Goal: Task Accomplishment & Management: Complete application form

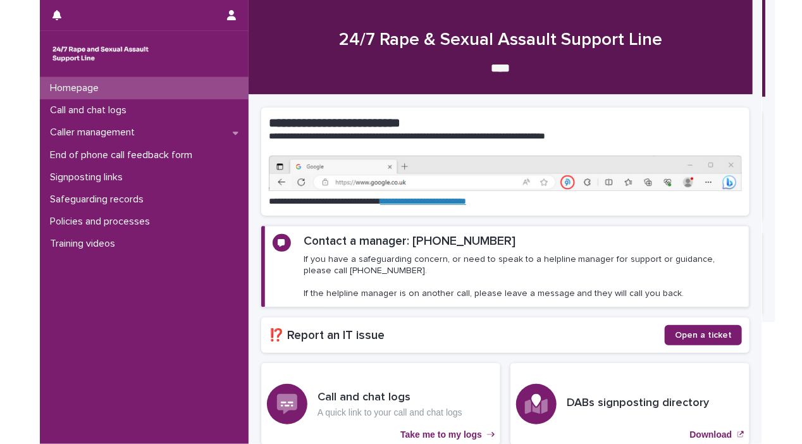
scroll to position [161, 0]
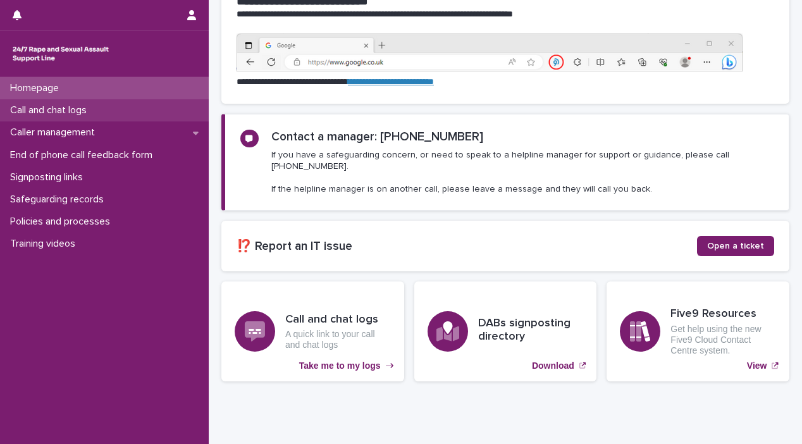
click at [93, 118] on div "Call and chat logs" at bounding box center [104, 110] width 209 height 22
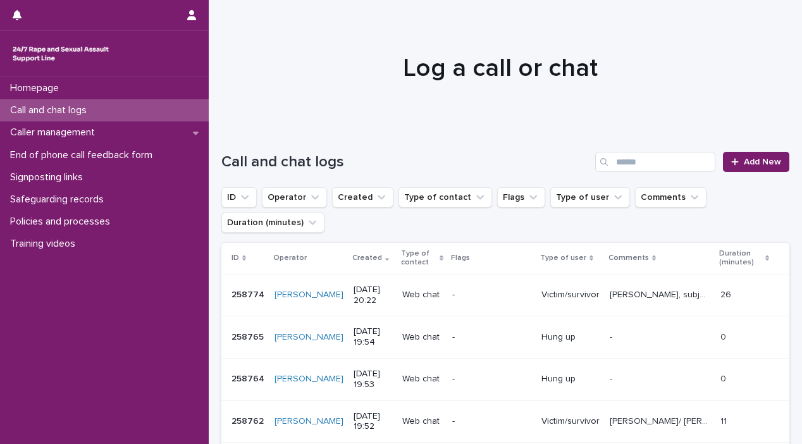
scroll to position [2, 0]
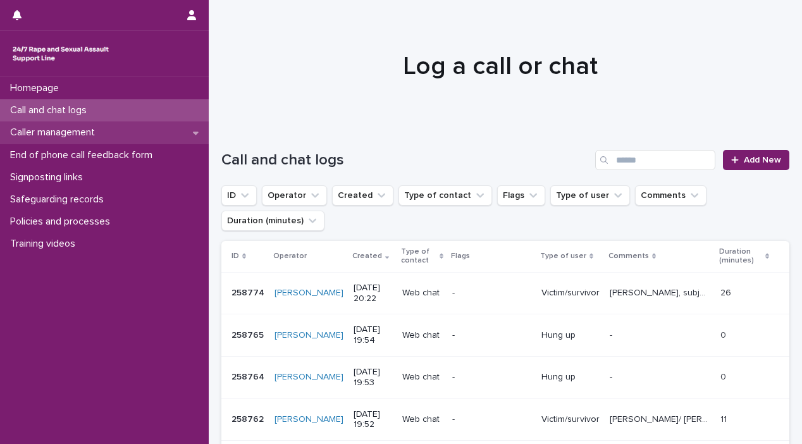
click at [97, 128] on p "Caller management" at bounding box center [55, 133] width 100 height 12
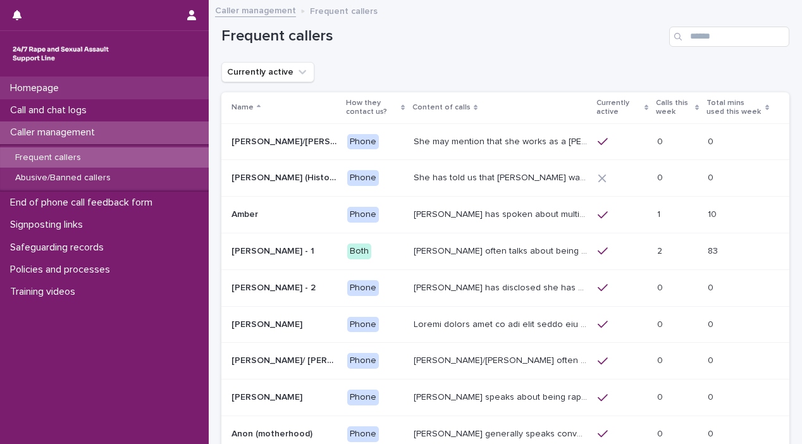
click at [99, 87] on div "Homepage" at bounding box center [104, 88] width 209 height 22
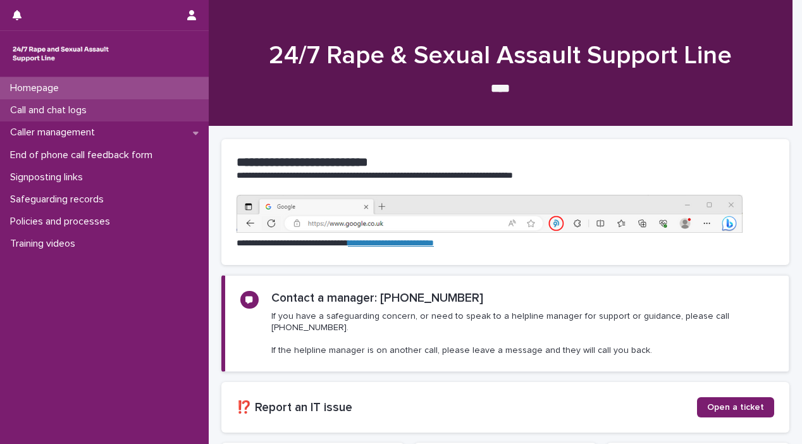
click at [97, 108] on p "Call and chat logs" at bounding box center [51, 110] width 92 height 12
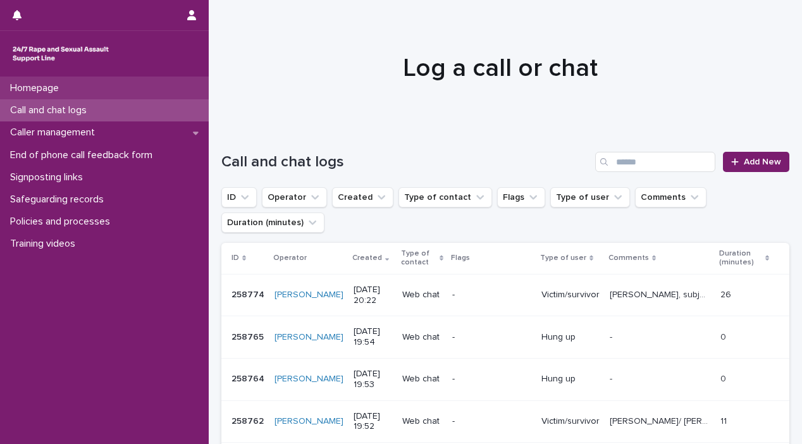
click at [66, 86] on p "Homepage" at bounding box center [37, 88] width 64 height 12
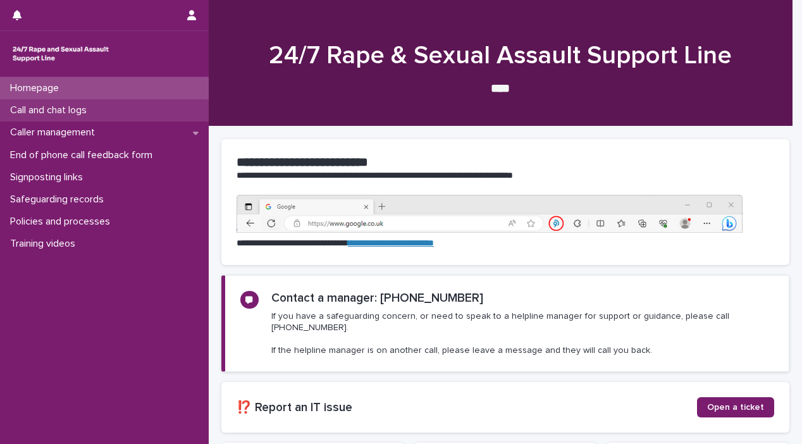
click at [63, 99] on div "Call and chat logs" at bounding box center [104, 110] width 209 height 22
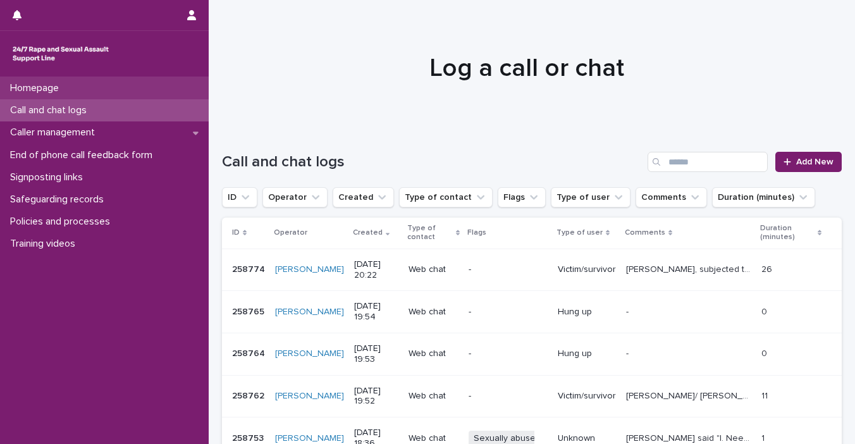
click at [80, 89] on div "Homepage" at bounding box center [104, 88] width 209 height 22
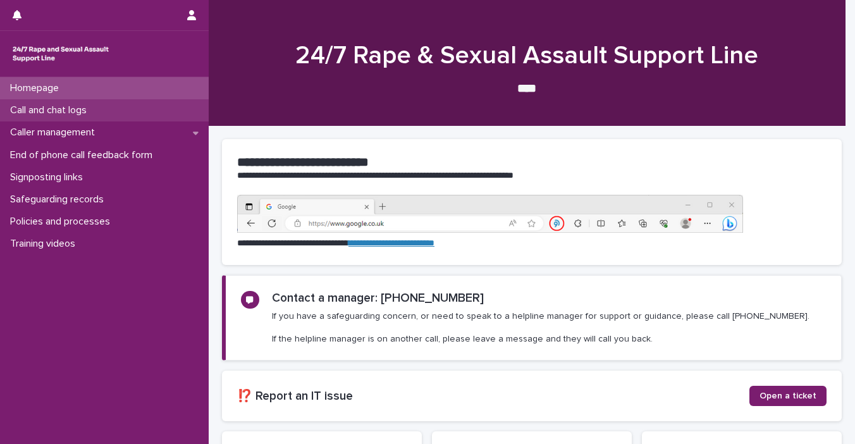
click at [80, 104] on p "Call and chat logs" at bounding box center [51, 110] width 92 height 12
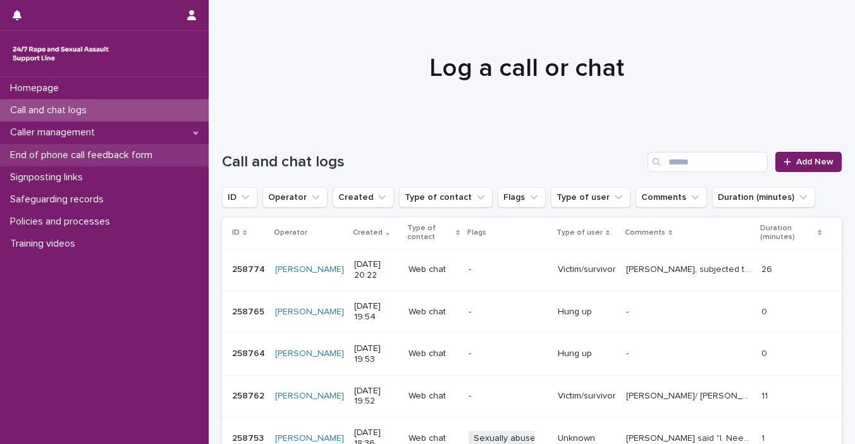
click at [27, 160] on p "End of phone call feedback form" at bounding box center [84, 155] width 158 height 12
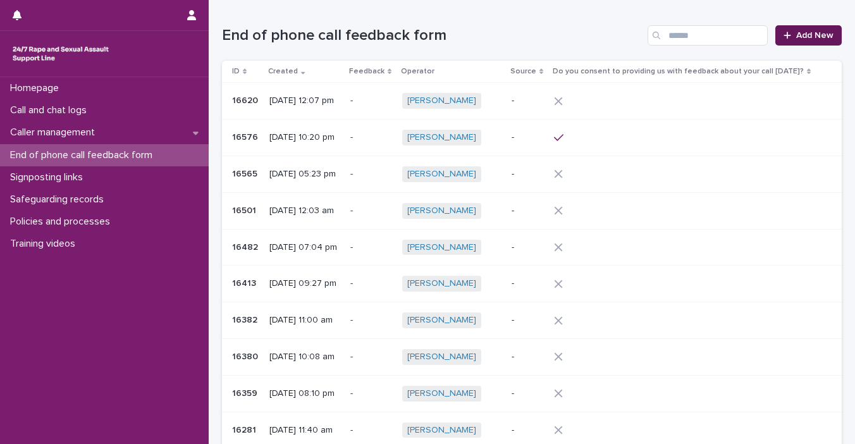
click at [722, 34] on span "Add New" at bounding box center [815, 35] width 37 height 9
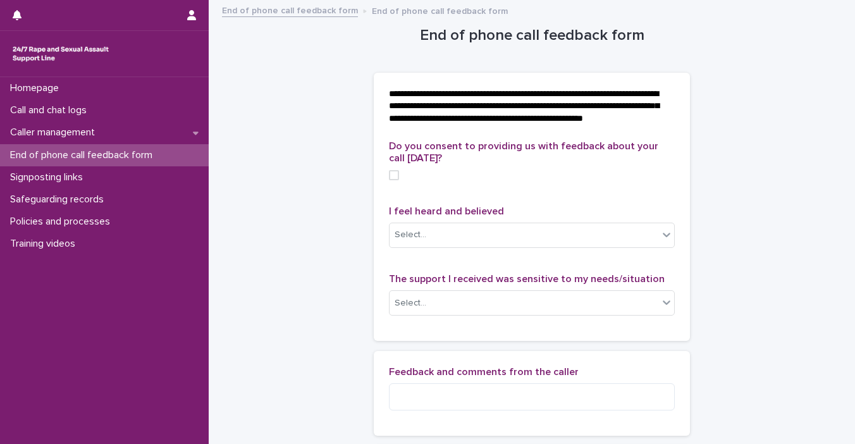
click at [395, 180] on label at bounding box center [532, 175] width 286 height 10
click at [663, 237] on icon at bounding box center [667, 235] width 8 height 4
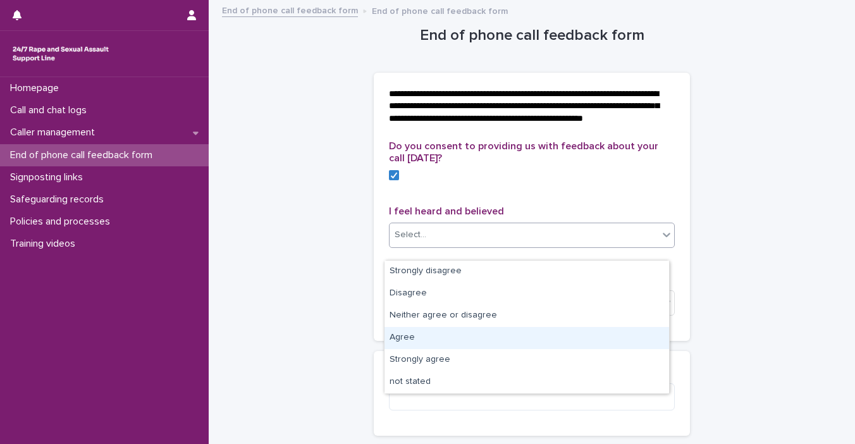
click at [609, 334] on div "Agree" at bounding box center [527, 338] width 285 height 22
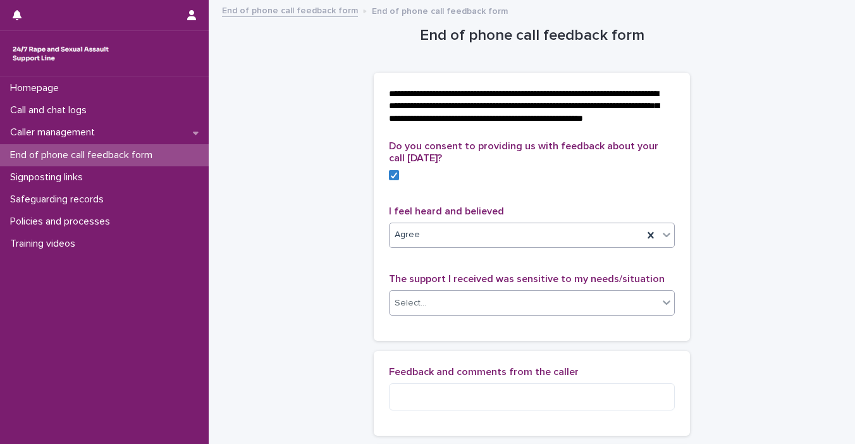
click at [662, 309] on icon at bounding box center [667, 302] width 13 height 13
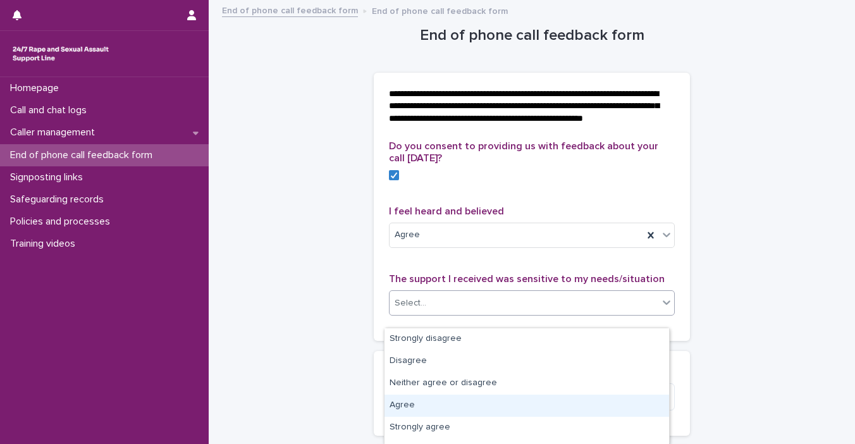
click at [586, 398] on div "Agree" at bounding box center [527, 406] width 285 height 22
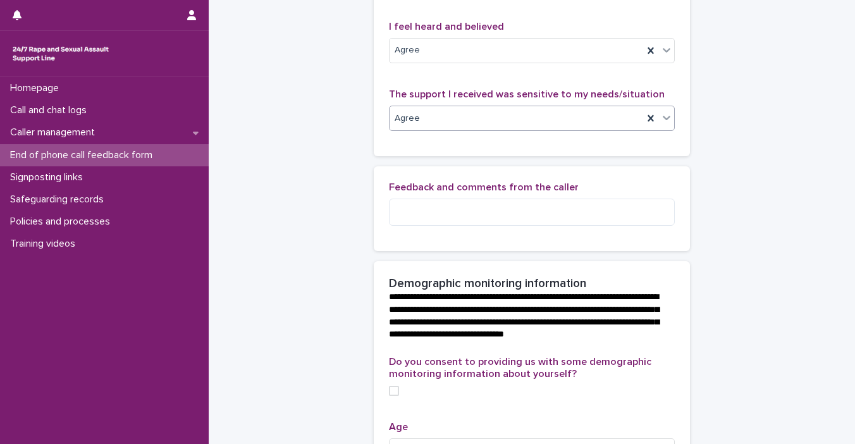
scroll to position [273, 0]
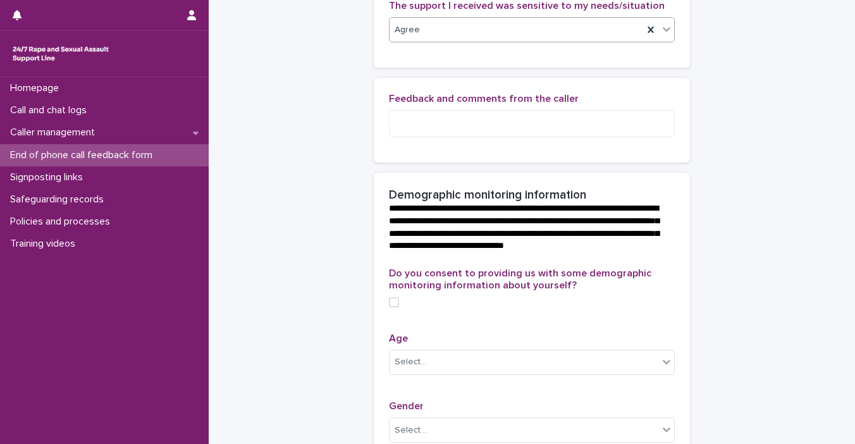
click at [399, 308] on label at bounding box center [532, 302] width 286 height 10
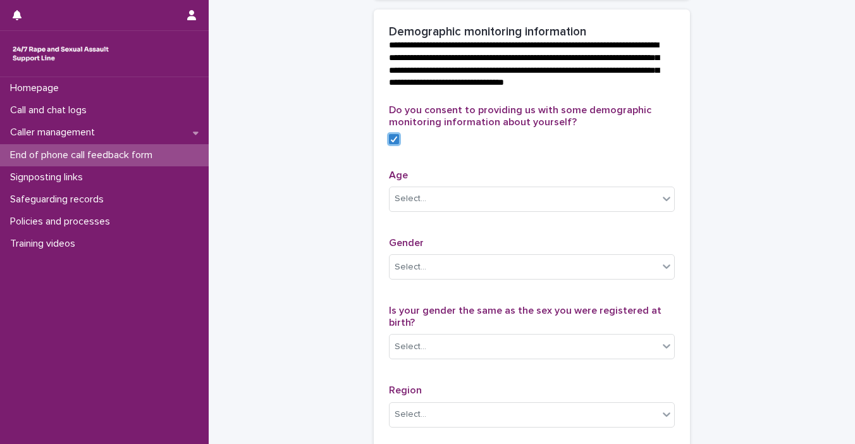
scroll to position [487, 0]
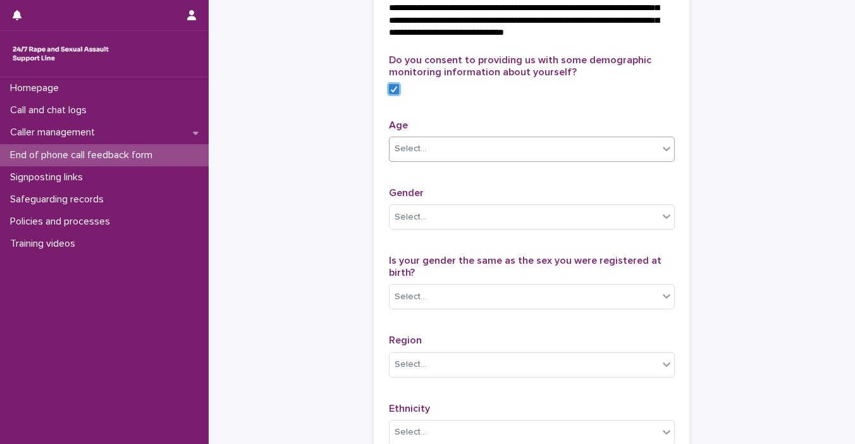
click at [667, 160] on div at bounding box center [666, 148] width 15 height 23
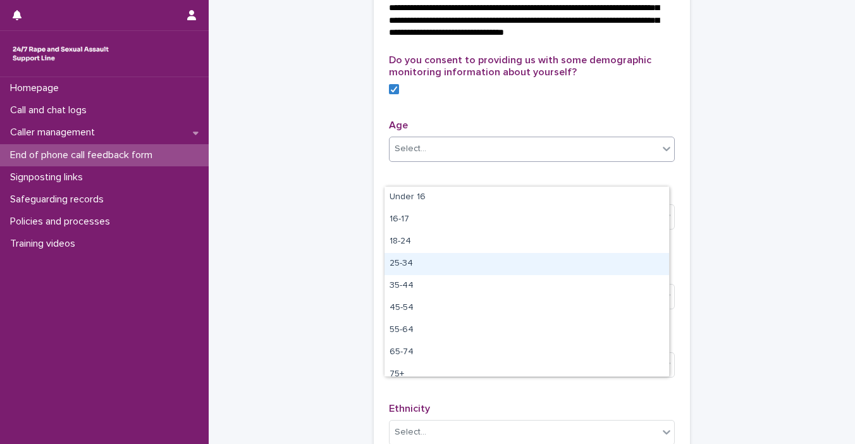
scroll to position [32, 0]
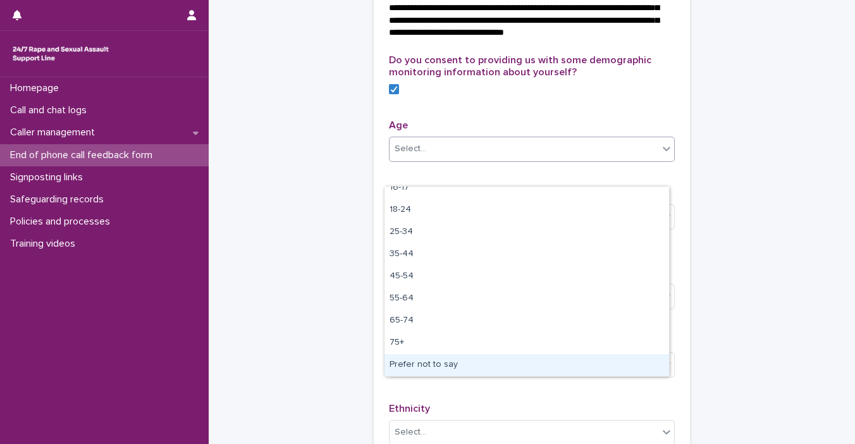
click at [562, 365] on div "Prefer not to say" at bounding box center [527, 365] width 285 height 22
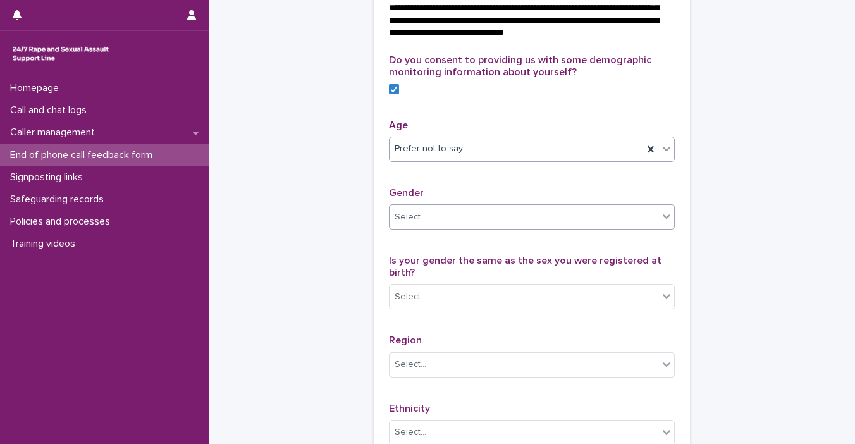
click at [661, 223] on icon at bounding box center [667, 216] width 13 height 13
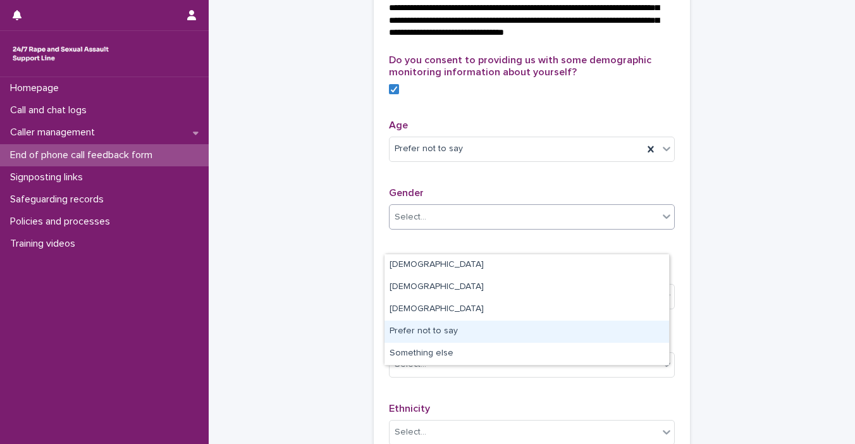
click at [555, 340] on div "Prefer not to say" at bounding box center [527, 332] width 285 height 22
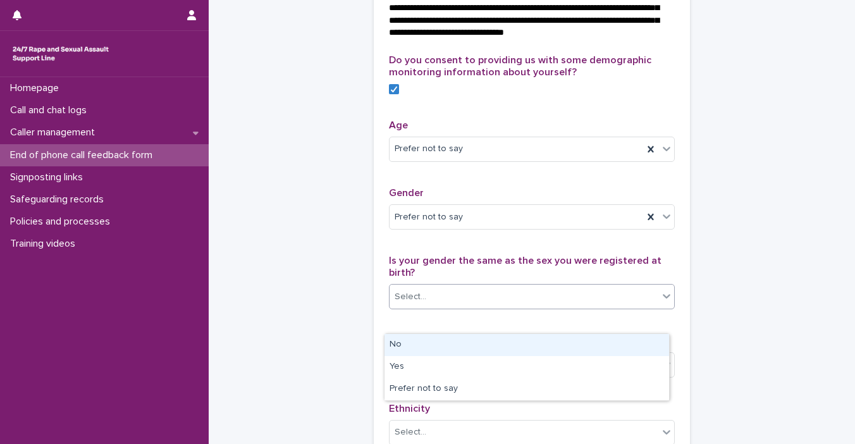
click at [664, 302] on icon at bounding box center [667, 296] width 13 height 13
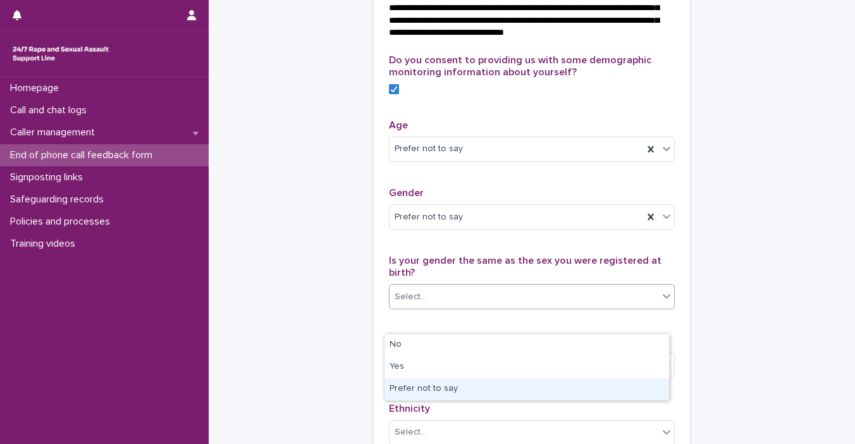
click at [571, 388] on div "Prefer not to say" at bounding box center [527, 389] width 285 height 22
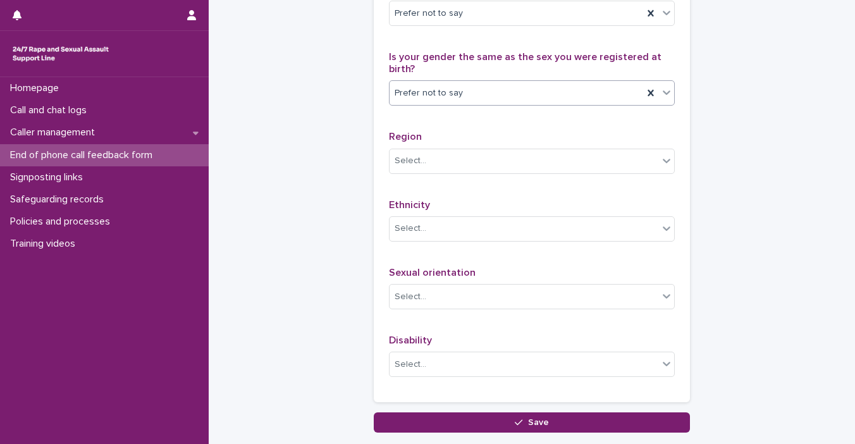
scroll to position [707, 0]
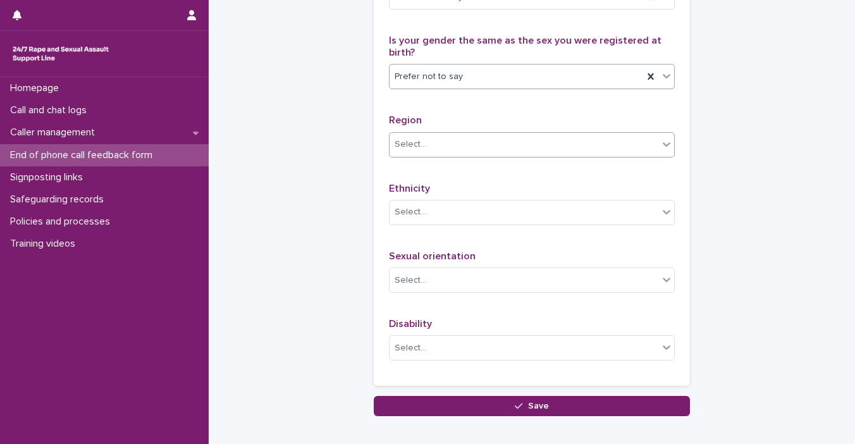
click at [637, 155] on div "Select..." at bounding box center [524, 144] width 269 height 21
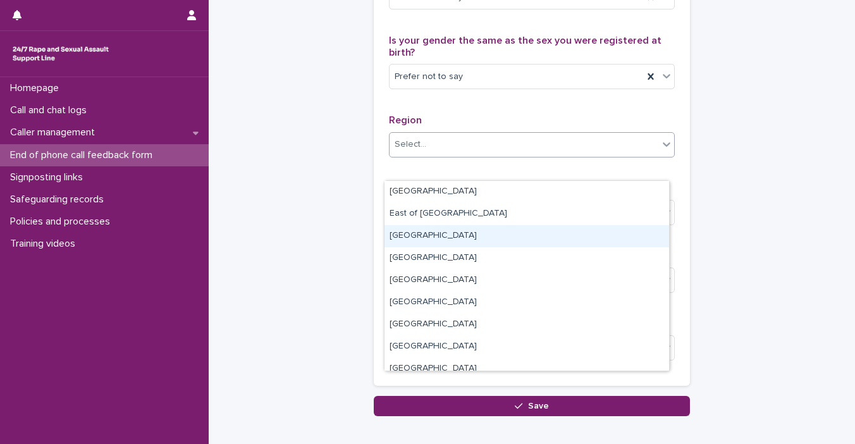
scroll to position [76, 0]
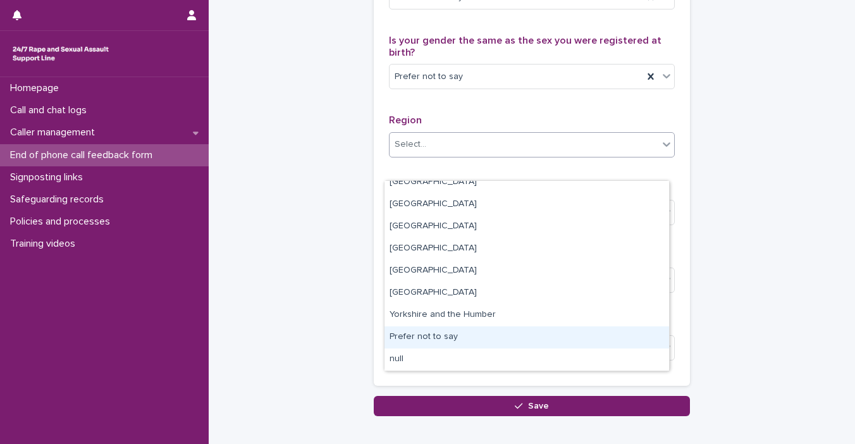
click at [607, 340] on div "Prefer not to say" at bounding box center [527, 337] width 285 height 22
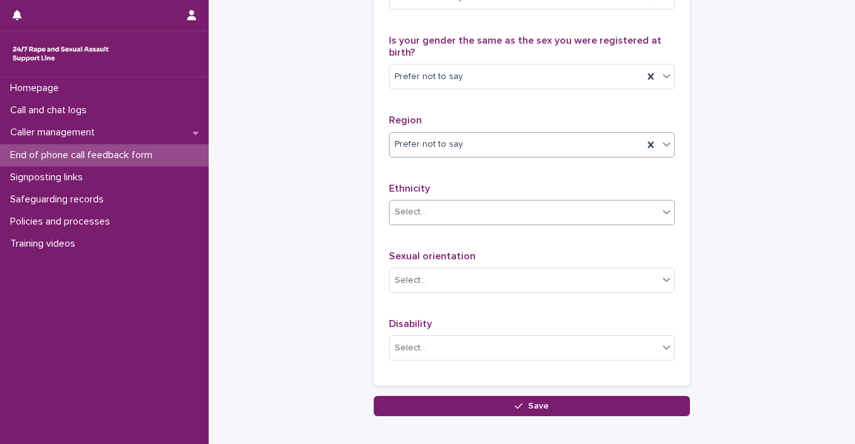
click at [661, 218] on icon at bounding box center [667, 212] width 13 height 13
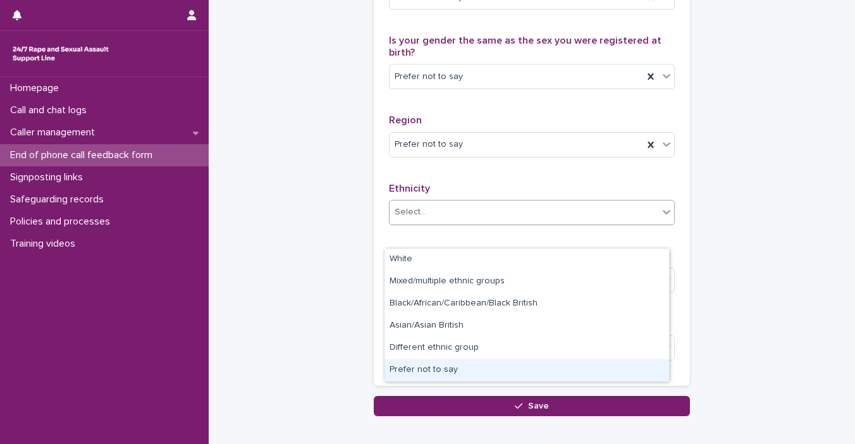
click at [618, 371] on div "Prefer not to say" at bounding box center [527, 370] width 285 height 22
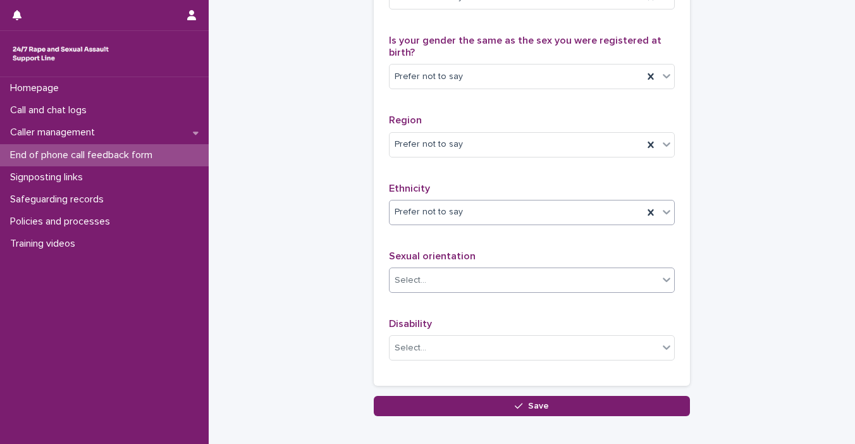
click at [663, 282] on icon at bounding box center [667, 280] width 8 height 4
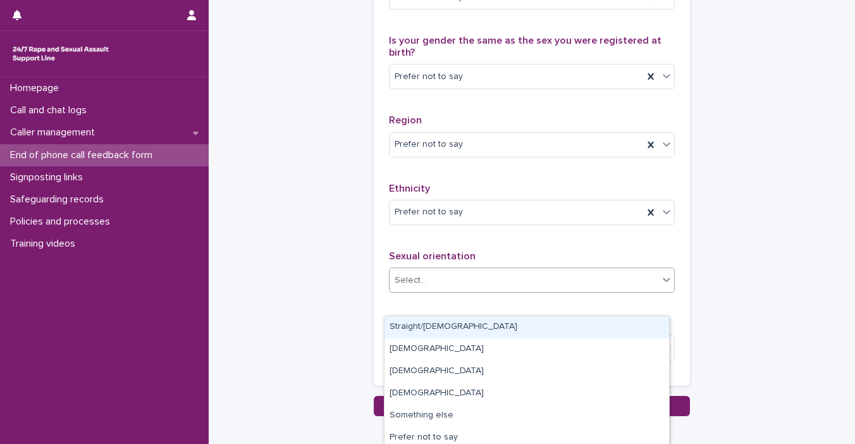
scroll to position [4, 0]
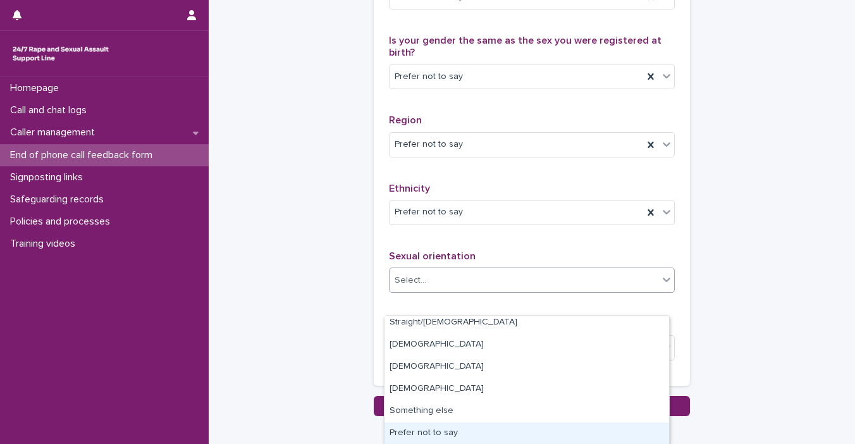
click at [582, 433] on div "Prefer not to say" at bounding box center [527, 434] width 285 height 22
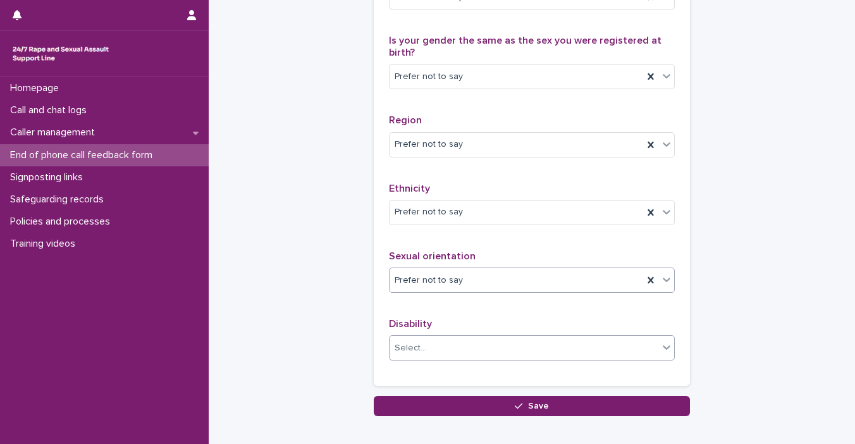
click at [653, 359] on div "Select..." at bounding box center [524, 348] width 269 height 21
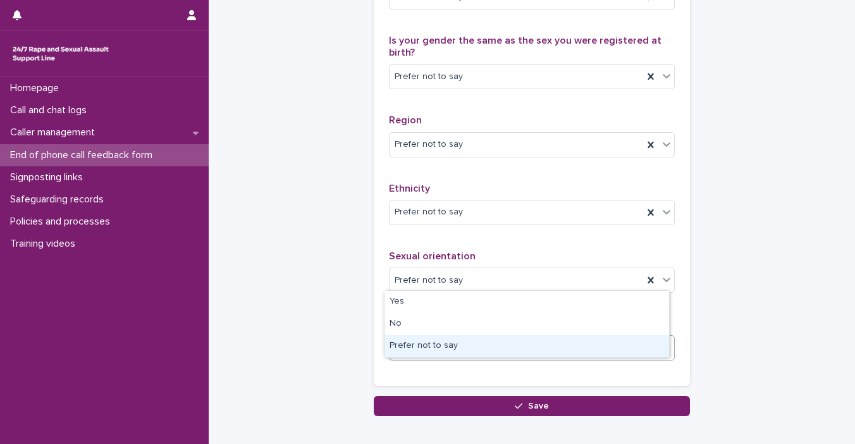
click at [590, 339] on div "Prefer not to say" at bounding box center [527, 346] width 285 height 22
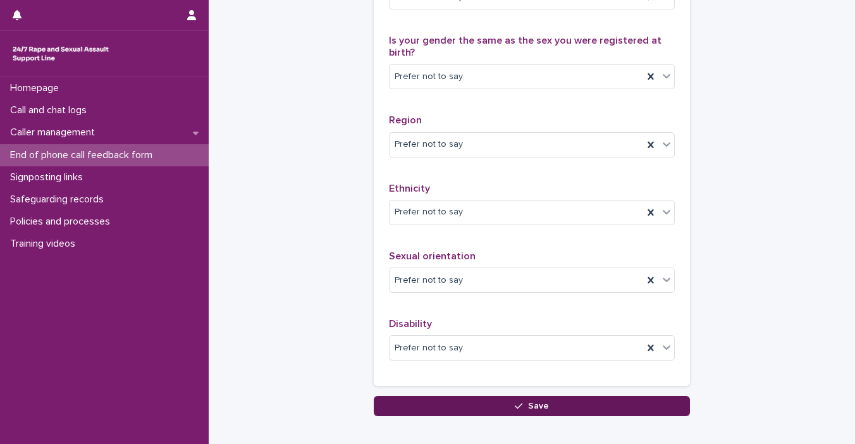
click at [475, 416] on button "Save" at bounding box center [532, 406] width 316 height 20
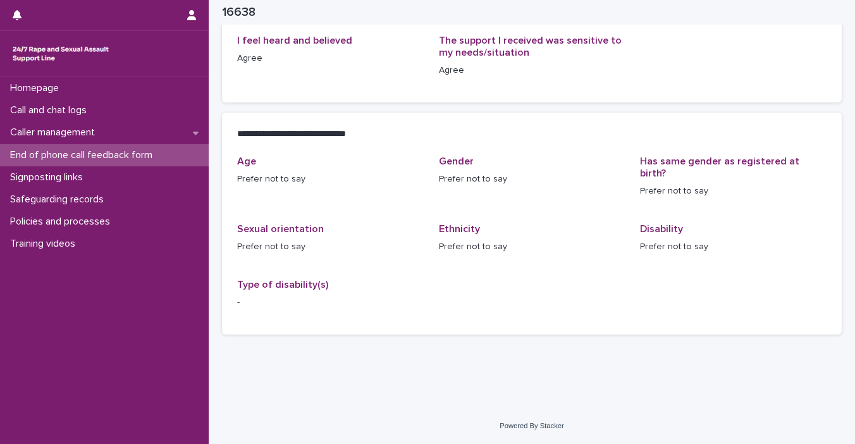
scroll to position [197, 0]
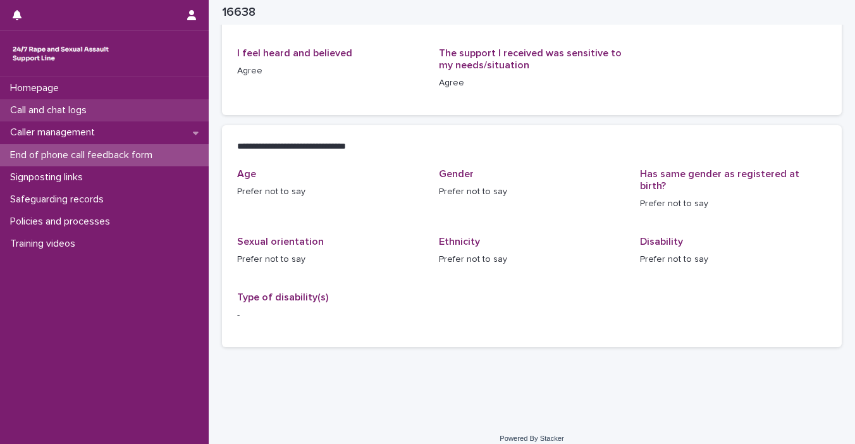
click at [88, 113] on p "Call and chat logs" at bounding box center [51, 110] width 92 height 12
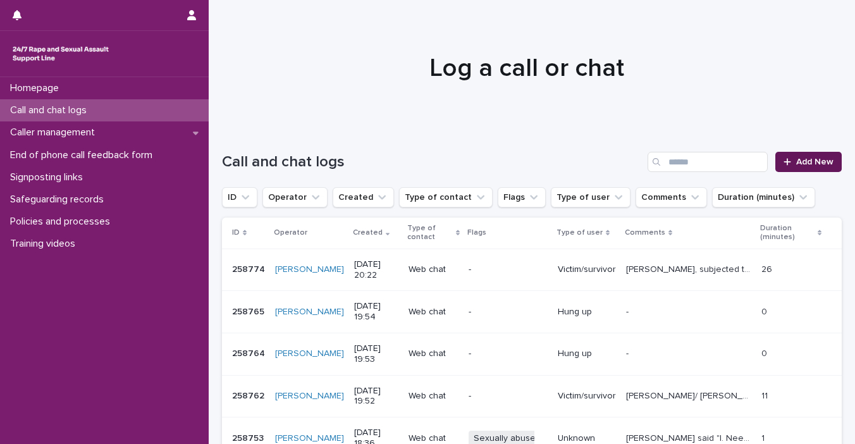
click at [722, 165] on span "Add New" at bounding box center [815, 162] width 37 height 9
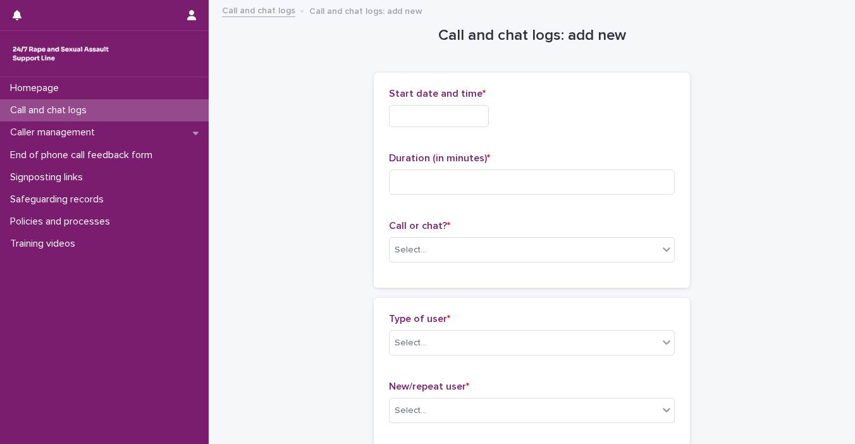
click at [464, 121] on input "text" at bounding box center [439, 116] width 100 height 22
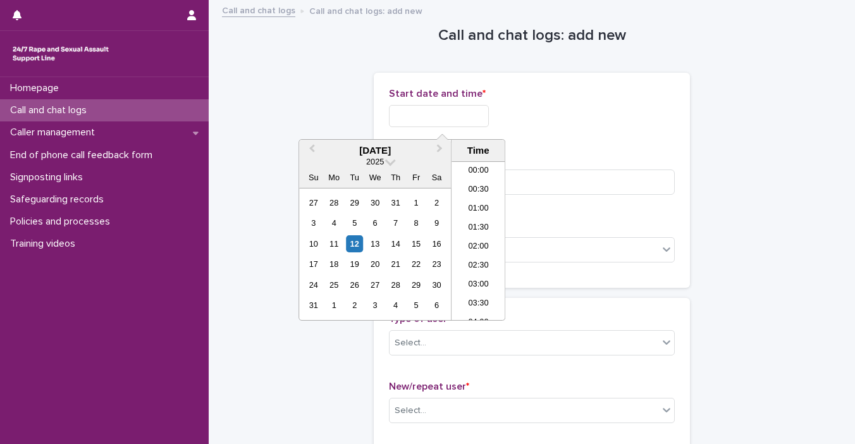
scroll to position [747, 0]
click at [349, 239] on div "12" at bounding box center [354, 243] width 17 height 17
drag, startPoint x: 432, startPoint y: 109, endPoint x: 557, endPoint y: 127, distance: 125.9
click at [557, 127] on div "**********" at bounding box center [532, 112] width 286 height 49
type input "**********"
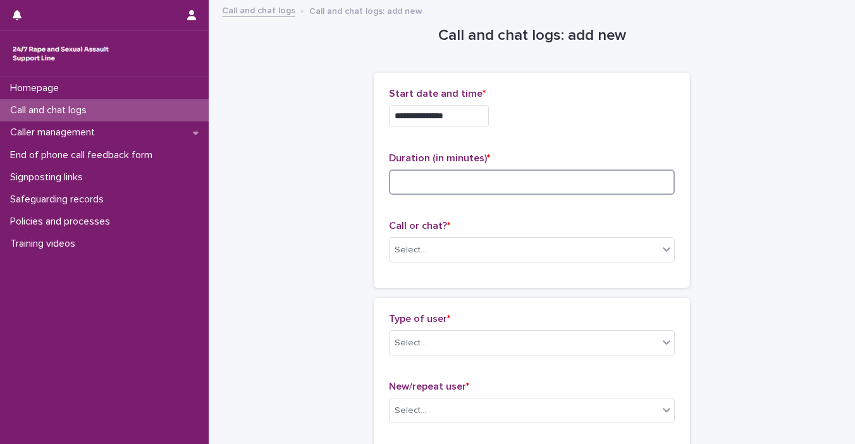
click at [556, 188] on input at bounding box center [532, 182] width 286 height 25
type input "**"
click at [661, 252] on icon at bounding box center [667, 249] width 13 height 13
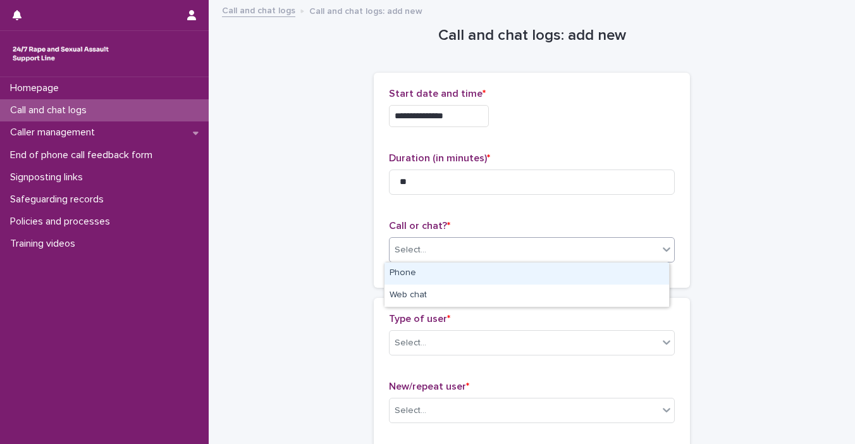
click at [623, 273] on div "Phone" at bounding box center [527, 274] width 285 height 22
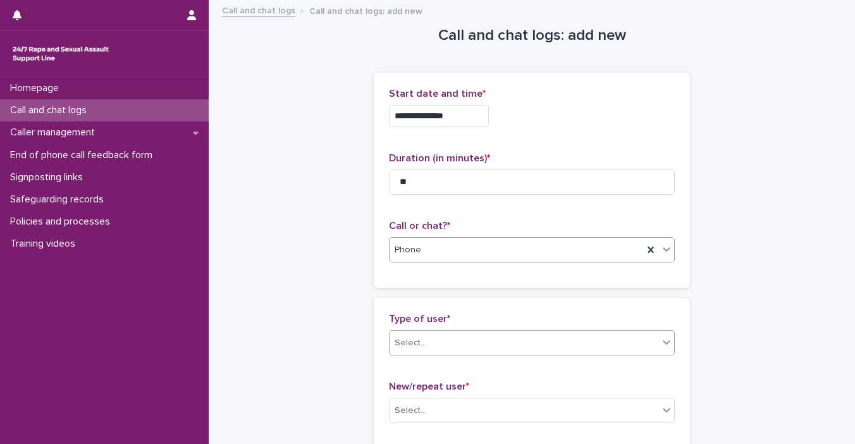
click at [652, 340] on div "Select..." at bounding box center [524, 343] width 269 height 21
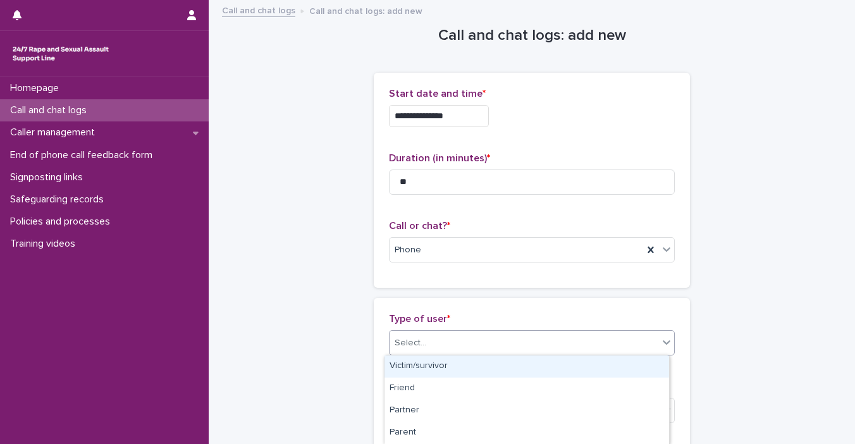
click at [614, 362] on div "Victim/survivor" at bounding box center [527, 367] width 285 height 22
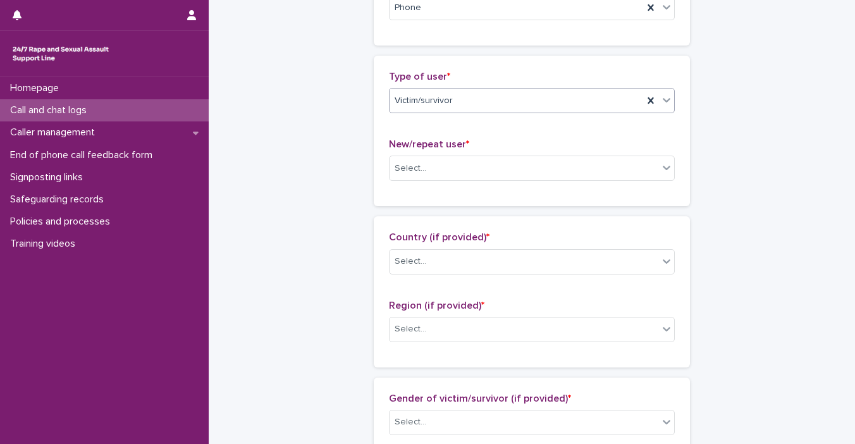
scroll to position [253, 0]
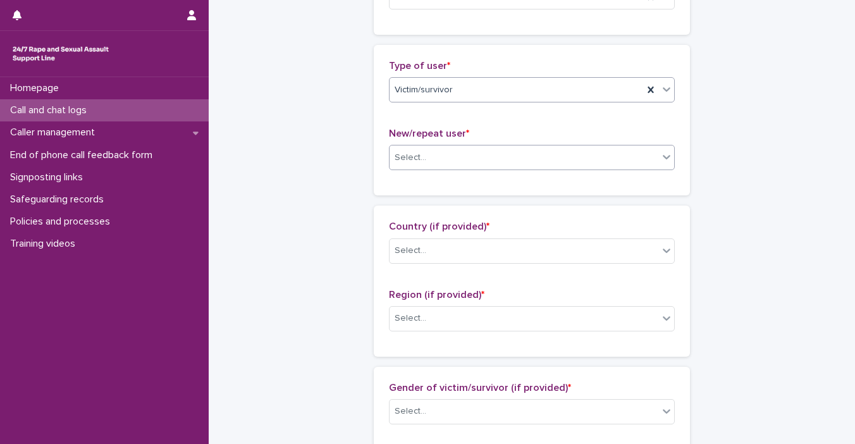
click at [653, 164] on div "Select..." at bounding box center [524, 157] width 269 height 21
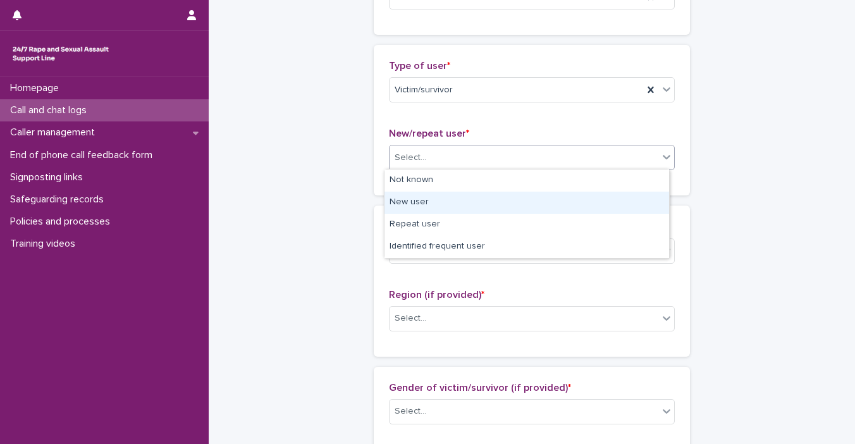
click at [633, 203] on div "New user" at bounding box center [527, 203] width 285 height 22
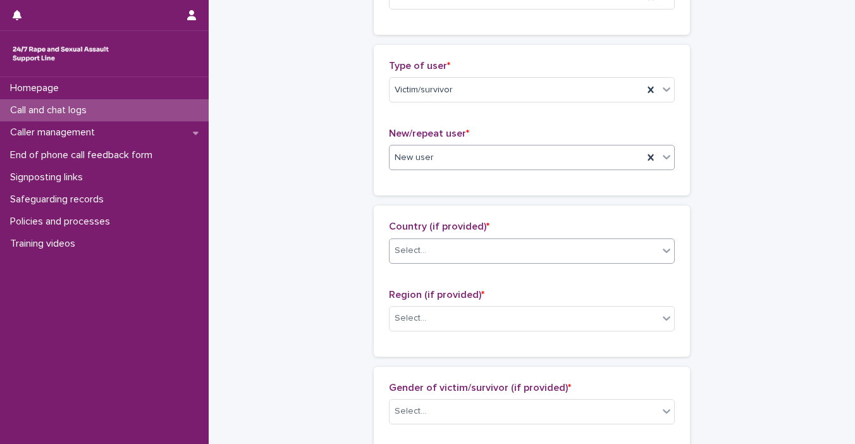
click at [662, 252] on icon at bounding box center [667, 250] width 13 height 13
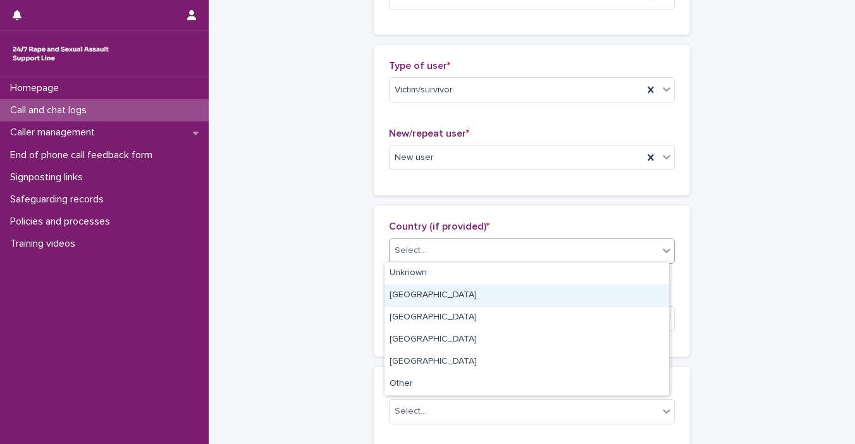
click at [640, 291] on div "[GEOGRAPHIC_DATA]" at bounding box center [527, 296] width 285 height 22
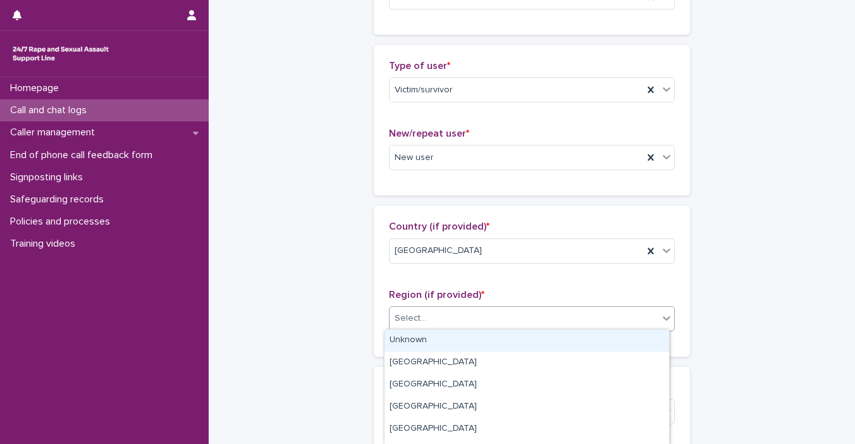
click at [661, 325] on div at bounding box center [666, 318] width 15 height 23
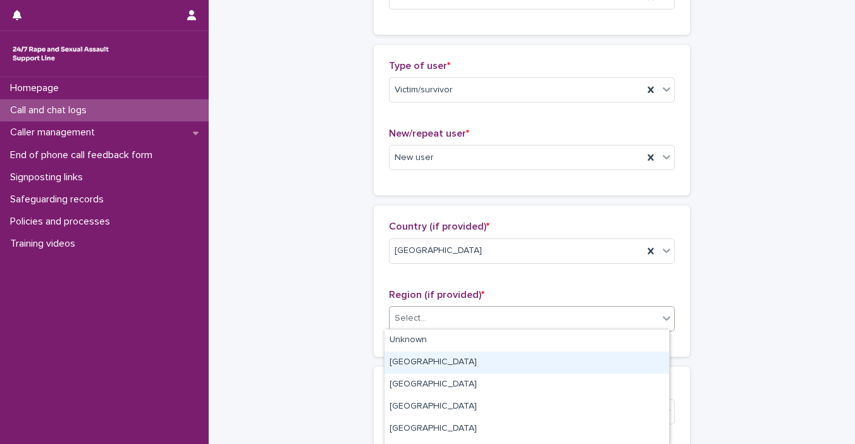
click at [708, 323] on div "**********" at bounding box center [532, 432] width 620 height 1369
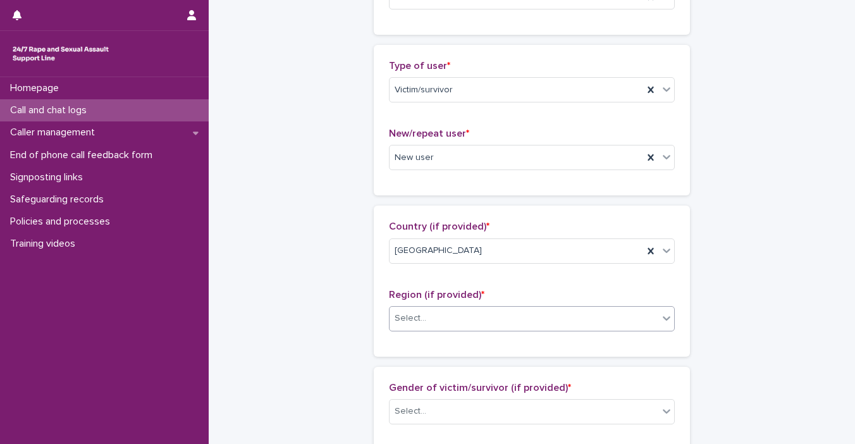
click at [661, 320] on icon at bounding box center [667, 318] width 13 height 13
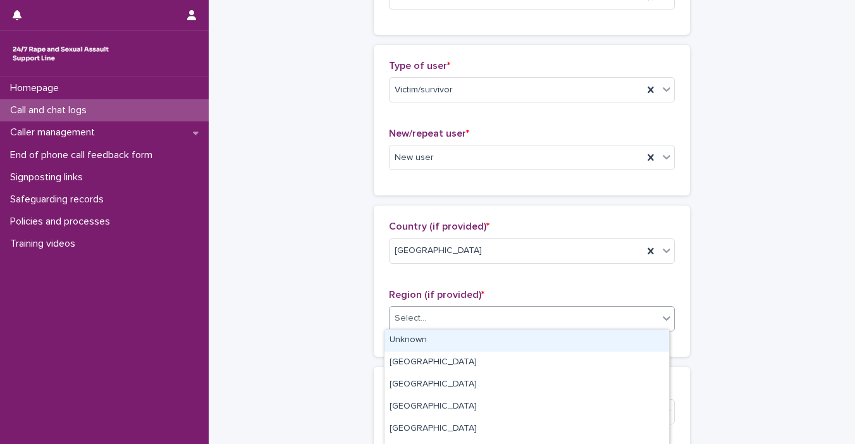
click at [605, 342] on div "Unknown" at bounding box center [527, 341] width 285 height 22
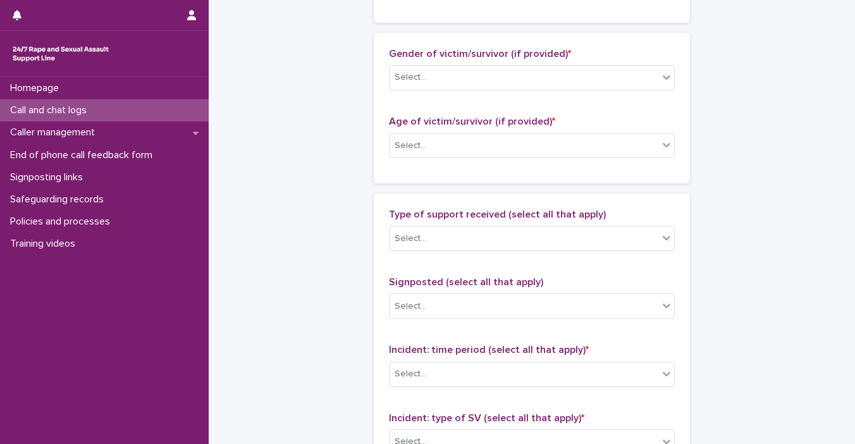
scroll to position [607, 0]
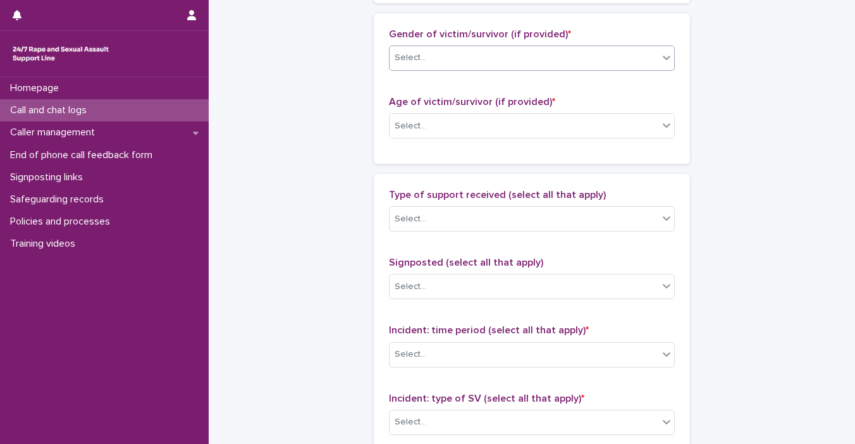
click at [662, 59] on icon at bounding box center [667, 57] width 13 height 13
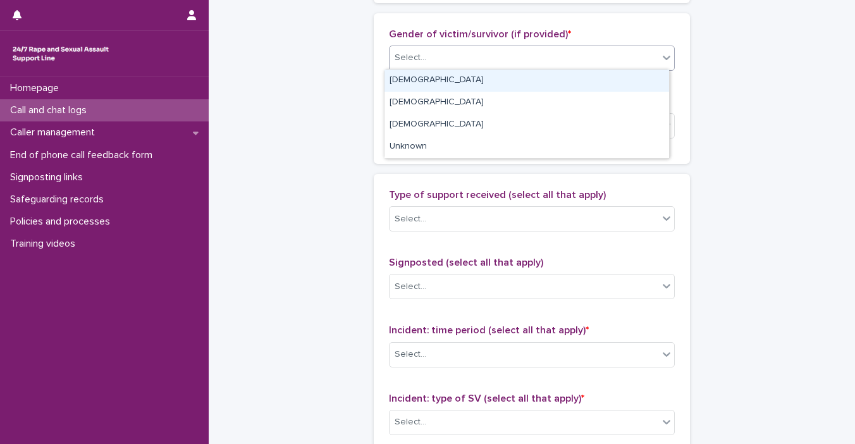
click at [650, 74] on div "[DEMOGRAPHIC_DATA]" at bounding box center [527, 81] width 285 height 22
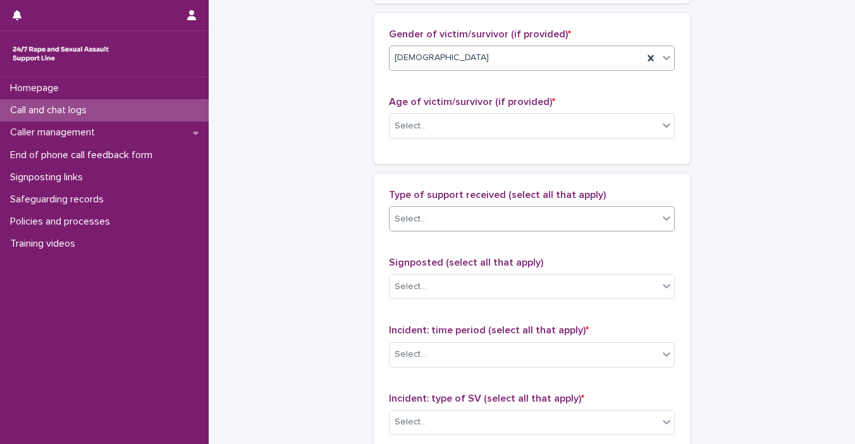
click at [666, 221] on icon at bounding box center [667, 218] width 13 height 13
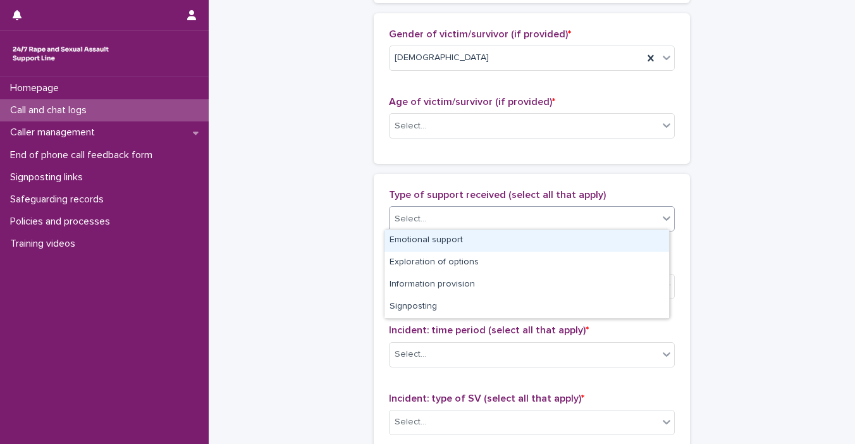
click at [618, 238] on div "Emotional support" at bounding box center [527, 241] width 285 height 22
click at [661, 219] on icon at bounding box center [667, 218] width 13 height 13
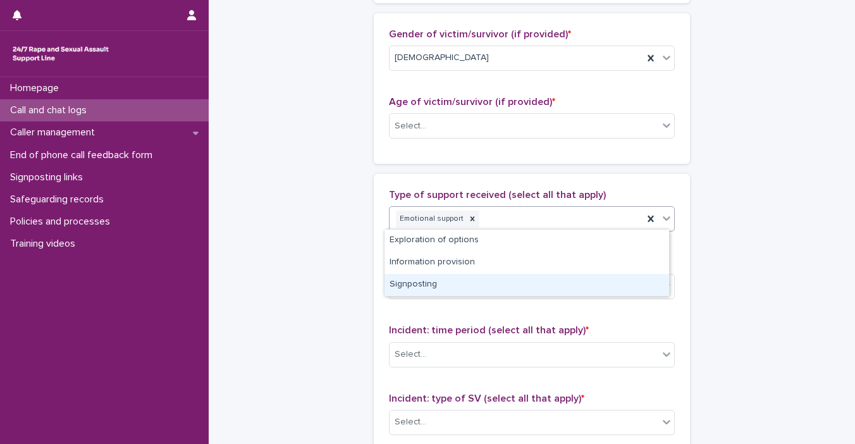
click at [621, 279] on div "Signposting" at bounding box center [527, 285] width 285 height 22
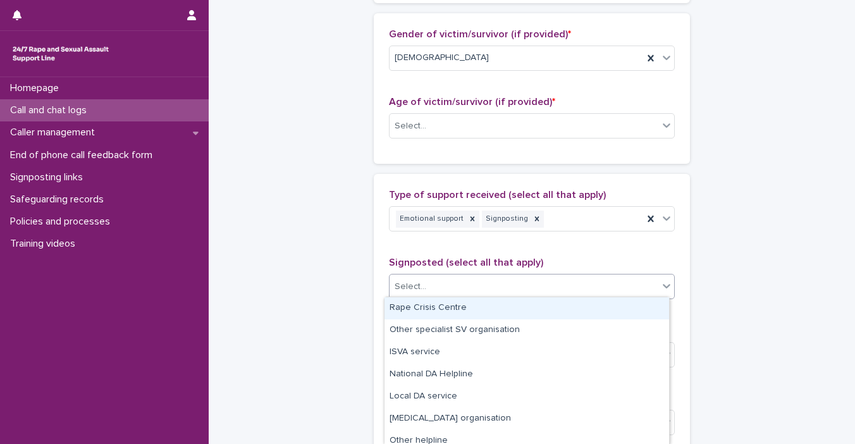
click at [661, 285] on icon at bounding box center [667, 286] width 13 height 13
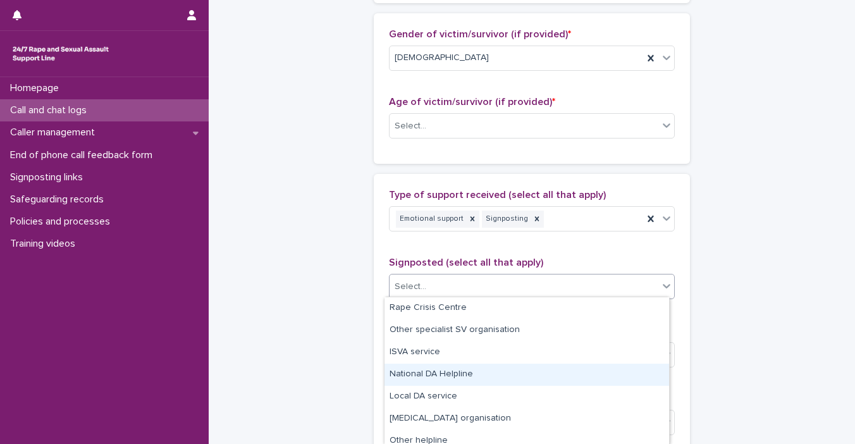
scroll to position [118, 0]
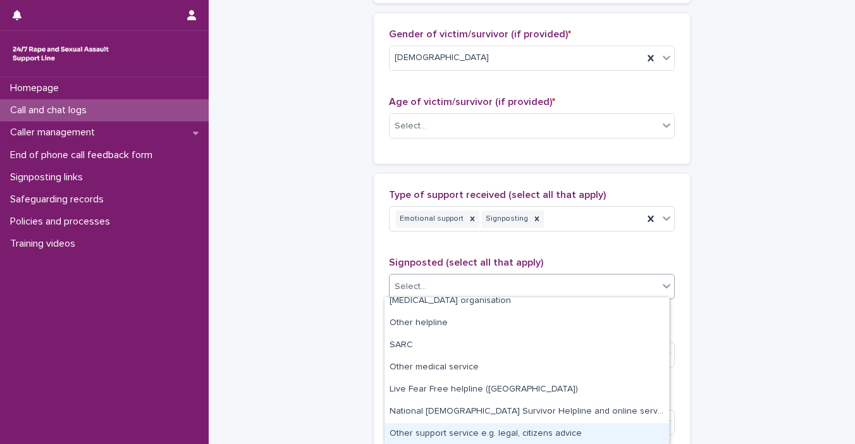
click at [569, 432] on div "Other support service e.g. legal, citizens advice" at bounding box center [527, 434] width 285 height 22
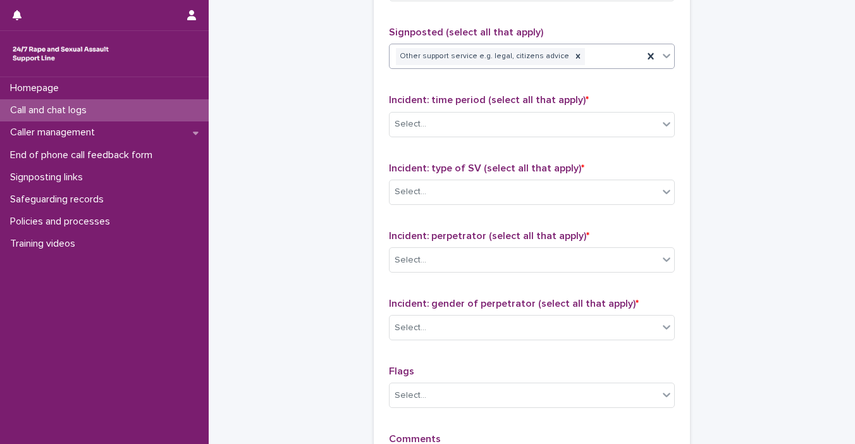
scroll to position [912, 0]
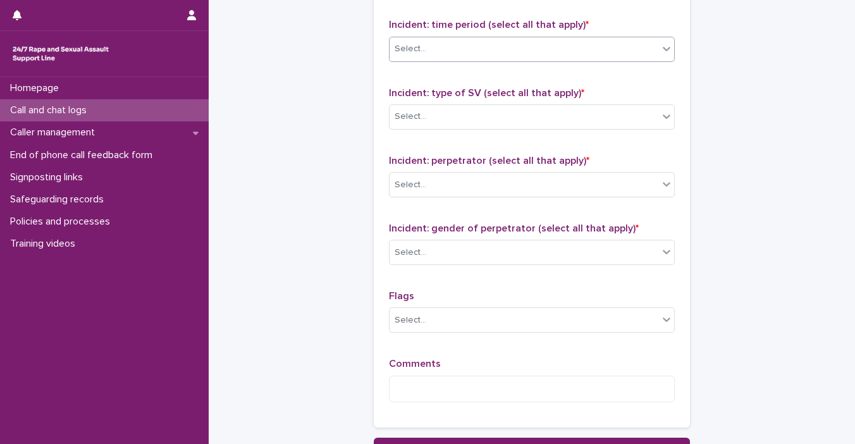
click at [668, 51] on icon at bounding box center [667, 48] width 13 height 13
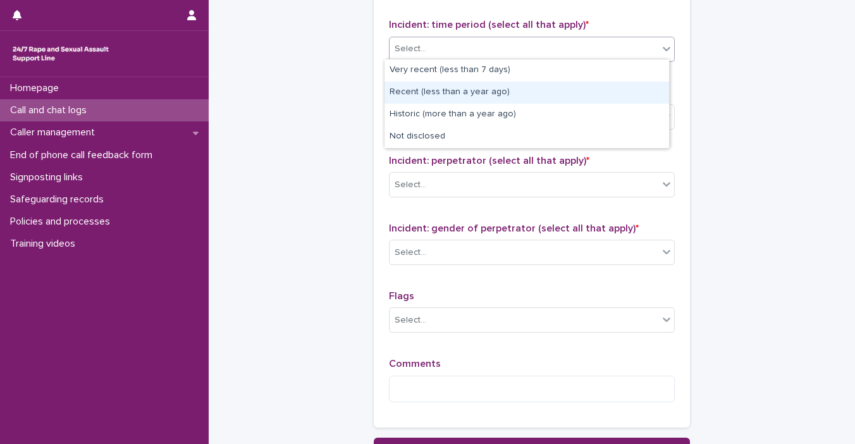
click at [595, 89] on div "Recent (less than a year ago)" at bounding box center [527, 93] width 285 height 22
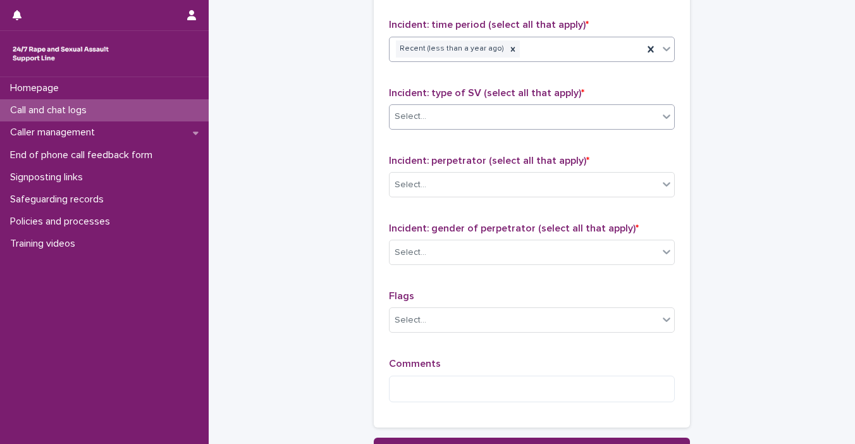
click at [659, 121] on div at bounding box center [666, 116] width 15 height 23
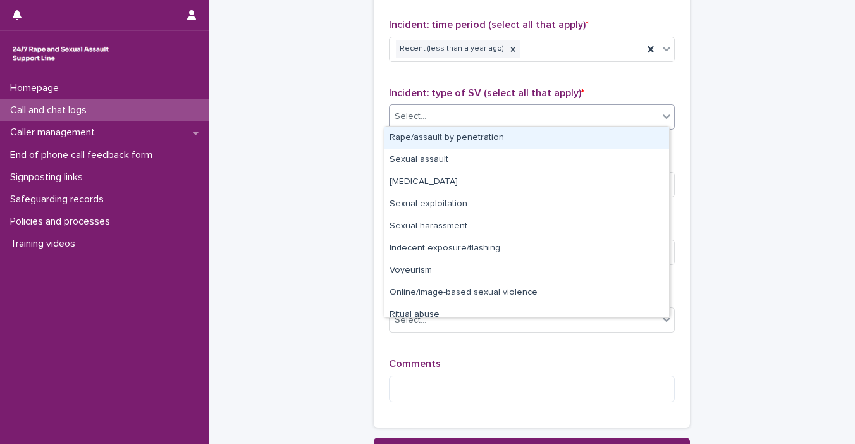
click at [643, 137] on div "Rape/assault by penetration" at bounding box center [527, 138] width 285 height 22
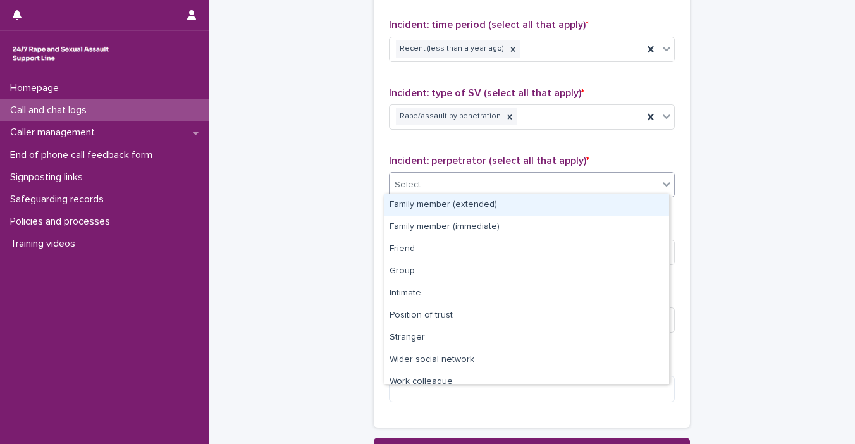
click at [669, 180] on div at bounding box center [666, 184] width 15 height 23
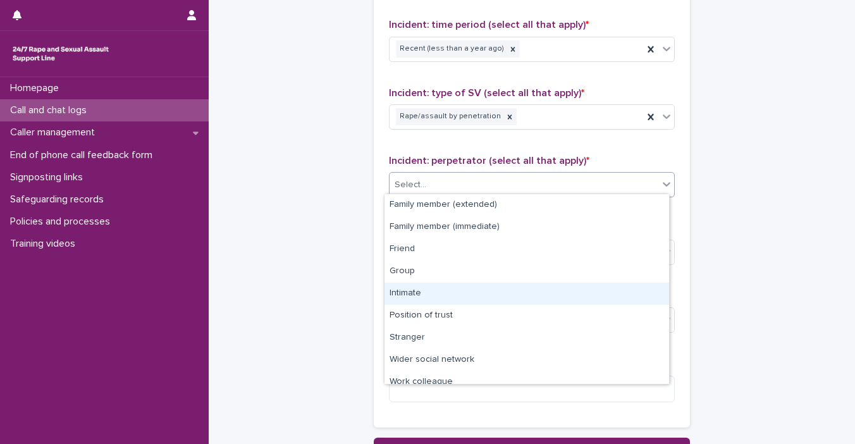
click at [610, 284] on div "Intimate" at bounding box center [527, 294] width 285 height 22
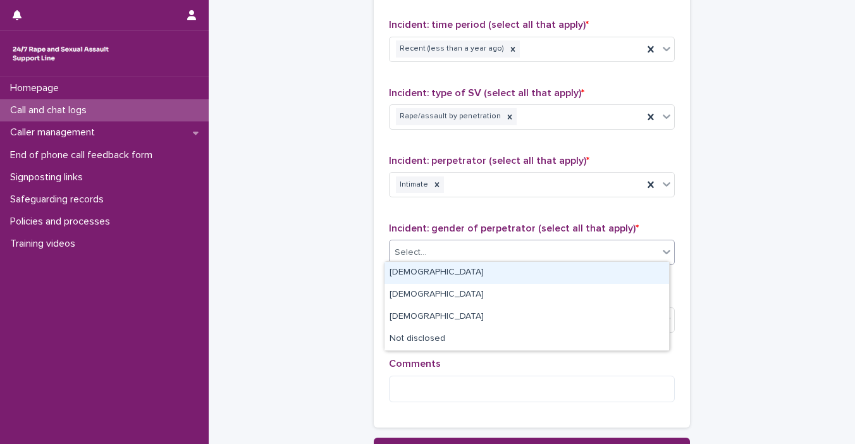
click at [661, 250] on icon at bounding box center [667, 251] width 13 height 13
click at [618, 272] on div "[DEMOGRAPHIC_DATA]" at bounding box center [527, 273] width 285 height 22
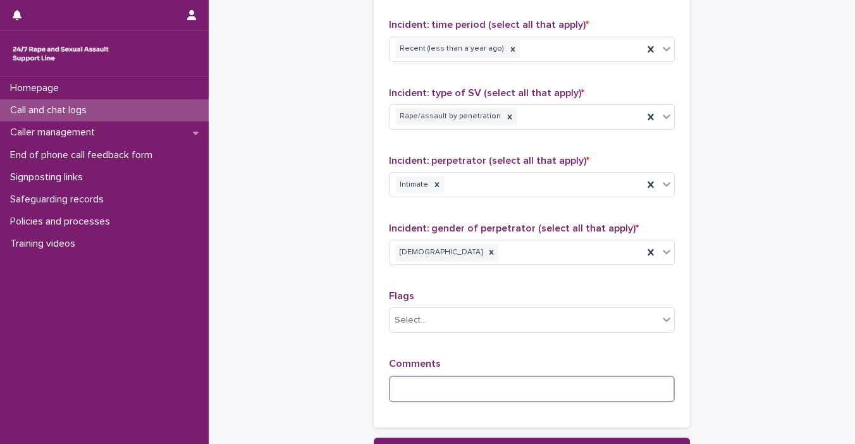
click at [556, 395] on textarea at bounding box center [532, 389] width 286 height 27
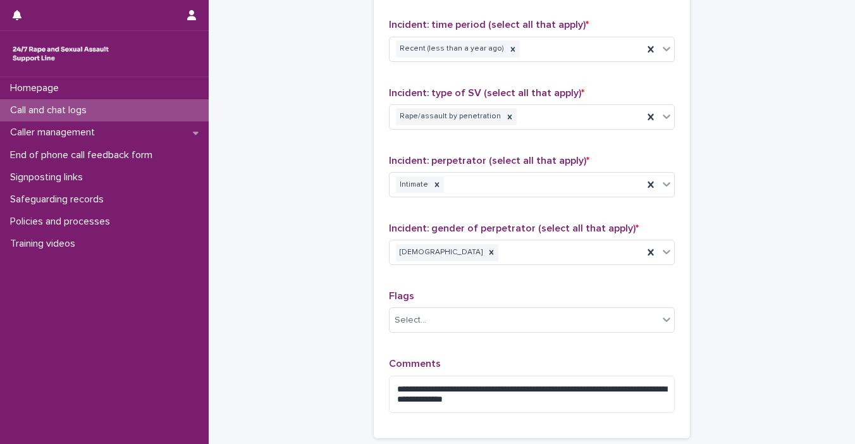
drag, startPoint x: 539, startPoint y: 397, endPoint x: 578, endPoint y: 412, distance: 41.2
click at [578, 412] on div "**********" at bounding box center [532, 390] width 286 height 65
click at [575, 398] on textarea "**********" at bounding box center [532, 395] width 286 height 38
click at [582, 395] on textarea "**********" at bounding box center [532, 395] width 286 height 38
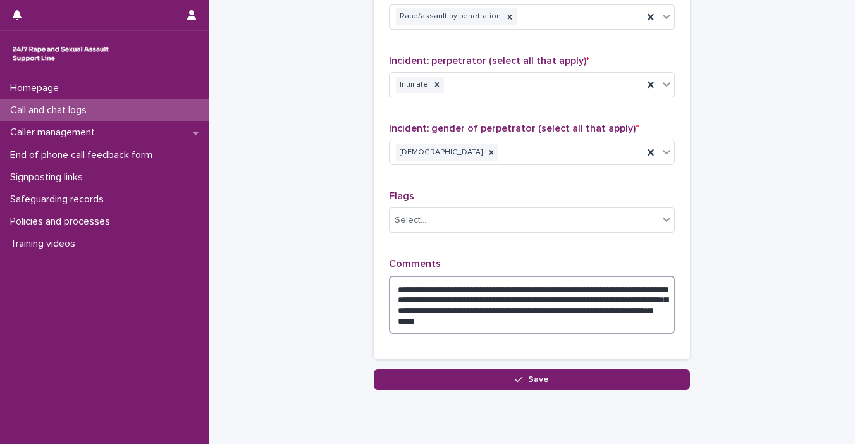
scroll to position [1053, 0]
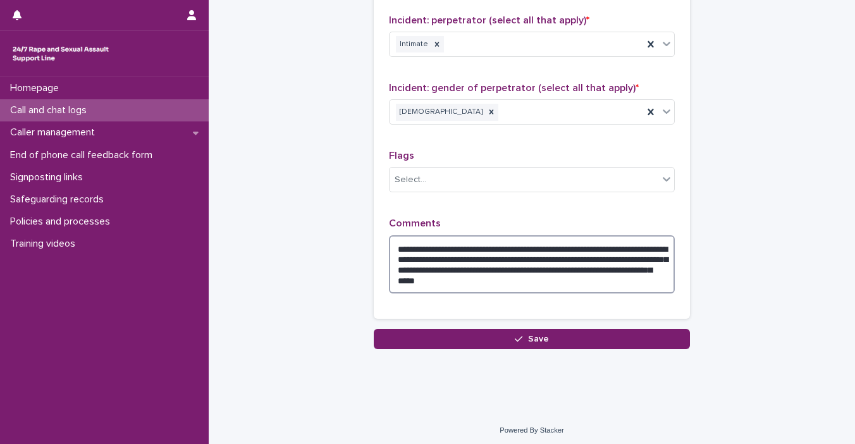
drag, startPoint x: 390, startPoint y: 383, endPoint x: 680, endPoint y: 279, distance: 308.0
click at [680, 279] on div "**********" at bounding box center [532, 23] width 316 height 591
click at [425, 264] on textarea "**********" at bounding box center [532, 264] width 286 height 59
click at [611, 269] on textarea "**********" at bounding box center [532, 264] width 286 height 59
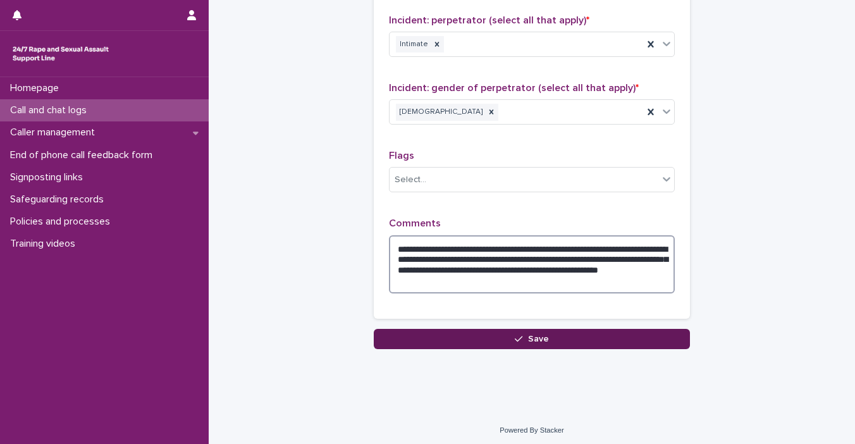
type textarea "**********"
click at [561, 339] on button "Save" at bounding box center [532, 339] width 316 height 20
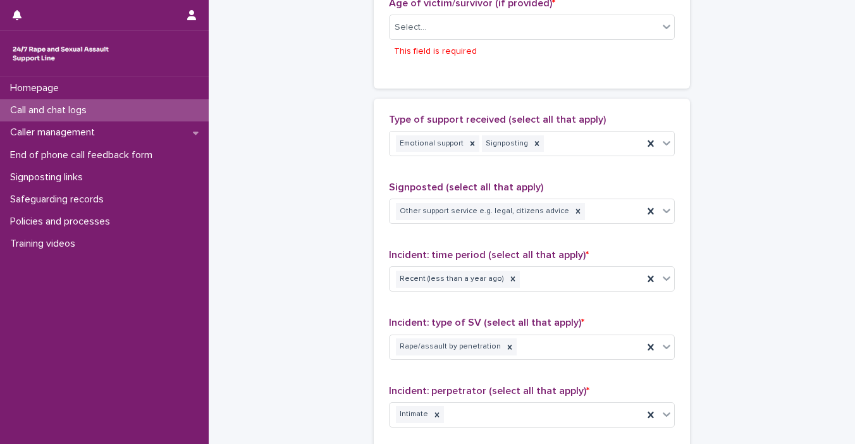
scroll to position [710, 0]
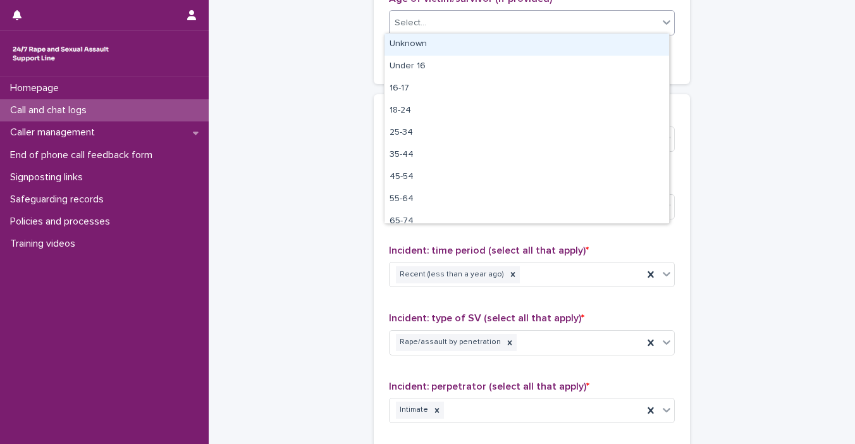
click at [661, 21] on icon at bounding box center [667, 22] width 13 height 13
click at [590, 47] on div "Unknown" at bounding box center [527, 45] width 285 height 22
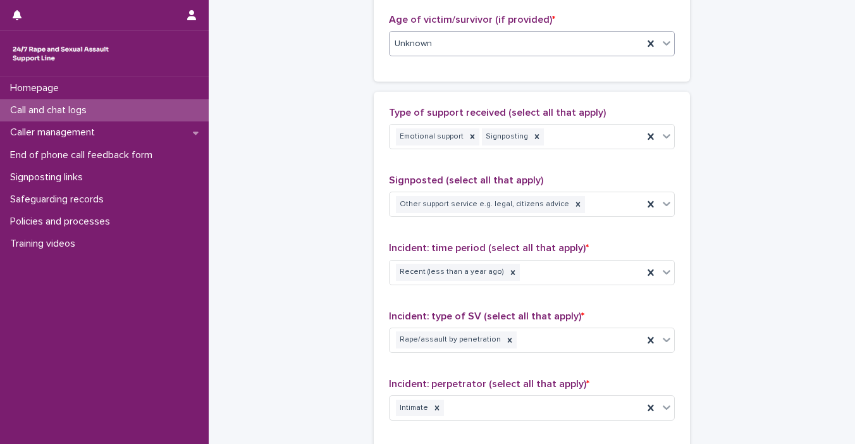
scroll to position [1053, 0]
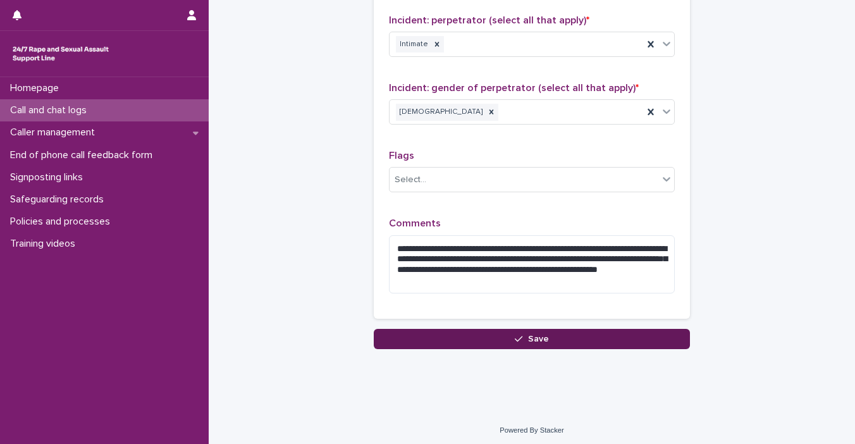
click at [549, 340] on button "Save" at bounding box center [532, 339] width 316 height 20
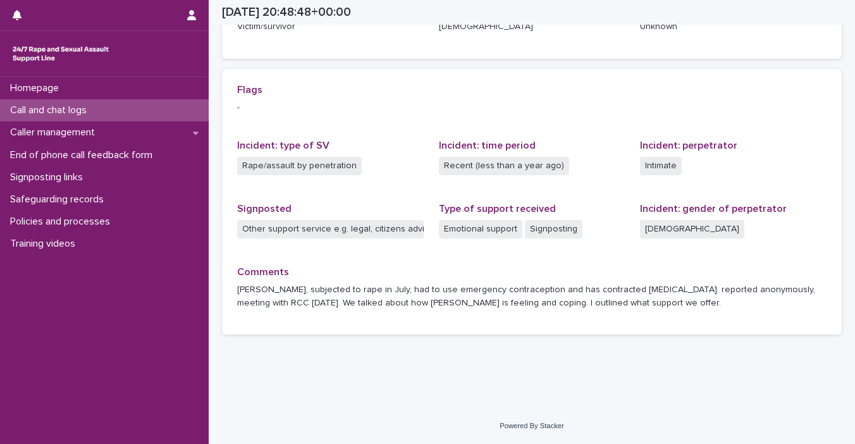
scroll to position [240, 0]
click at [106, 99] on div "Call and chat logs" at bounding box center [104, 110] width 209 height 22
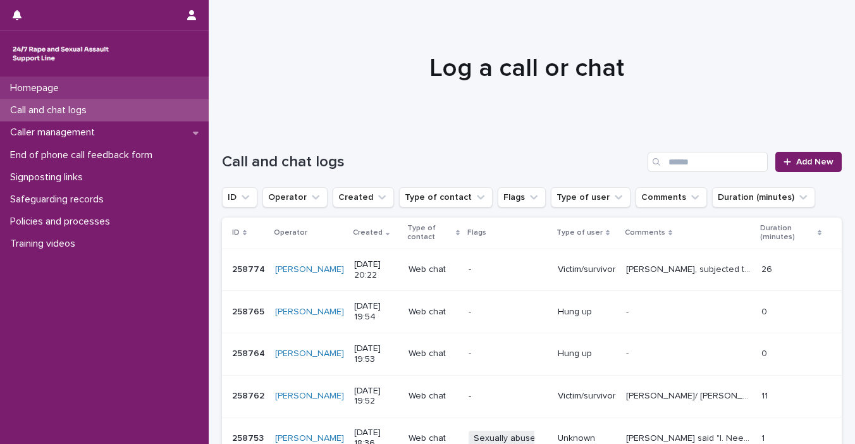
click at [104, 91] on div "Homepage" at bounding box center [104, 88] width 209 height 22
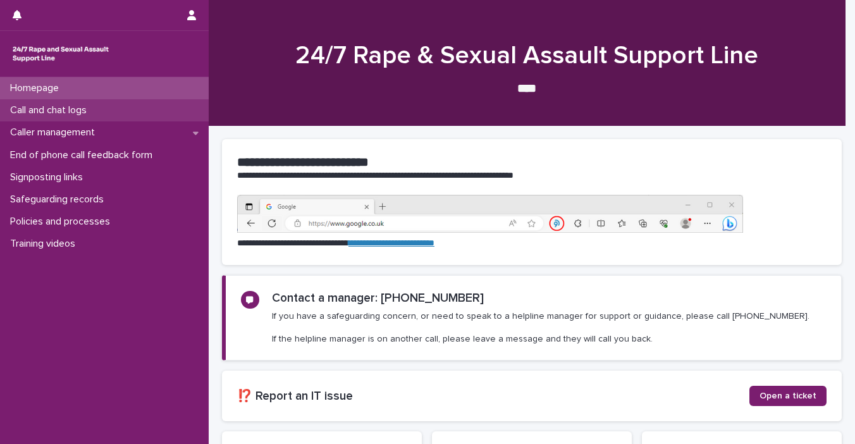
click at [76, 113] on p "Call and chat logs" at bounding box center [51, 110] width 92 height 12
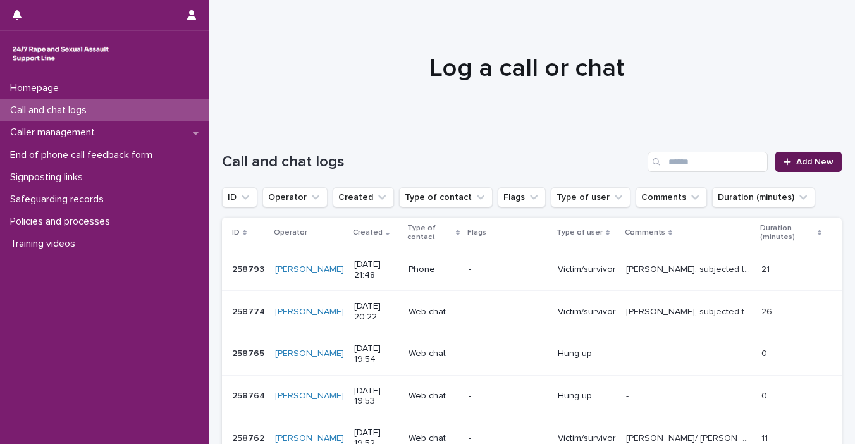
click at [722, 158] on span "Add New" at bounding box center [815, 162] width 37 height 9
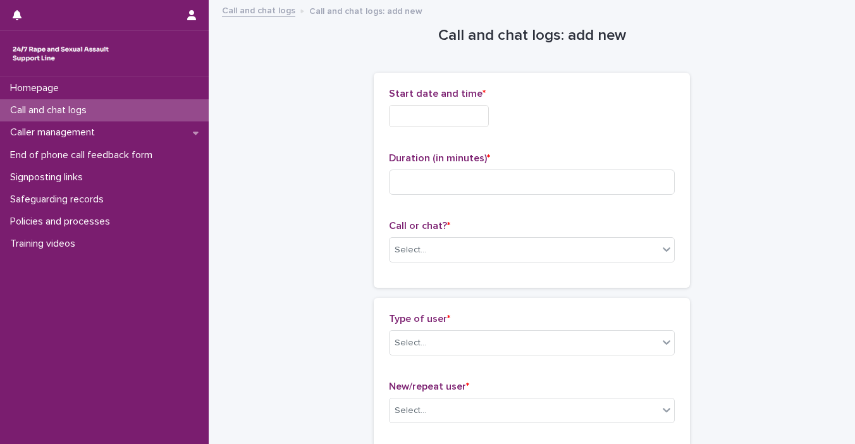
drag, startPoint x: 483, startPoint y: 113, endPoint x: 467, endPoint y: 129, distance: 22.8
click at [483, 113] on input "text" at bounding box center [439, 116] width 100 height 22
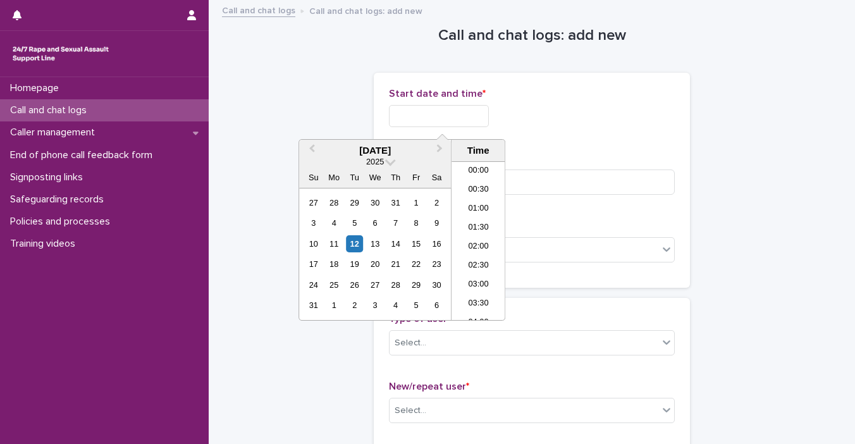
scroll to position [747, 0]
click at [350, 243] on div "12" at bounding box center [354, 243] width 17 height 17
drag, startPoint x: 432, startPoint y: 112, endPoint x: 563, endPoint y: 115, distance: 131.6
click at [544, 118] on div "**********" at bounding box center [532, 116] width 286 height 22
type input "**********"
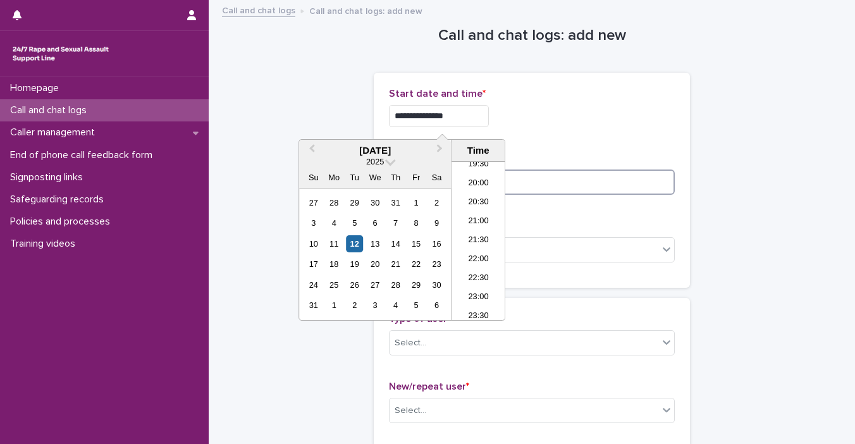
click at [537, 180] on input at bounding box center [532, 182] width 286 height 25
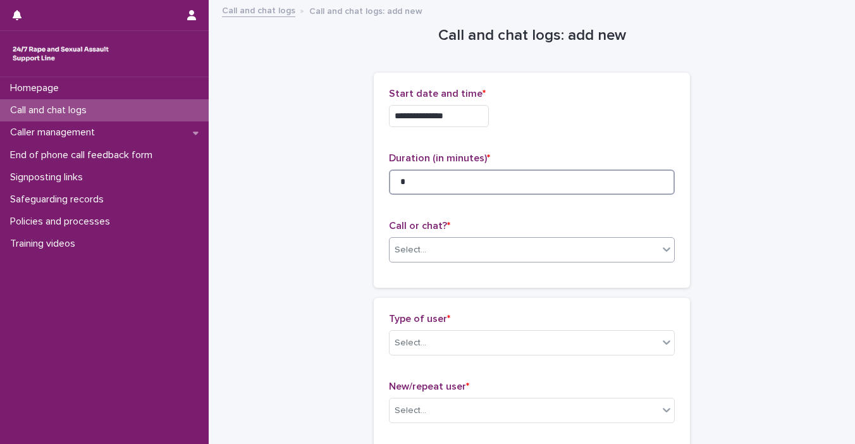
type input "*"
click at [663, 251] on icon at bounding box center [667, 249] width 13 height 13
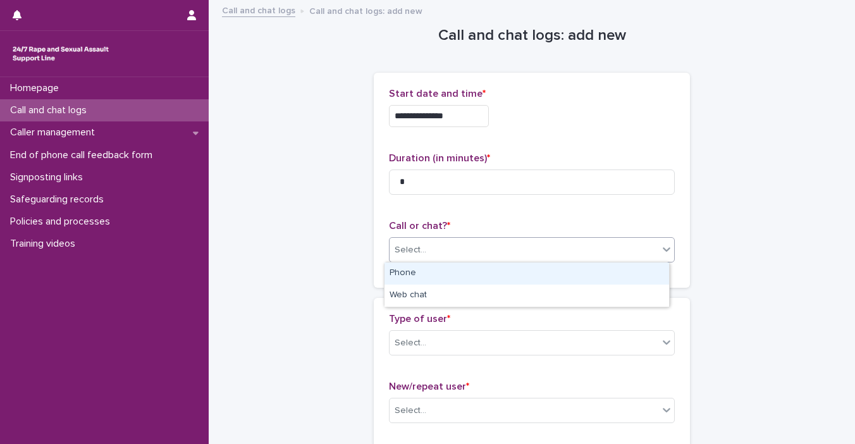
click at [618, 277] on div "Phone" at bounding box center [527, 274] width 285 height 22
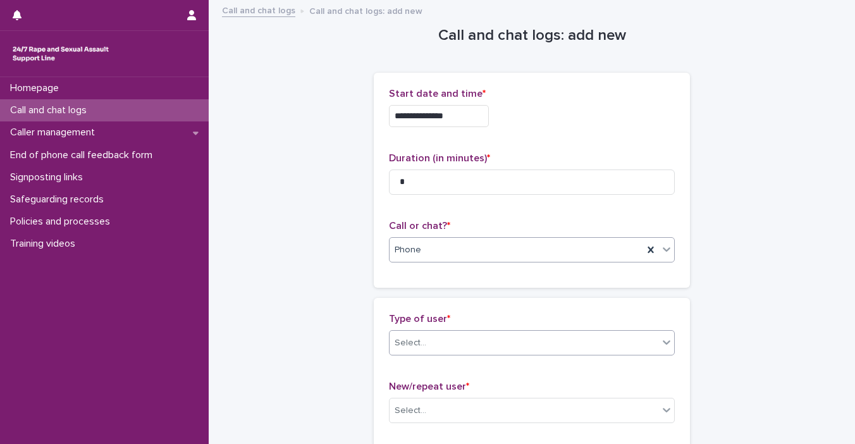
click at [662, 345] on icon at bounding box center [667, 342] width 13 height 13
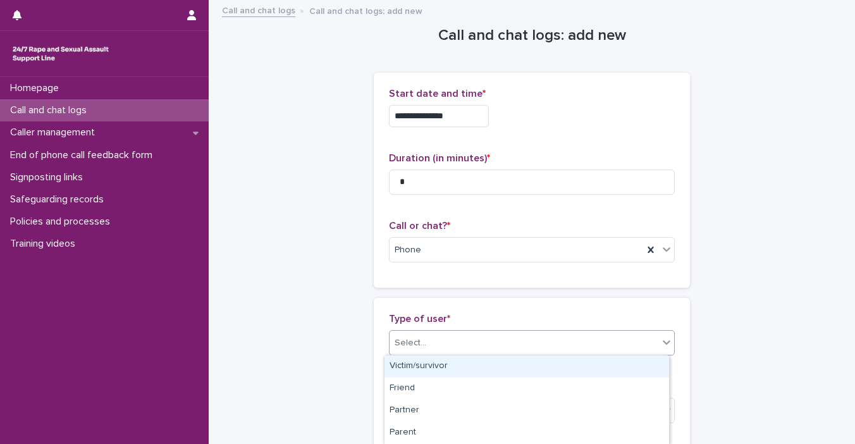
scroll to position [242, 0]
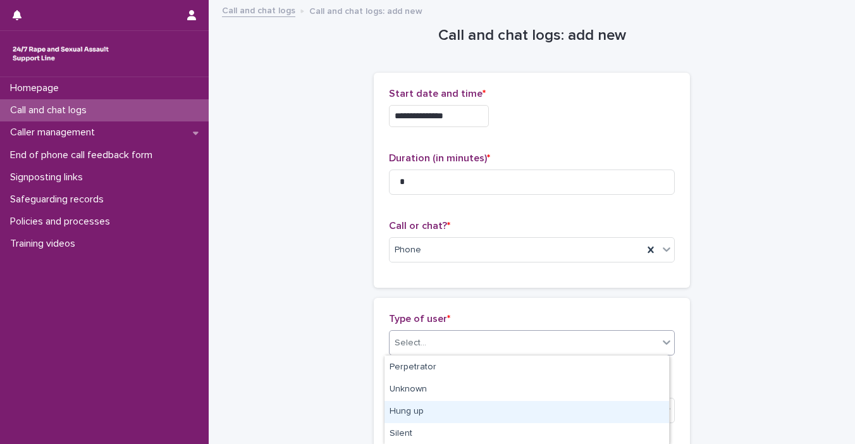
click at [626, 411] on div "Hung up" at bounding box center [527, 412] width 285 height 22
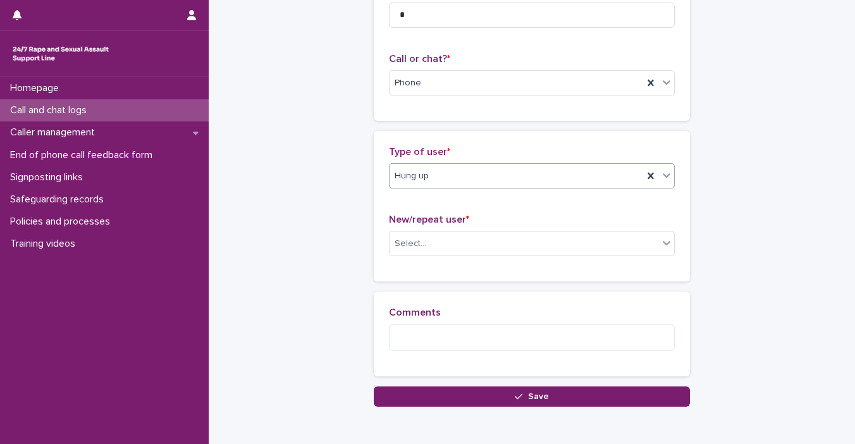
scroll to position [184, 0]
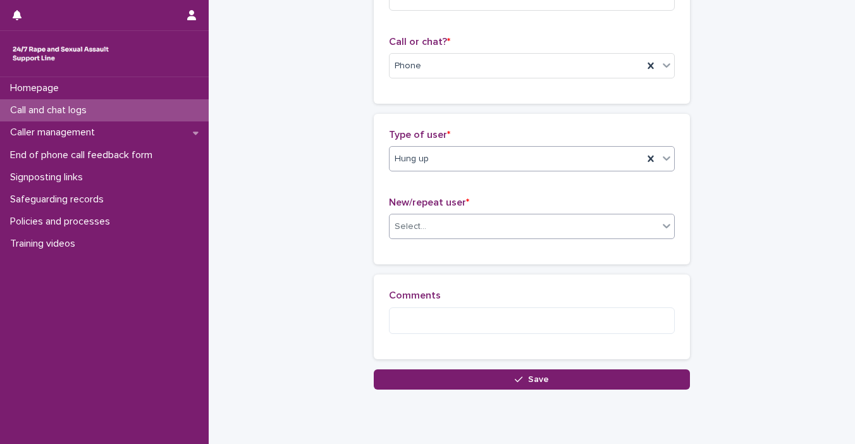
click at [668, 224] on icon at bounding box center [667, 226] width 13 height 13
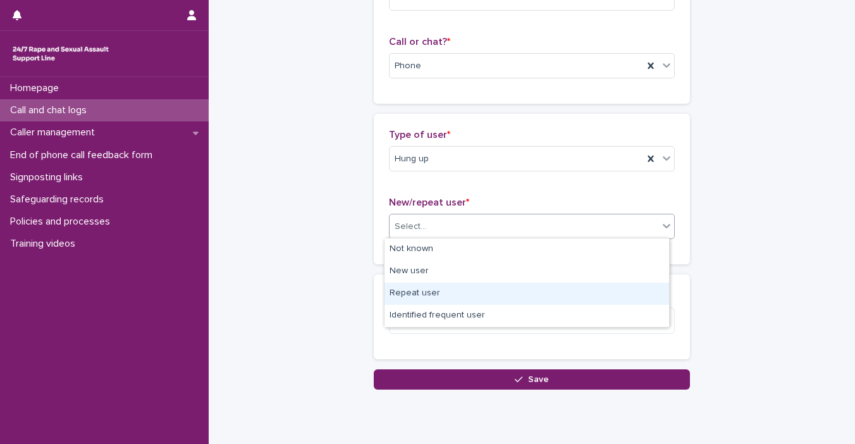
click at [502, 300] on div "Repeat user" at bounding box center [527, 294] width 285 height 22
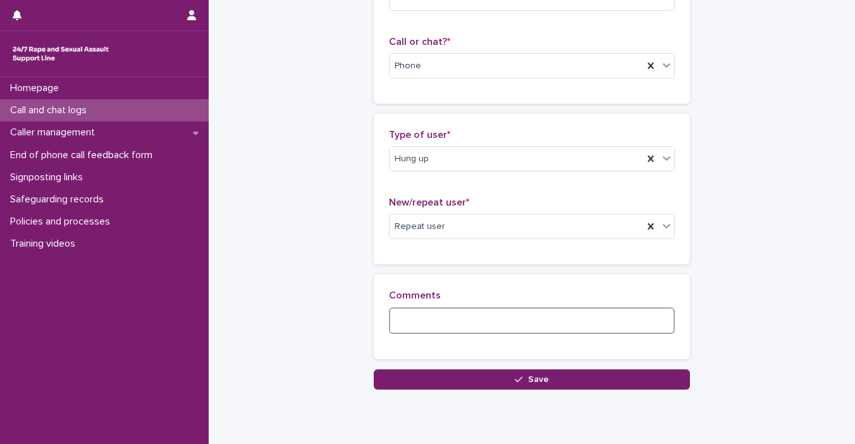
click at [459, 327] on textarea at bounding box center [532, 321] width 286 height 27
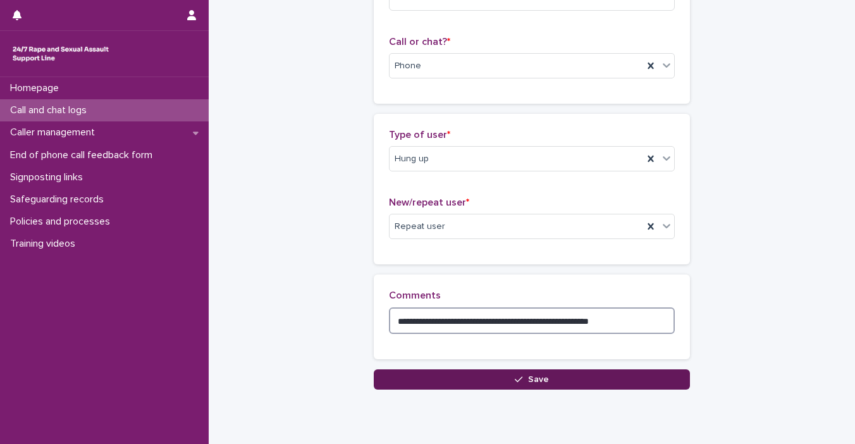
type textarea "**********"
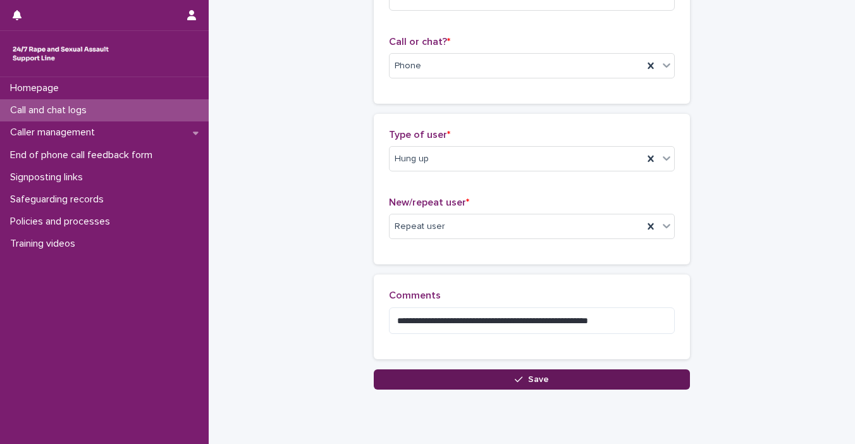
click at [440, 371] on button "Save" at bounding box center [532, 380] width 316 height 20
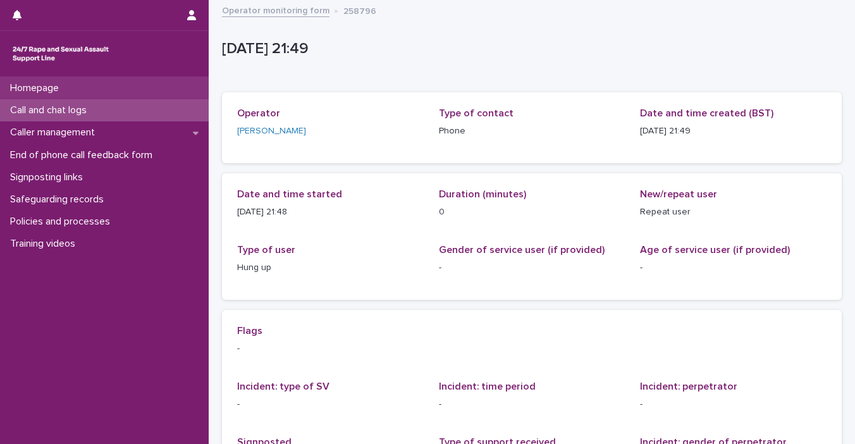
click at [46, 87] on p "Homepage" at bounding box center [37, 88] width 64 height 12
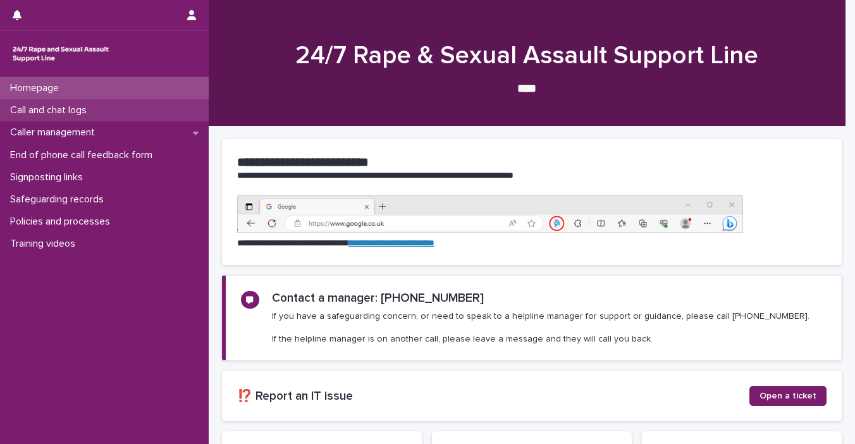
click at [106, 115] on div "Call and chat logs" at bounding box center [104, 110] width 209 height 22
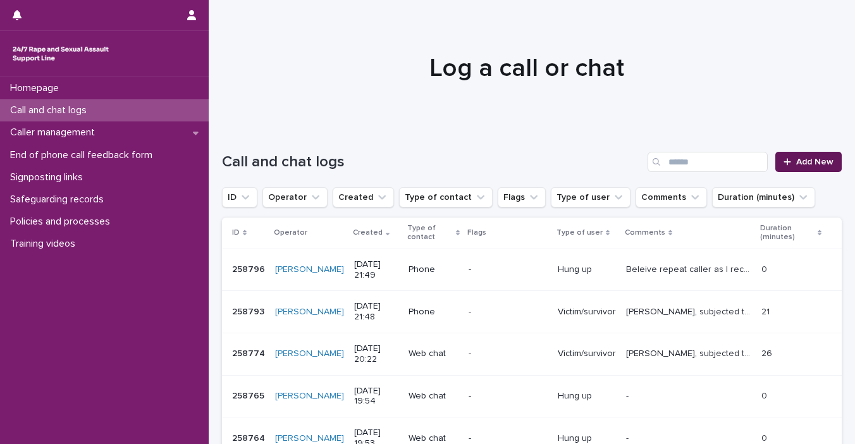
click at [722, 161] on span "Add New" at bounding box center [815, 162] width 37 height 9
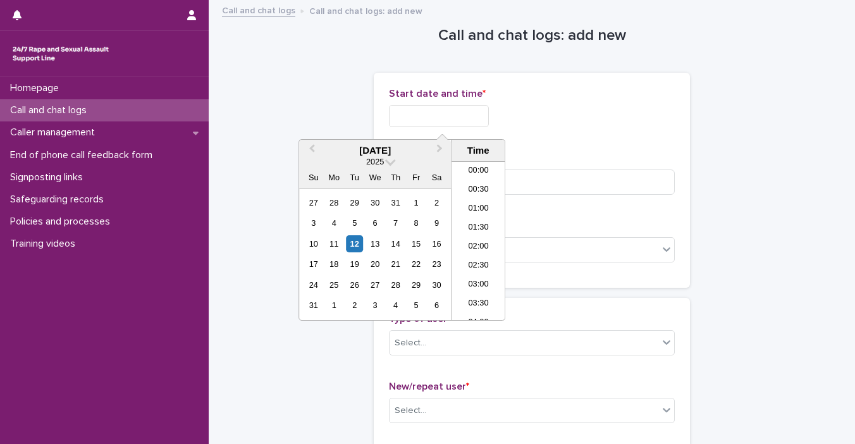
click at [401, 113] on input "text" at bounding box center [439, 116] width 100 height 22
click at [357, 244] on div "12" at bounding box center [354, 243] width 17 height 17
drag, startPoint x: 432, startPoint y: 114, endPoint x: 623, endPoint y: 140, distance: 192.2
click at [623, 140] on div "**********" at bounding box center [532, 180] width 286 height 185
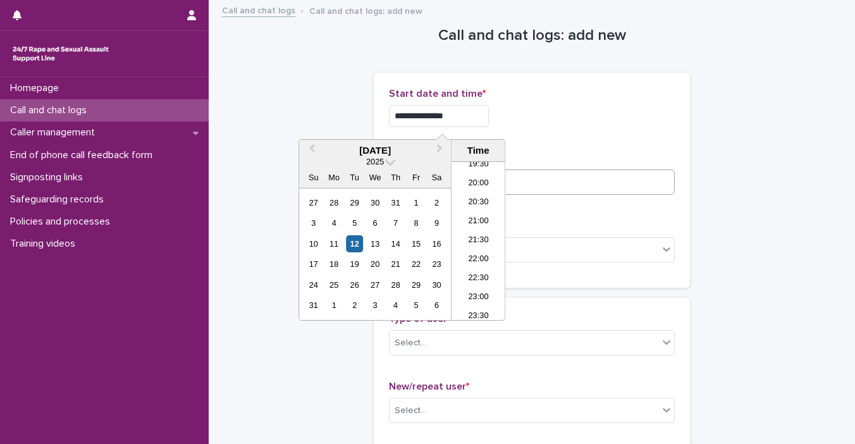
type input "**********"
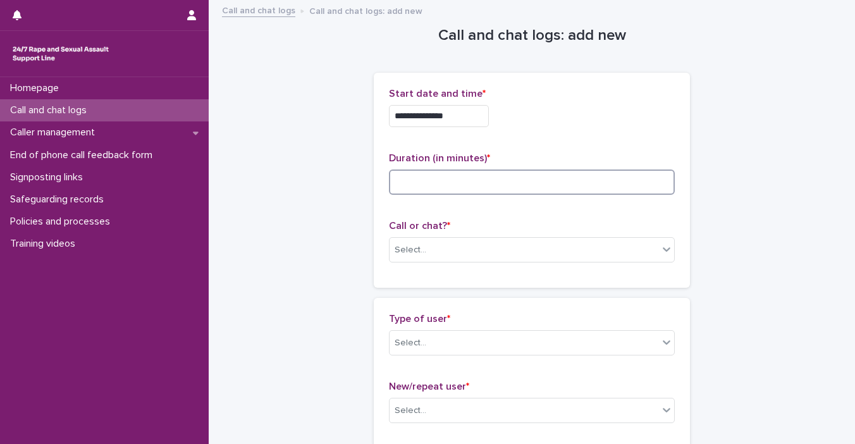
click at [637, 178] on input at bounding box center [532, 182] width 286 height 25
type input "*"
click at [661, 251] on icon at bounding box center [667, 249] width 13 height 13
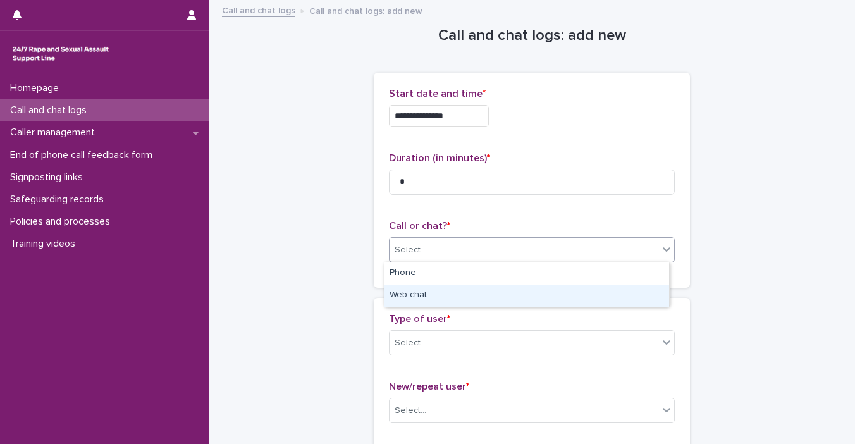
click at [627, 292] on div "Web chat" at bounding box center [527, 296] width 285 height 22
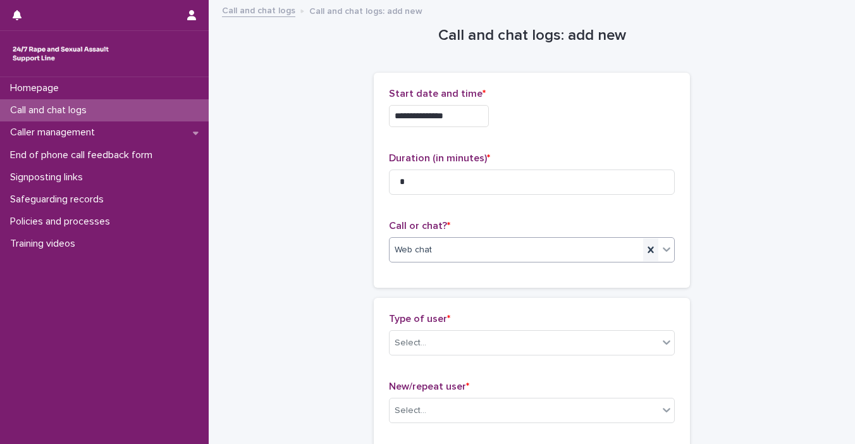
click at [645, 249] on icon at bounding box center [651, 250] width 13 height 13
click at [661, 249] on icon at bounding box center [667, 249] width 13 height 13
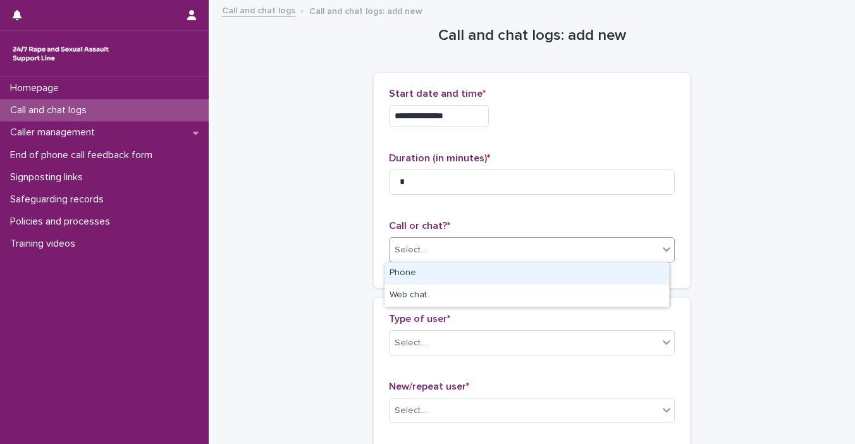
click at [602, 273] on div "Phone" at bounding box center [527, 274] width 285 height 22
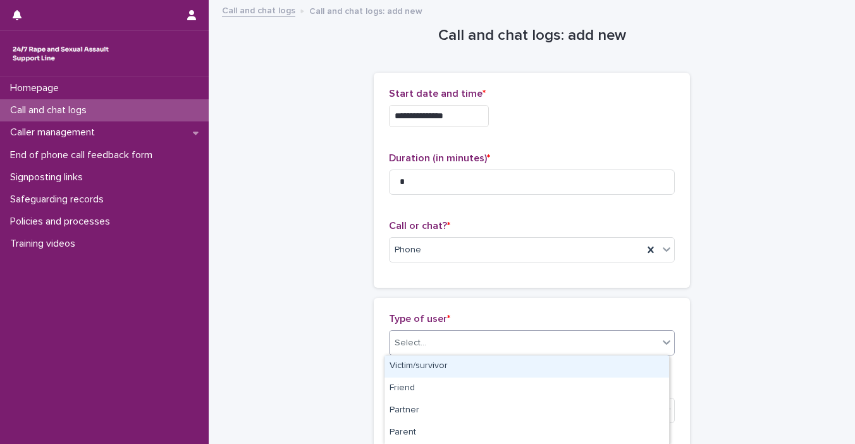
click at [661, 345] on icon at bounding box center [667, 342] width 13 height 13
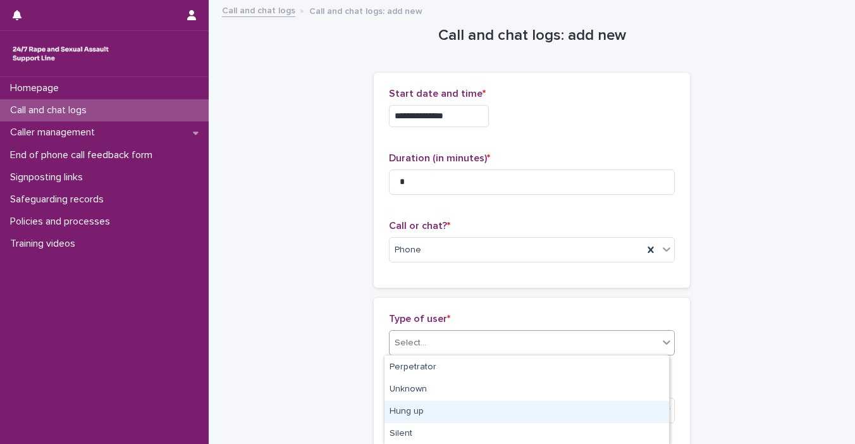
click at [576, 404] on div "Hung up" at bounding box center [527, 412] width 285 height 22
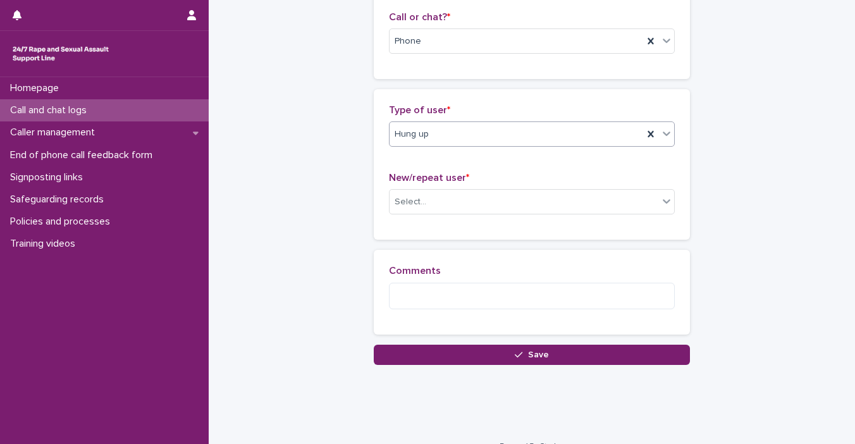
scroll to position [228, 0]
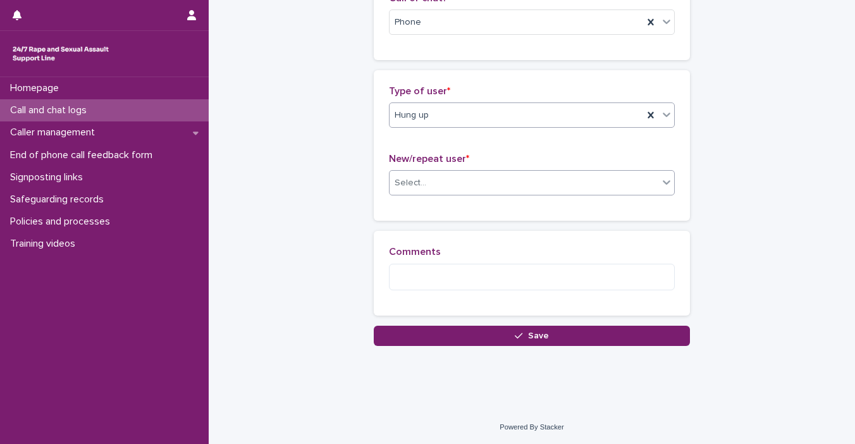
click at [645, 175] on div "Select..." at bounding box center [524, 183] width 269 height 21
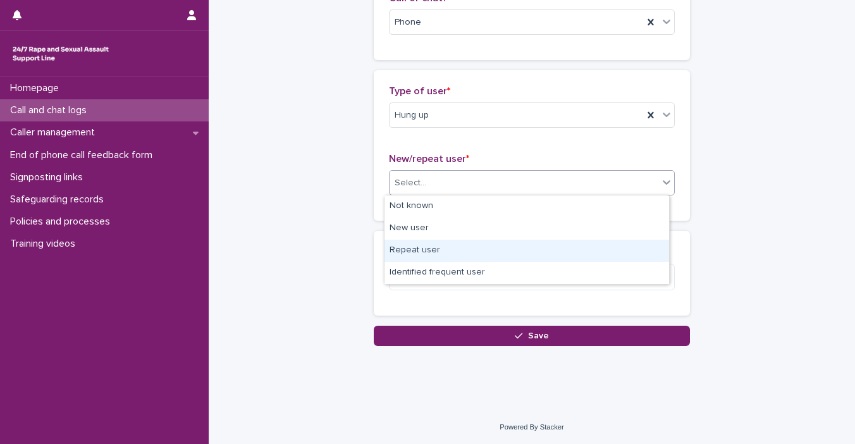
click at [568, 249] on div "Repeat user" at bounding box center [527, 251] width 285 height 22
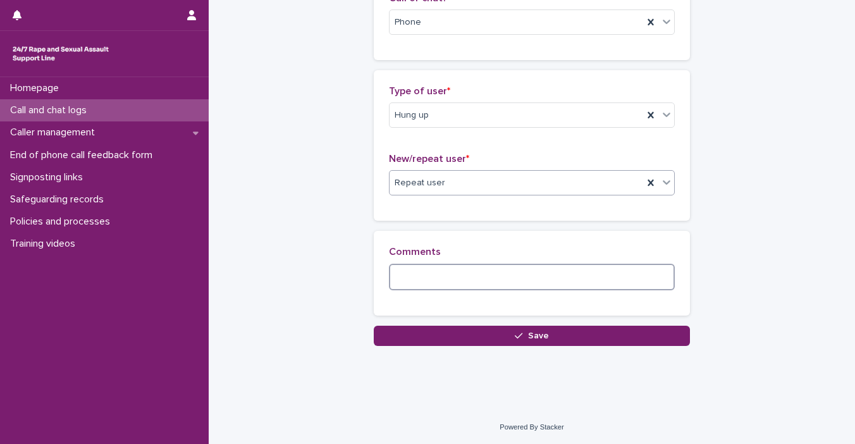
click at [530, 275] on textarea at bounding box center [532, 277] width 286 height 27
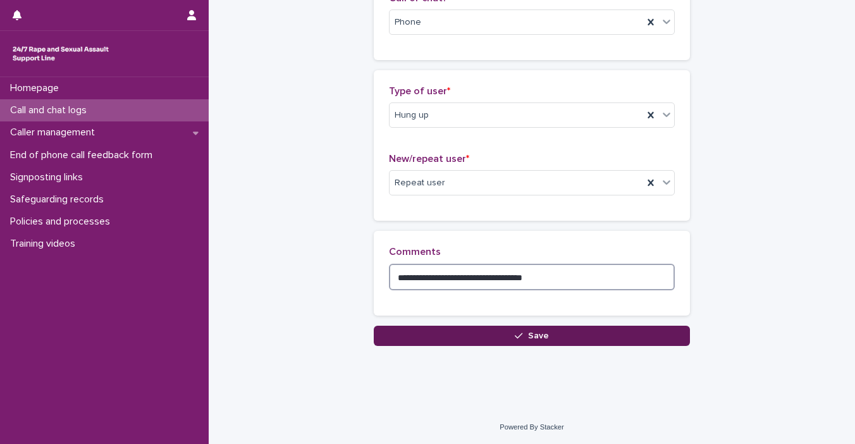
type textarea "**********"
click at [537, 333] on span "Save" at bounding box center [538, 336] width 21 height 9
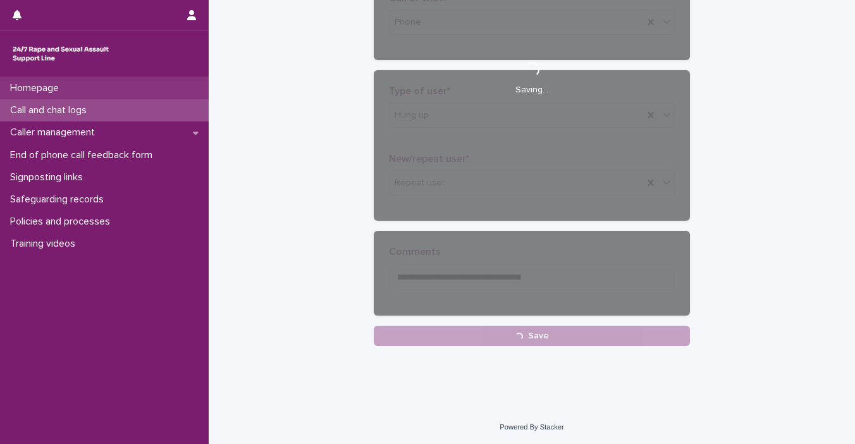
click at [67, 80] on div "Homepage" at bounding box center [104, 88] width 209 height 22
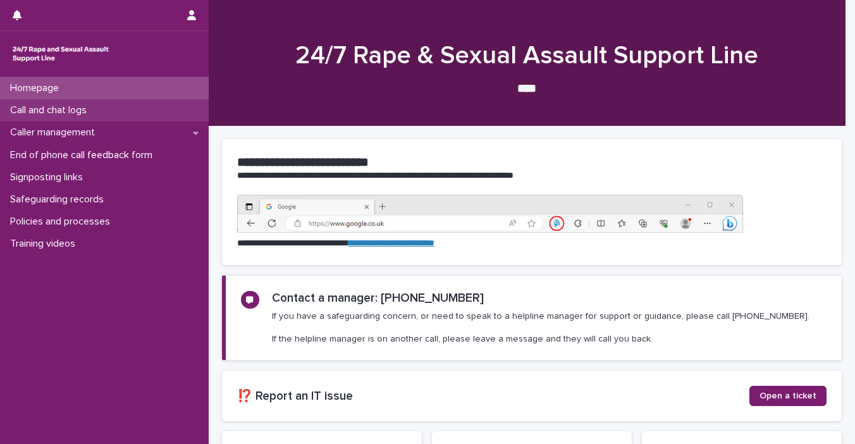
click at [56, 112] on p "Call and chat logs" at bounding box center [51, 110] width 92 height 12
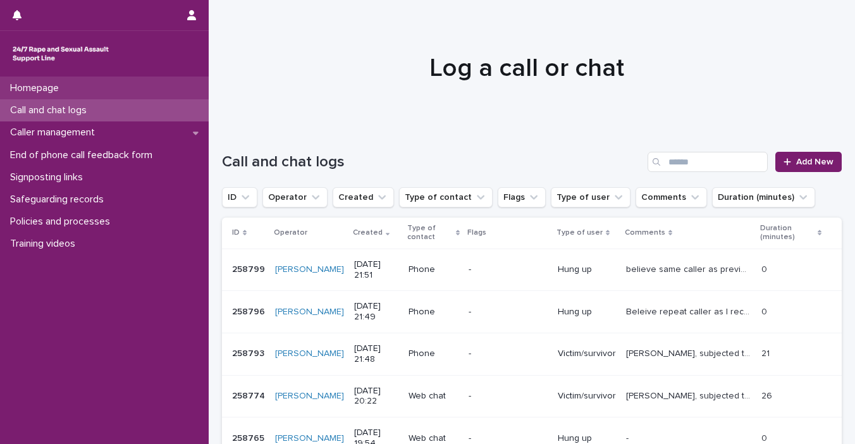
click at [118, 97] on div "Homepage" at bounding box center [104, 88] width 209 height 22
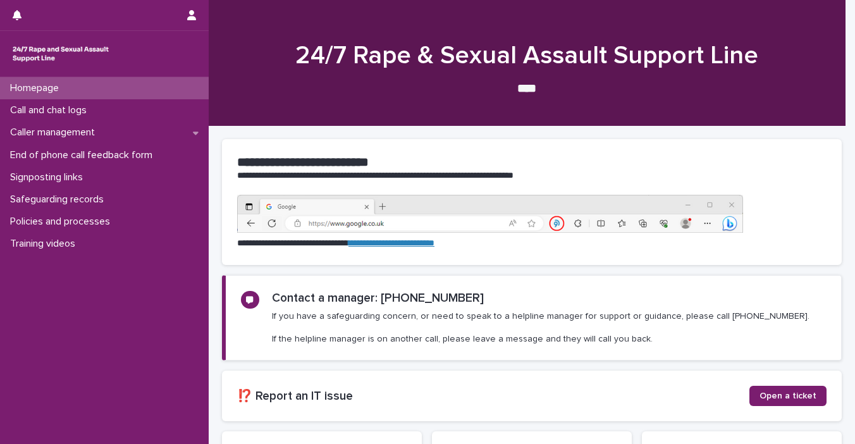
click at [116, 115] on div "Call and chat logs" at bounding box center [104, 110] width 209 height 22
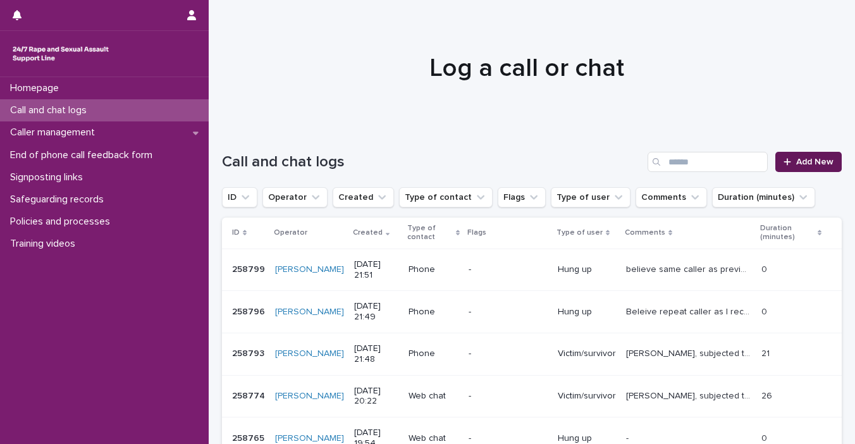
click at [722, 165] on span "Add New" at bounding box center [815, 162] width 37 height 9
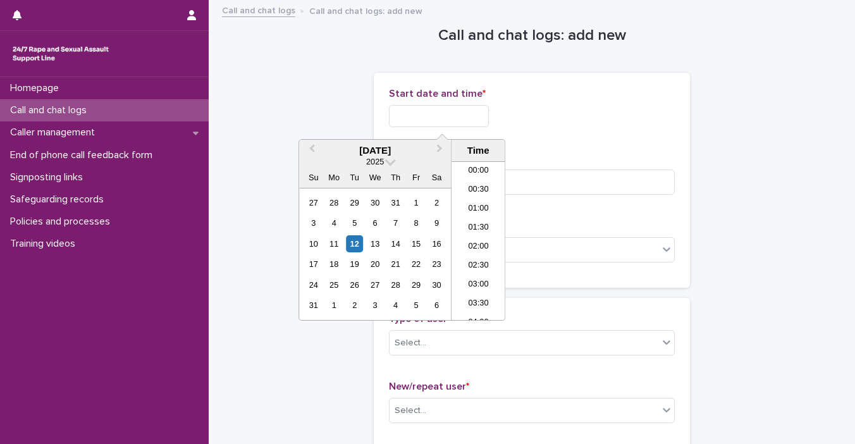
click at [451, 115] on input "text" at bounding box center [439, 116] width 100 height 22
click at [352, 246] on div "12" at bounding box center [354, 243] width 17 height 17
drag, startPoint x: 433, startPoint y: 114, endPoint x: 578, endPoint y: 113, distance: 144.9
click at [567, 118] on div "**********" at bounding box center [532, 116] width 286 height 22
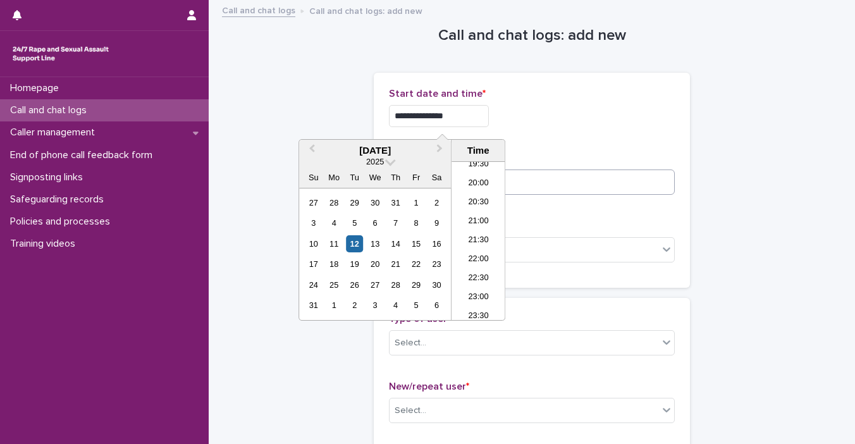
type input "**********"
click at [575, 174] on input at bounding box center [532, 182] width 286 height 25
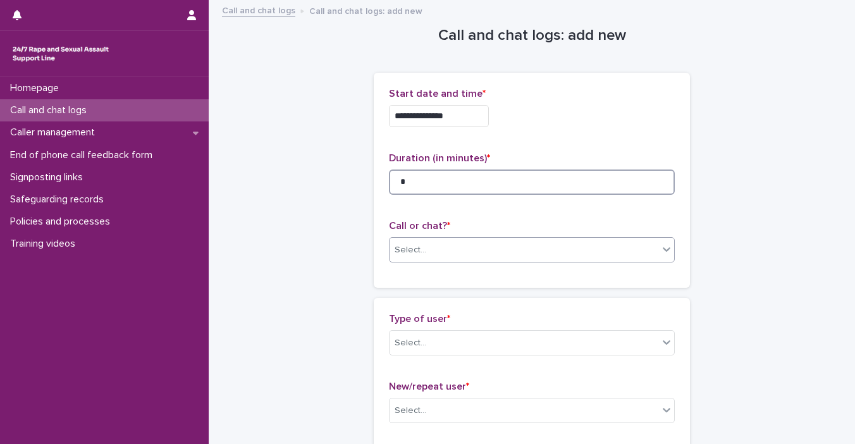
type input "*"
click at [645, 251] on div "Select..." at bounding box center [524, 250] width 269 height 21
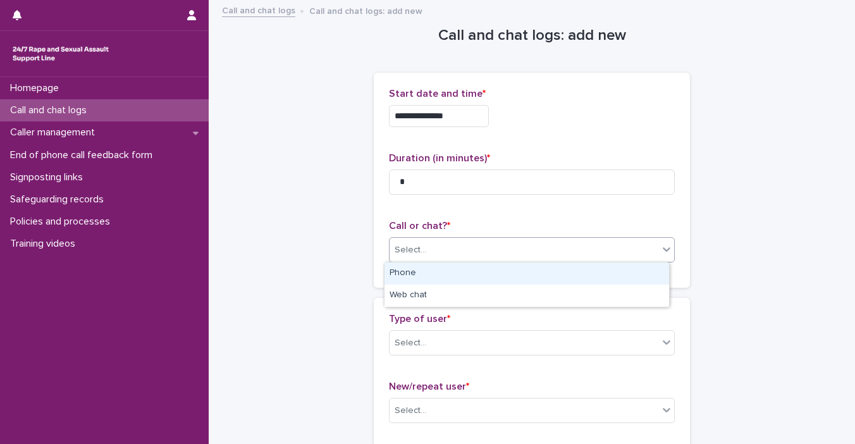
click at [605, 275] on div "Phone" at bounding box center [527, 274] width 285 height 22
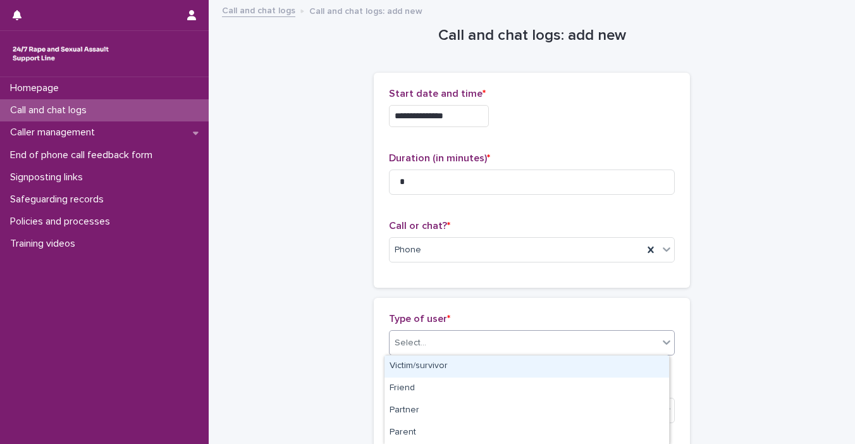
click at [662, 340] on icon at bounding box center [667, 342] width 13 height 13
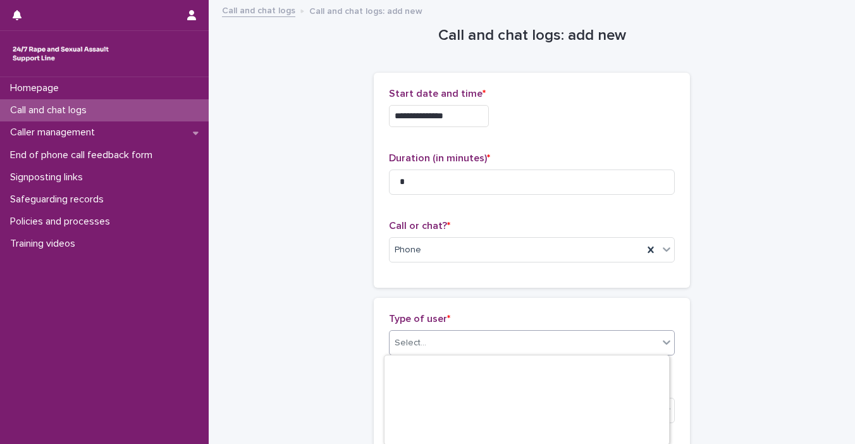
scroll to position [242, 0]
click at [649, 345] on icon at bounding box center [651, 343] width 13 height 13
click at [661, 344] on icon at bounding box center [667, 342] width 13 height 13
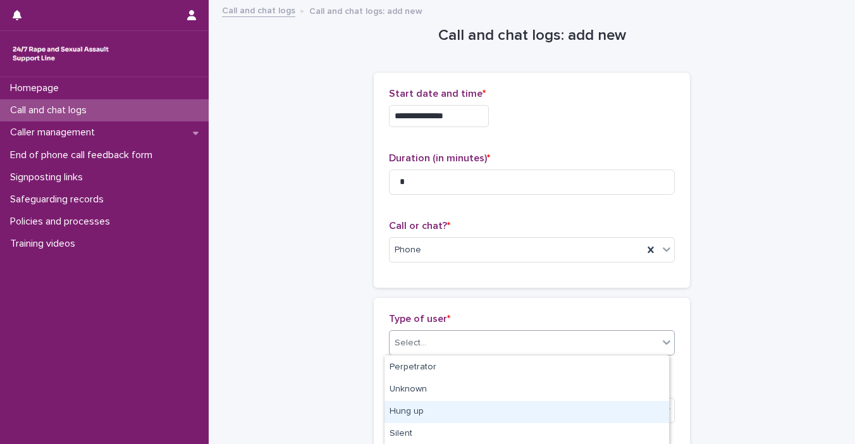
click at [623, 411] on div "Hung up" at bounding box center [527, 412] width 285 height 22
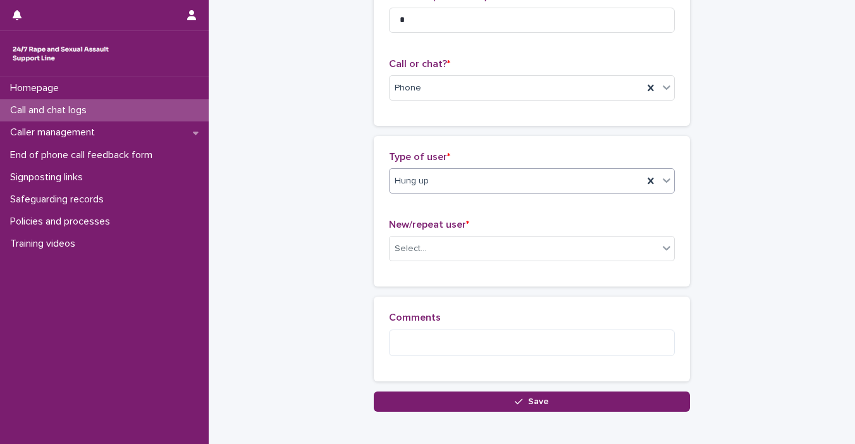
scroll to position [187, 0]
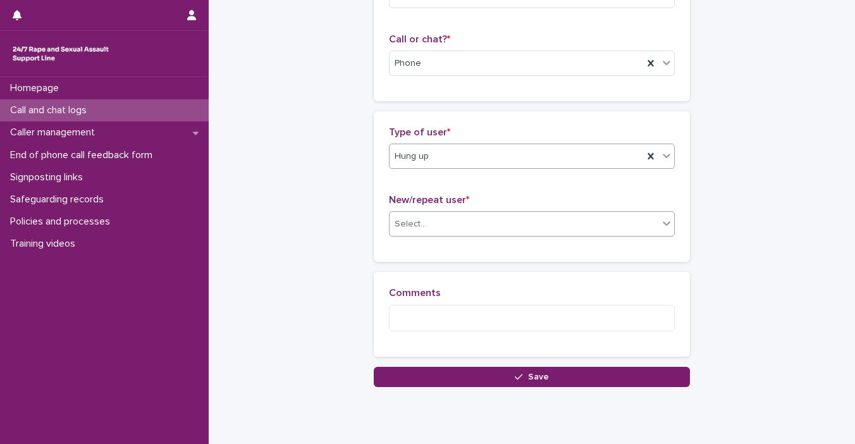
click at [660, 231] on div at bounding box center [666, 223] width 15 height 23
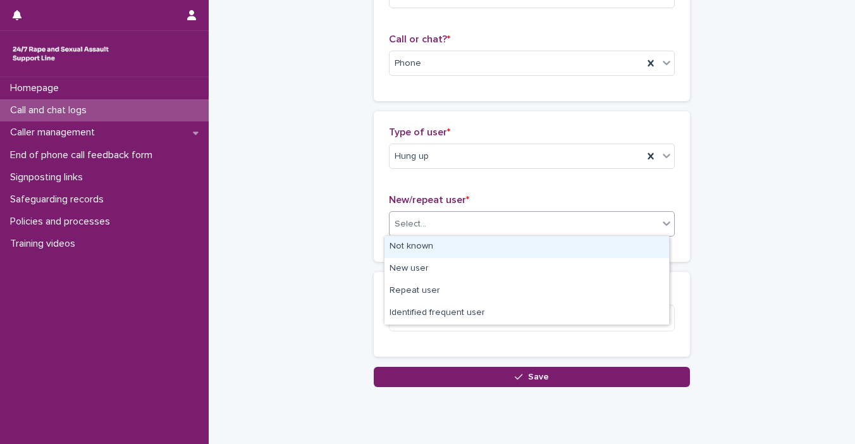
click at [638, 246] on div "Not known" at bounding box center [527, 247] width 285 height 22
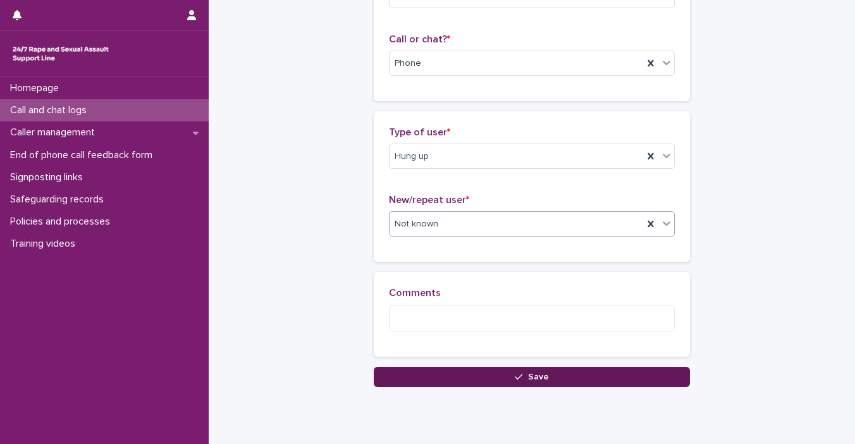
click at [621, 380] on button "Save" at bounding box center [532, 377] width 316 height 20
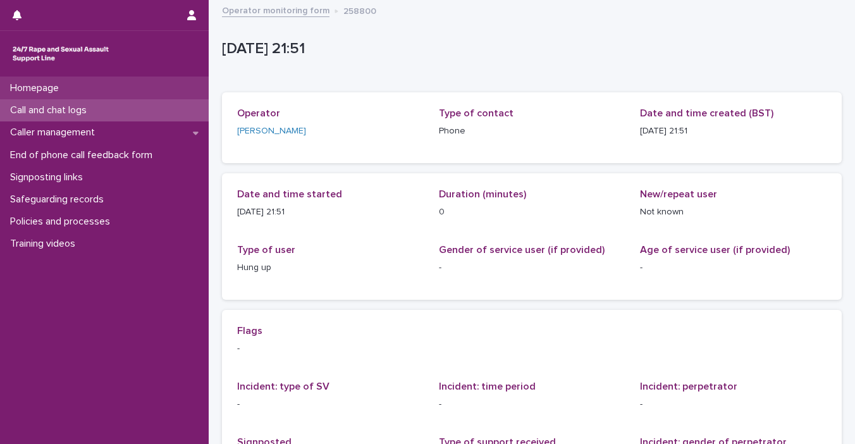
click at [145, 81] on div "Homepage" at bounding box center [104, 88] width 209 height 22
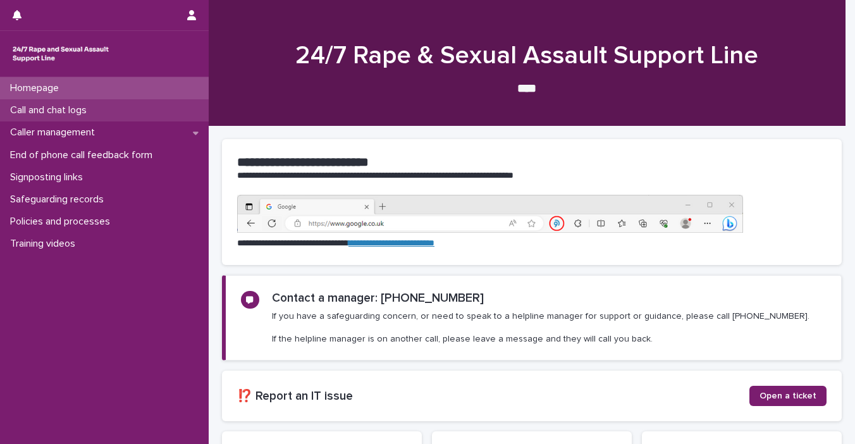
click at [139, 104] on div "Call and chat logs" at bounding box center [104, 110] width 209 height 22
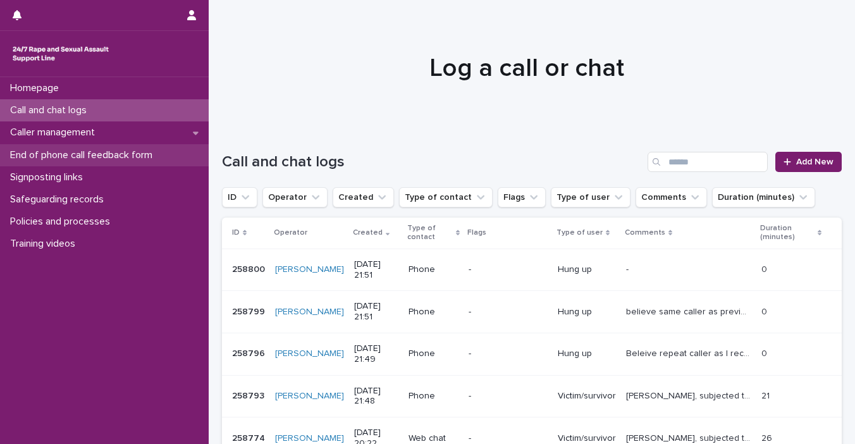
click at [86, 154] on p "End of phone call feedback form" at bounding box center [84, 155] width 158 height 12
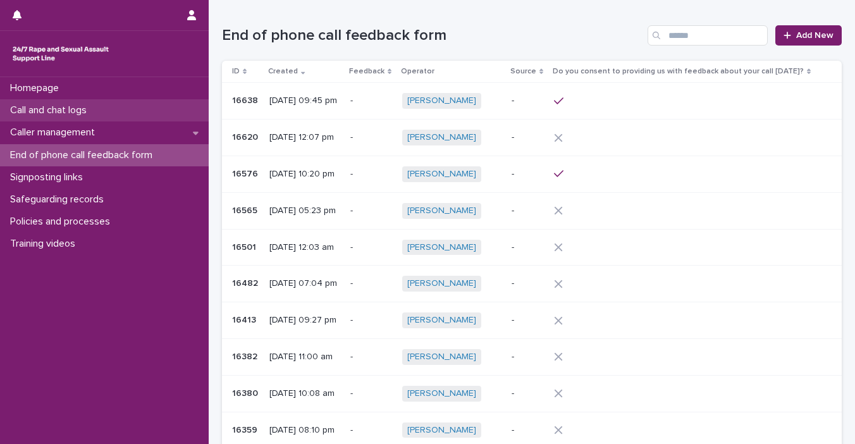
click at [129, 107] on div "Call and chat logs" at bounding box center [104, 110] width 209 height 22
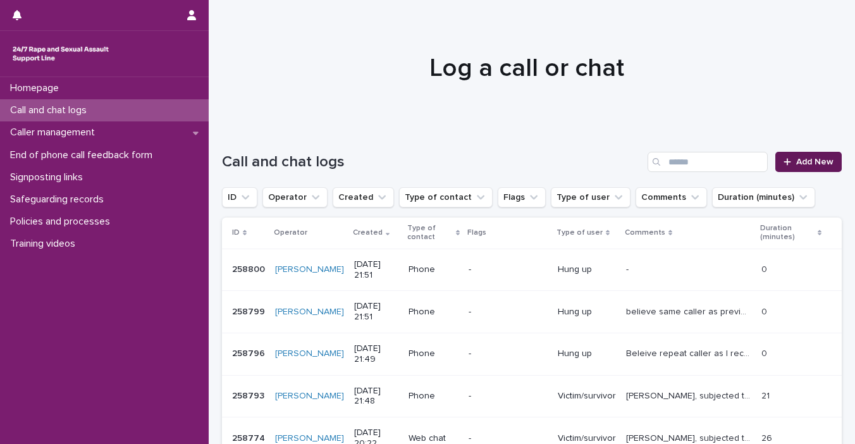
click at [722, 159] on span "Add New" at bounding box center [815, 162] width 37 height 9
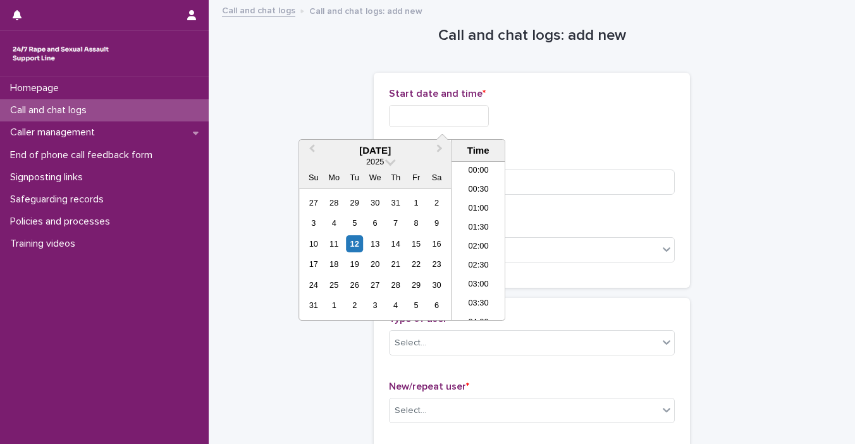
click at [405, 114] on input "text" at bounding box center [439, 116] width 100 height 22
click at [354, 238] on div "12" at bounding box center [354, 243] width 17 height 17
drag, startPoint x: 433, startPoint y: 115, endPoint x: 583, endPoint y: 109, distance: 150.0
click at [583, 109] on div "**********" at bounding box center [532, 116] width 286 height 22
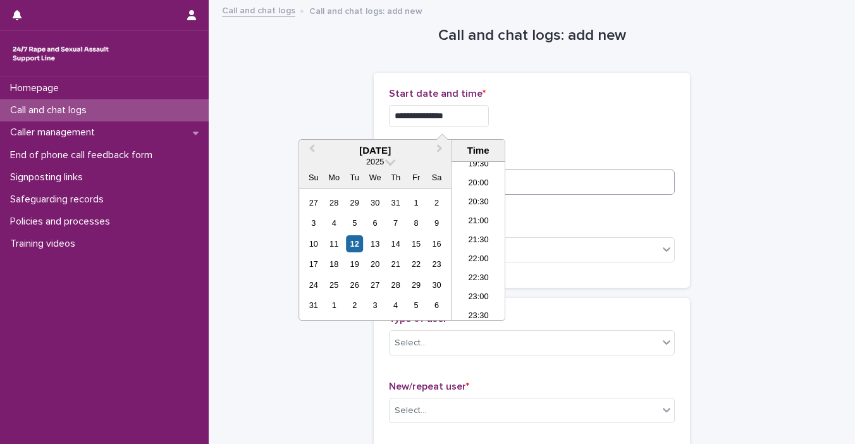
type input "**********"
click at [602, 178] on input at bounding box center [532, 182] width 286 height 25
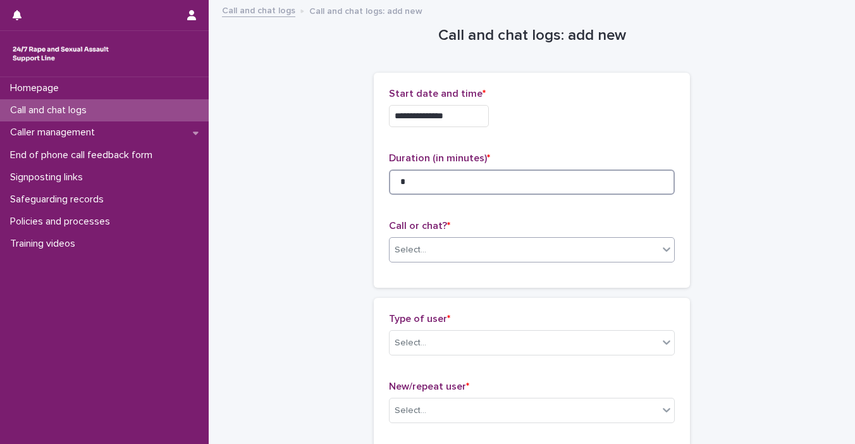
type input "*"
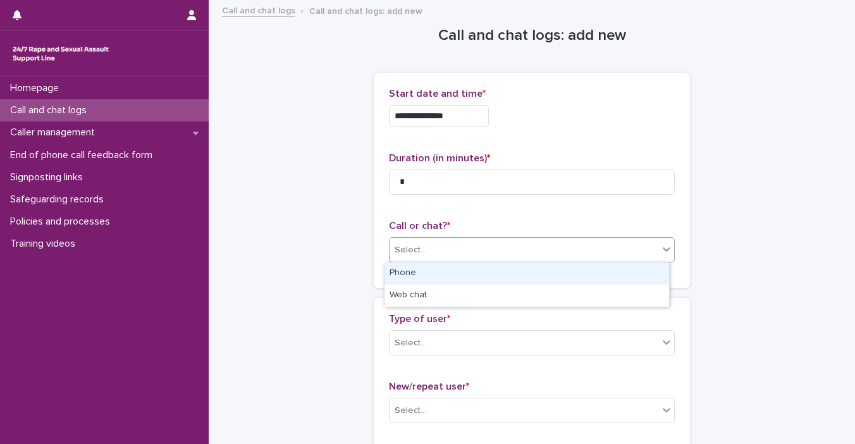
click at [663, 254] on icon at bounding box center [667, 249] width 13 height 13
click at [626, 282] on div "Phone" at bounding box center [527, 274] width 285 height 22
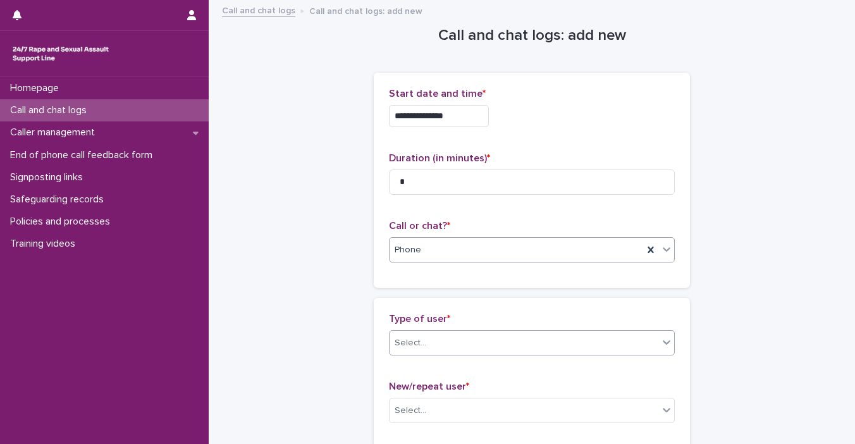
click at [661, 342] on icon at bounding box center [667, 342] width 13 height 13
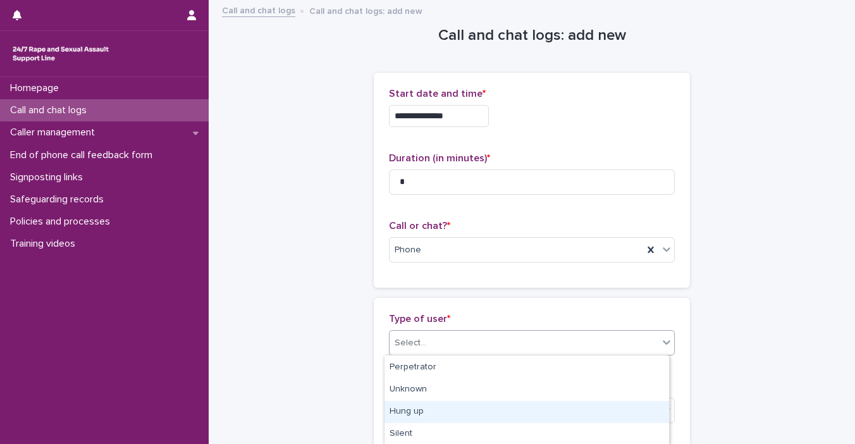
click at [609, 416] on div "Hung up" at bounding box center [527, 412] width 285 height 22
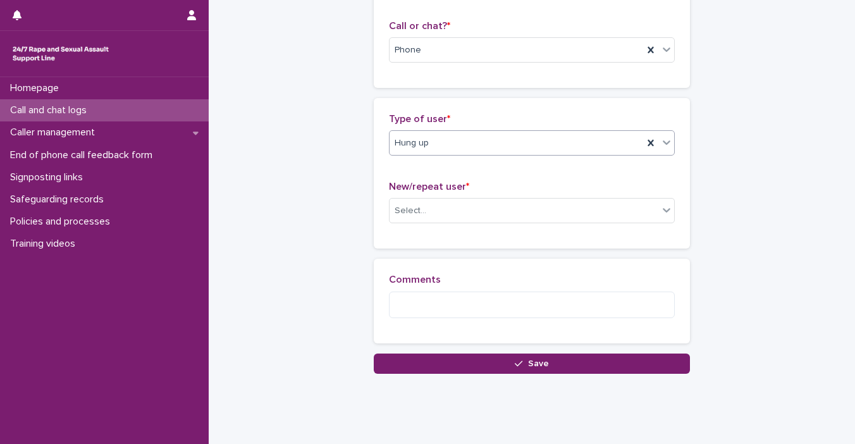
scroll to position [228, 0]
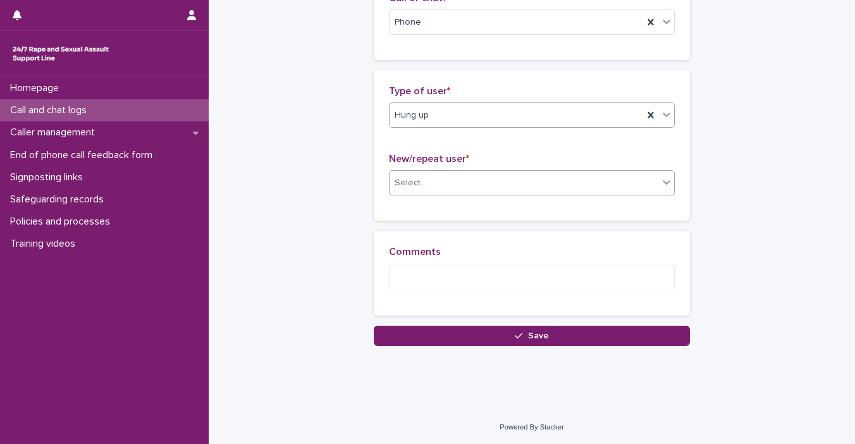
click at [648, 178] on div "Select..." at bounding box center [524, 183] width 269 height 21
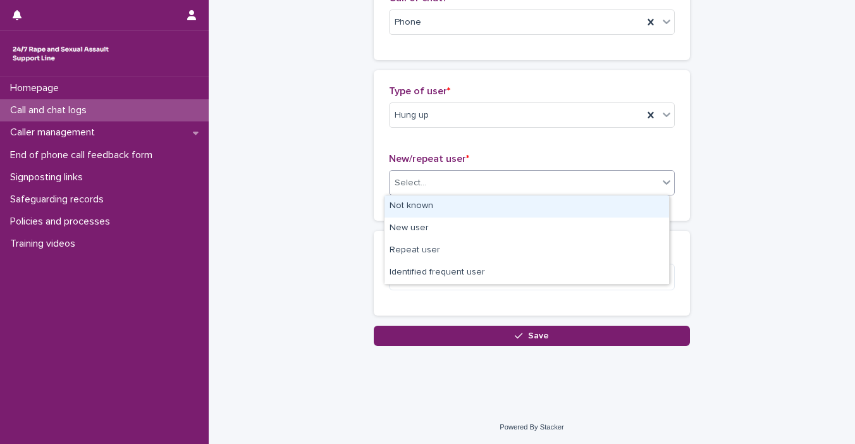
click at [618, 204] on div "Not known" at bounding box center [527, 207] width 285 height 22
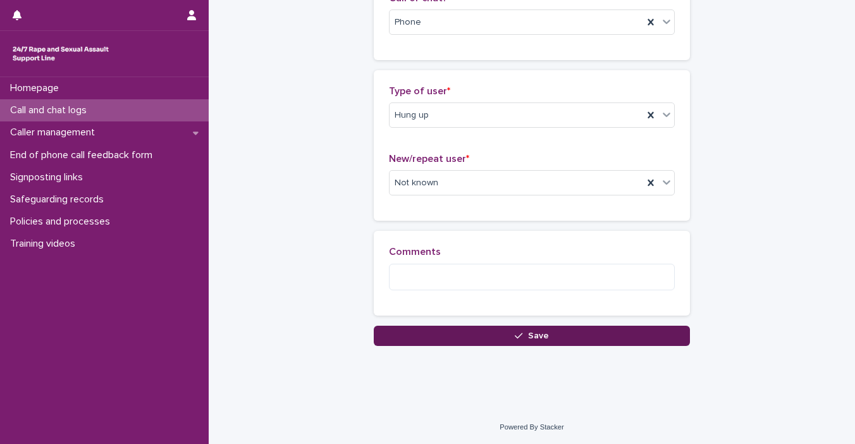
click at [606, 341] on button "Save" at bounding box center [532, 336] width 316 height 20
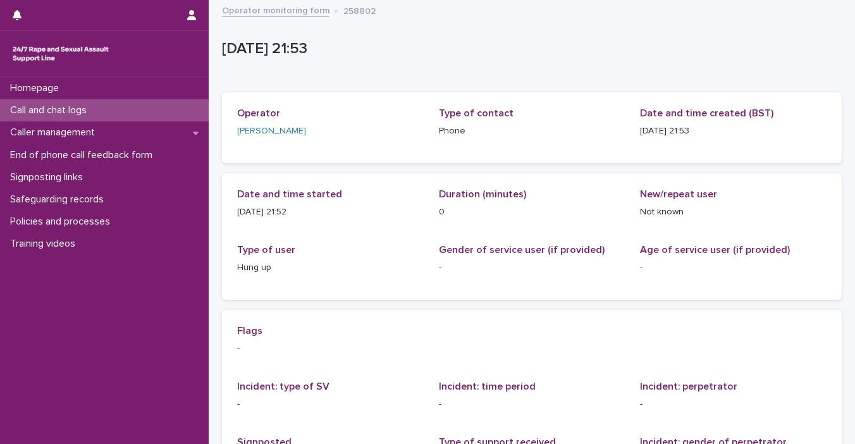
click at [48, 110] on p "Call and chat logs" at bounding box center [51, 110] width 92 height 12
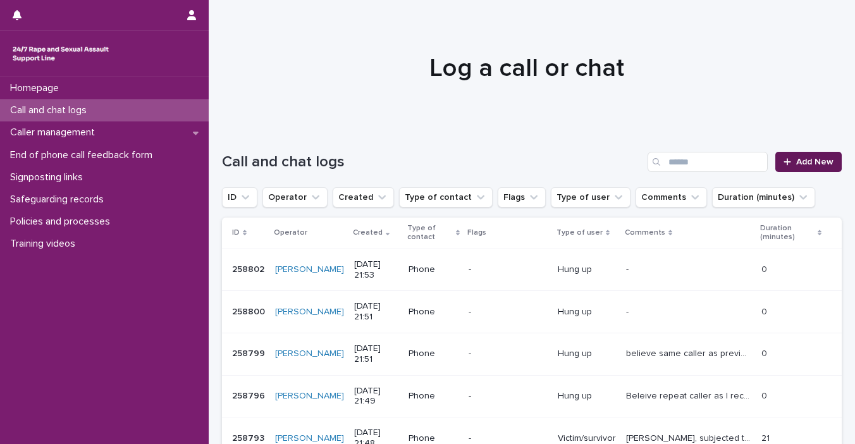
click at [722, 165] on icon at bounding box center [788, 162] width 8 height 9
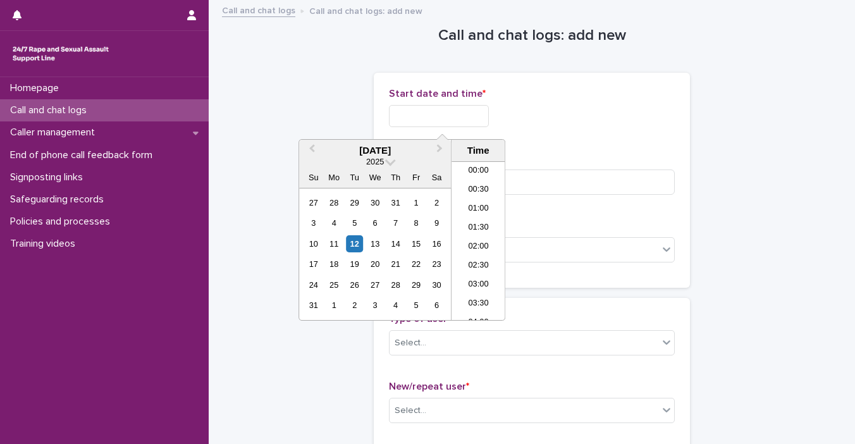
click at [448, 108] on input "text" at bounding box center [439, 116] width 100 height 22
click at [357, 241] on div "12" at bounding box center [354, 243] width 17 height 17
drag, startPoint x: 432, startPoint y: 114, endPoint x: 547, endPoint y: 133, distance: 116.7
click at [547, 133] on div "**********" at bounding box center [532, 112] width 286 height 49
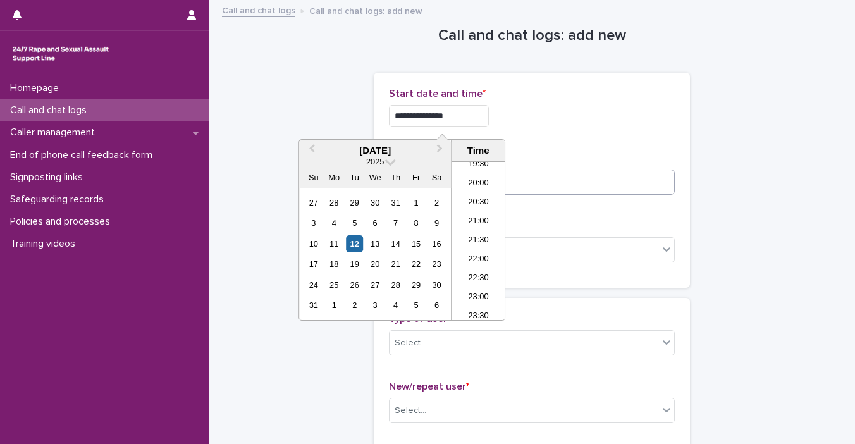
type input "**********"
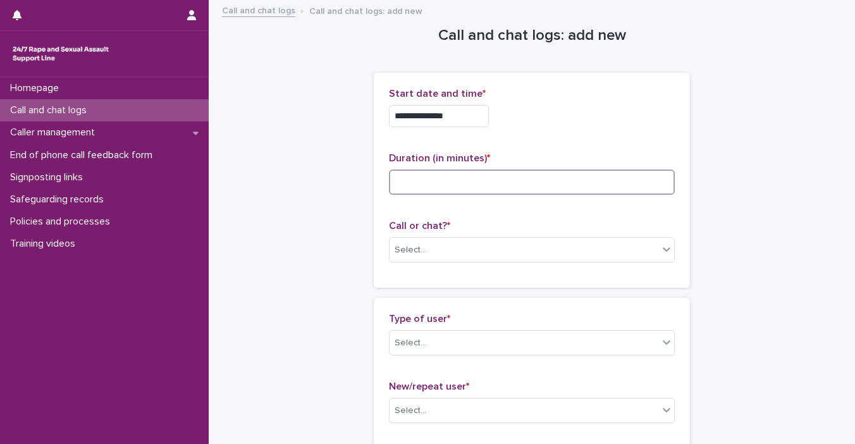
click at [581, 192] on input at bounding box center [532, 182] width 286 height 25
type input "*"
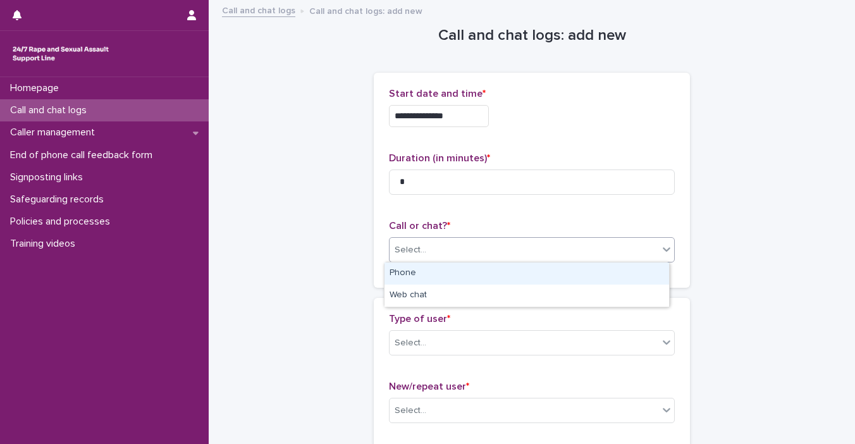
click at [666, 251] on icon at bounding box center [667, 249] width 13 height 13
click at [630, 280] on div "Phone" at bounding box center [527, 274] width 285 height 22
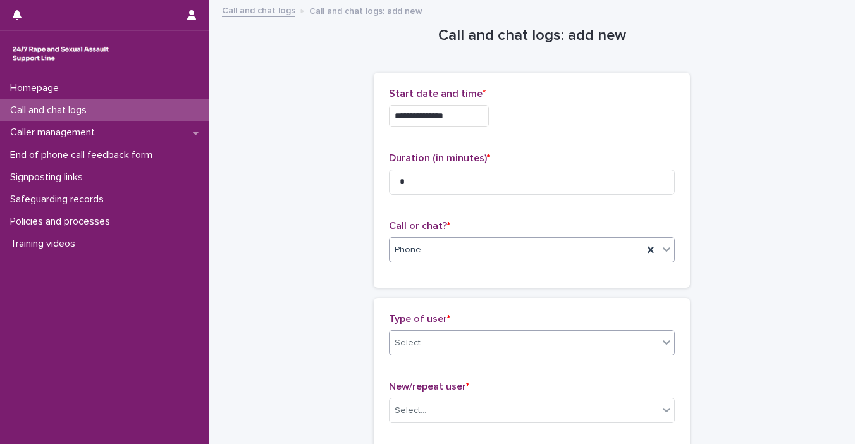
click at [659, 349] on div at bounding box center [666, 342] width 15 height 23
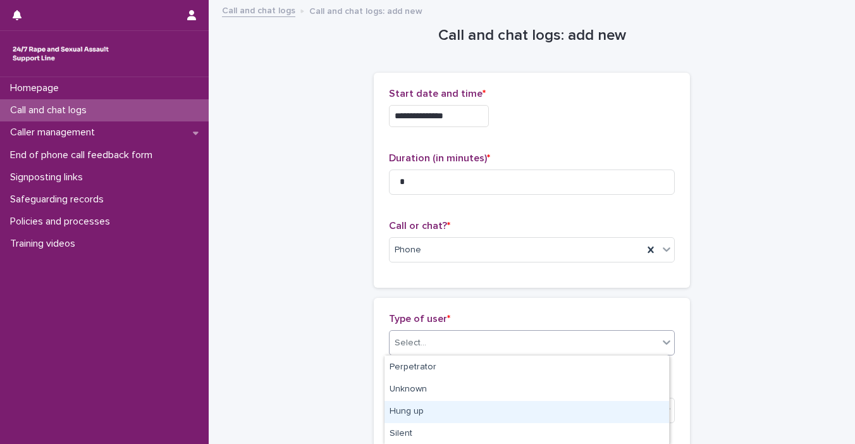
click at [623, 414] on div "Hung up" at bounding box center [527, 412] width 285 height 22
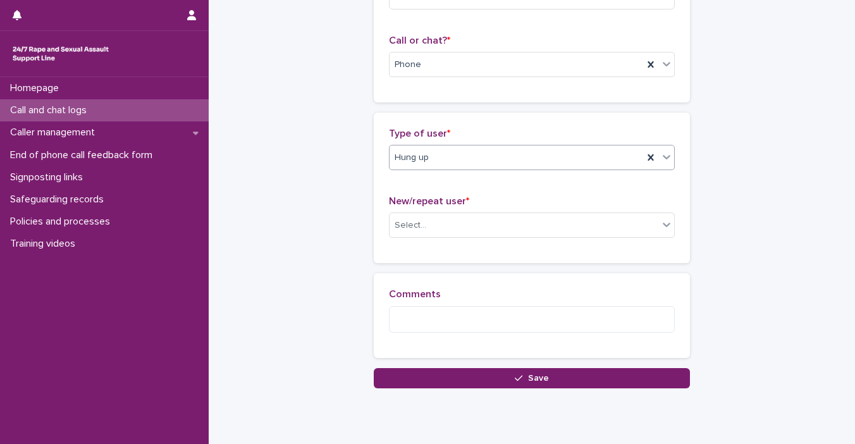
scroll to position [204, 0]
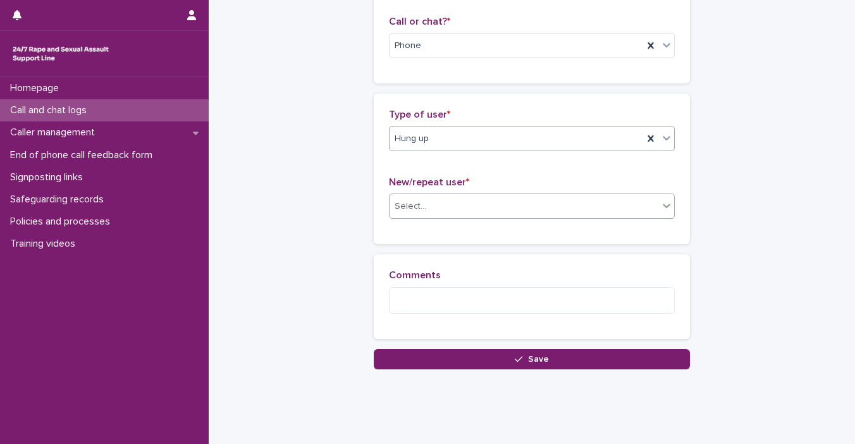
click at [664, 209] on icon at bounding box center [667, 205] width 13 height 13
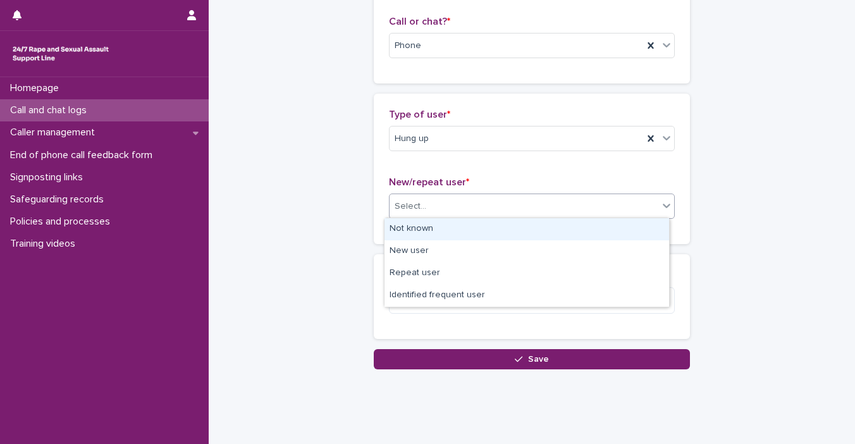
click at [618, 226] on div "Not known" at bounding box center [527, 229] width 285 height 22
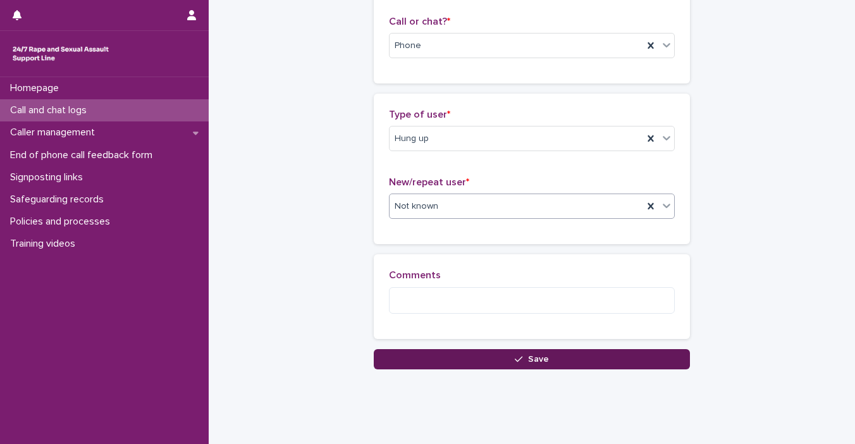
click at [611, 358] on button "Save" at bounding box center [532, 359] width 316 height 20
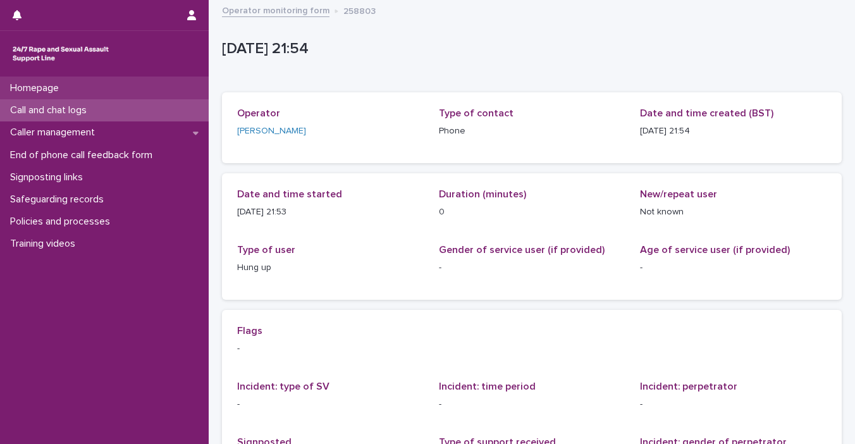
click at [30, 79] on div "Homepage" at bounding box center [104, 88] width 209 height 22
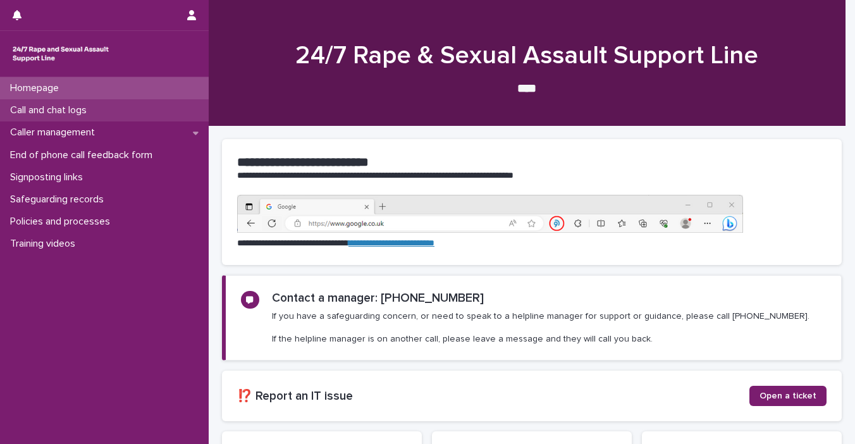
click at [32, 103] on div "Call and chat logs" at bounding box center [104, 110] width 209 height 22
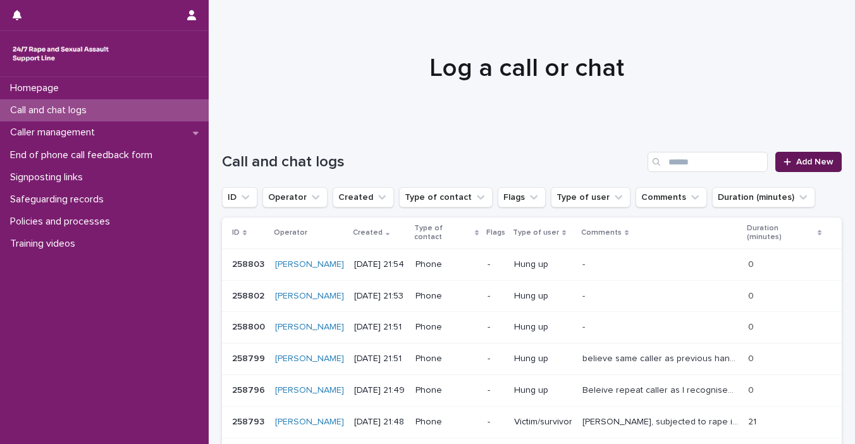
click at [722, 163] on div at bounding box center [790, 162] width 13 height 9
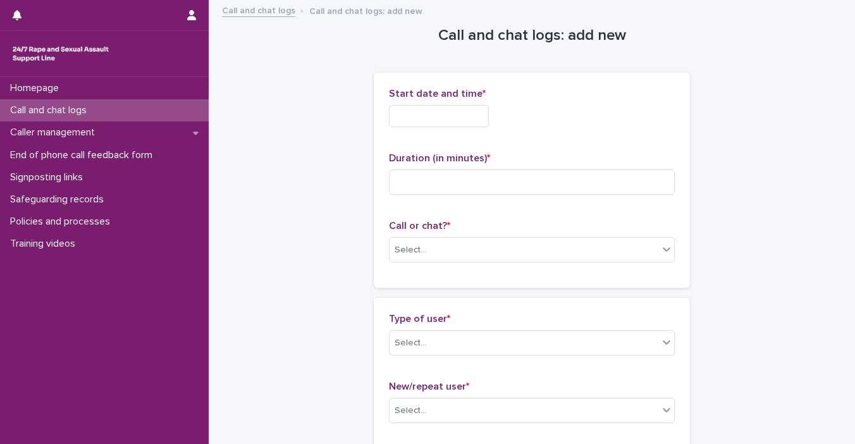
click at [395, 105] on input "text" at bounding box center [439, 116] width 100 height 22
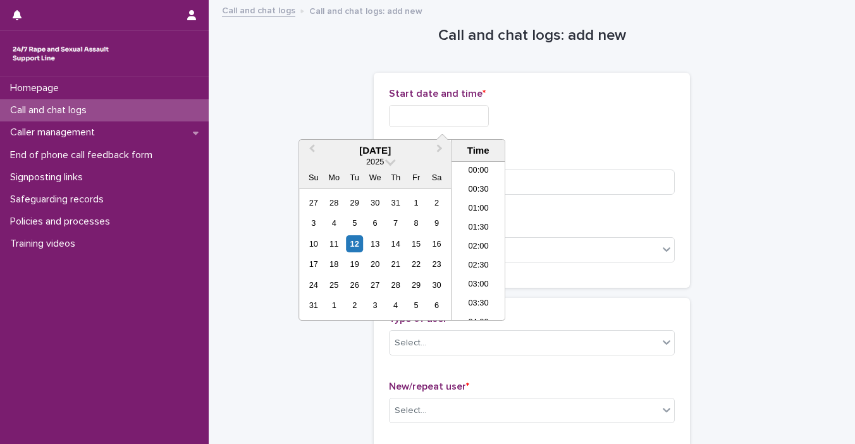
scroll to position [752, 0]
click at [354, 240] on div "12" at bounding box center [354, 243] width 17 height 17
drag, startPoint x: 433, startPoint y: 115, endPoint x: 600, endPoint y: 104, distance: 168.0
click at [600, 105] on div "**********" at bounding box center [532, 116] width 286 height 22
type input "**********"
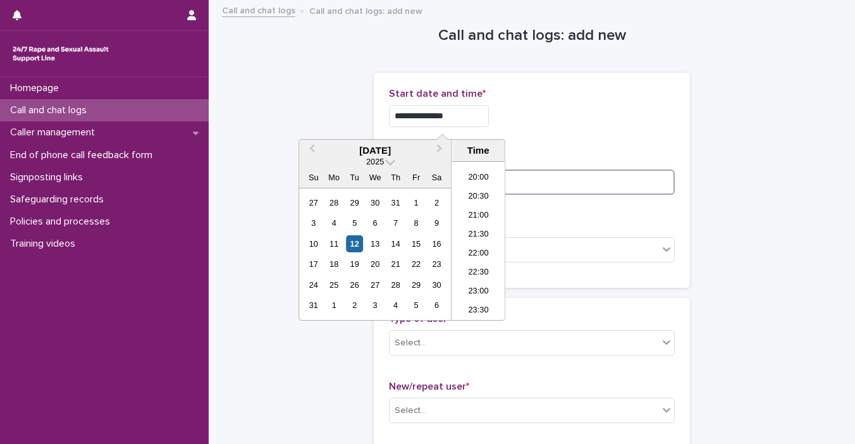
click at [569, 177] on input at bounding box center [532, 182] width 286 height 25
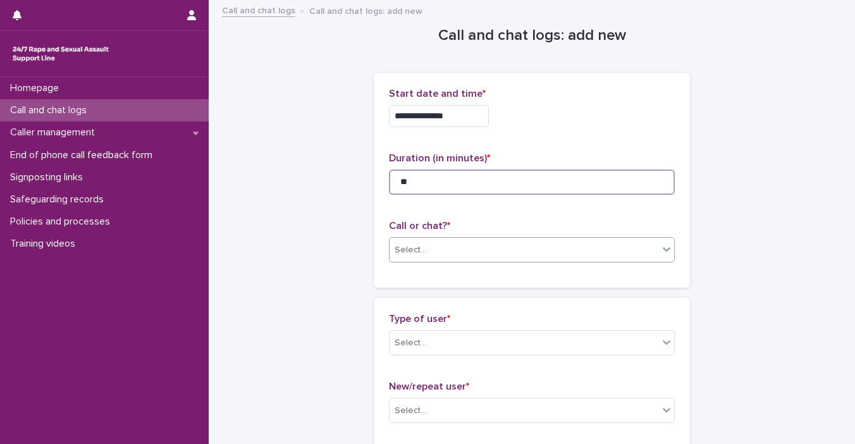
type input "**"
click at [663, 250] on icon at bounding box center [667, 249] width 8 height 4
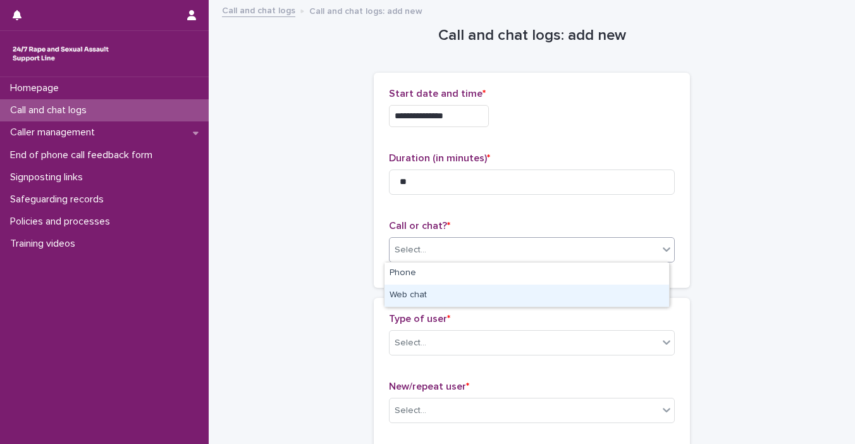
click at [616, 291] on div "Web chat" at bounding box center [527, 296] width 285 height 22
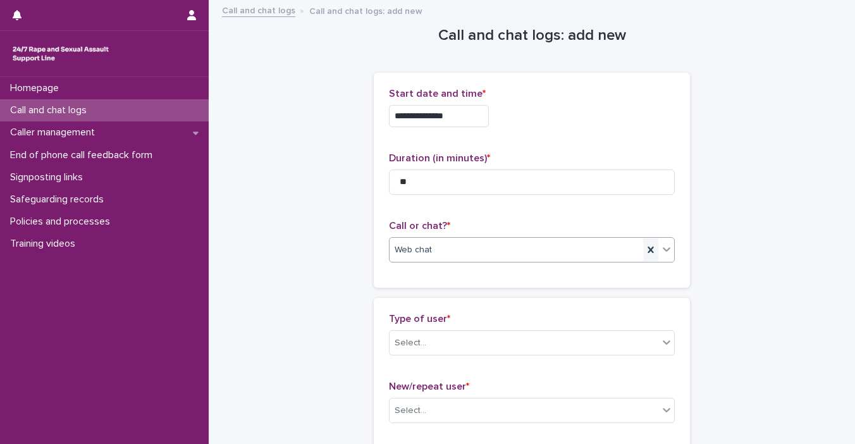
click at [645, 253] on icon at bounding box center [651, 250] width 13 height 13
click at [661, 251] on icon at bounding box center [667, 249] width 13 height 13
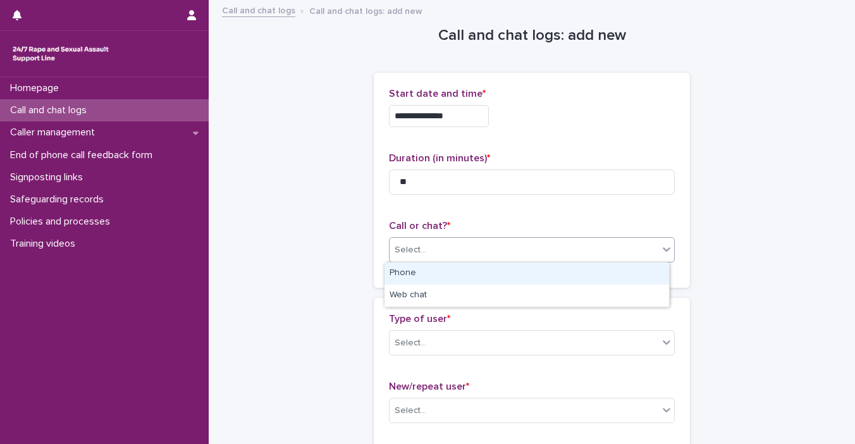
click at [638, 270] on div "Phone" at bounding box center [527, 274] width 285 height 22
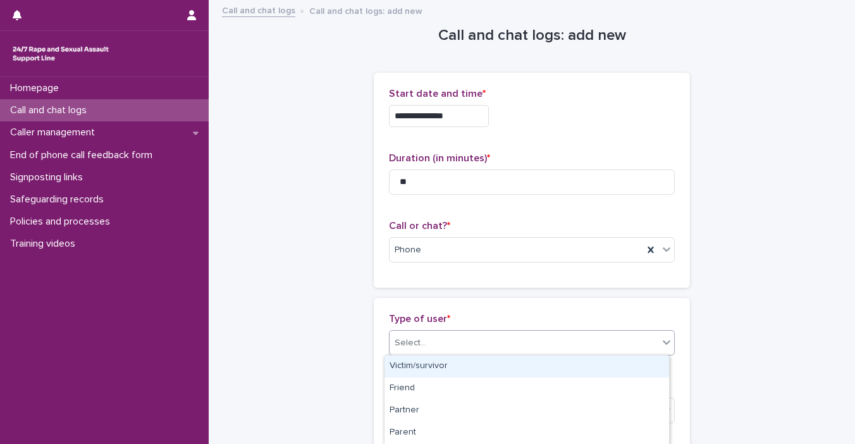
click at [663, 342] on icon at bounding box center [667, 342] width 8 height 4
click at [616, 370] on div "Victim/survivor" at bounding box center [527, 367] width 285 height 22
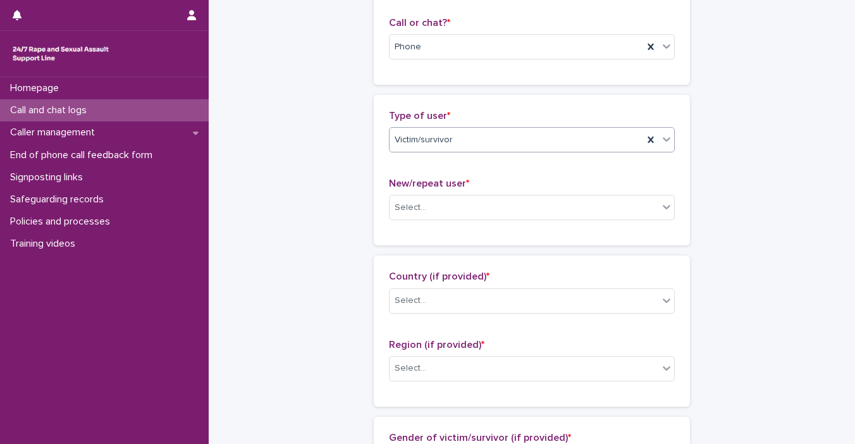
scroll to position [251, 0]
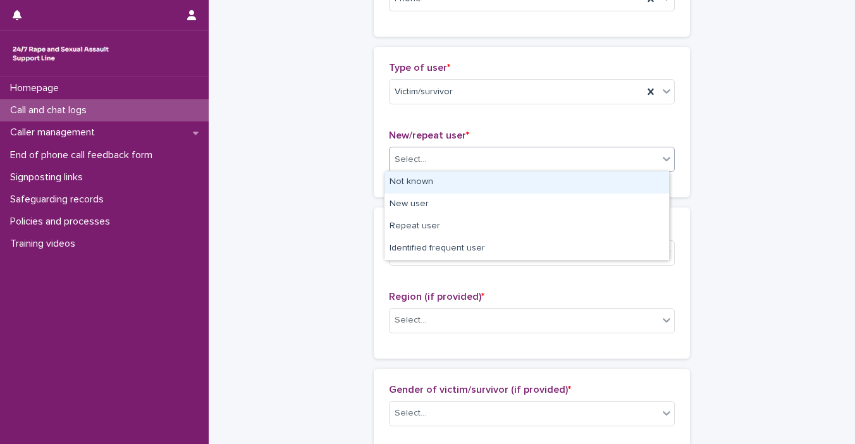
click at [664, 158] on icon at bounding box center [667, 160] width 8 height 4
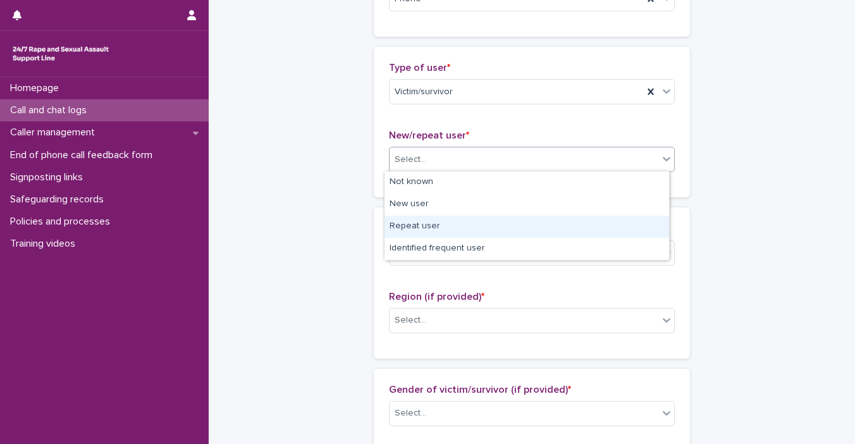
click at [625, 222] on div "Repeat user" at bounding box center [527, 227] width 285 height 22
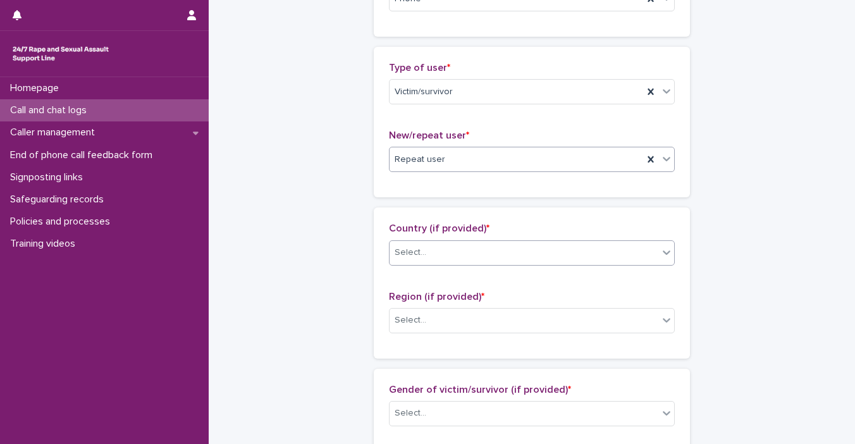
click at [659, 259] on div at bounding box center [666, 252] width 15 height 23
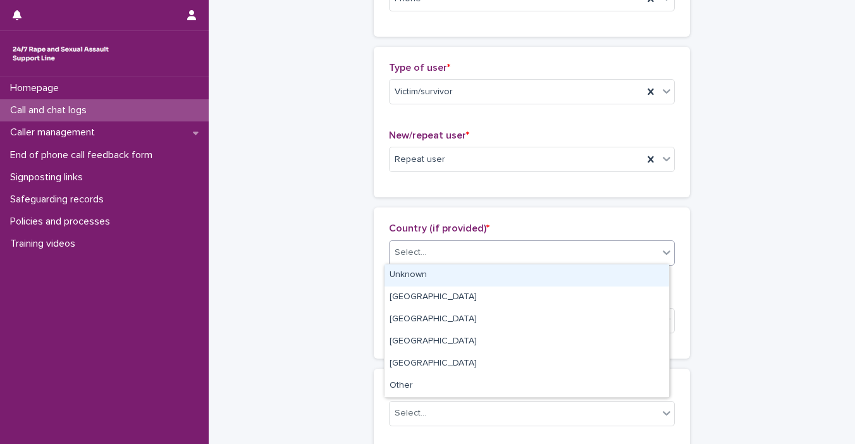
click at [647, 274] on div "Unknown" at bounding box center [527, 275] width 285 height 22
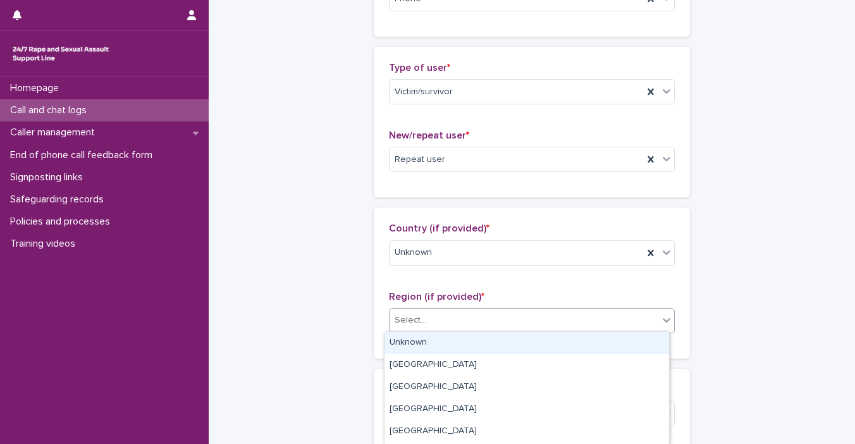
click at [661, 320] on icon at bounding box center [667, 320] width 13 height 13
click at [650, 340] on div "Unknown" at bounding box center [527, 343] width 285 height 22
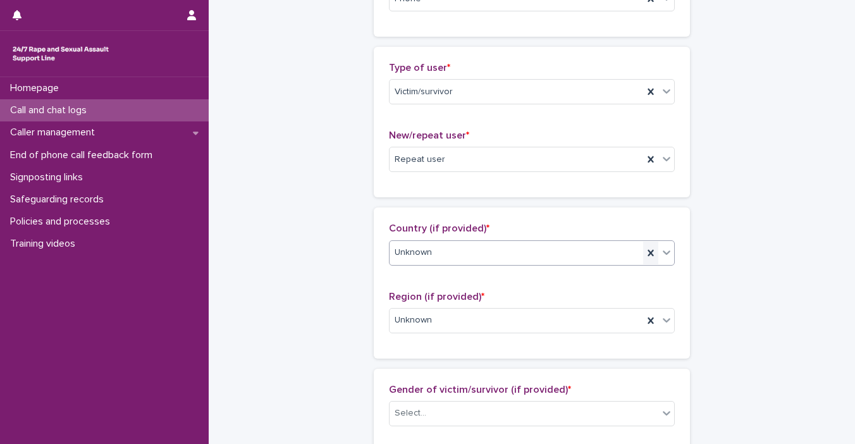
click at [649, 255] on icon at bounding box center [651, 253] width 13 height 13
click at [661, 251] on icon at bounding box center [667, 252] width 13 height 13
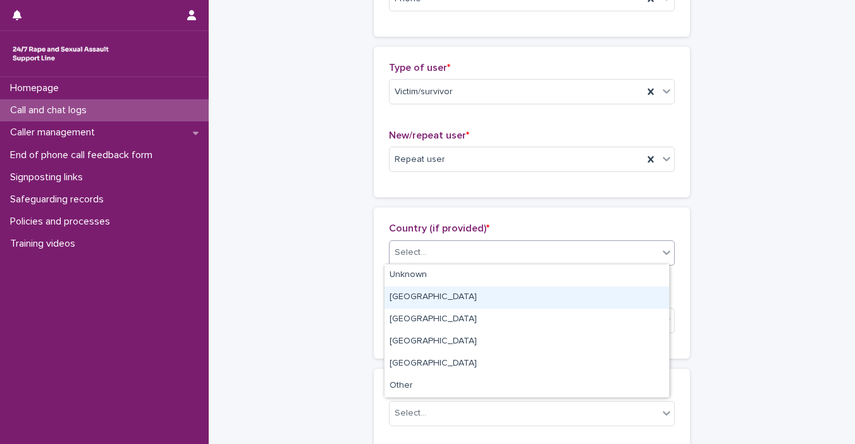
click at [623, 294] on div "[GEOGRAPHIC_DATA]" at bounding box center [527, 298] width 285 height 22
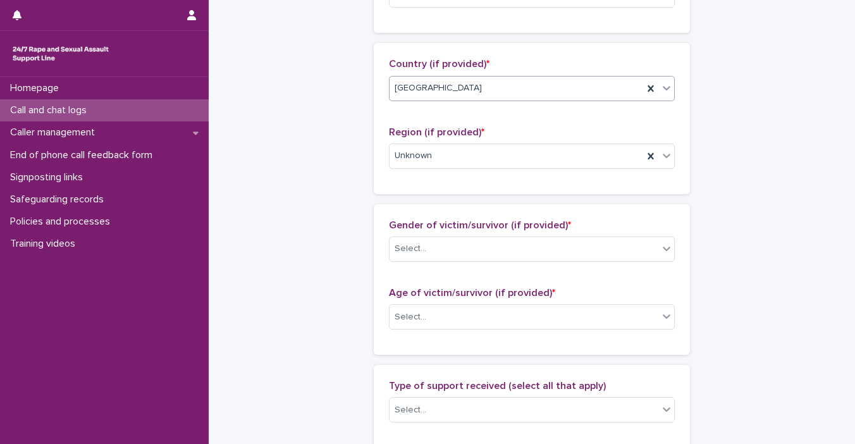
scroll to position [528, 0]
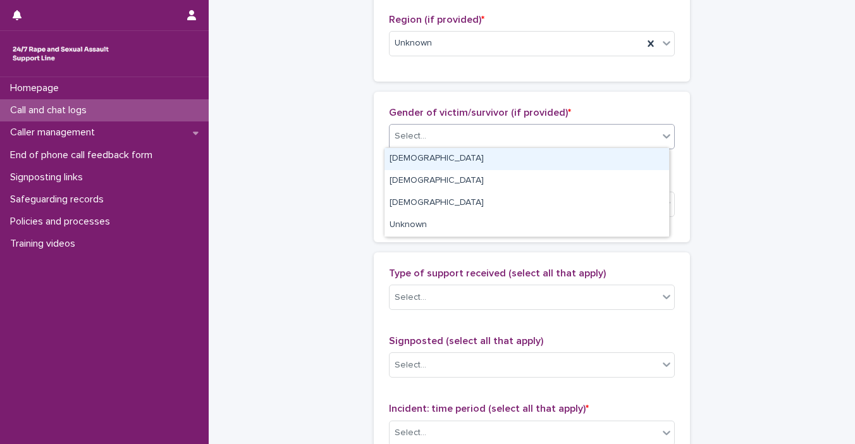
click at [661, 138] on icon at bounding box center [667, 136] width 13 height 13
click at [620, 165] on div "[DEMOGRAPHIC_DATA]" at bounding box center [527, 159] width 285 height 22
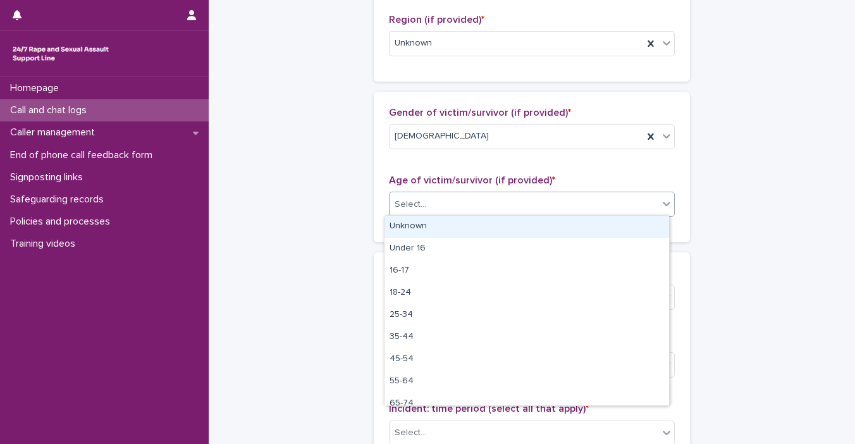
click at [659, 207] on span at bounding box center [659, 204] width 1 height 14
click at [630, 231] on div "Unknown" at bounding box center [527, 227] width 285 height 22
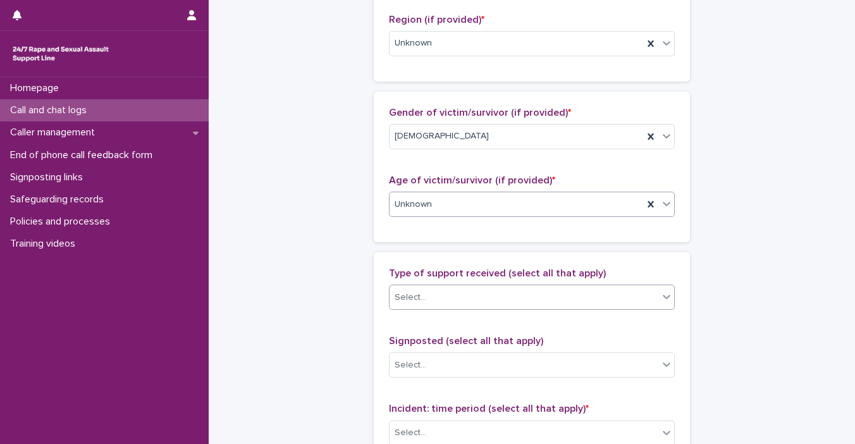
click at [661, 295] on icon at bounding box center [667, 296] width 13 height 13
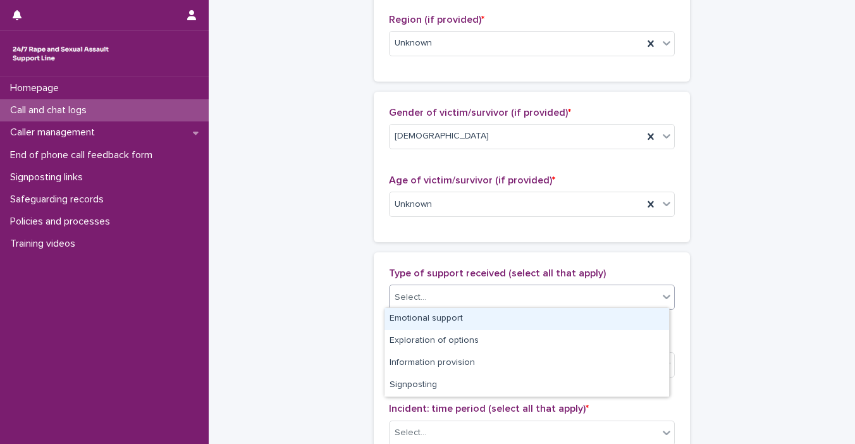
click at [615, 319] on div "Emotional support" at bounding box center [527, 319] width 285 height 22
click at [663, 295] on icon at bounding box center [667, 297] width 8 height 4
click at [626, 322] on div "Exploration of options" at bounding box center [527, 319] width 285 height 22
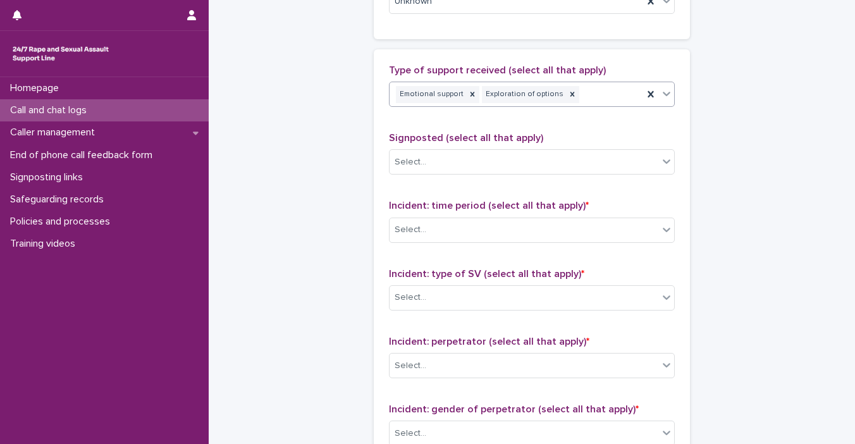
scroll to position [737, 0]
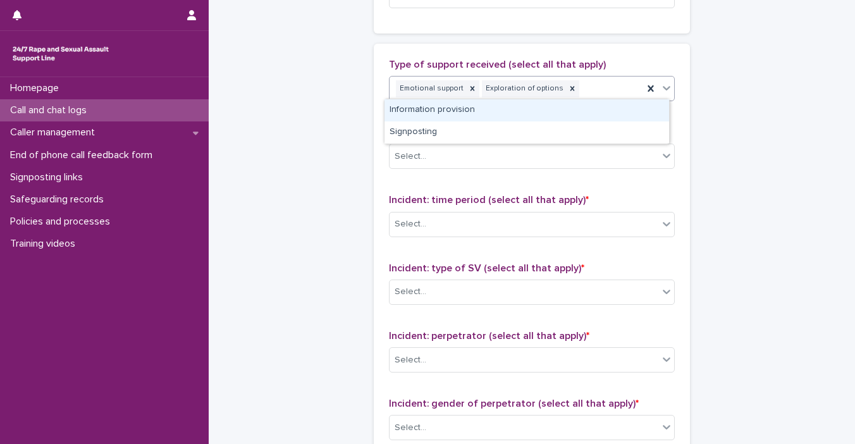
click at [661, 89] on icon at bounding box center [667, 88] width 13 height 13
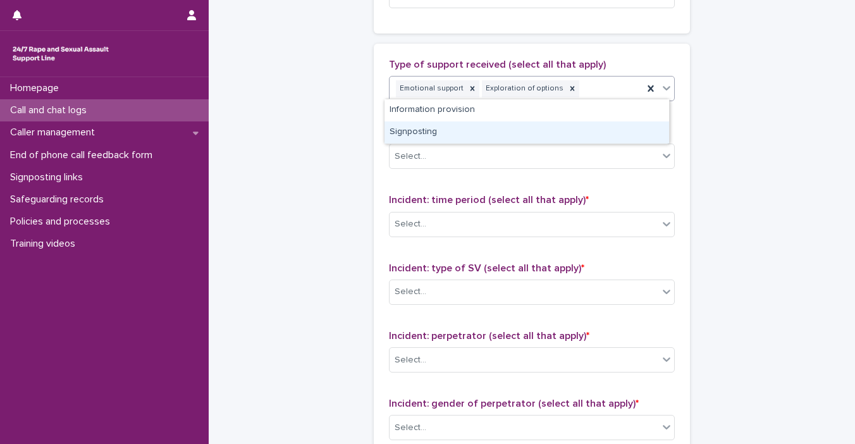
click at [600, 127] on div "Signposting" at bounding box center [527, 132] width 285 height 22
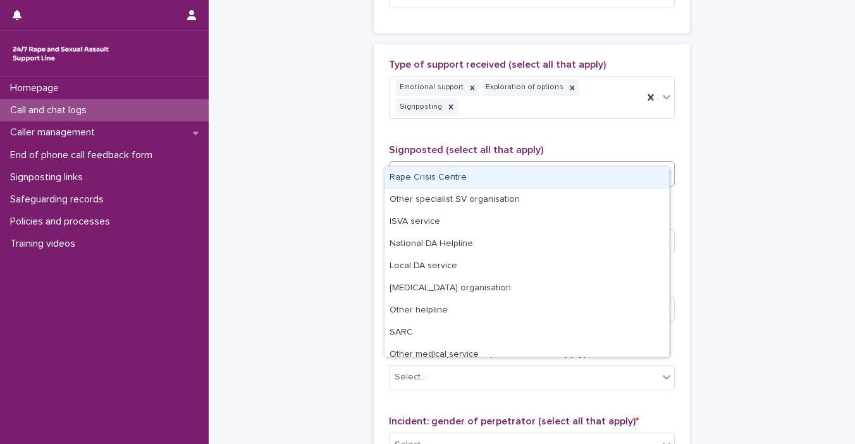
click at [665, 162] on div at bounding box center [666, 173] width 15 height 23
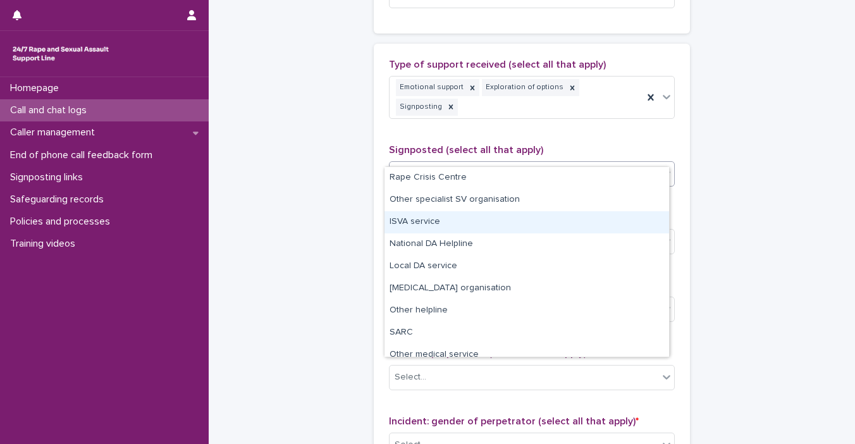
click at [622, 219] on div "ISVA service" at bounding box center [527, 222] width 285 height 22
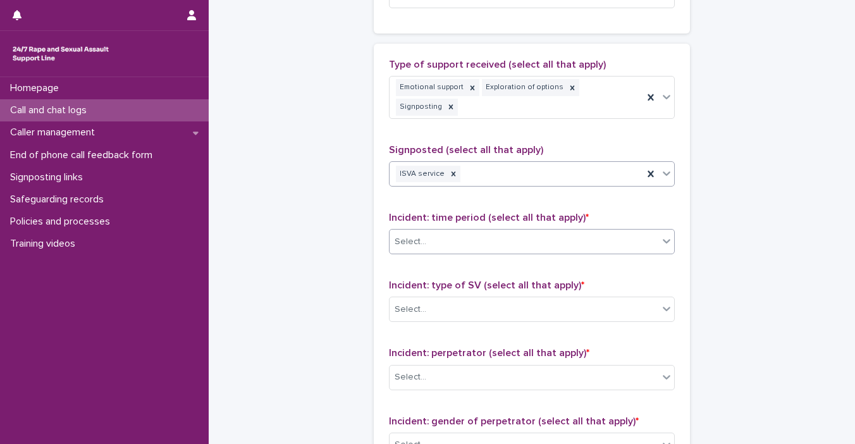
click at [661, 235] on icon at bounding box center [667, 241] width 13 height 13
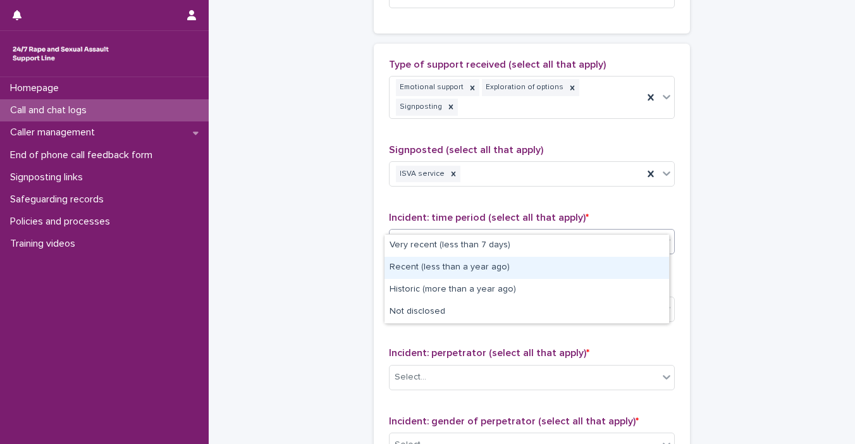
click at [638, 261] on div "Recent (less than a year ago)" at bounding box center [527, 268] width 285 height 22
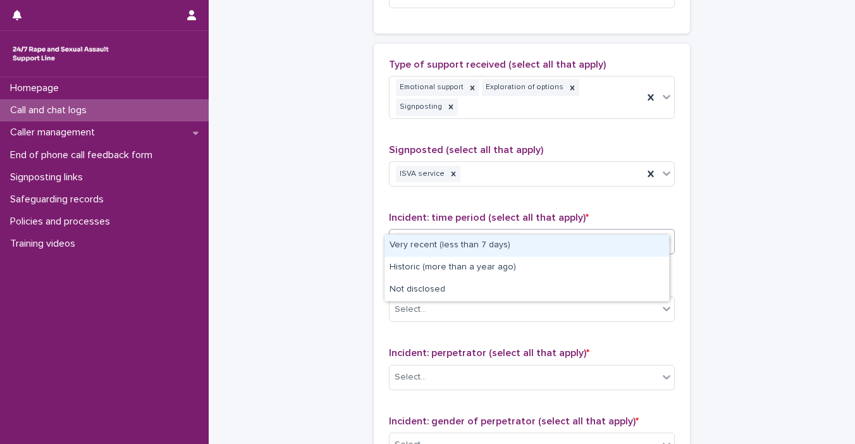
click at [663, 235] on icon at bounding box center [667, 241] width 13 height 13
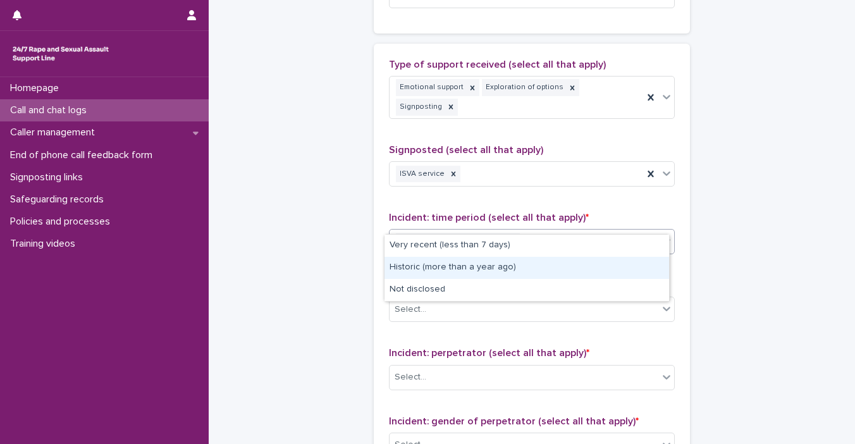
click at [643, 263] on div "Historic (more than a year ago)" at bounding box center [527, 268] width 285 height 22
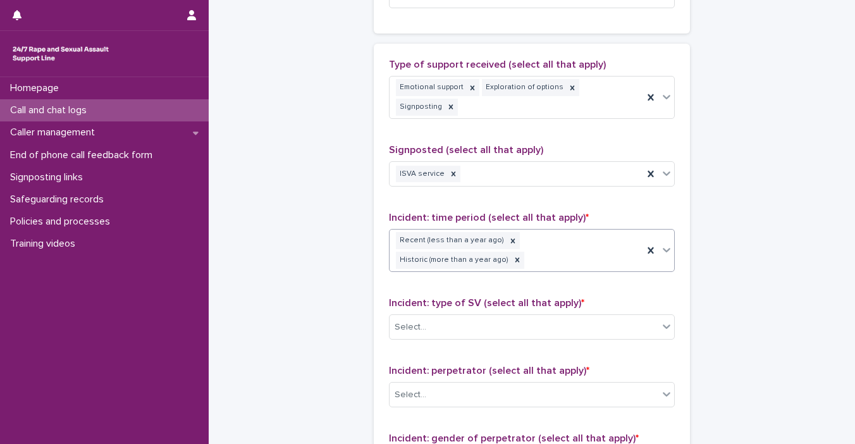
click at [659, 297] on div "Incident: type of SV (select all that apply) * Select..." at bounding box center [532, 323] width 286 height 53
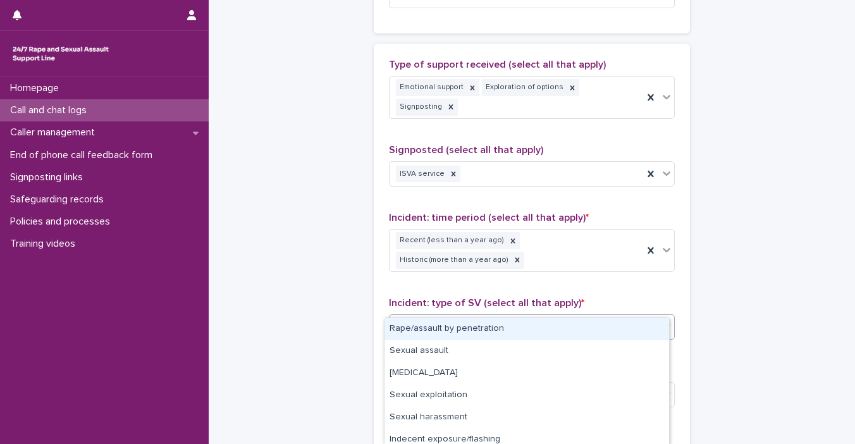
click at [661, 320] on icon at bounding box center [667, 326] width 13 height 13
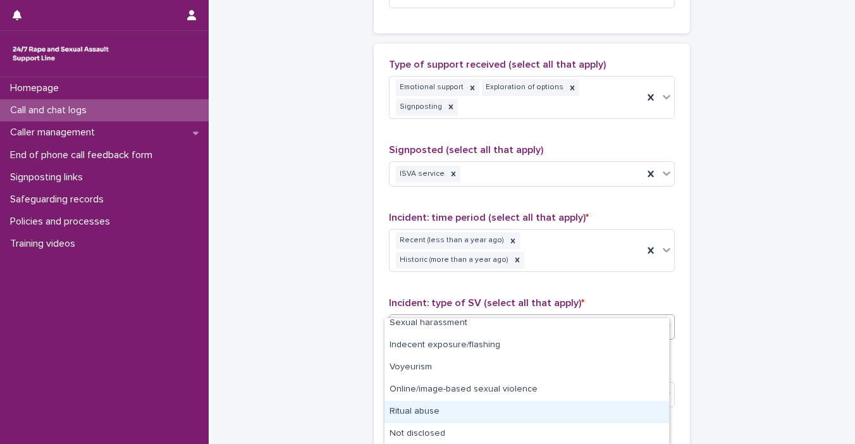
scroll to position [0, 0]
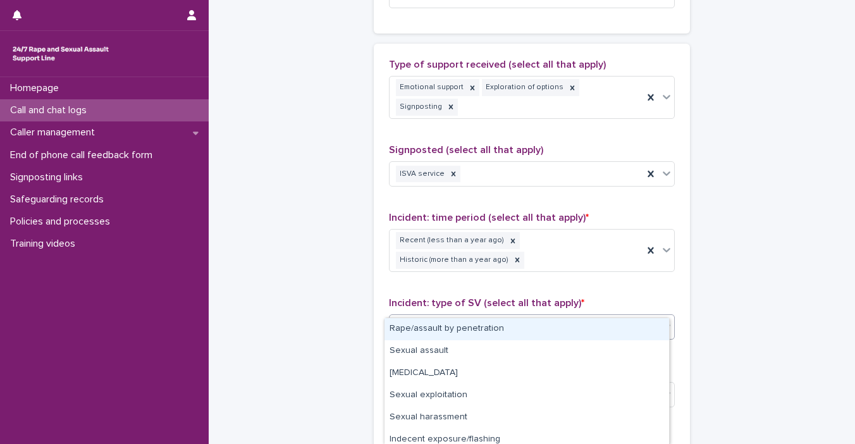
click at [628, 325] on div "Rape/assault by penetration" at bounding box center [527, 329] width 285 height 22
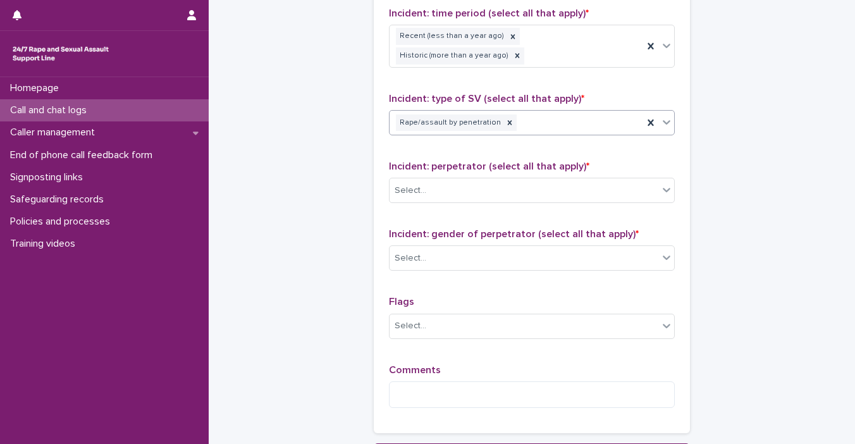
scroll to position [961, 0]
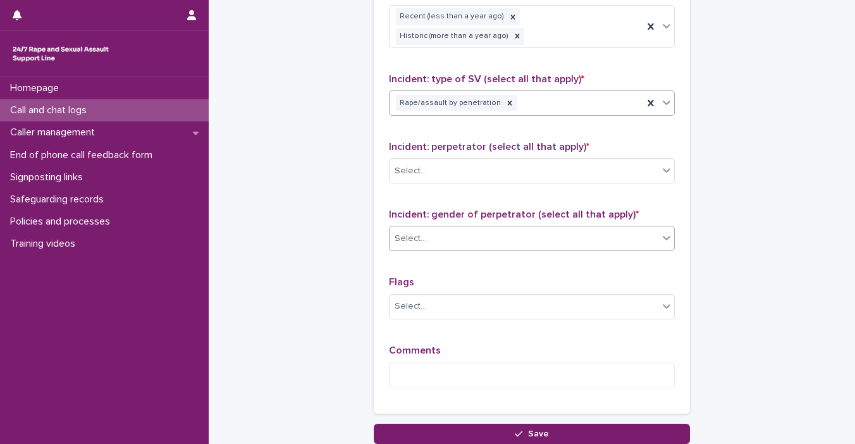
click at [661, 232] on icon at bounding box center [667, 238] width 13 height 13
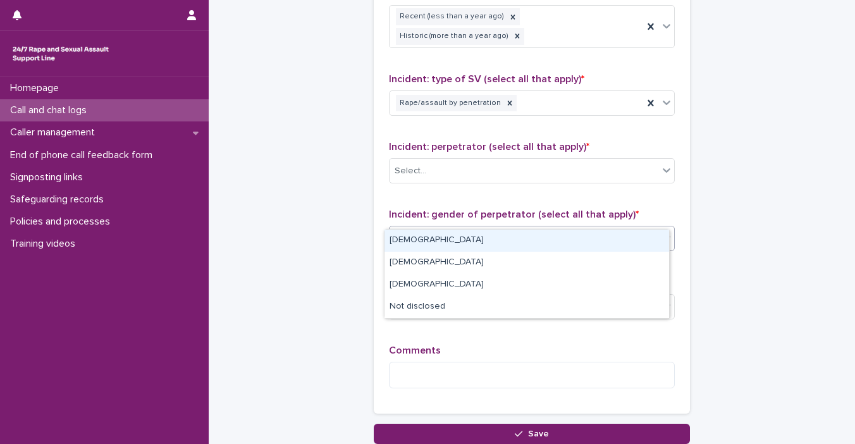
click at [625, 239] on div "[DEMOGRAPHIC_DATA]" at bounding box center [527, 241] width 285 height 22
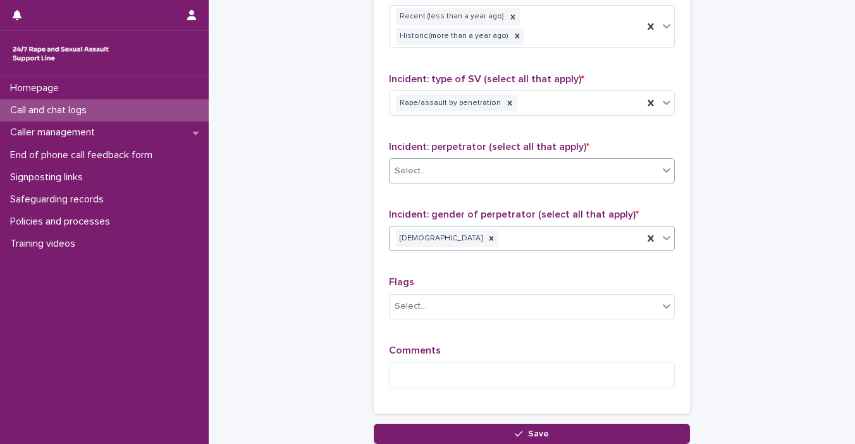
click at [668, 164] on icon at bounding box center [667, 170] width 13 height 13
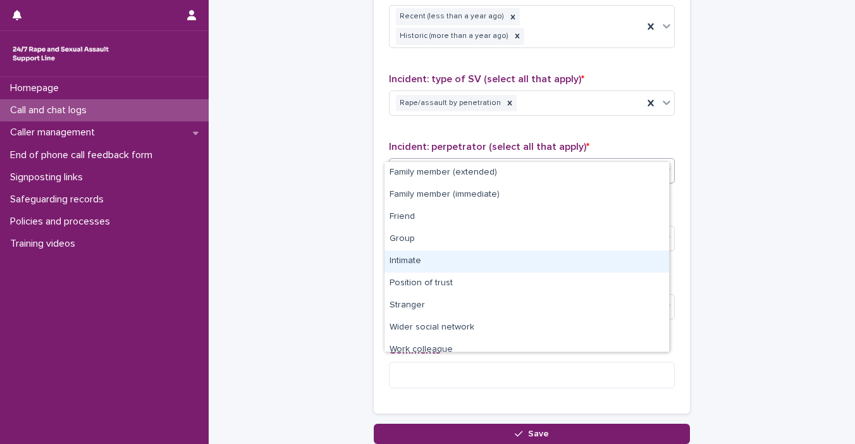
click at [620, 252] on div "Intimate" at bounding box center [527, 262] width 285 height 22
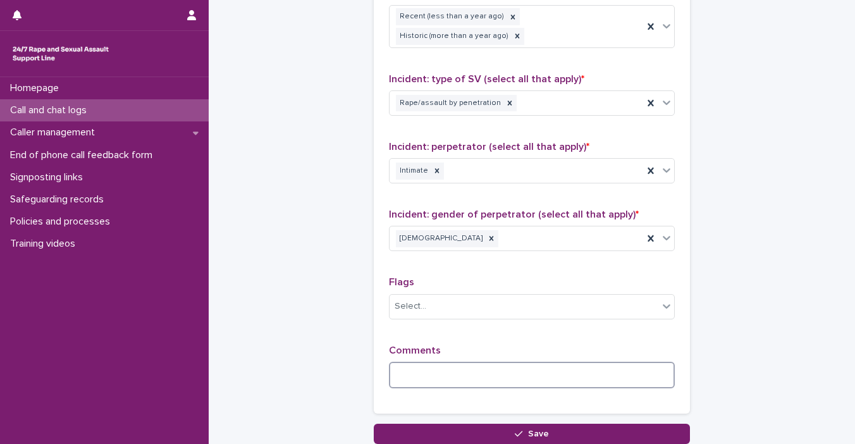
drag, startPoint x: 549, startPoint y: 353, endPoint x: 569, endPoint y: 352, distance: 20.3
click at [560, 362] on textarea at bounding box center [532, 375] width 286 height 27
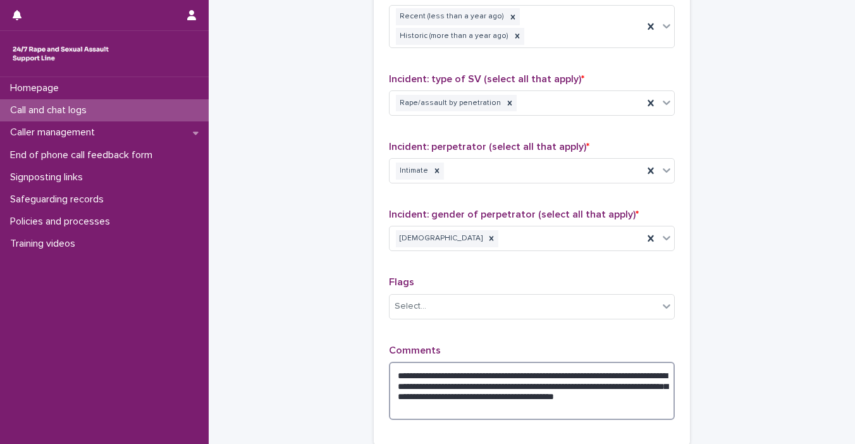
click at [420, 385] on textarea "**********" at bounding box center [532, 391] width 286 height 59
type textarea "**********"
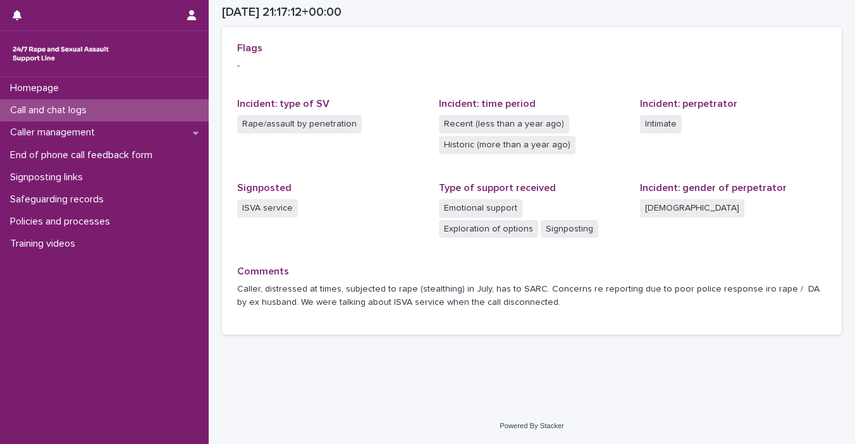
scroll to position [282, 0]
click at [61, 91] on p "Homepage" at bounding box center [37, 88] width 64 height 12
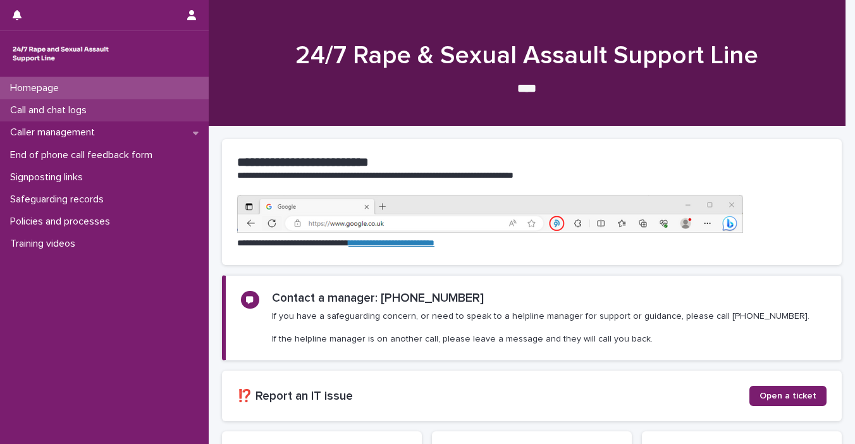
click at [60, 109] on p "Call and chat logs" at bounding box center [51, 110] width 92 height 12
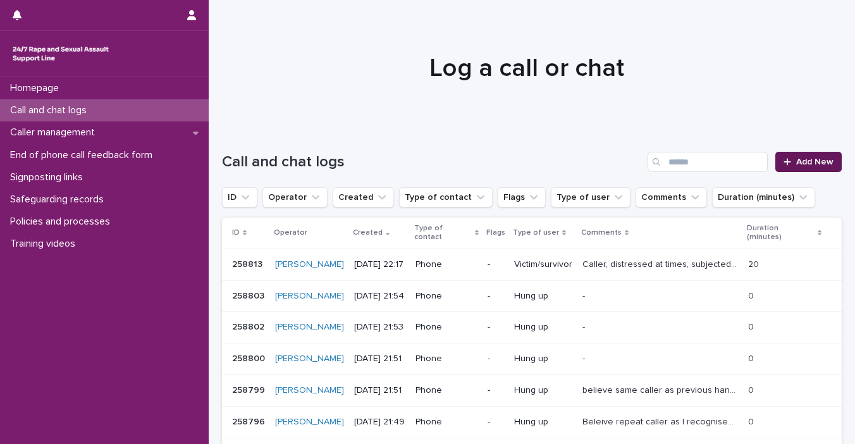
click at [722, 161] on span "Add New" at bounding box center [815, 162] width 37 height 9
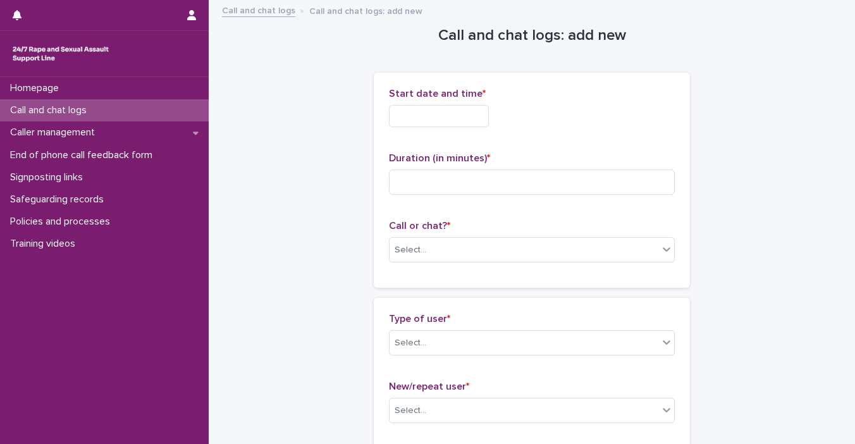
click at [414, 110] on input "text" at bounding box center [439, 116] width 100 height 22
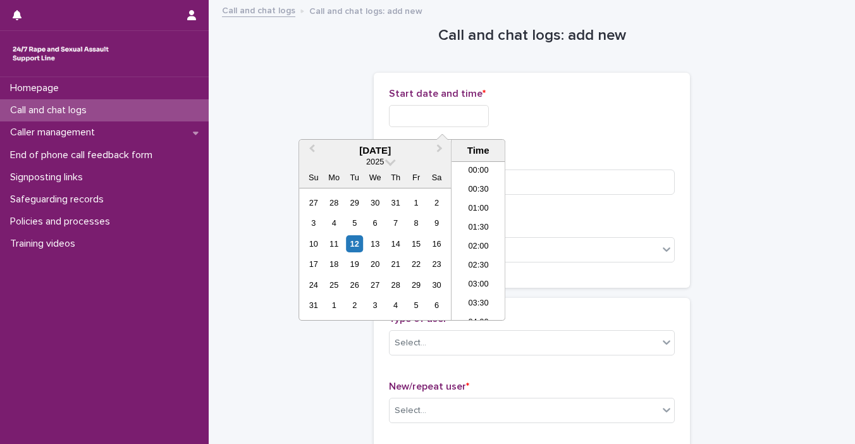
scroll to position [752, 0]
click at [352, 246] on div "12" at bounding box center [354, 243] width 17 height 17
drag, startPoint x: 432, startPoint y: 112, endPoint x: 620, endPoint y: 117, distance: 188.6
click at [620, 117] on div "**********" at bounding box center [532, 116] width 286 height 22
type input "**********"
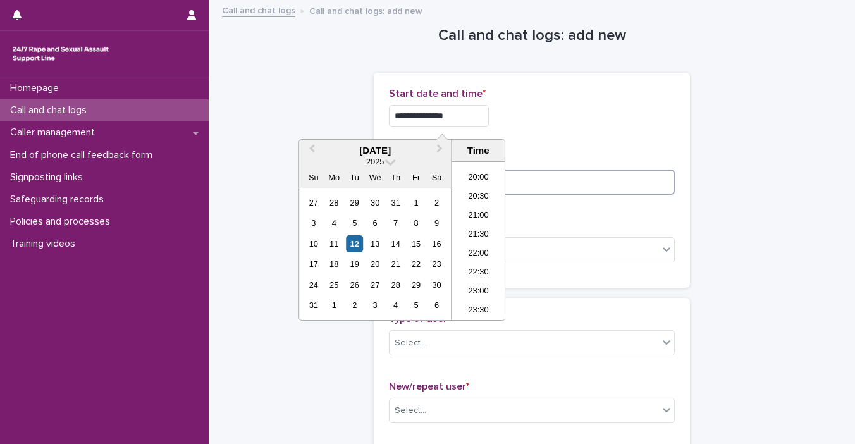
click at [625, 171] on input at bounding box center [532, 182] width 286 height 25
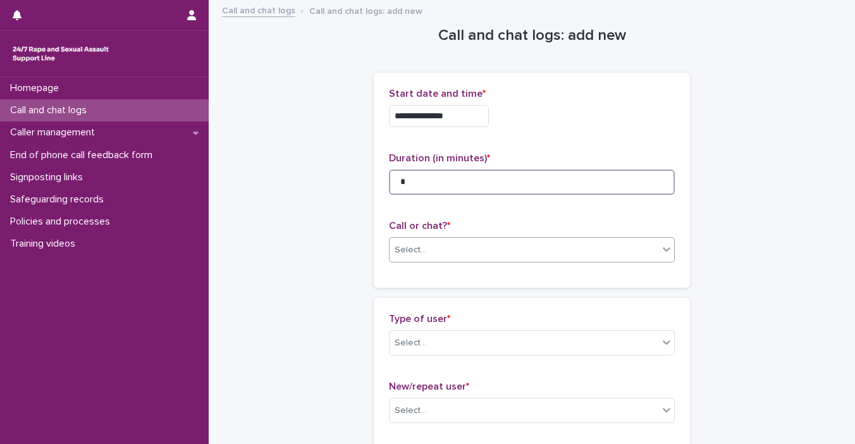
type input "*"
click at [664, 252] on icon at bounding box center [667, 249] width 13 height 13
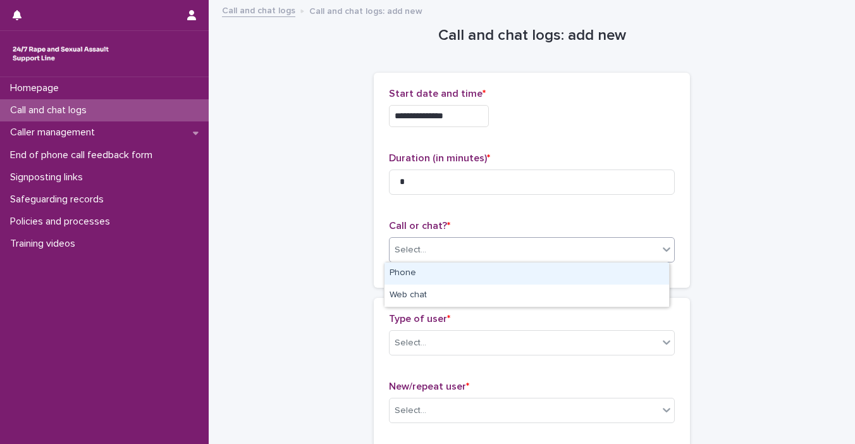
click at [617, 279] on div "Phone" at bounding box center [527, 274] width 285 height 22
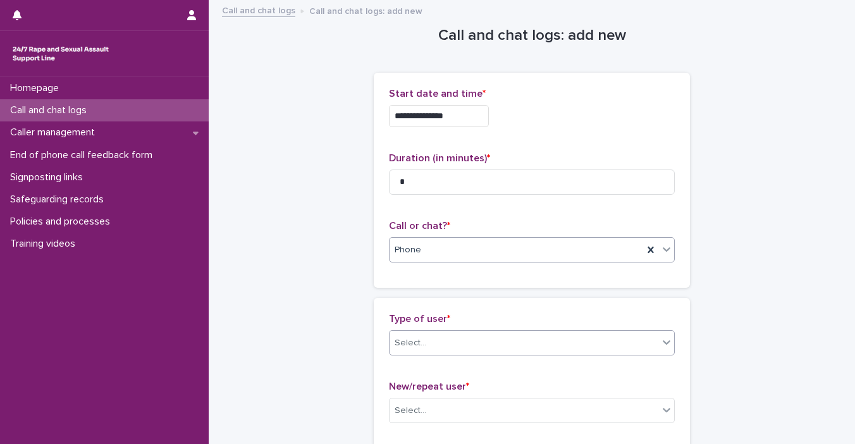
click at [665, 339] on icon at bounding box center [667, 342] width 13 height 13
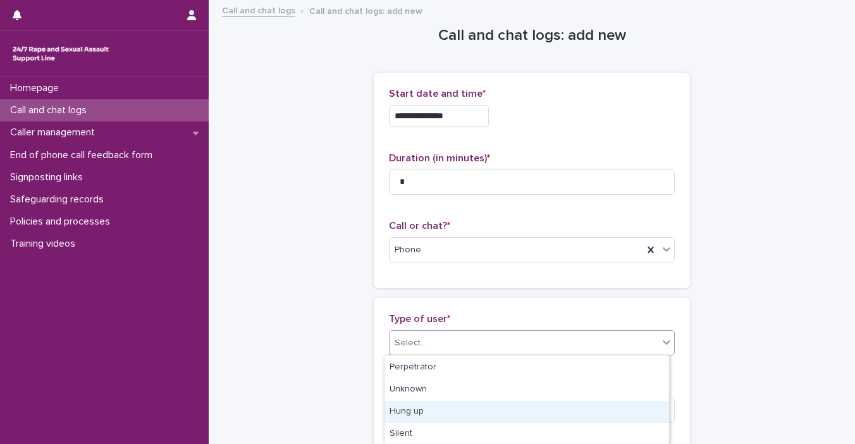
click at [600, 414] on div "Hung up" at bounding box center [527, 412] width 285 height 22
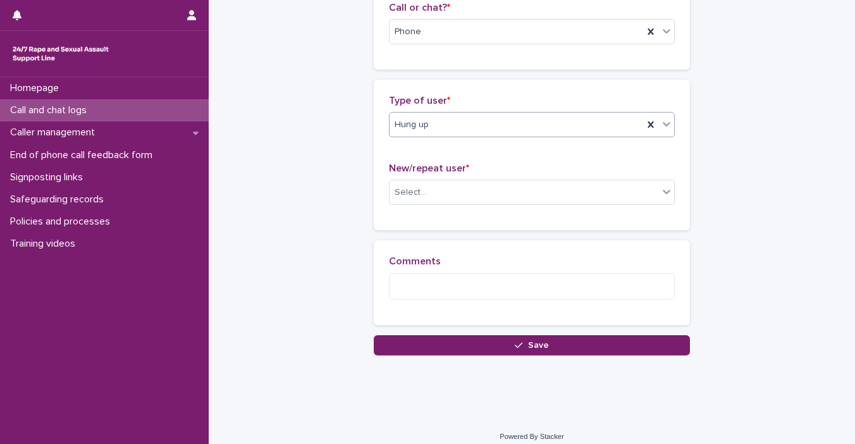
scroll to position [228, 0]
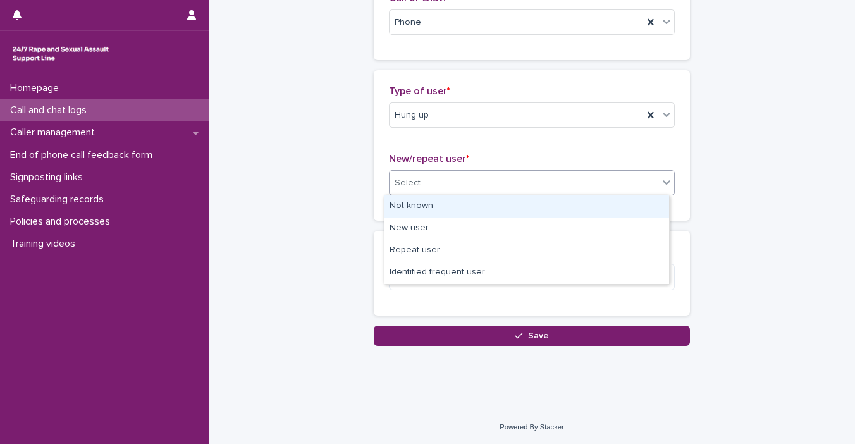
click at [664, 187] on icon at bounding box center [667, 182] width 13 height 13
click at [588, 208] on div "Not known" at bounding box center [527, 207] width 285 height 22
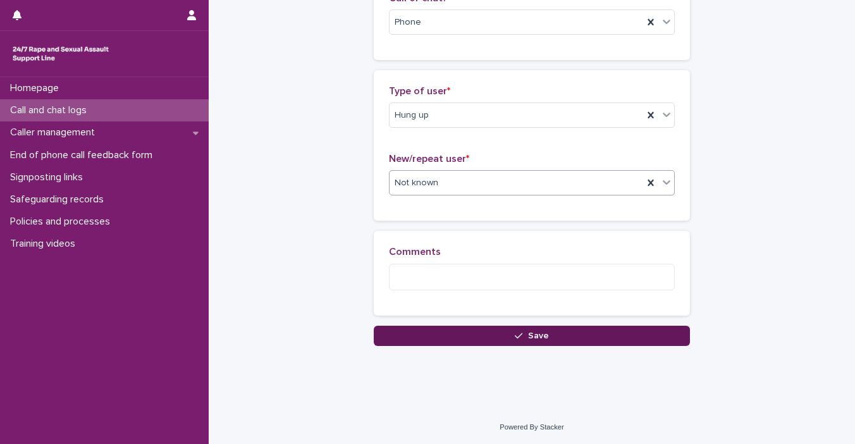
click at [606, 341] on button "Save" at bounding box center [532, 336] width 316 height 20
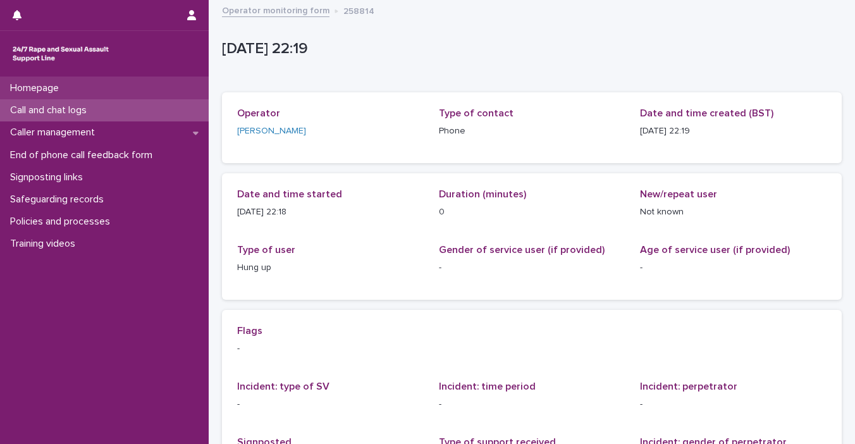
click at [68, 93] on p "Homepage" at bounding box center [37, 88] width 64 height 12
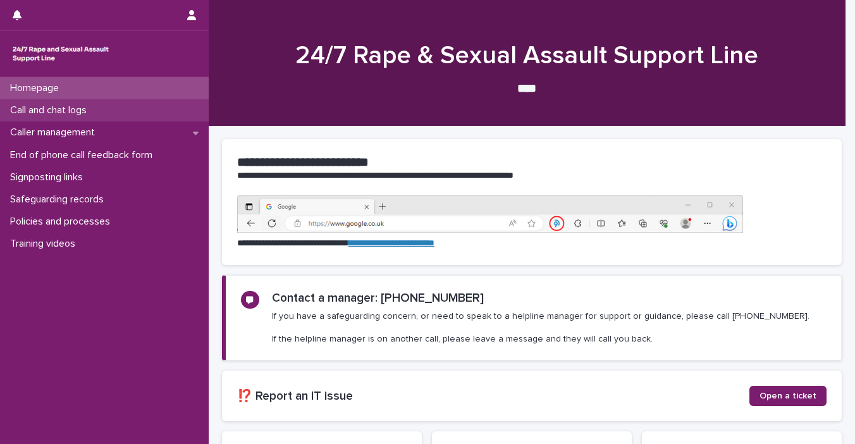
click at [66, 111] on p "Call and chat logs" at bounding box center [51, 110] width 92 height 12
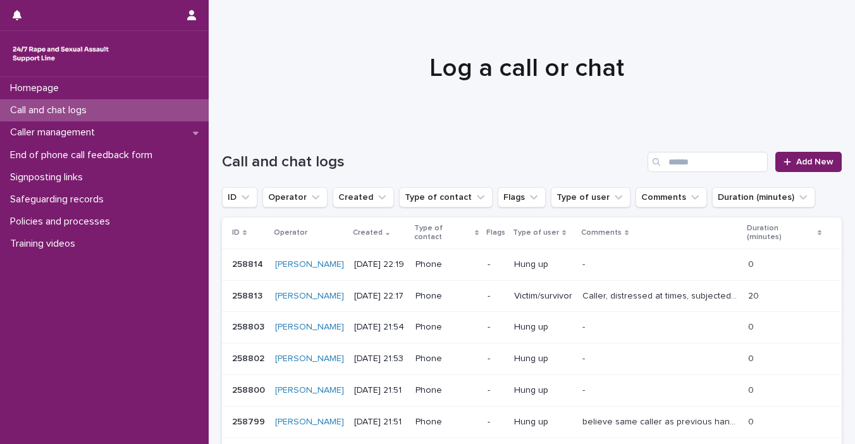
click at [354, 259] on p "[DATE] 22:19" at bounding box center [379, 264] width 51 height 11
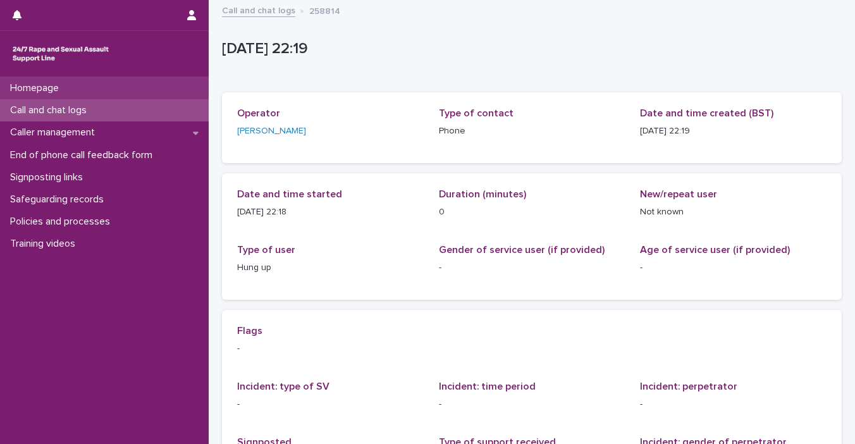
click at [134, 90] on div "Homepage" at bounding box center [104, 88] width 209 height 22
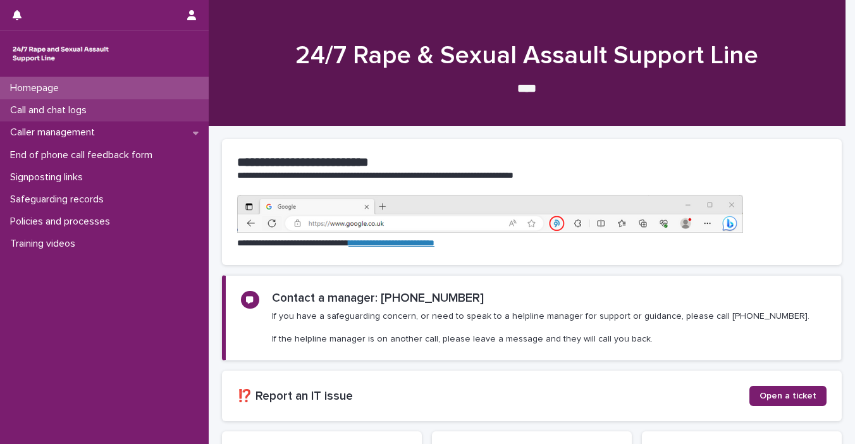
click at [121, 115] on div "Call and chat logs" at bounding box center [104, 110] width 209 height 22
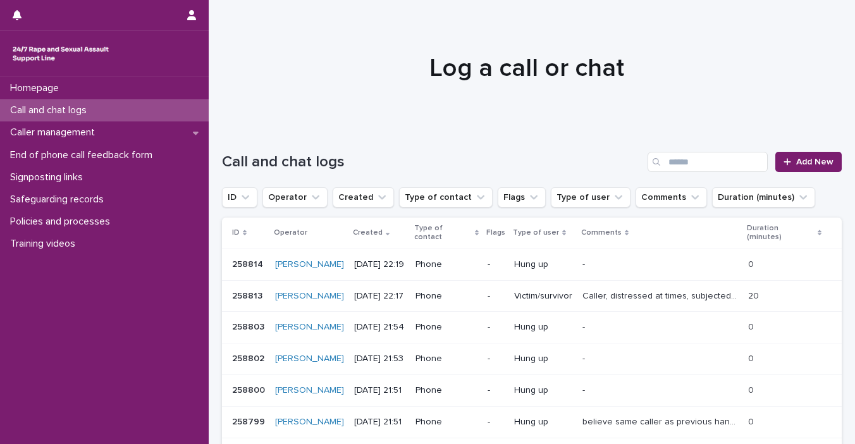
click at [583, 289] on p "Caller, distressed at times, subjected to rape (stealthing) in July, has to SAR…" at bounding box center [662, 295] width 158 height 13
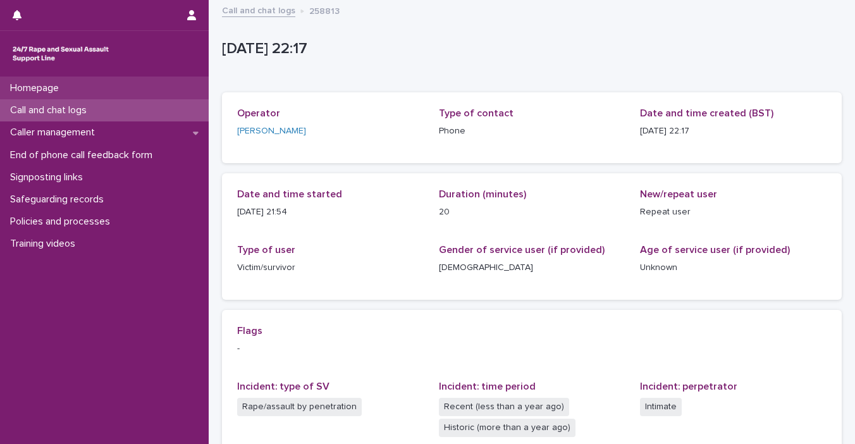
click at [58, 88] on p "Homepage" at bounding box center [37, 88] width 64 height 12
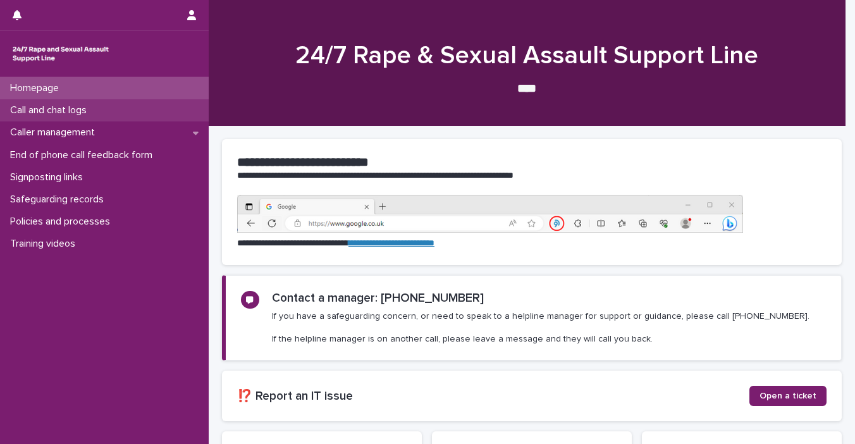
click at [70, 106] on p "Call and chat logs" at bounding box center [51, 110] width 92 height 12
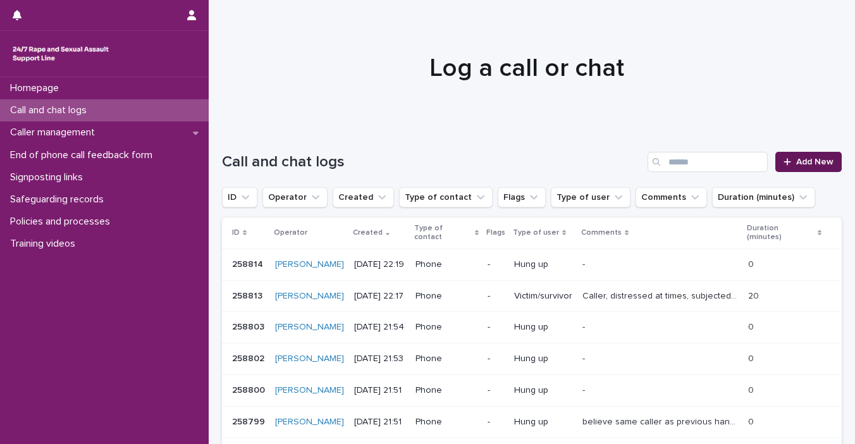
click at [722, 156] on link "Add New" at bounding box center [809, 162] width 66 height 20
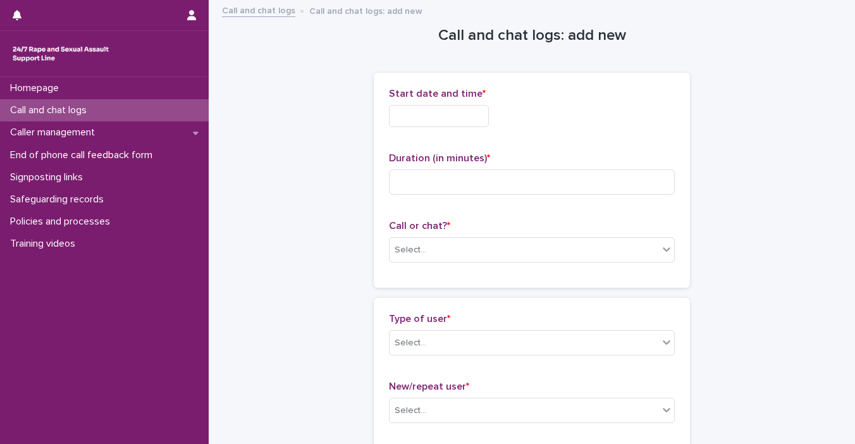
click at [427, 112] on input "text" at bounding box center [439, 116] width 100 height 22
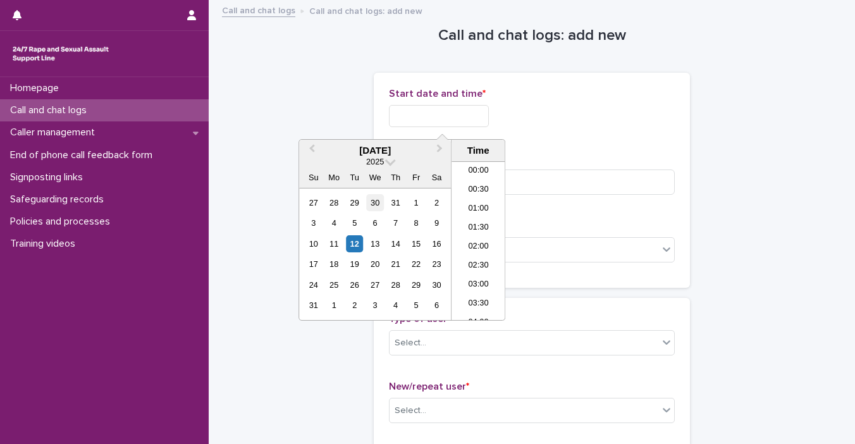
scroll to position [752, 0]
click at [357, 248] on div "12" at bounding box center [354, 243] width 17 height 17
drag, startPoint x: 433, startPoint y: 115, endPoint x: 466, endPoint y: 115, distance: 32.9
click at [466, 115] on input "**********" at bounding box center [439, 116] width 100 height 22
type input "**********"
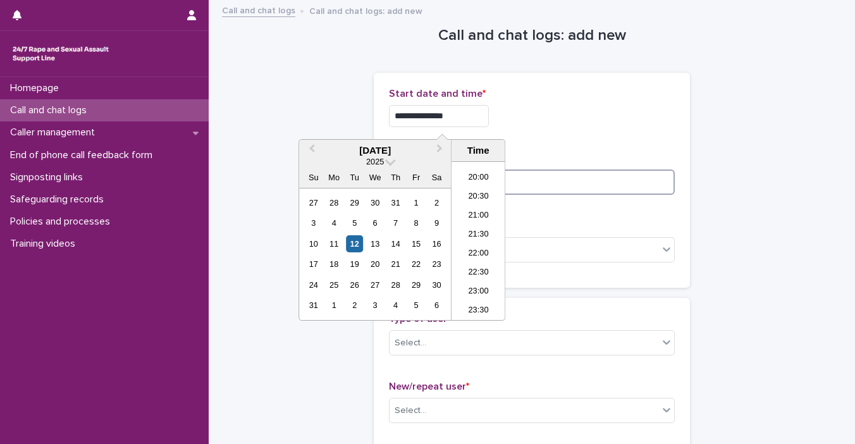
click at [604, 183] on input at bounding box center [532, 182] width 286 height 25
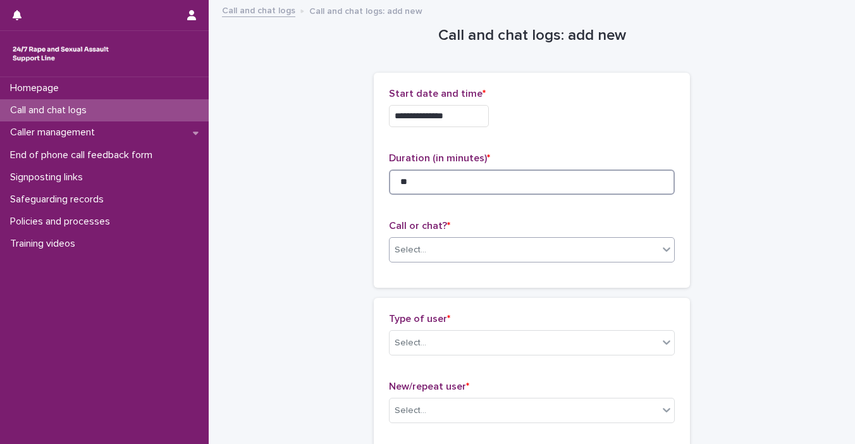
type input "**"
click at [659, 244] on div at bounding box center [666, 249] width 15 height 23
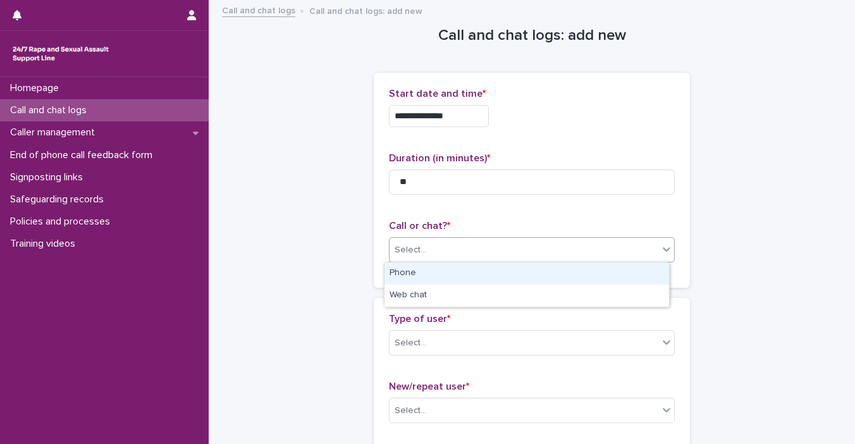
click at [636, 274] on div "Phone" at bounding box center [527, 274] width 285 height 22
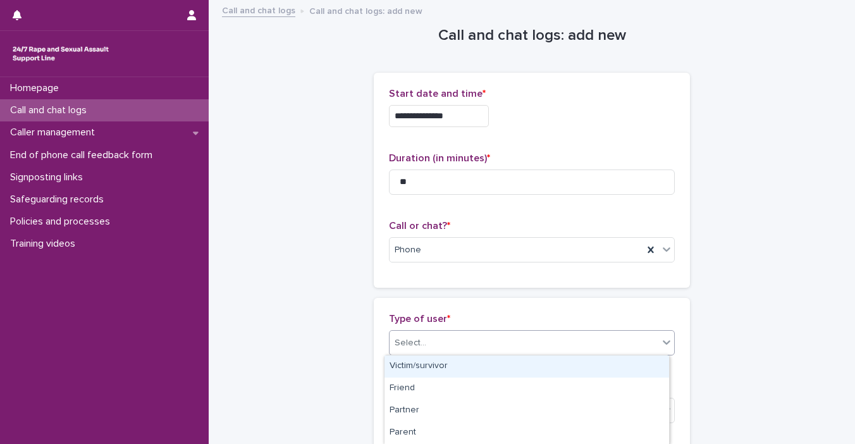
click at [661, 341] on icon at bounding box center [667, 342] width 13 height 13
click at [643, 364] on div "Victim/survivor" at bounding box center [527, 367] width 285 height 22
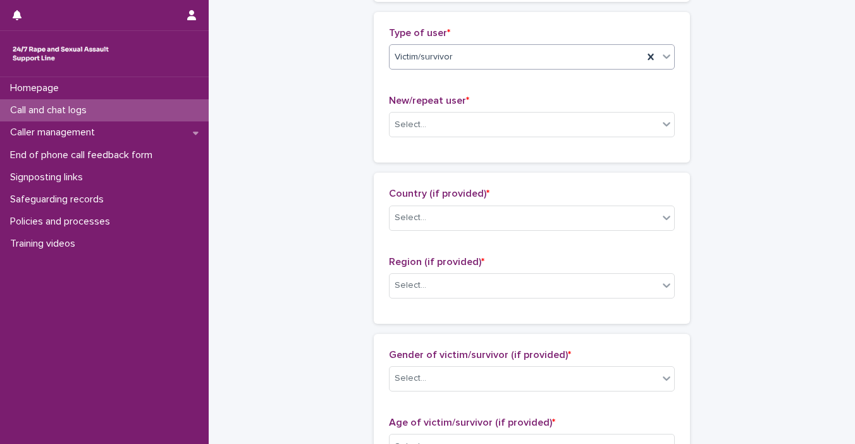
scroll to position [287, 0]
click at [666, 122] on icon at bounding box center [667, 122] width 13 height 13
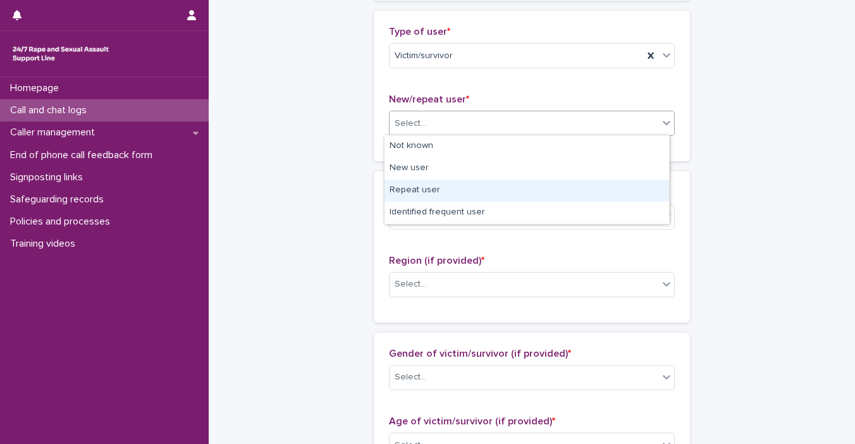
click at [634, 185] on div "Repeat user" at bounding box center [527, 191] width 285 height 22
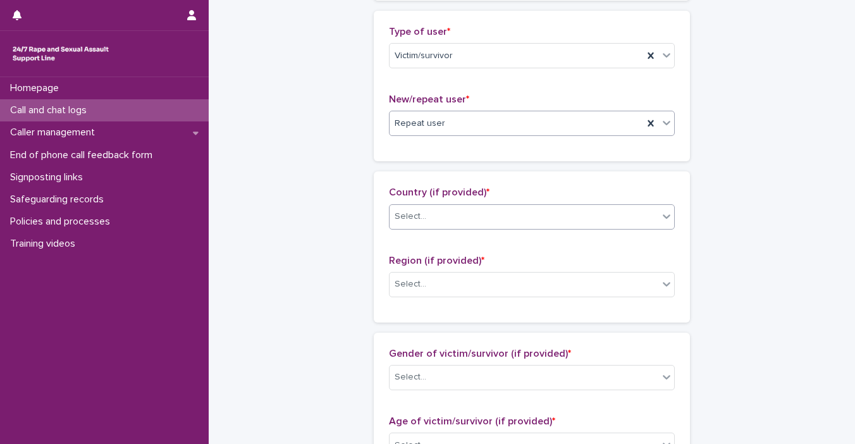
click at [661, 218] on icon at bounding box center [667, 216] width 13 height 13
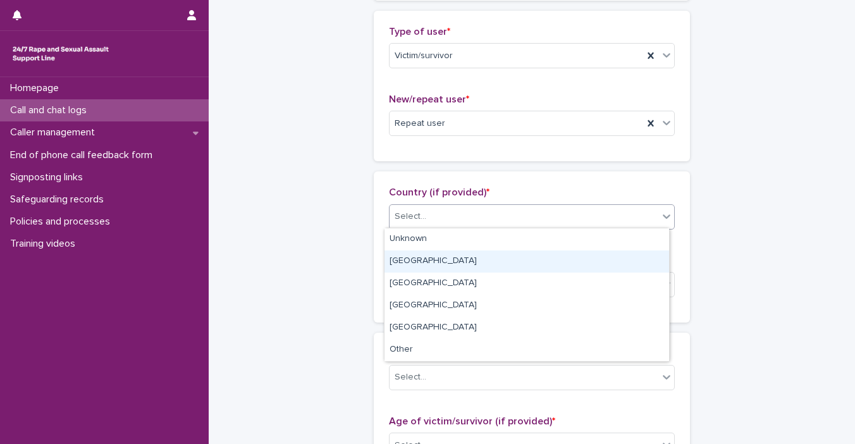
click at [639, 259] on div "[GEOGRAPHIC_DATA]" at bounding box center [527, 262] width 285 height 22
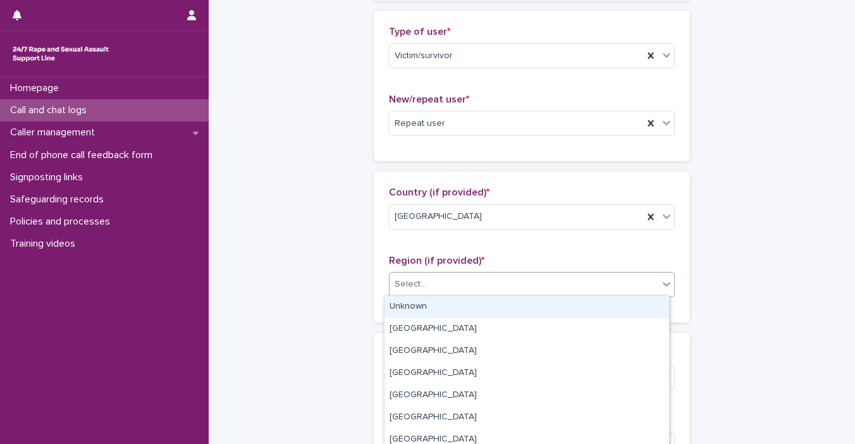
click at [661, 291] on div at bounding box center [666, 284] width 15 height 23
click at [640, 304] on div "Unknown" at bounding box center [527, 307] width 285 height 22
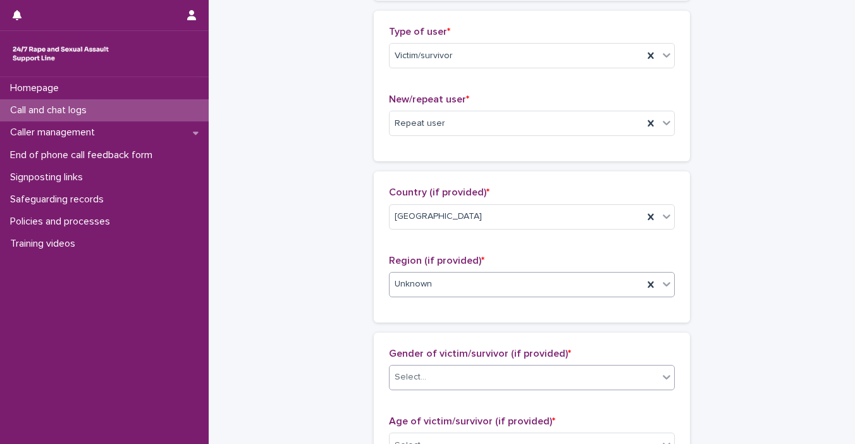
click at [664, 368] on div at bounding box center [666, 377] width 15 height 23
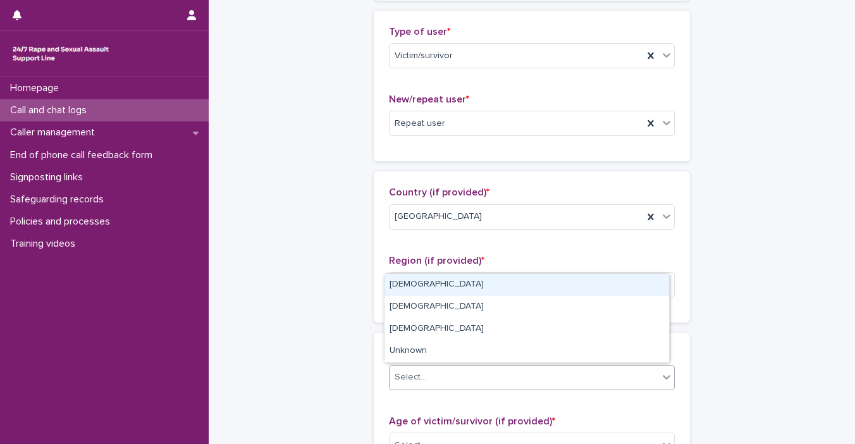
click at [585, 284] on div "[DEMOGRAPHIC_DATA]" at bounding box center [527, 285] width 285 height 22
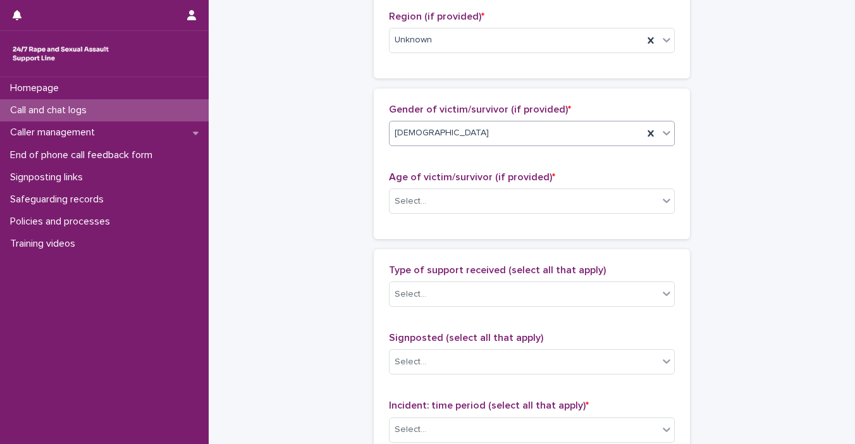
scroll to position [621, 0]
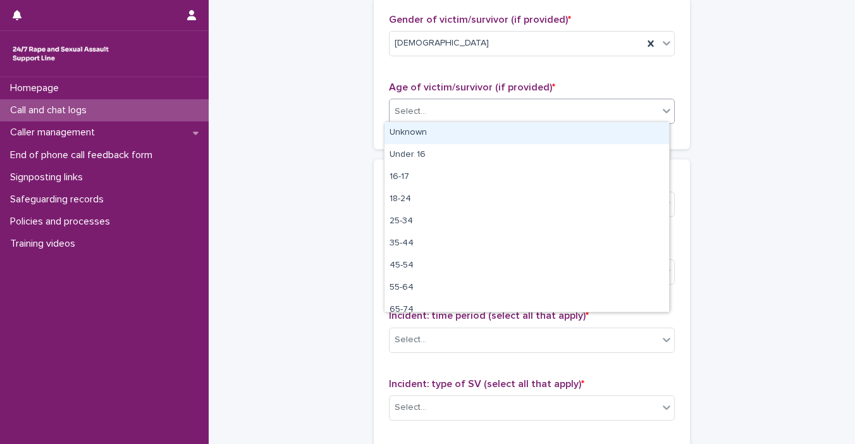
click at [666, 117] on div at bounding box center [666, 110] width 15 height 23
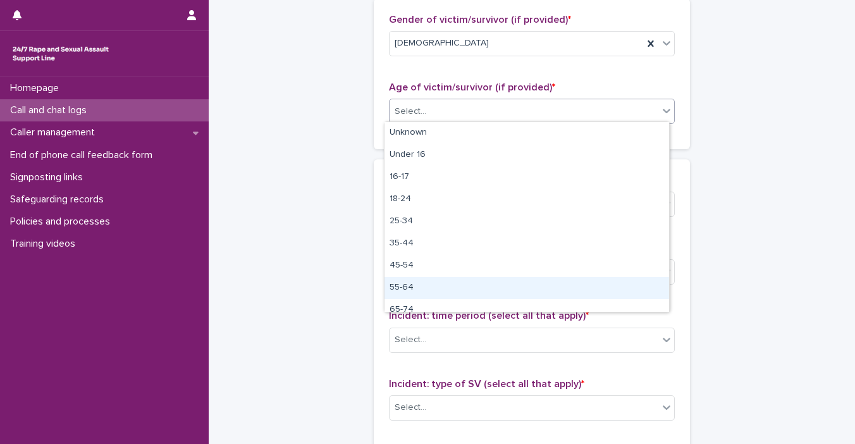
click at [626, 282] on div "55-64" at bounding box center [527, 288] width 285 height 22
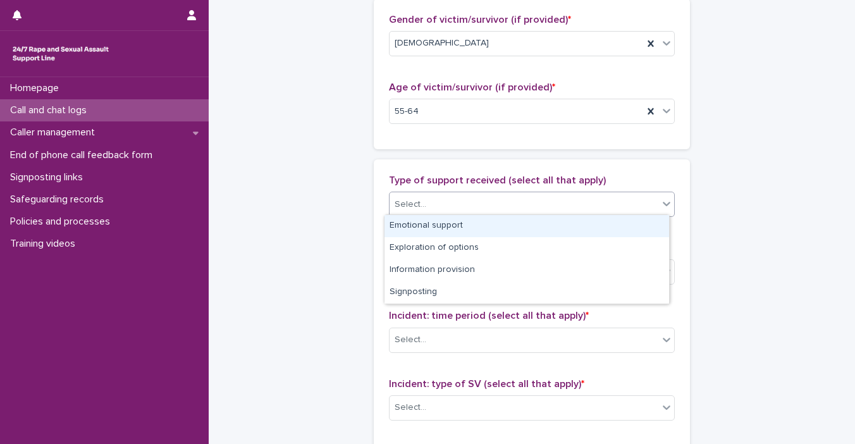
click at [661, 203] on icon at bounding box center [667, 203] width 13 height 13
click at [635, 227] on div "Emotional support" at bounding box center [527, 226] width 285 height 22
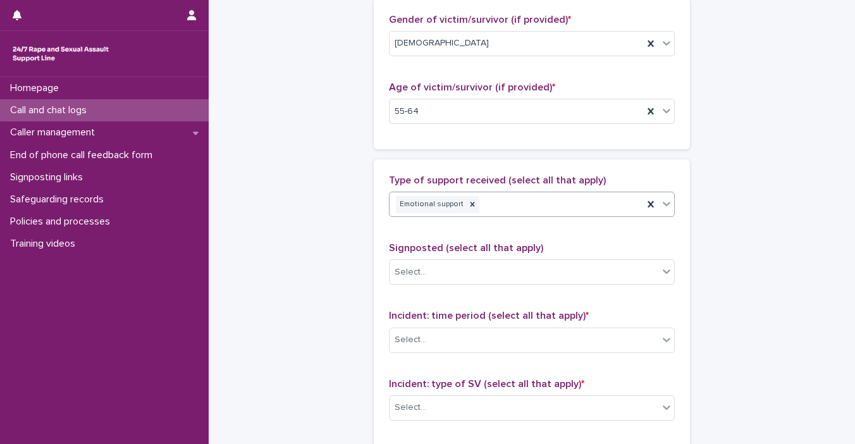
click at [664, 206] on icon at bounding box center [667, 203] width 13 height 13
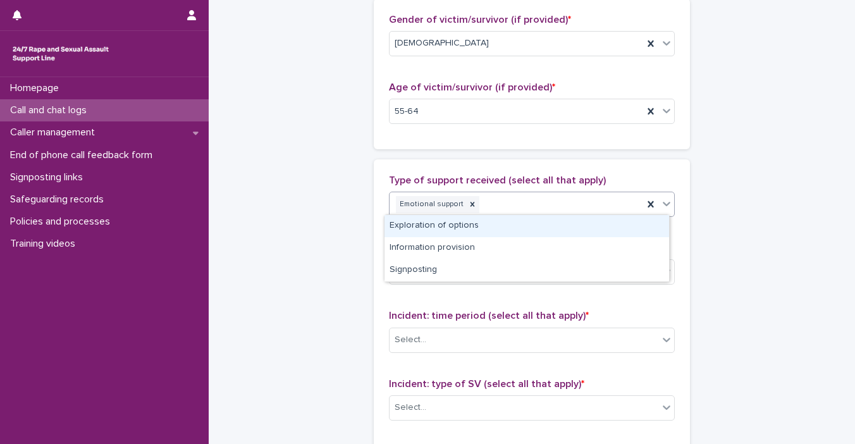
click at [644, 235] on div "Exploration of options" at bounding box center [527, 226] width 285 height 22
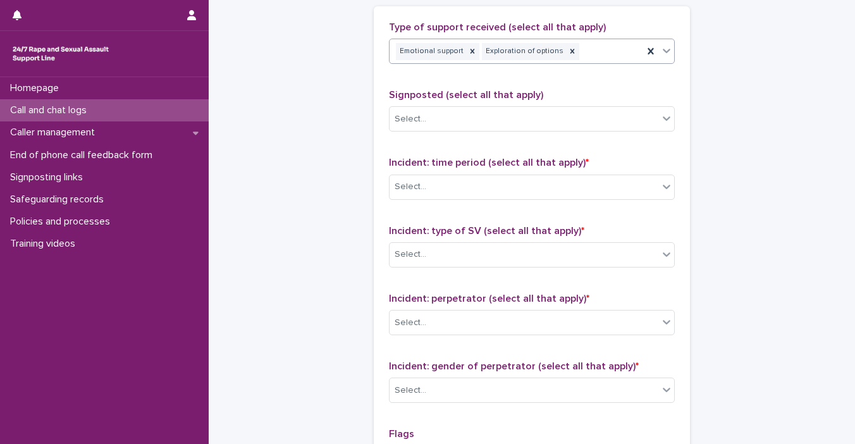
scroll to position [800, 0]
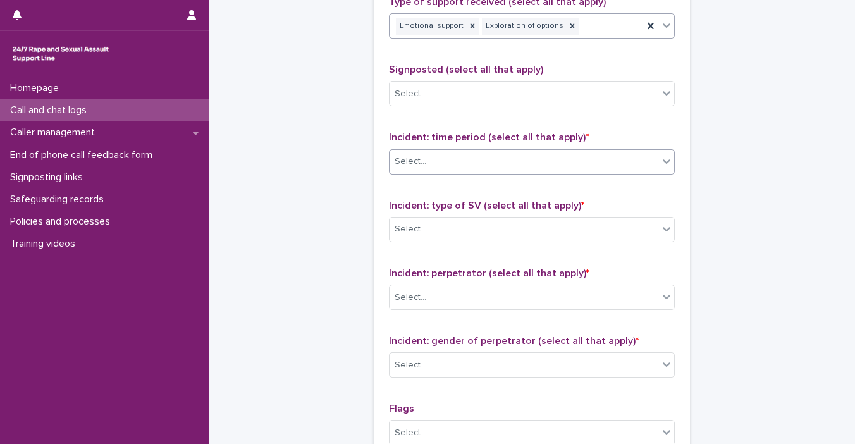
click at [661, 163] on icon at bounding box center [667, 161] width 13 height 13
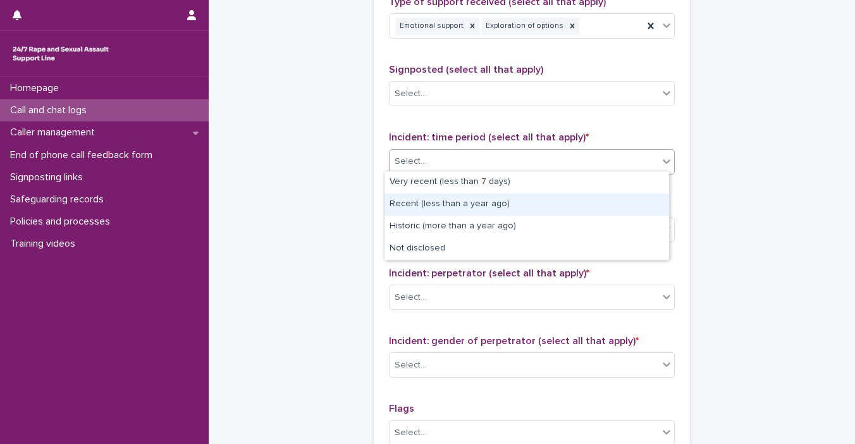
click at [625, 201] on div "Recent (less than a year ago)" at bounding box center [527, 205] width 285 height 22
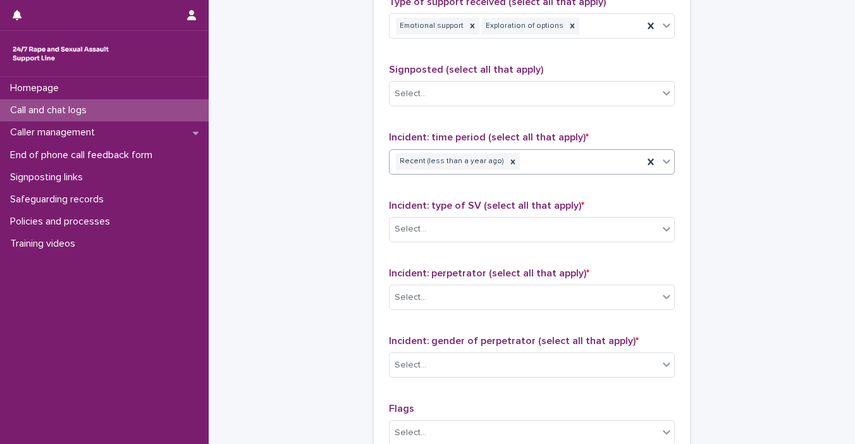
click at [666, 164] on icon at bounding box center [667, 161] width 13 height 13
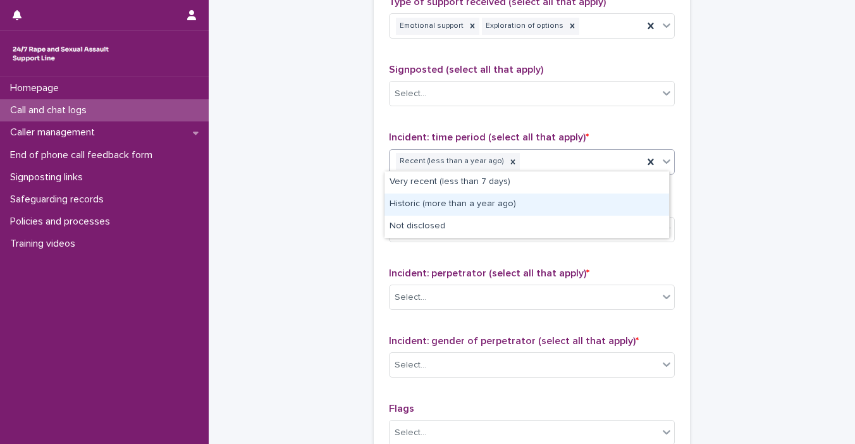
click at [638, 208] on div "Historic (more than a year ago)" at bounding box center [527, 205] width 285 height 22
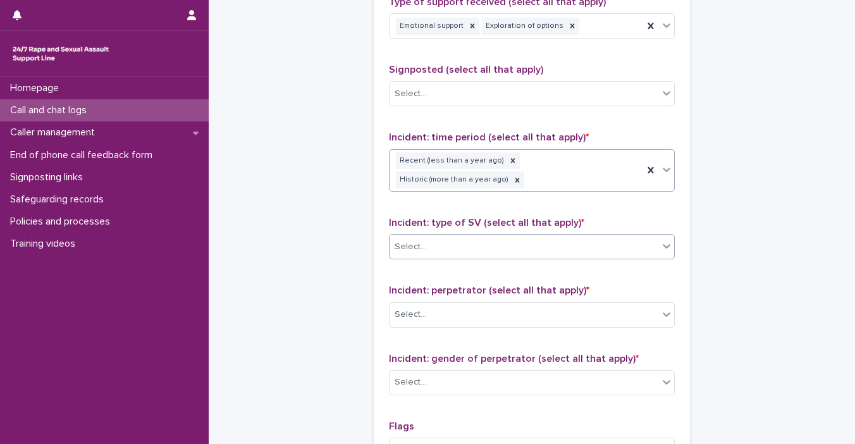
click at [659, 234] on div "Select..." at bounding box center [532, 246] width 286 height 25
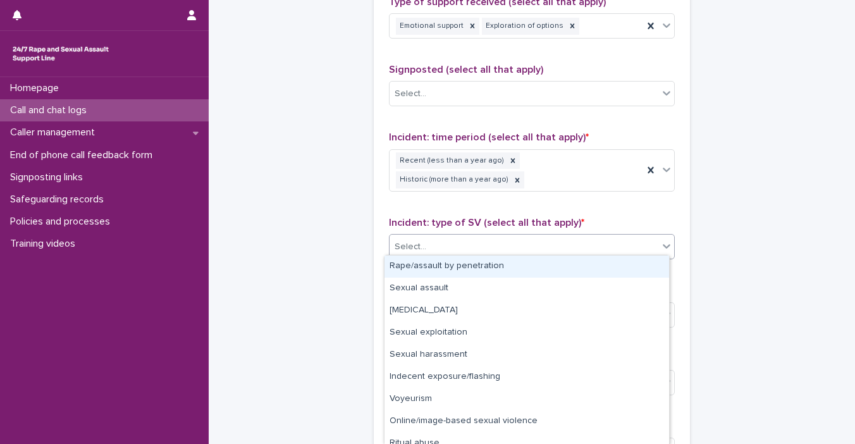
click at [628, 263] on div "Rape/assault by penetration" at bounding box center [527, 267] width 285 height 22
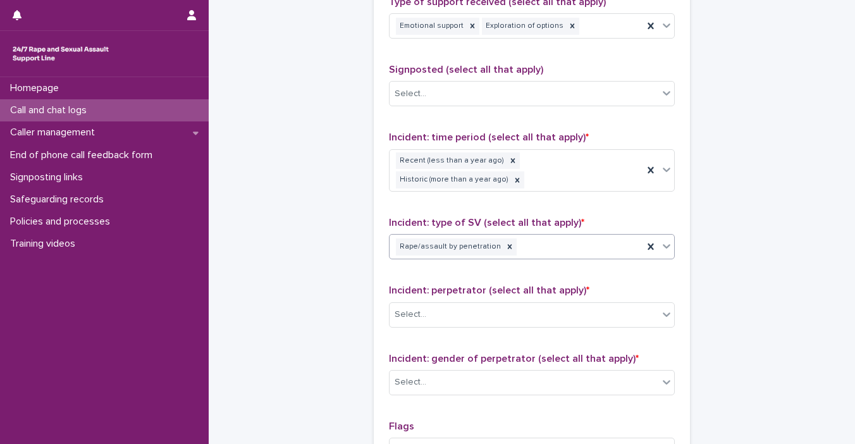
click at [661, 246] on icon at bounding box center [667, 246] width 13 height 13
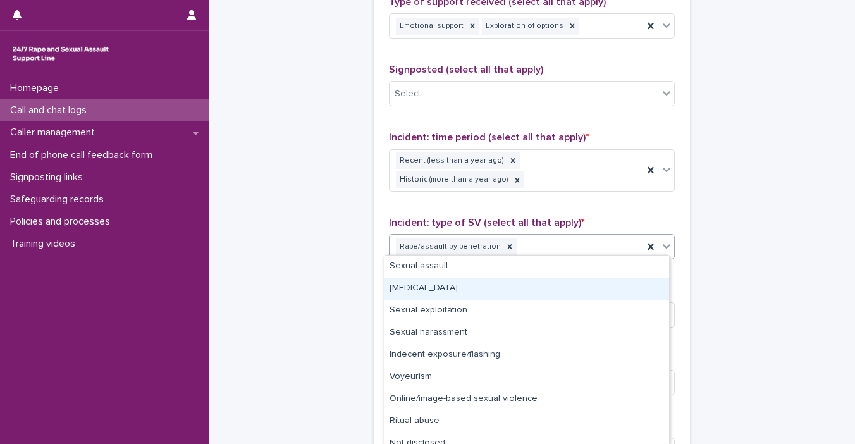
click at [619, 293] on div "[MEDICAL_DATA]" at bounding box center [527, 289] width 285 height 22
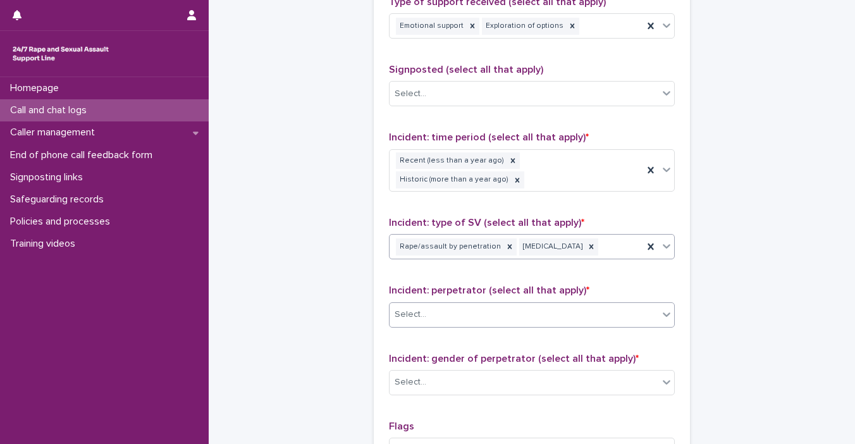
click at [661, 314] on icon at bounding box center [667, 314] width 13 height 13
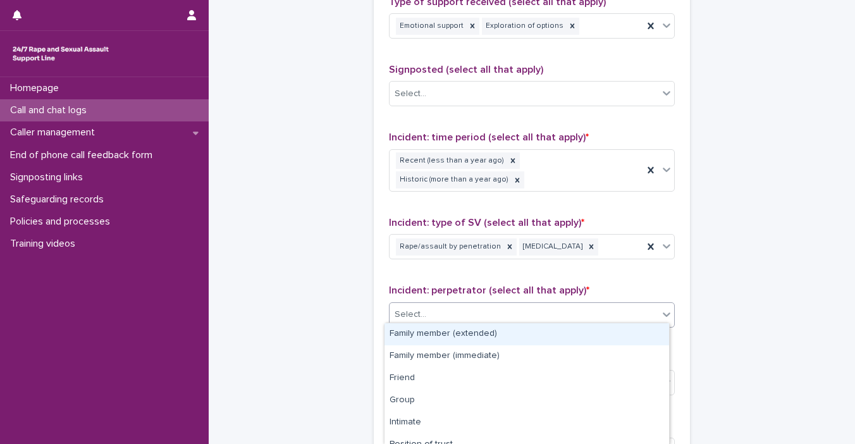
click at [633, 344] on div "Family member (extended)" at bounding box center [527, 334] width 285 height 22
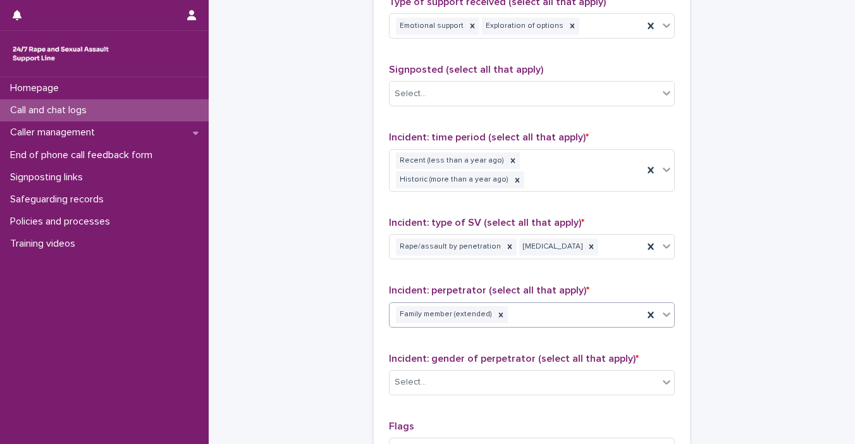
click at [666, 314] on icon at bounding box center [667, 314] width 13 height 13
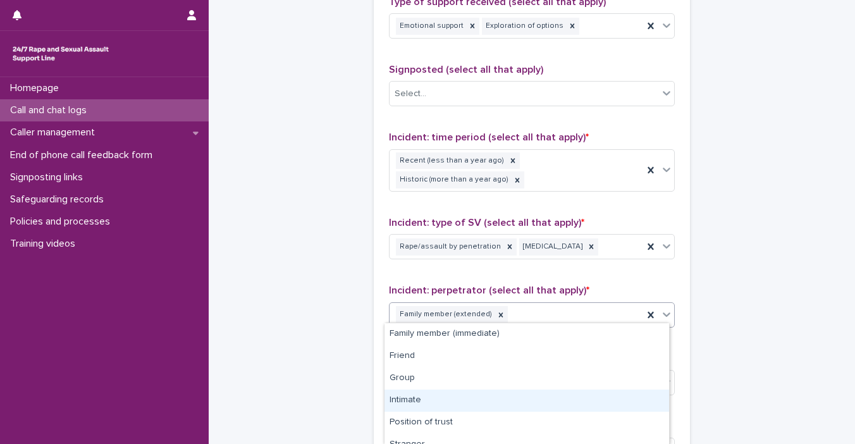
click at [637, 404] on div "Intimate" at bounding box center [527, 401] width 285 height 22
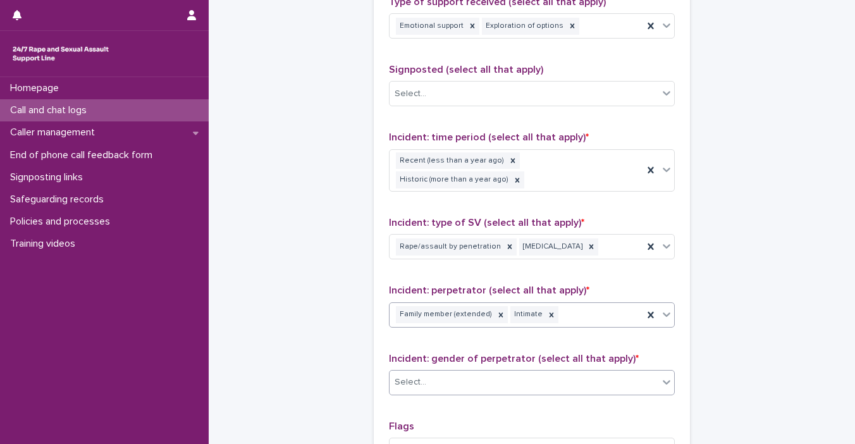
click at [661, 381] on icon at bounding box center [667, 382] width 13 height 13
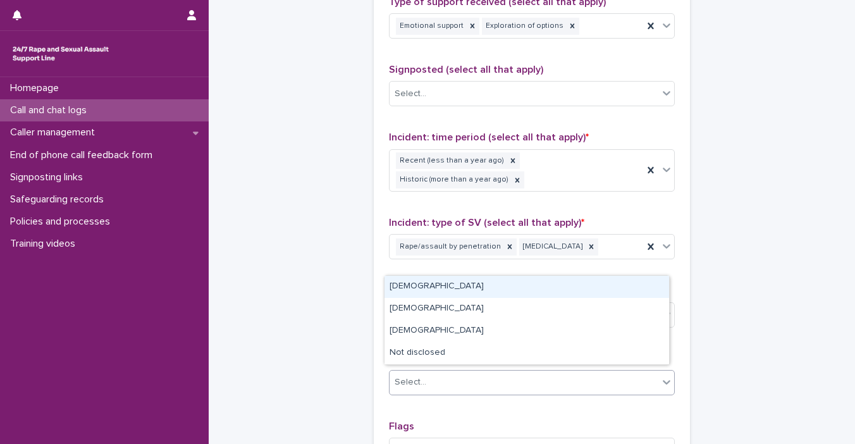
click at [583, 287] on div "[DEMOGRAPHIC_DATA]" at bounding box center [527, 287] width 285 height 22
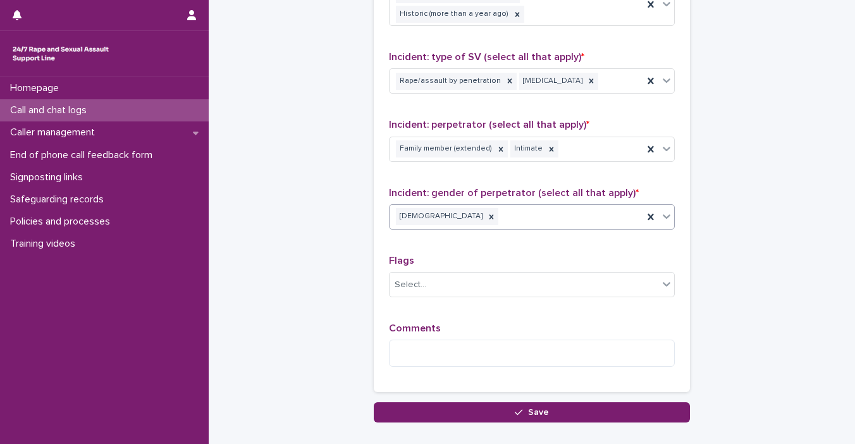
scroll to position [977, 0]
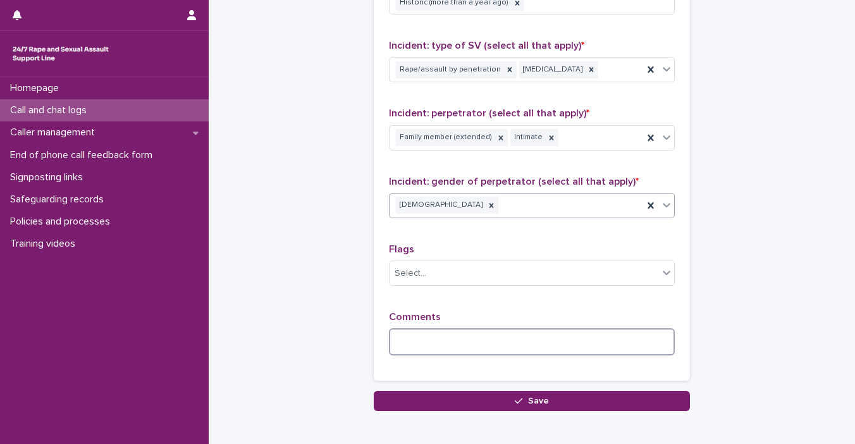
click at [436, 332] on textarea at bounding box center [532, 341] width 286 height 27
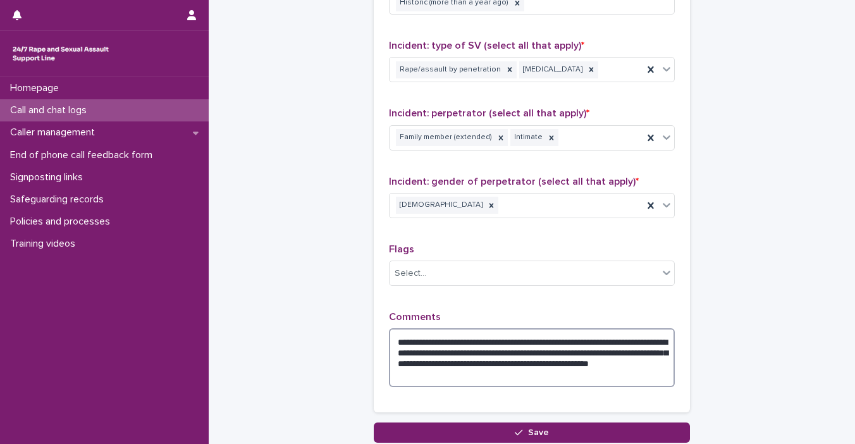
click at [471, 334] on textarea "**********" at bounding box center [532, 357] width 286 height 59
click at [585, 357] on textarea "**********" at bounding box center [532, 357] width 286 height 59
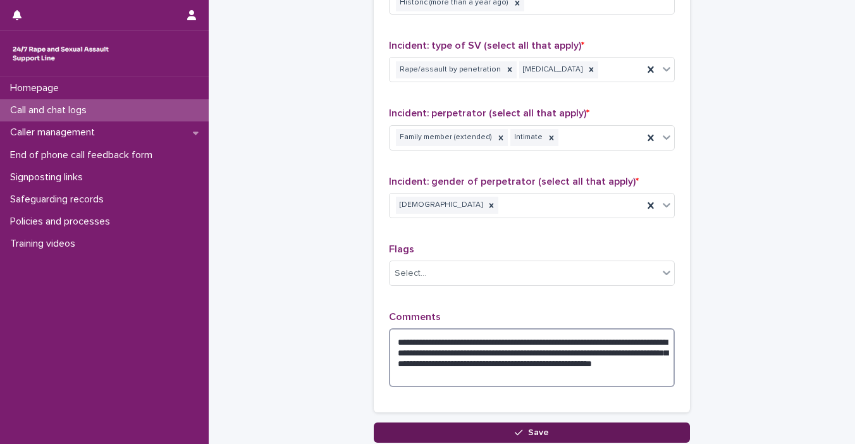
type textarea "**********"
click at [528, 428] on span "Save" at bounding box center [538, 432] width 21 height 9
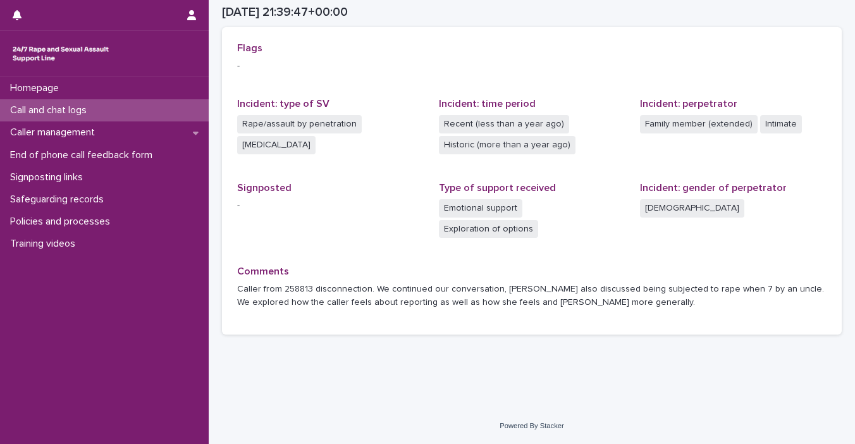
scroll to position [261, 0]
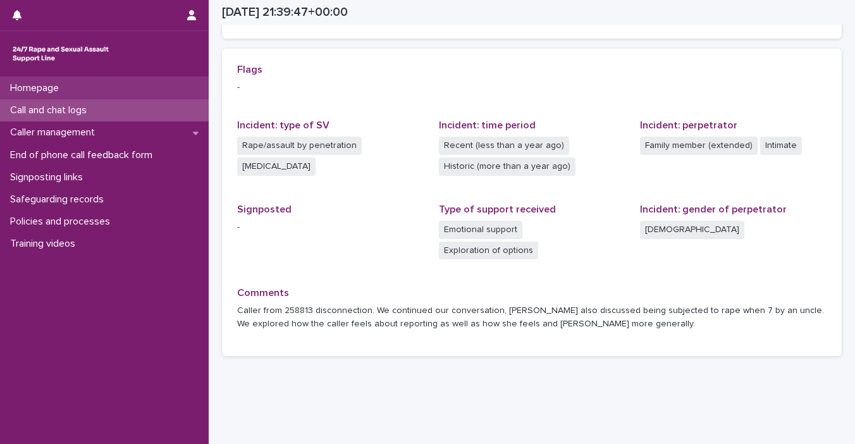
click at [23, 88] on p "Homepage" at bounding box center [37, 88] width 64 height 12
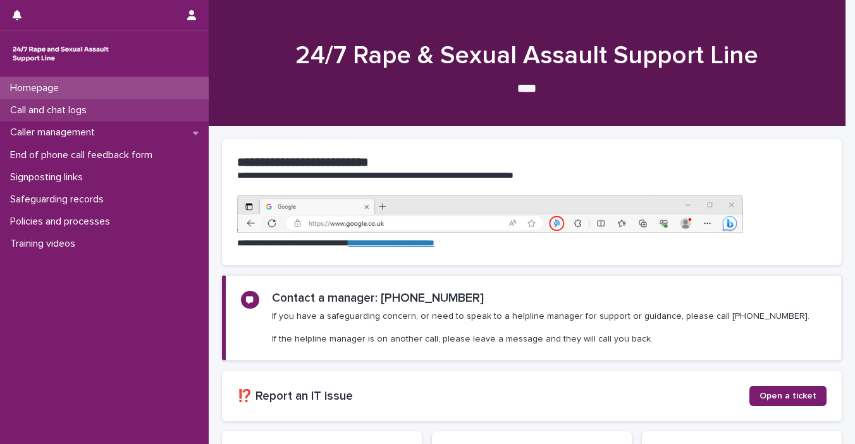
click at [38, 111] on p "Call and chat logs" at bounding box center [51, 110] width 92 height 12
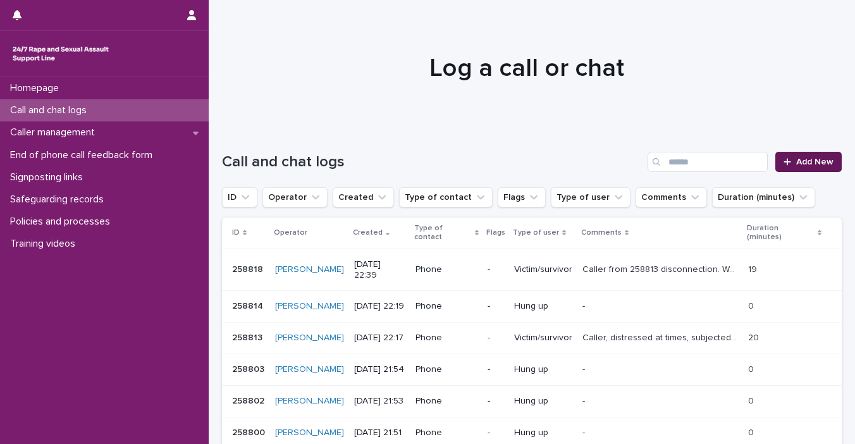
click at [722, 166] on link "Add New" at bounding box center [809, 162] width 66 height 20
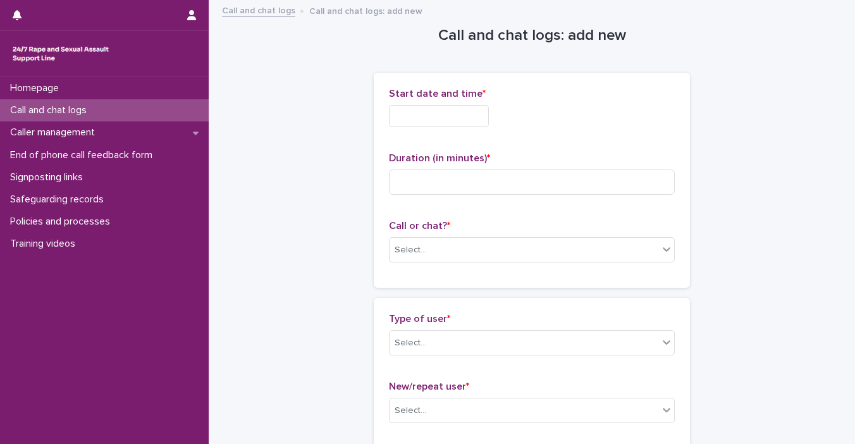
click at [471, 115] on input "text" at bounding box center [439, 116] width 100 height 22
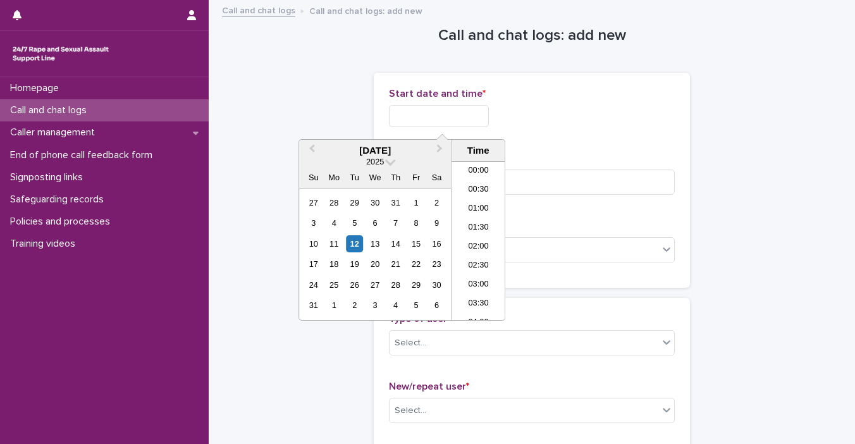
scroll to position [752, 0]
click at [356, 240] on div "12" at bounding box center [354, 243] width 17 height 17
drag, startPoint x: 432, startPoint y: 117, endPoint x: 592, endPoint y: 117, distance: 160.7
click at [592, 117] on div "**********" at bounding box center [532, 116] width 286 height 22
type input "**********"
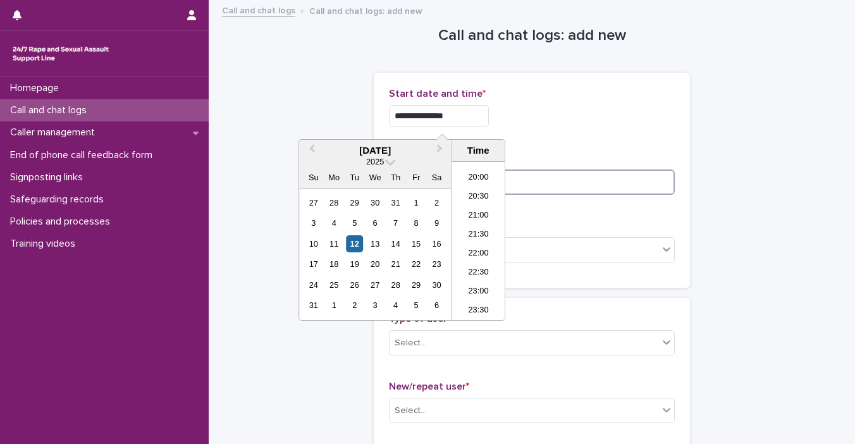
click at [595, 187] on input at bounding box center [532, 182] width 286 height 25
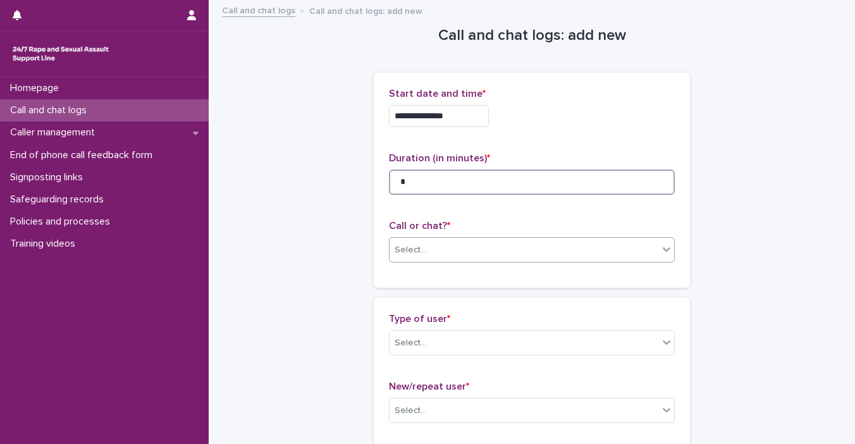
type input "*"
click at [663, 254] on icon at bounding box center [667, 249] width 13 height 13
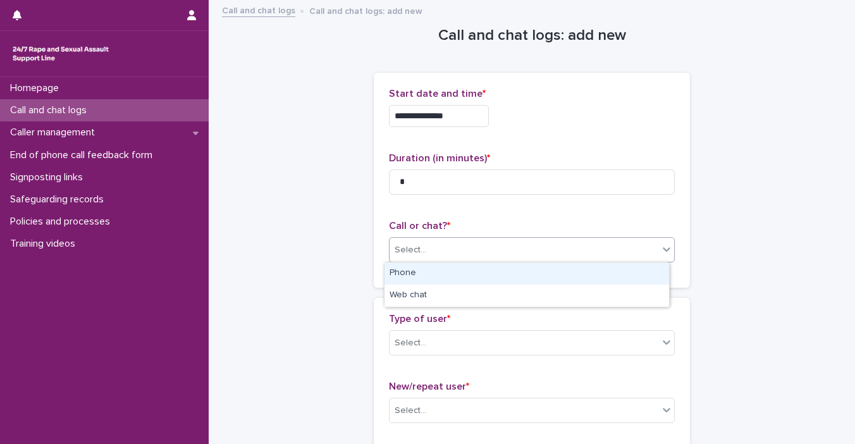
drag, startPoint x: 635, startPoint y: 280, endPoint x: 635, endPoint y: 294, distance: 13.3
click at [635, 280] on div "Phone" at bounding box center [527, 274] width 285 height 22
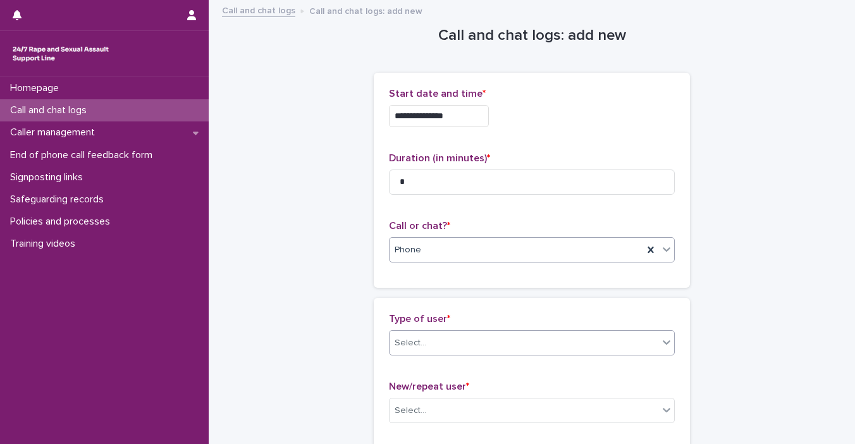
click at [659, 347] on div at bounding box center [666, 342] width 15 height 23
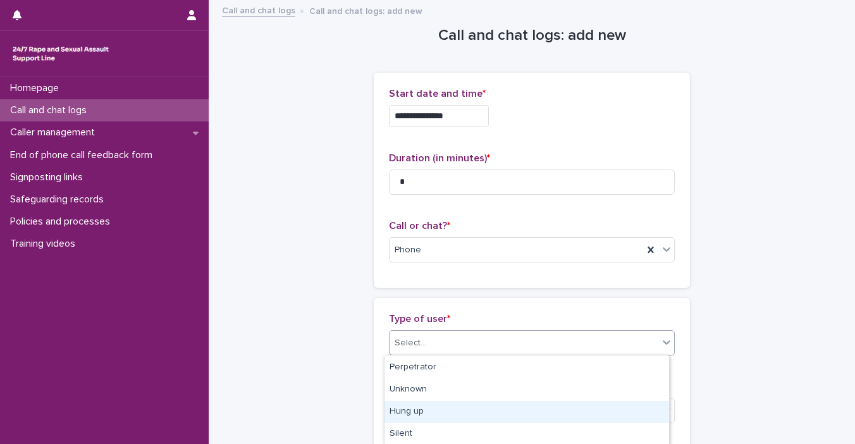
click at [612, 414] on div "Hung up" at bounding box center [527, 412] width 285 height 22
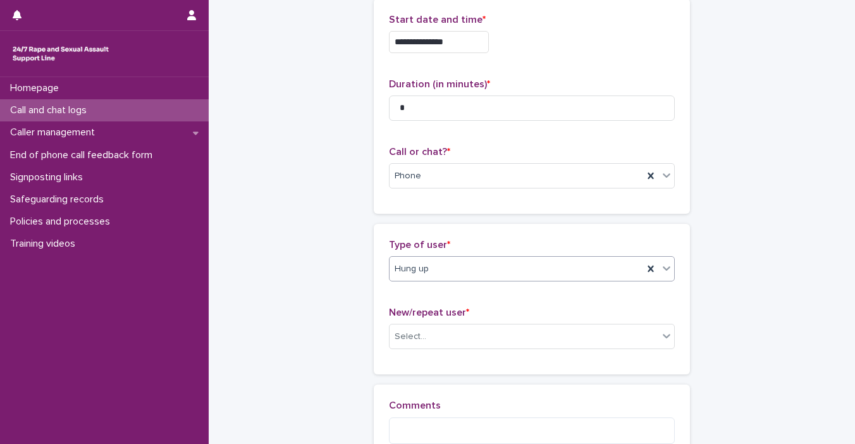
scroll to position [189, 0]
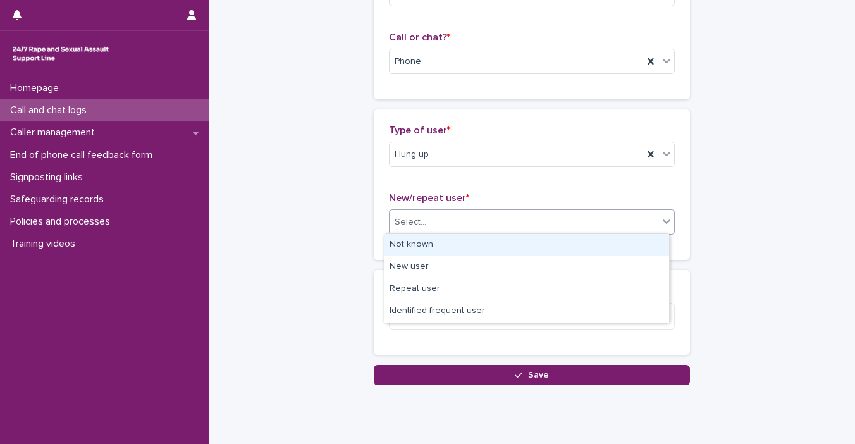
click at [670, 225] on div "Select..." at bounding box center [532, 221] width 286 height 25
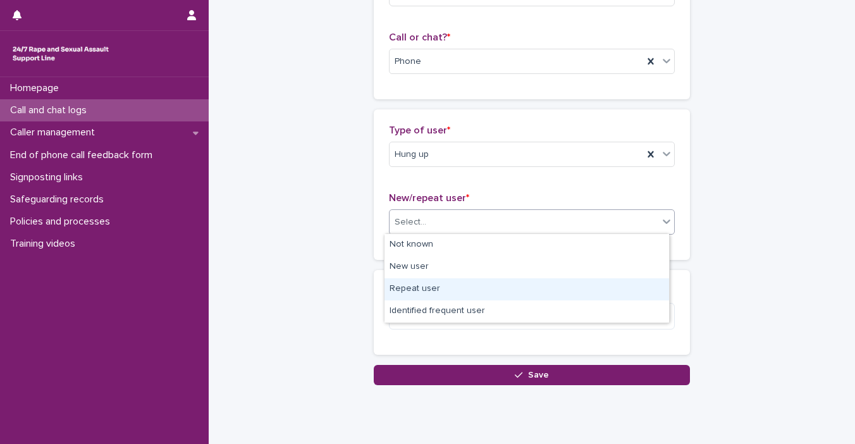
click at [645, 285] on div "Repeat user" at bounding box center [527, 289] width 285 height 22
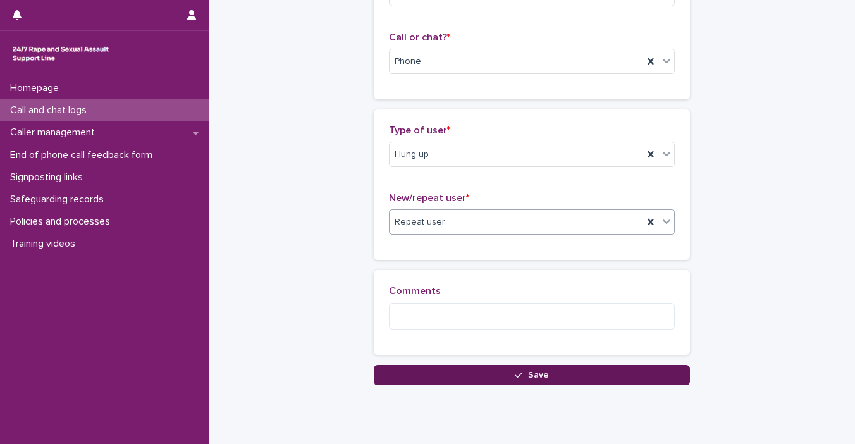
click at [619, 375] on button "Save" at bounding box center [532, 375] width 316 height 20
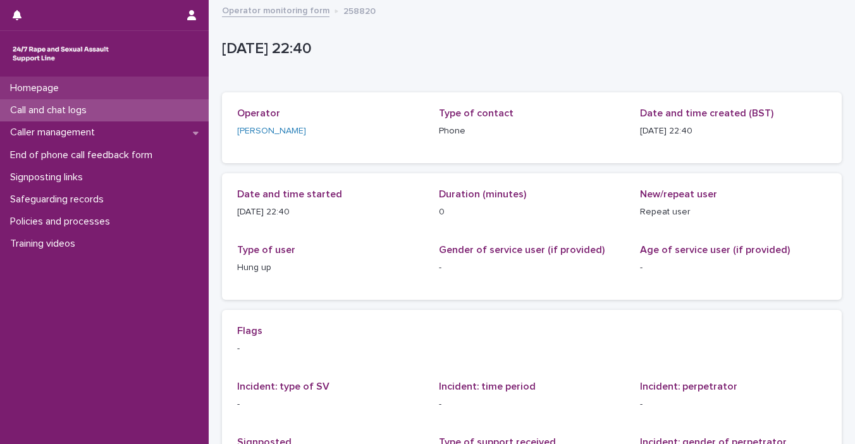
click at [91, 94] on div "Homepage" at bounding box center [104, 88] width 209 height 22
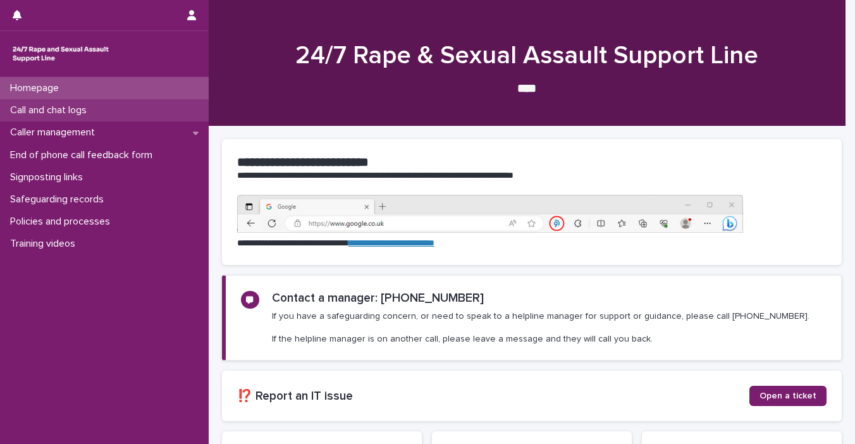
click at [84, 115] on p "Call and chat logs" at bounding box center [51, 110] width 92 height 12
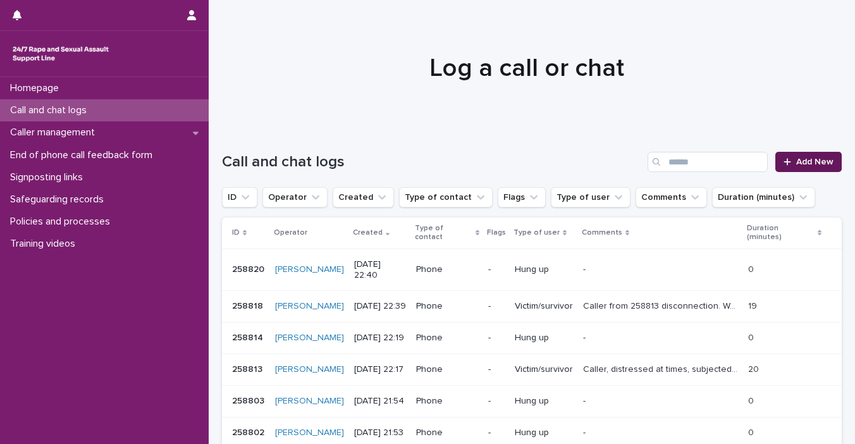
click at [722, 159] on div at bounding box center [790, 162] width 13 height 9
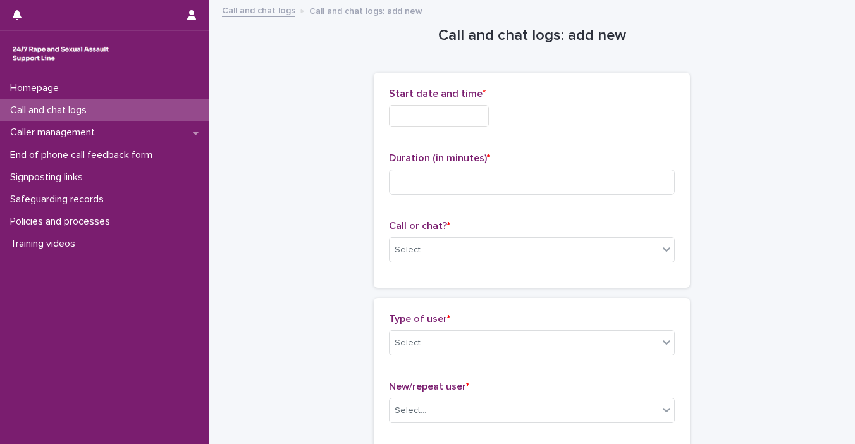
click at [449, 131] on div "Start date and time *" at bounding box center [532, 112] width 286 height 49
click at [409, 117] on input "text" at bounding box center [439, 116] width 100 height 22
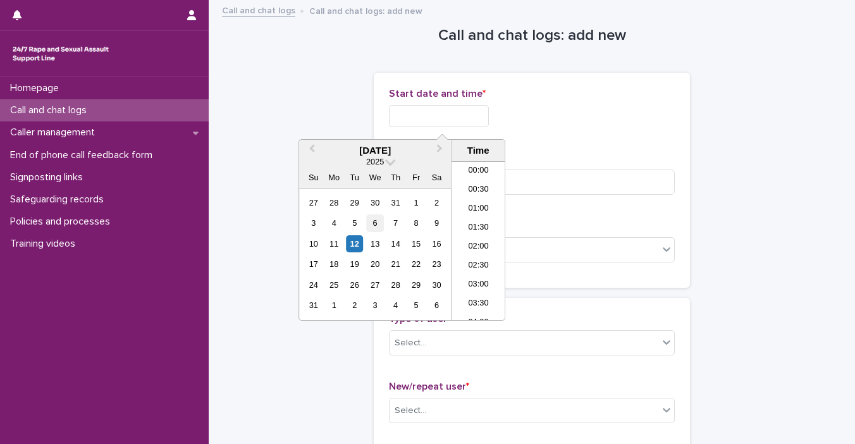
scroll to position [752, 0]
click at [354, 242] on div "12" at bounding box center [354, 243] width 17 height 17
drag, startPoint x: 433, startPoint y: 111, endPoint x: 552, endPoint y: 103, distance: 119.2
click at [535, 107] on div "**********" at bounding box center [532, 116] width 286 height 22
type input "**********"
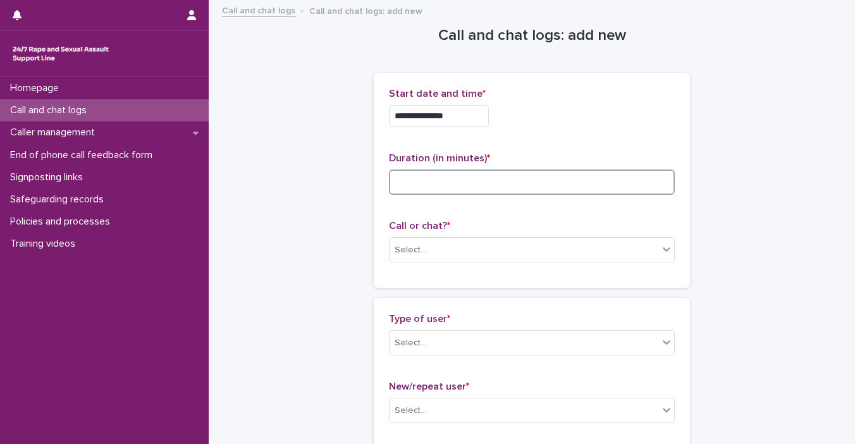
click at [552, 175] on input at bounding box center [532, 182] width 286 height 25
type input "*"
click at [650, 250] on div "Select..." at bounding box center [524, 250] width 269 height 21
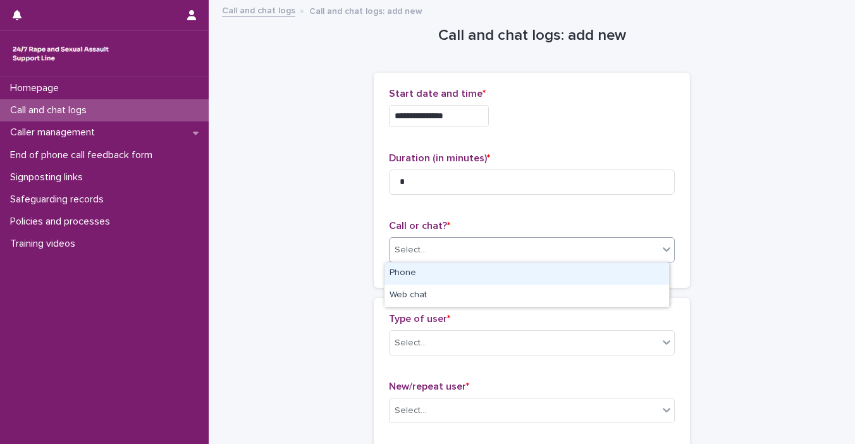
click at [606, 274] on div "Phone" at bounding box center [527, 274] width 285 height 22
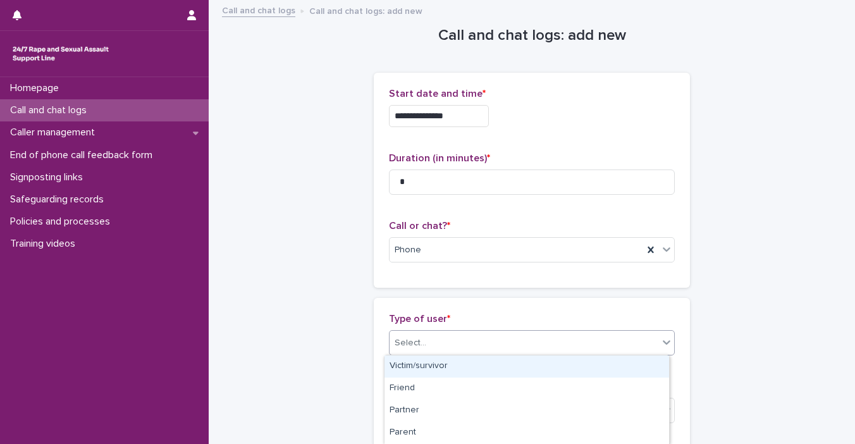
click at [661, 344] on icon at bounding box center [667, 342] width 13 height 13
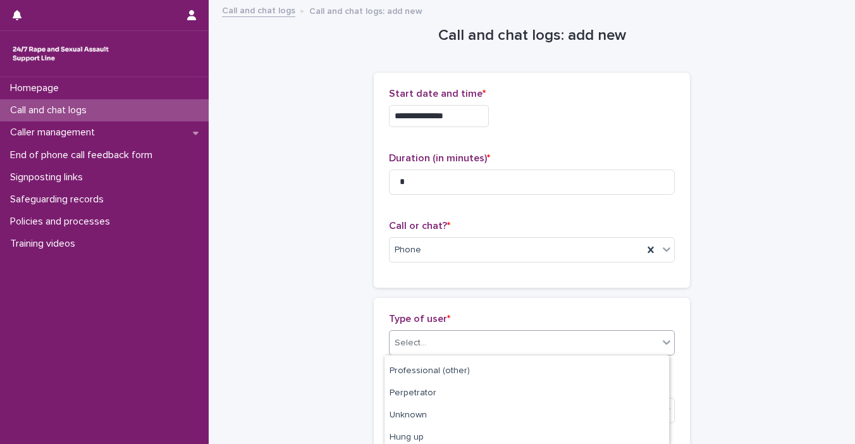
scroll to position [242, 0]
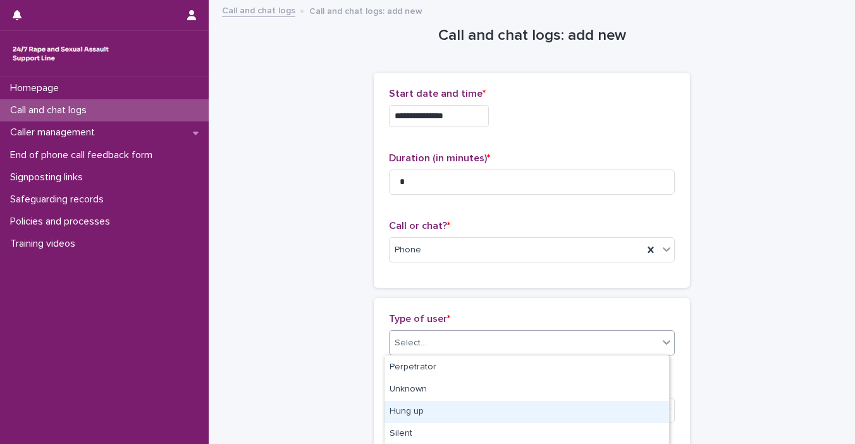
click at [607, 413] on div "Hung up" at bounding box center [527, 412] width 285 height 22
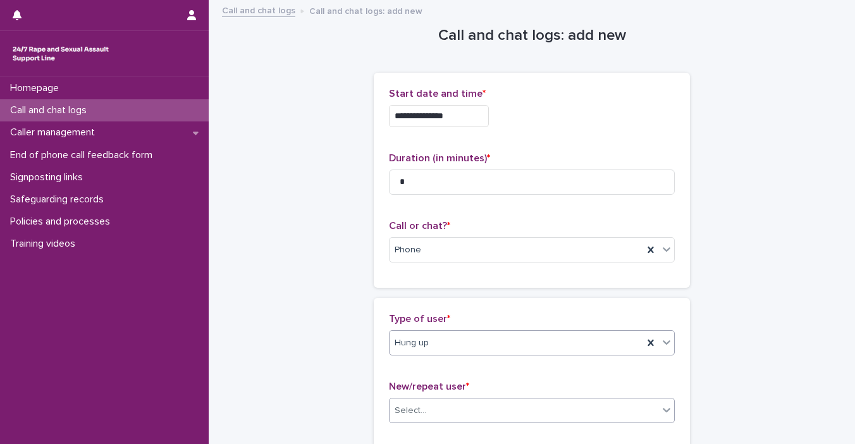
click at [665, 411] on icon at bounding box center [667, 410] width 13 height 13
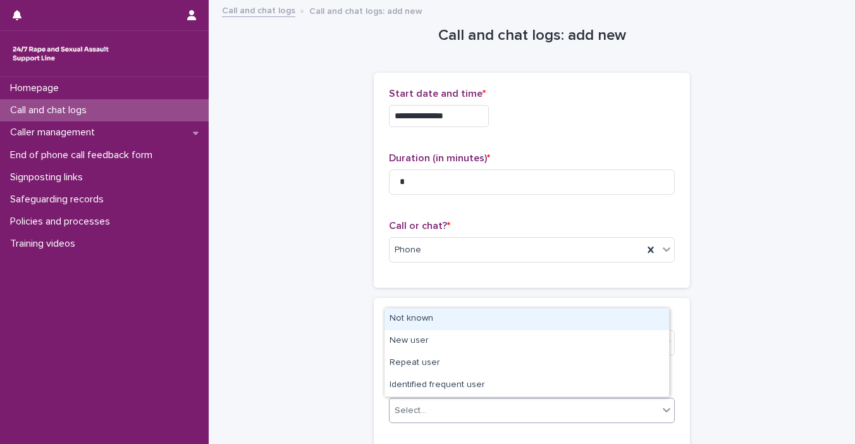
click at [532, 319] on div "Not known" at bounding box center [527, 319] width 285 height 22
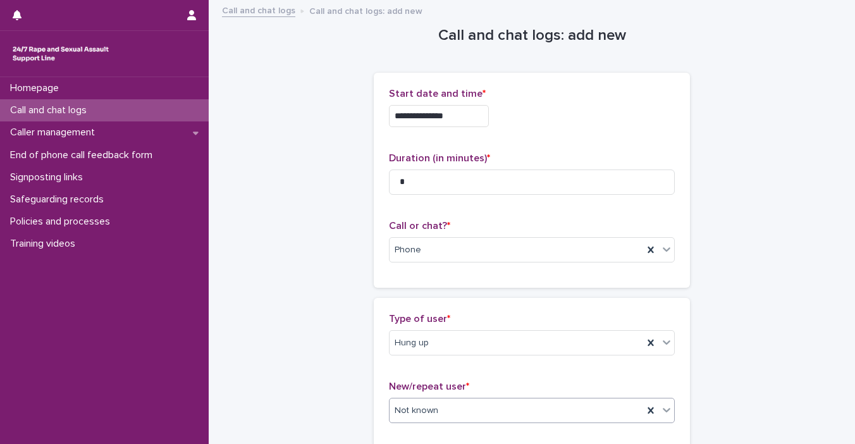
scroll to position [192, 0]
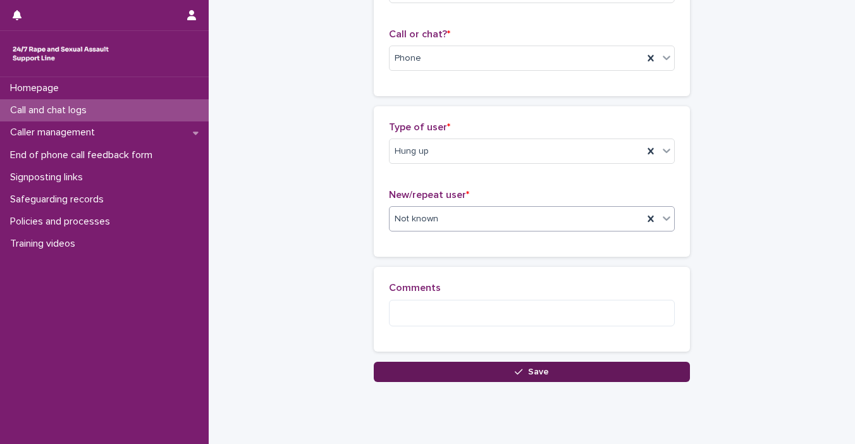
click at [567, 369] on button "Save" at bounding box center [532, 372] width 316 height 20
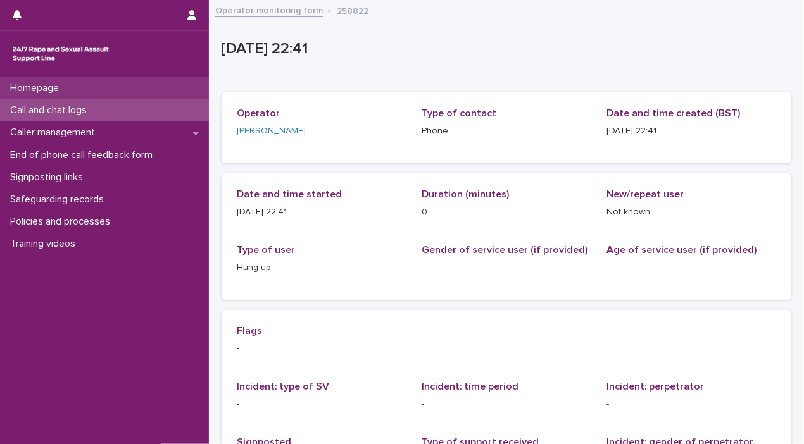
click at [92, 87] on div "Homepage" at bounding box center [104, 88] width 209 height 22
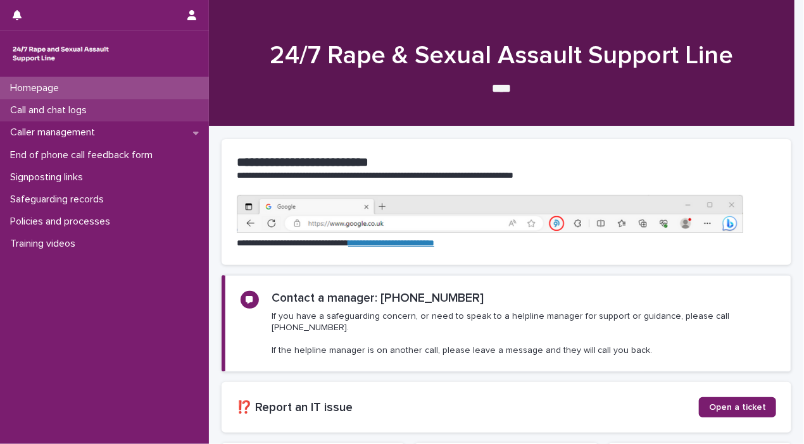
click at [85, 111] on p "Call and chat logs" at bounding box center [51, 110] width 92 height 12
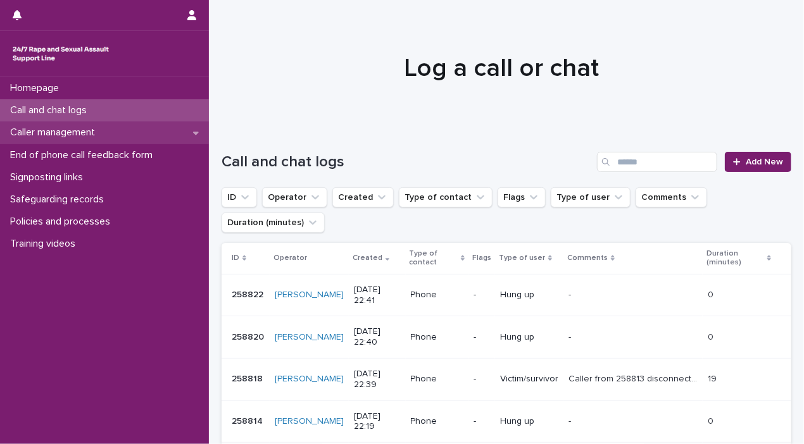
click at [46, 135] on p "Caller management" at bounding box center [55, 133] width 100 height 12
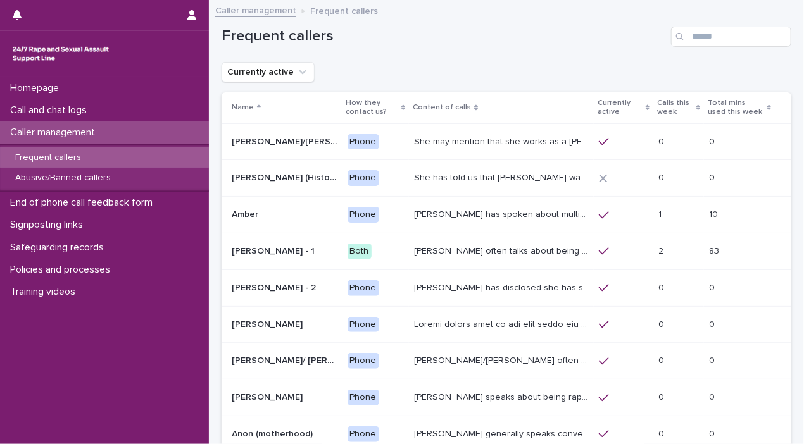
click at [423, 254] on p "[PERSON_NAME] often talks about being raped a night before or [DATE] or a month…" at bounding box center [502, 250] width 177 height 13
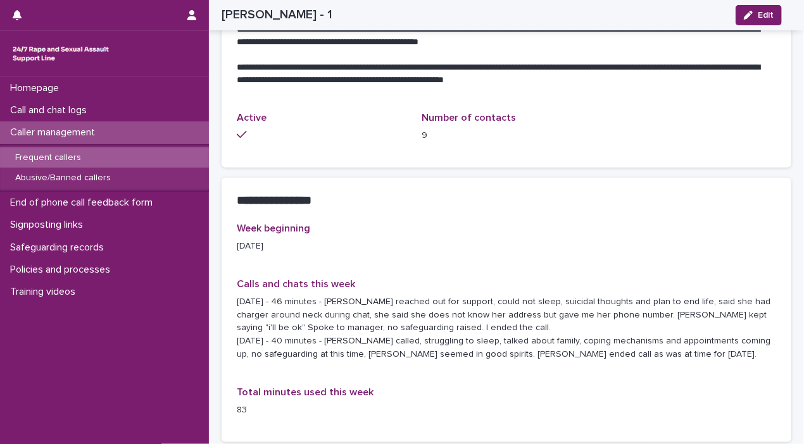
scroll to position [608, 0]
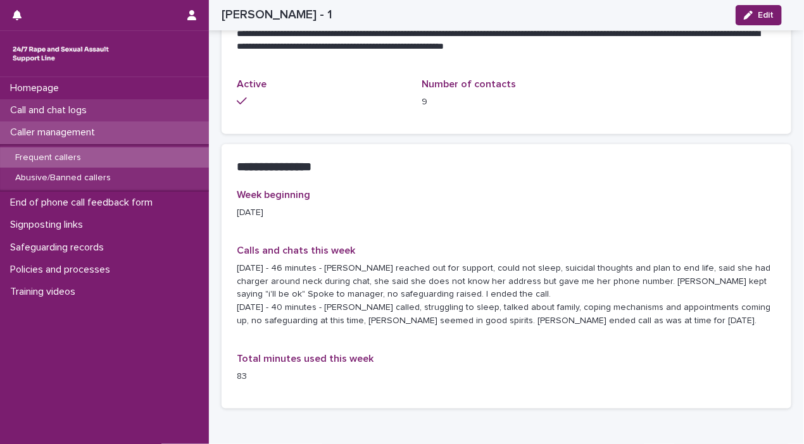
click at [25, 115] on p "Call and chat logs" at bounding box center [51, 110] width 92 height 12
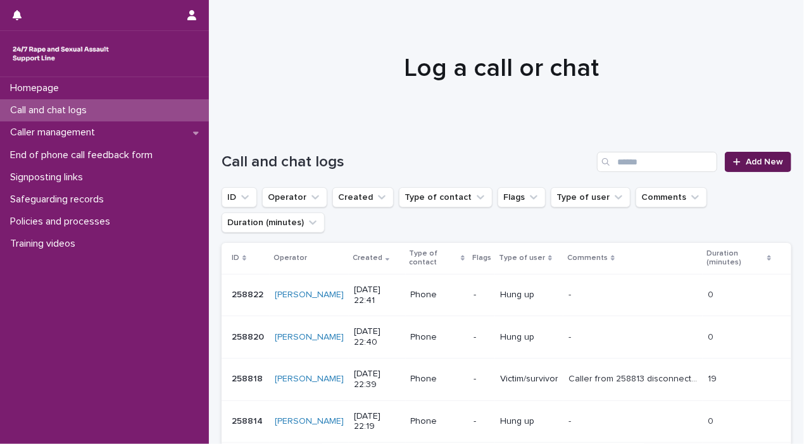
click at [722, 168] on link "Add New" at bounding box center [757, 162] width 66 height 20
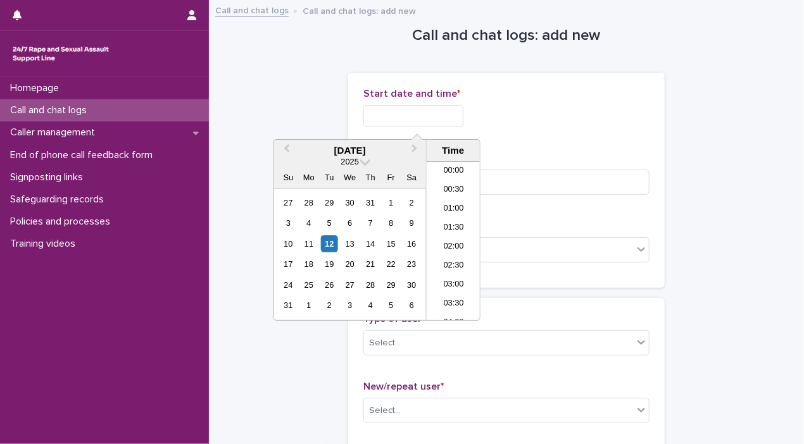
click at [400, 115] on input "text" at bounding box center [413, 116] width 100 height 22
click at [330, 239] on div "12" at bounding box center [329, 243] width 17 height 17
drag, startPoint x: 406, startPoint y: 111, endPoint x: 582, endPoint y: 119, distance: 176.7
click at [582, 119] on div "**********" at bounding box center [506, 116] width 286 height 22
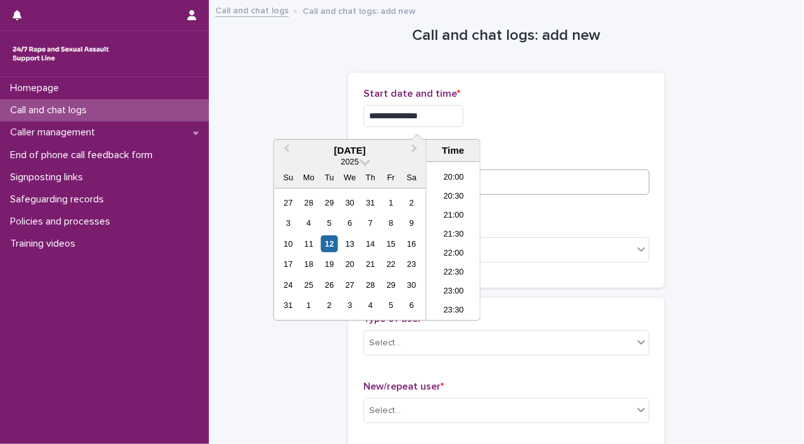
type input "**********"
click at [590, 190] on input at bounding box center [506, 182] width 286 height 25
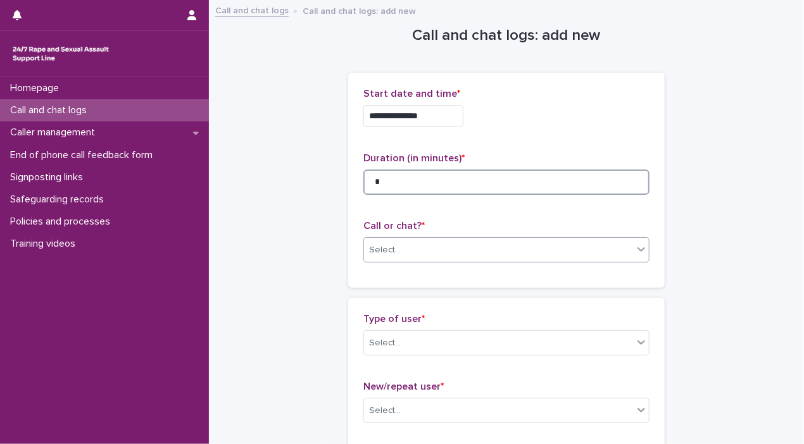
type input "*"
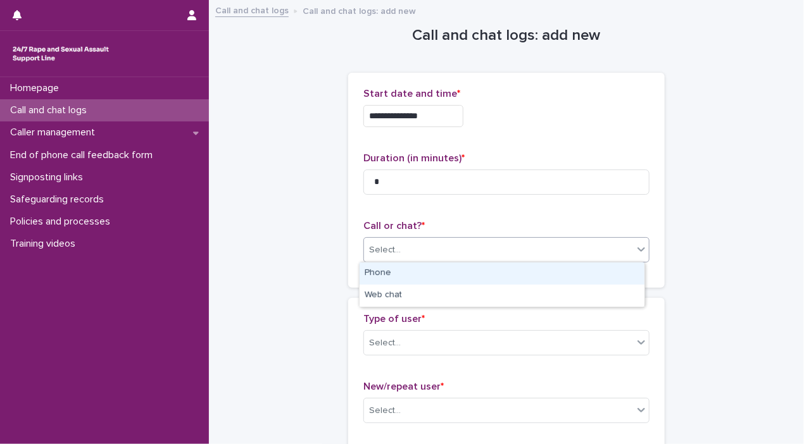
click at [638, 250] on icon at bounding box center [641, 249] width 8 height 4
click at [559, 277] on div "Phone" at bounding box center [501, 274] width 285 height 22
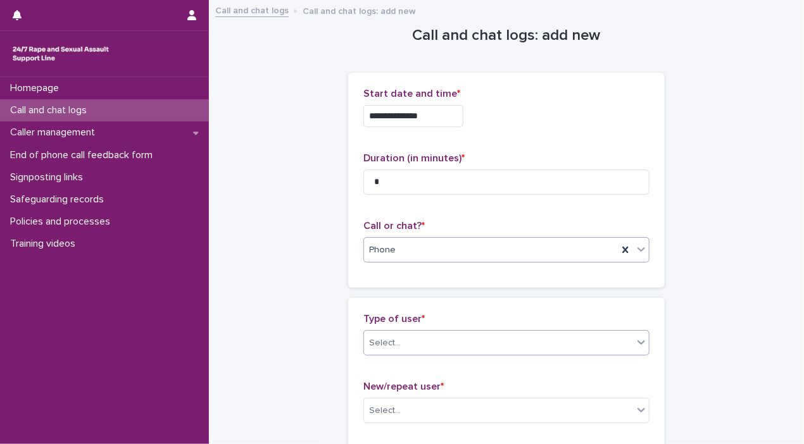
click at [635, 343] on icon at bounding box center [641, 342] width 13 height 13
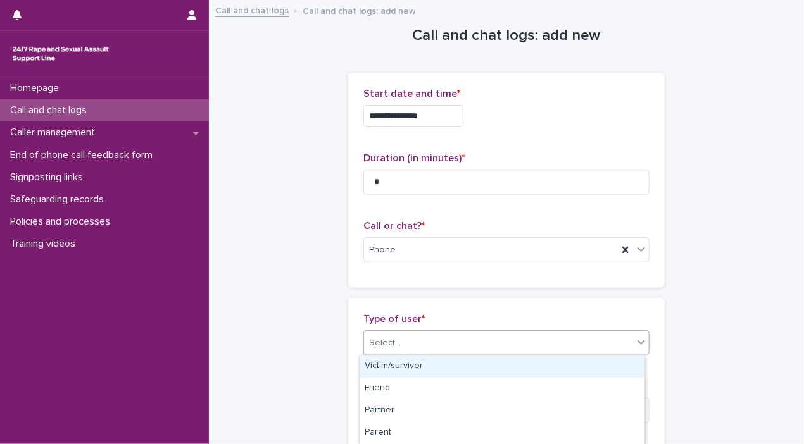
click at [619, 369] on div "Victim/survivor" at bounding box center [501, 367] width 285 height 22
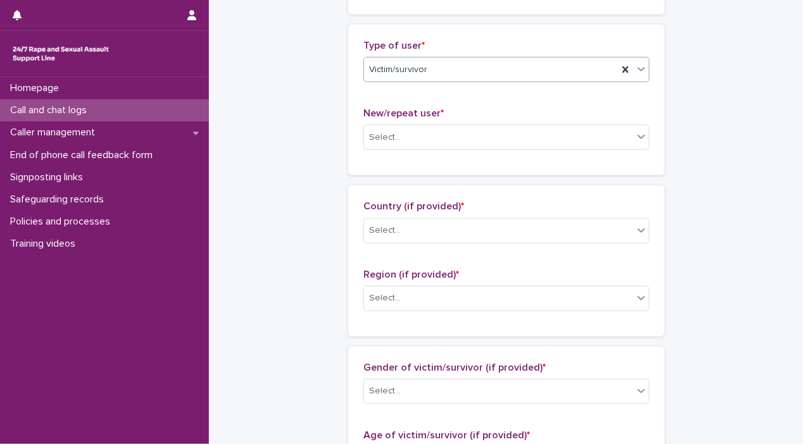
scroll to position [275, 0]
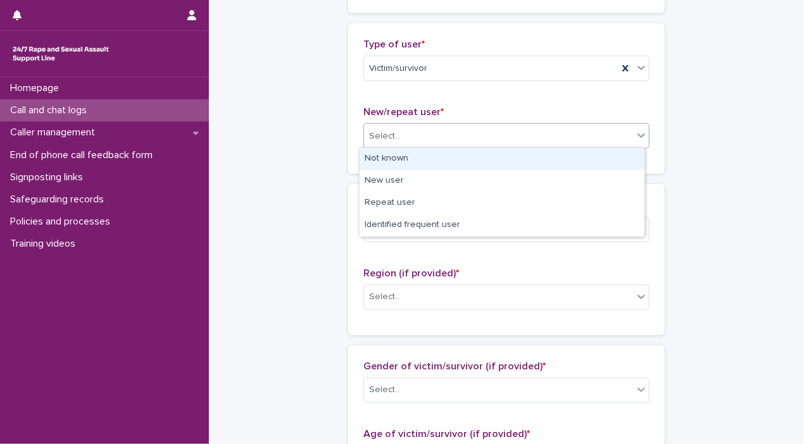
click at [628, 140] on div "Select..." at bounding box center [498, 136] width 269 height 21
click at [612, 161] on div "Not known" at bounding box center [501, 159] width 285 height 22
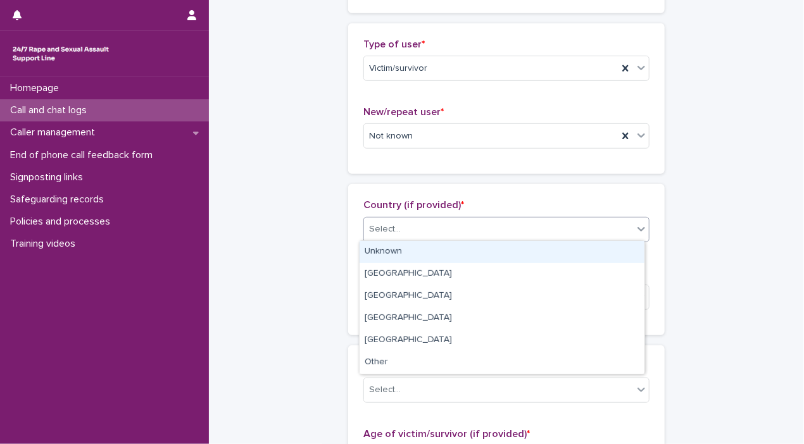
click at [635, 230] on icon at bounding box center [641, 229] width 13 height 13
click at [618, 242] on div "Unknown" at bounding box center [501, 252] width 285 height 22
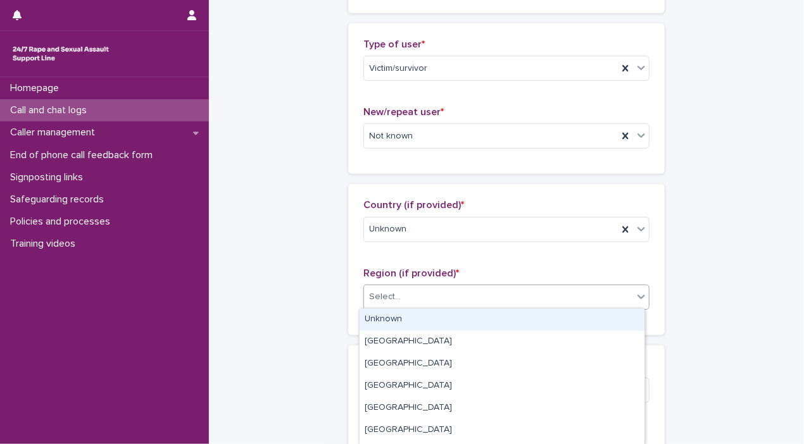
click at [633, 292] on div at bounding box center [640, 296] width 15 height 23
click at [603, 318] on div "Unknown" at bounding box center [501, 320] width 285 height 22
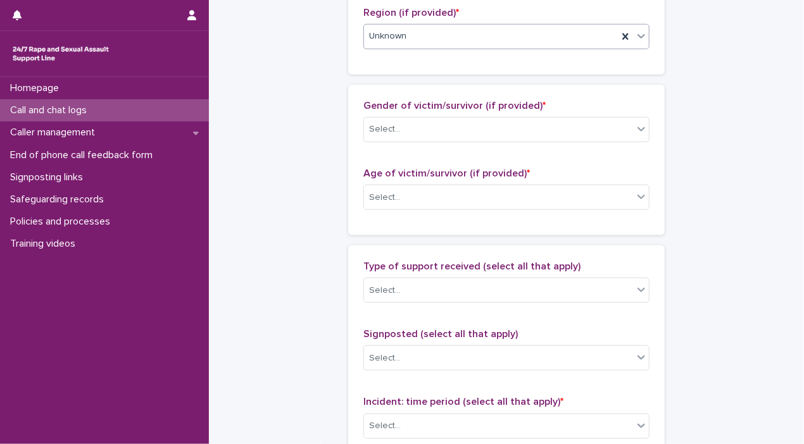
scroll to position [548, 0]
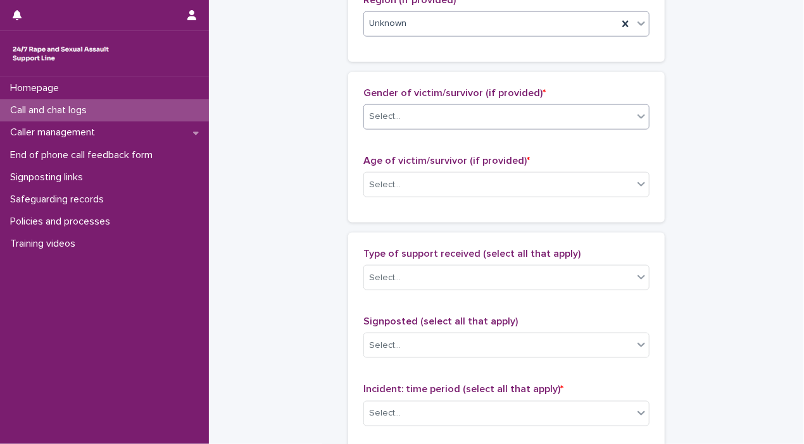
click at [639, 115] on icon at bounding box center [641, 117] width 8 height 4
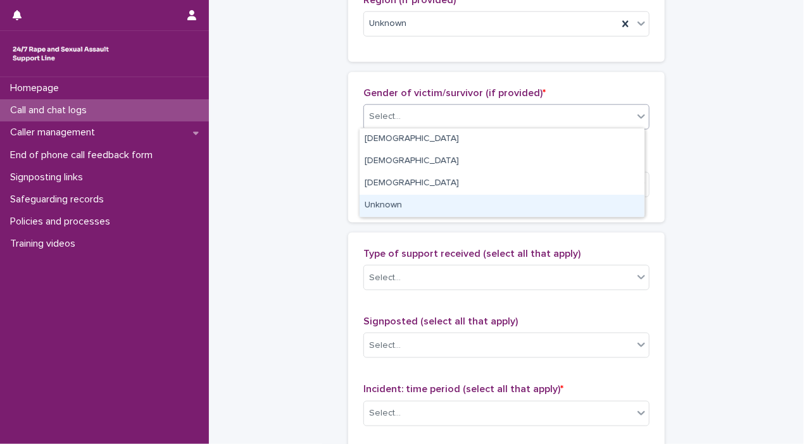
click at [622, 197] on div "Unknown" at bounding box center [501, 206] width 285 height 22
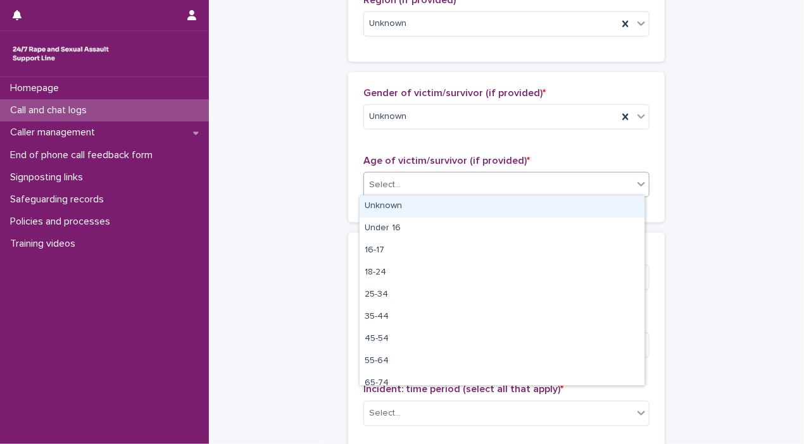
click at [635, 183] on icon at bounding box center [641, 184] width 13 height 13
click at [610, 211] on div "Unknown" at bounding box center [501, 207] width 285 height 22
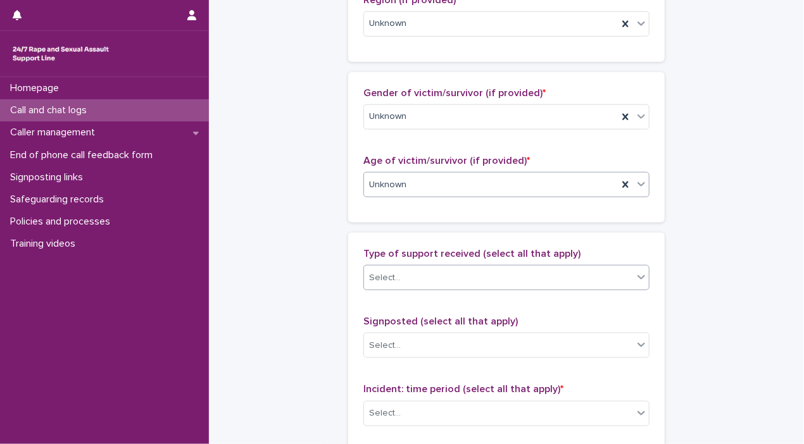
click at [635, 280] on icon at bounding box center [641, 277] width 13 height 13
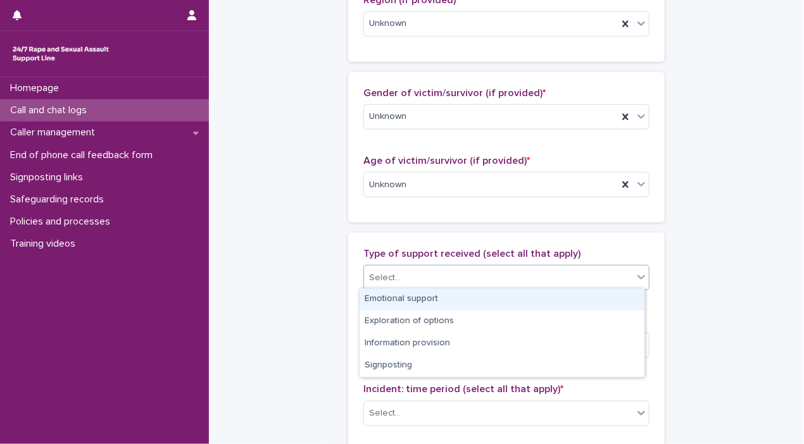
click at [615, 299] on div "Emotional support" at bounding box center [501, 300] width 285 height 22
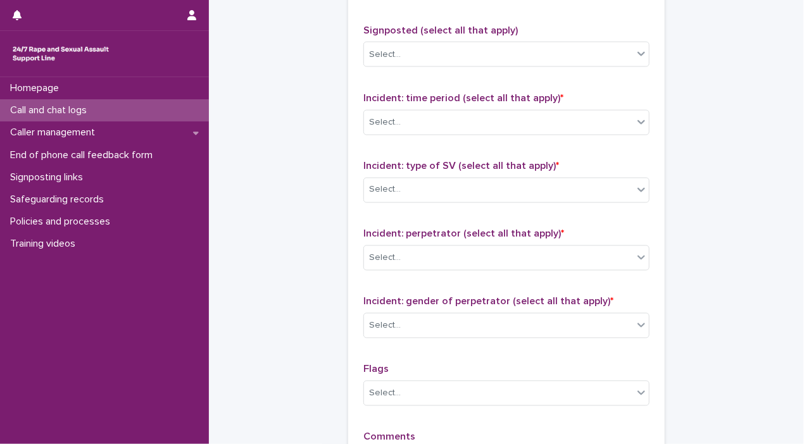
scroll to position [868, 0]
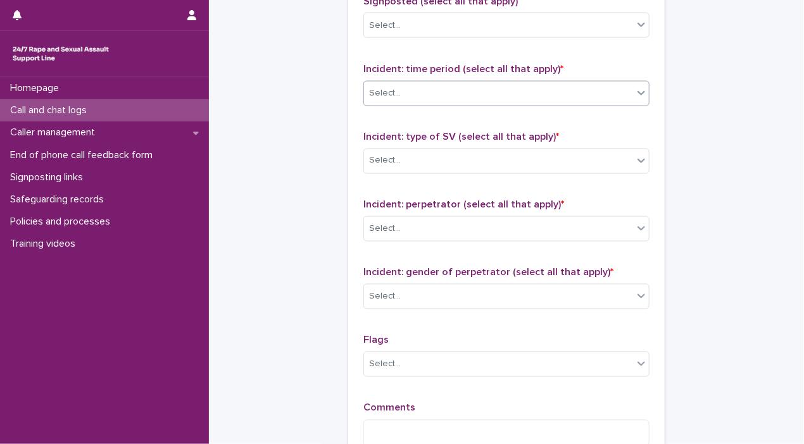
click at [623, 91] on div "Select..." at bounding box center [498, 93] width 269 height 21
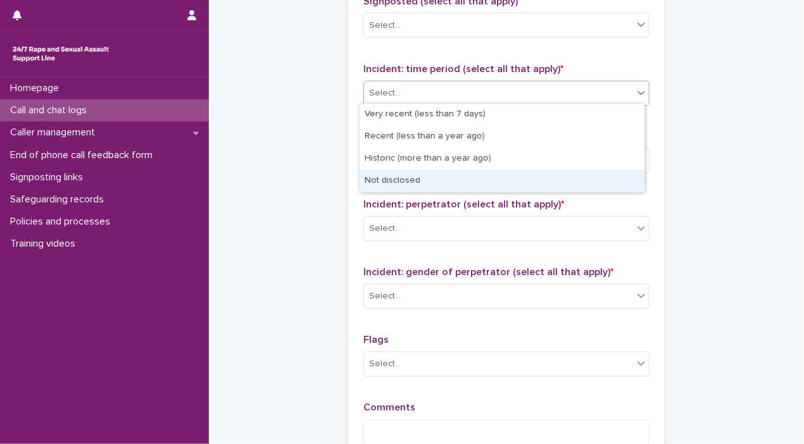
click at [592, 177] on div "Not disclosed" at bounding box center [501, 181] width 285 height 22
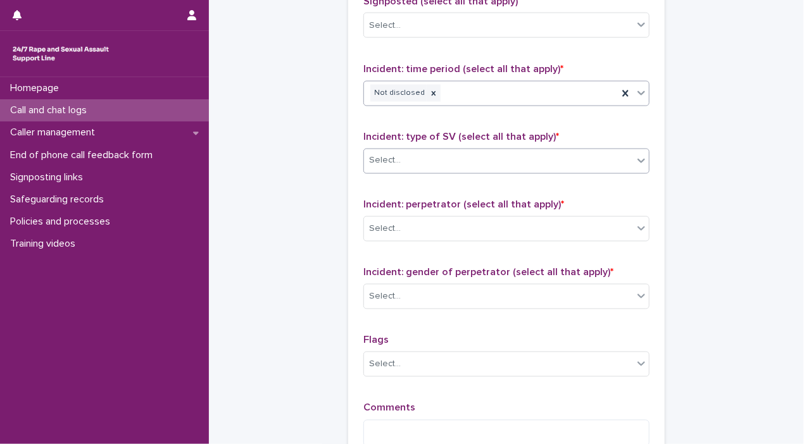
click at [635, 155] on icon at bounding box center [641, 160] width 13 height 13
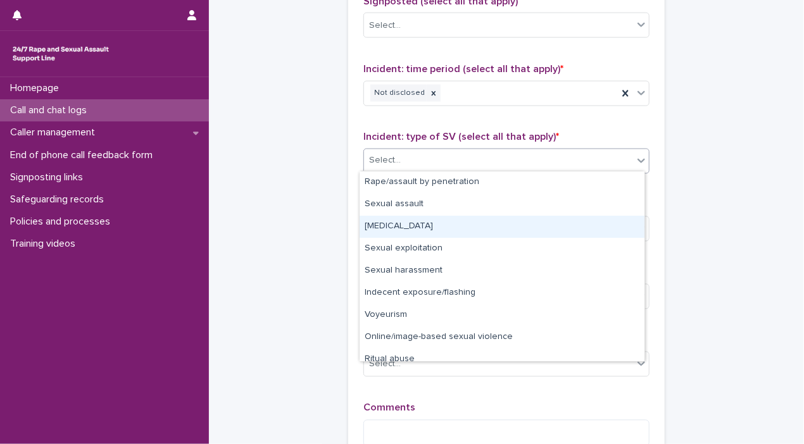
scroll to position [32, 0]
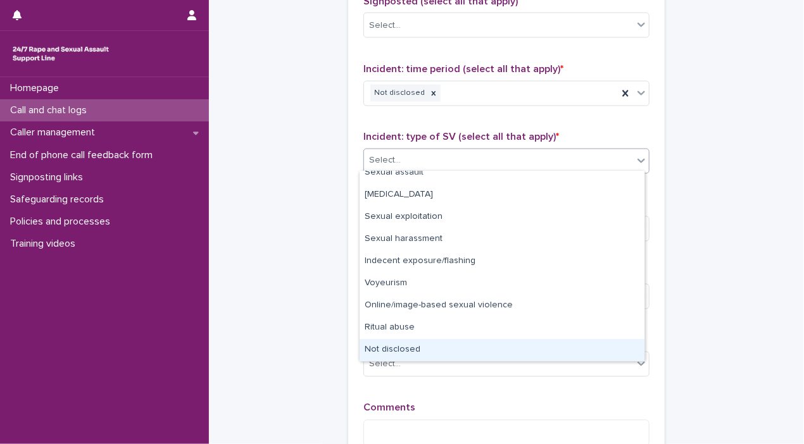
click at [618, 347] on div "Not disclosed" at bounding box center [501, 350] width 285 height 22
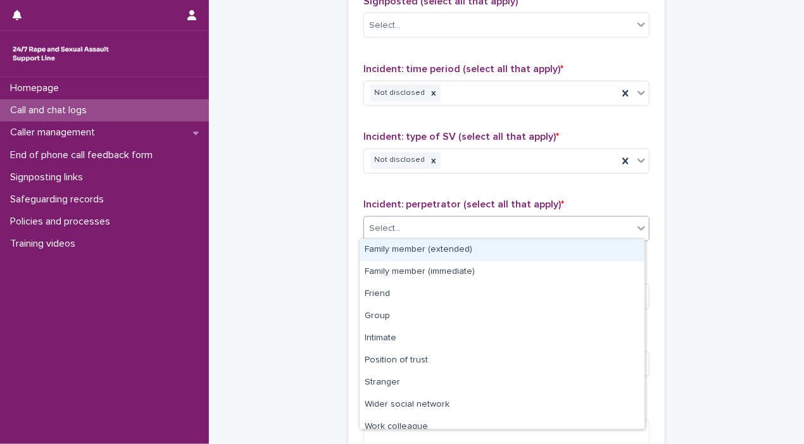
click at [640, 218] on div at bounding box center [640, 228] width 15 height 23
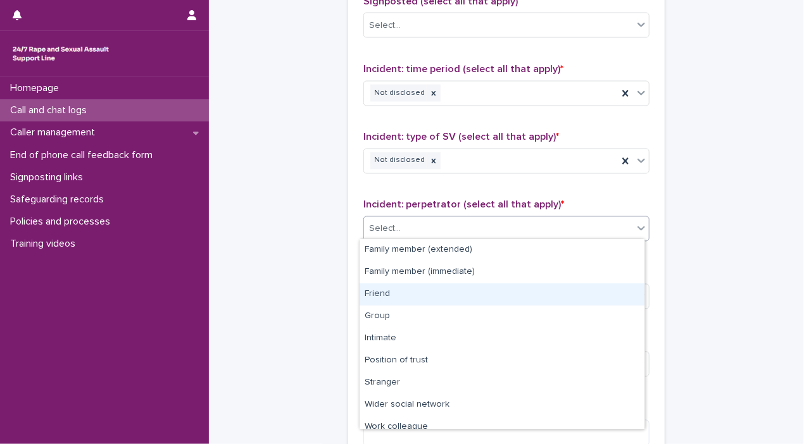
scroll to position [53, 0]
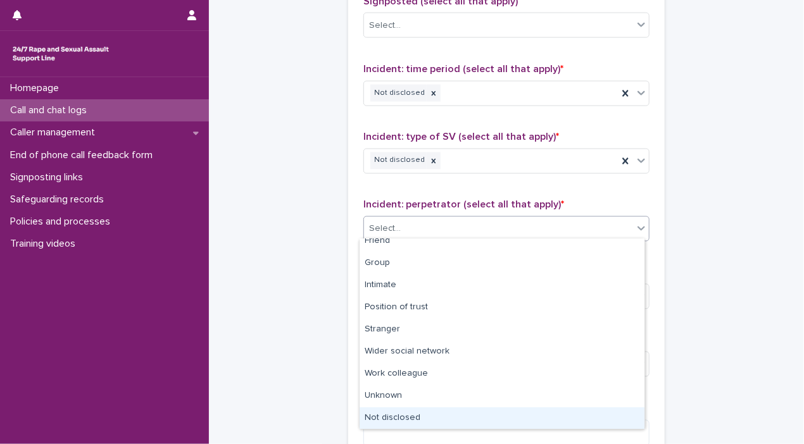
click at [606, 413] on div "Not disclosed" at bounding box center [501, 418] width 285 height 22
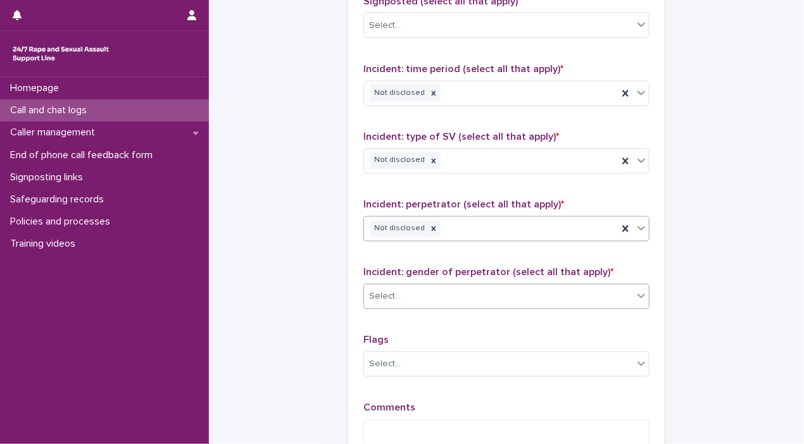
click at [635, 297] on icon at bounding box center [641, 296] width 13 height 13
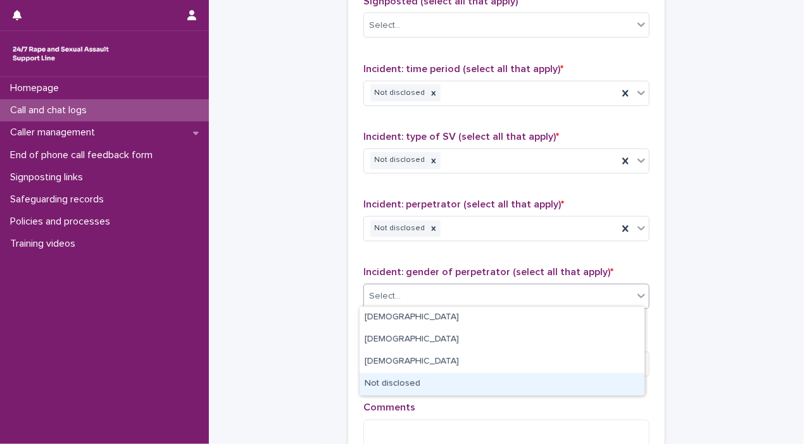
click at [583, 384] on div "Not disclosed" at bounding box center [501, 384] width 285 height 22
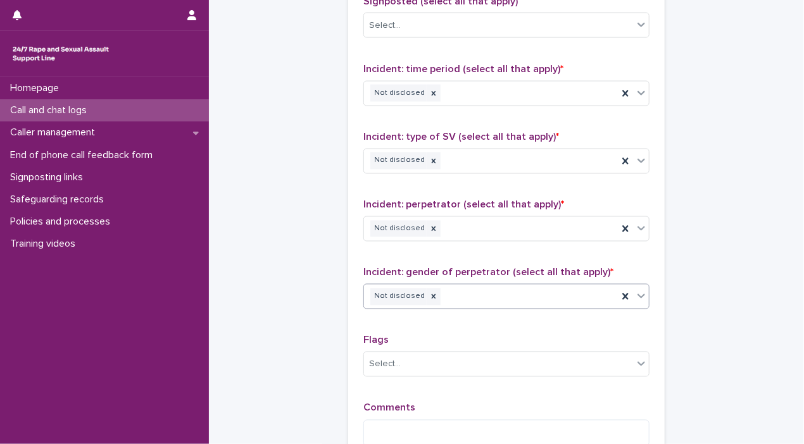
scroll to position [1021, 0]
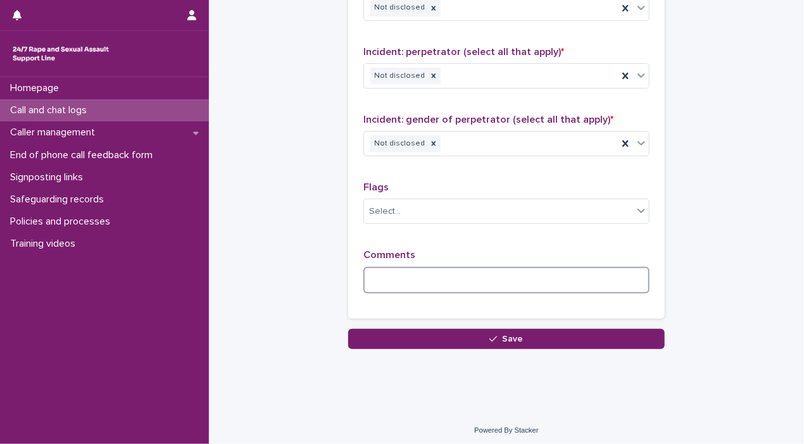
click at [426, 283] on textarea at bounding box center [506, 280] width 286 height 27
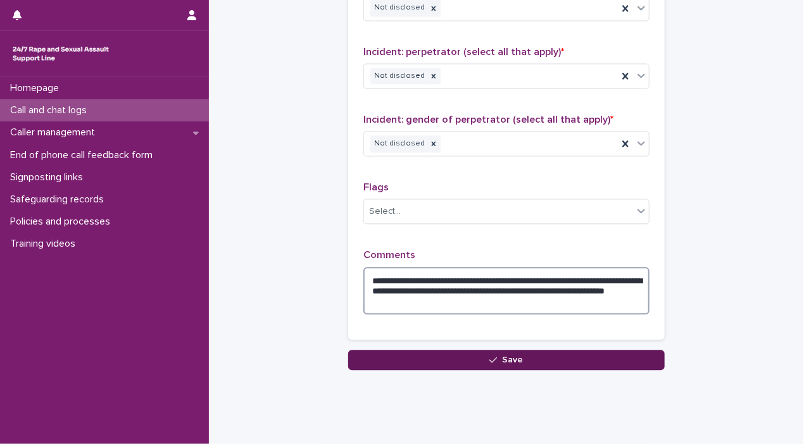
type textarea "**********"
click at [526, 352] on button "Save" at bounding box center [506, 360] width 316 height 20
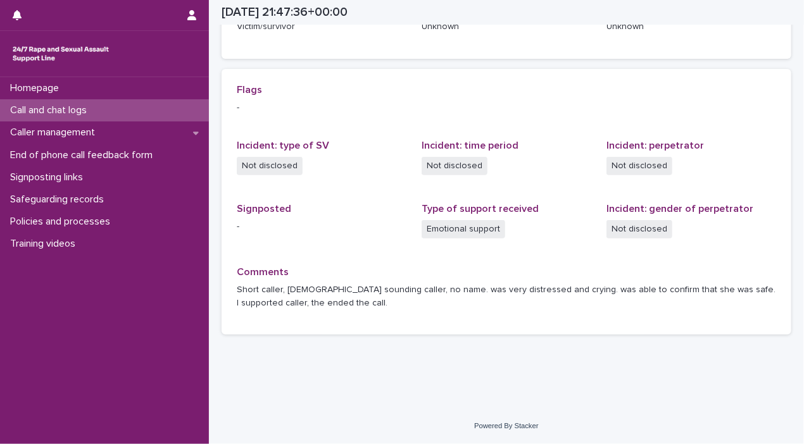
scroll to position [240, 0]
click at [34, 81] on div "Homepage" at bounding box center [104, 88] width 209 height 22
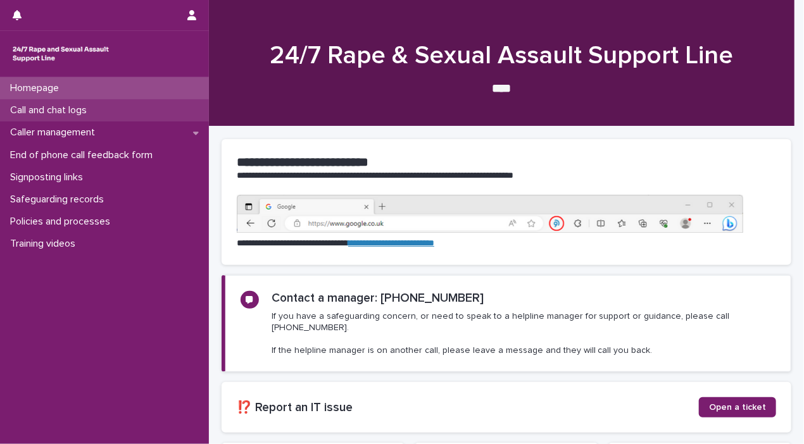
click at [32, 115] on p "Call and chat logs" at bounding box center [51, 110] width 92 height 12
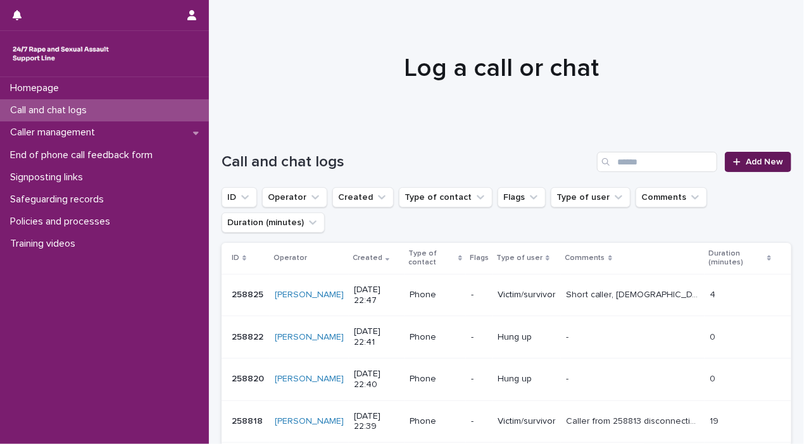
click at [722, 161] on icon at bounding box center [736, 161] width 7 height 7
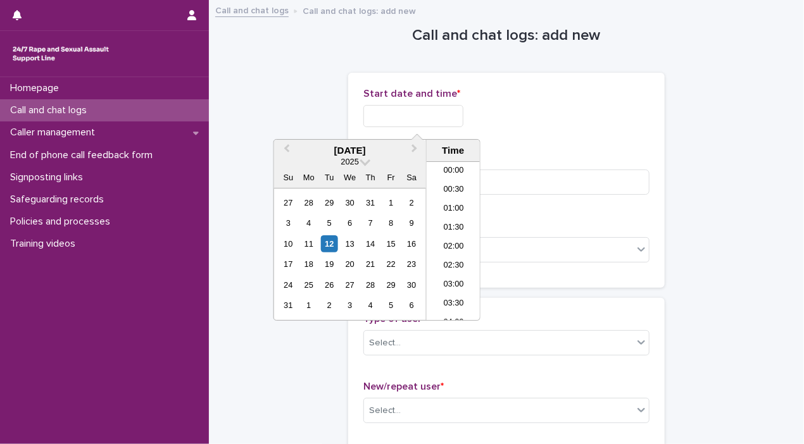
click at [435, 109] on input "text" at bounding box center [413, 116] width 100 height 22
click at [330, 241] on div "12" at bounding box center [329, 243] width 17 height 17
drag, startPoint x: 407, startPoint y: 116, endPoint x: 500, endPoint y: 120, distance: 93.1
click at [500, 120] on div "**********" at bounding box center [506, 116] width 286 height 22
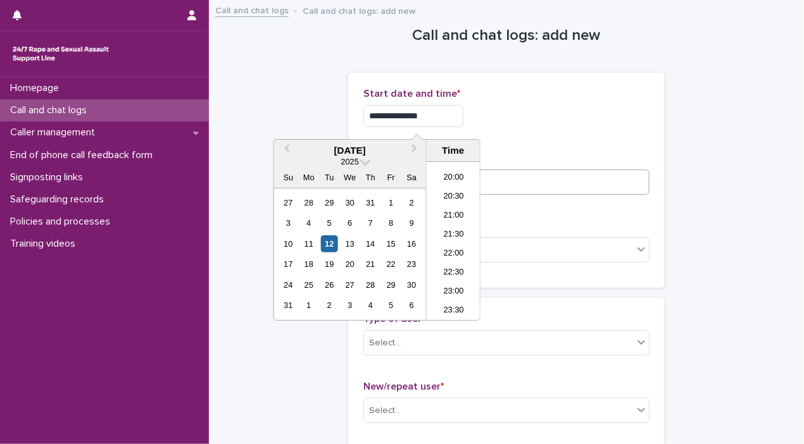
type input "**********"
click at [610, 189] on input at bounding box center [506, 182] width 286 height 25
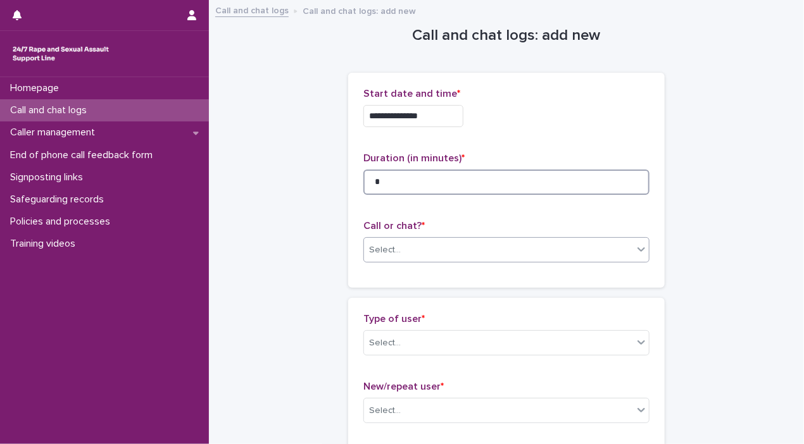
type input "*"
click at [633, 251] on div at bounding box center [640, 249] width 15 height 23
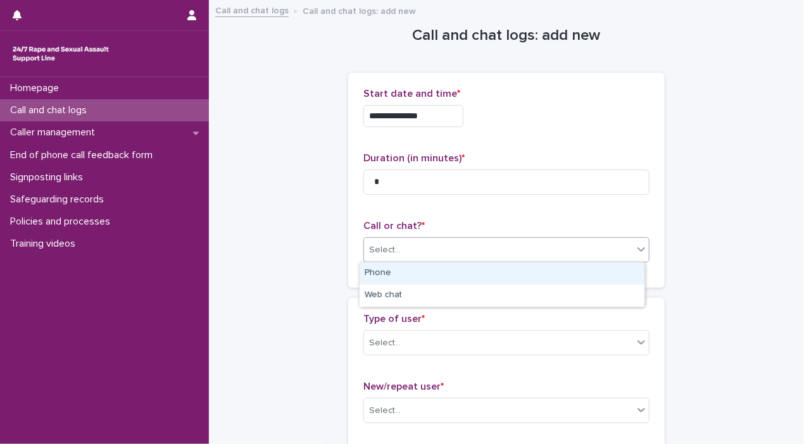
click at [571, 275] on div "Phone" at bounding box center [501, 274] width 285 height 22
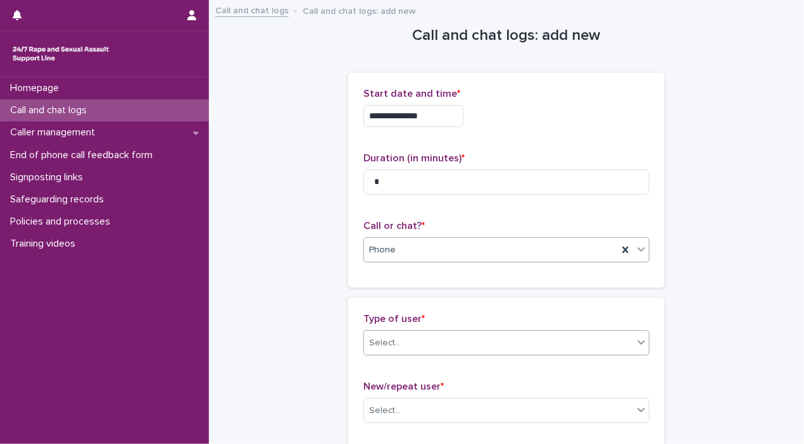
click at [635, 345] on icon at bounding box center [641, 342] width 13 height 13
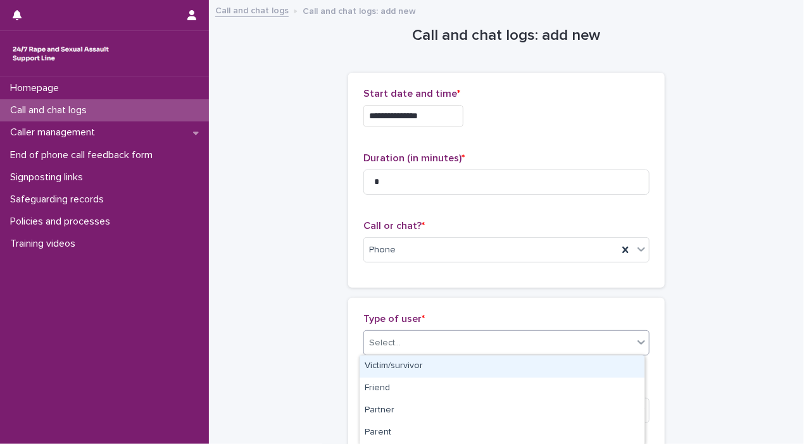
scroll to position [242, 0]
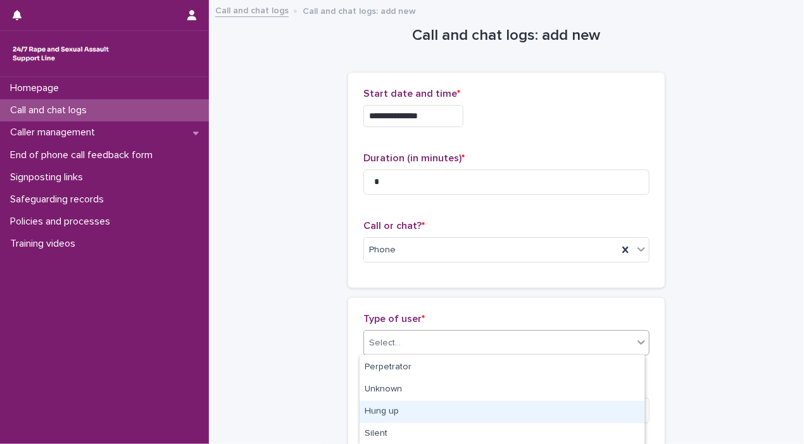
click at [592, 409] on div "Hung up" at bounding box center [501, 412] width 285 height 22
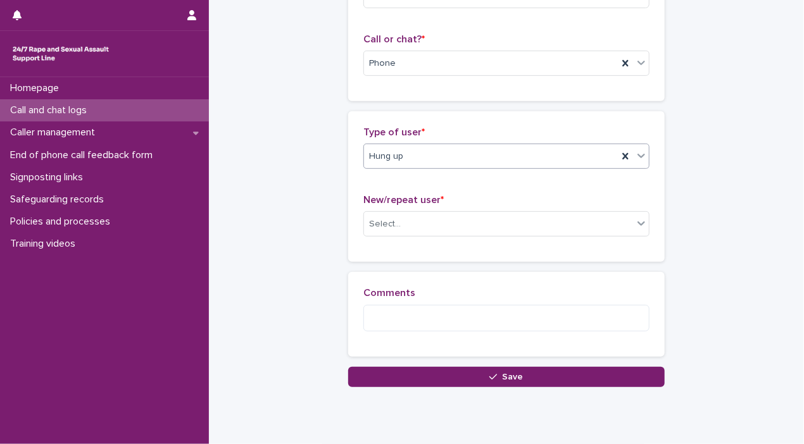
scroll to position [208, 0]
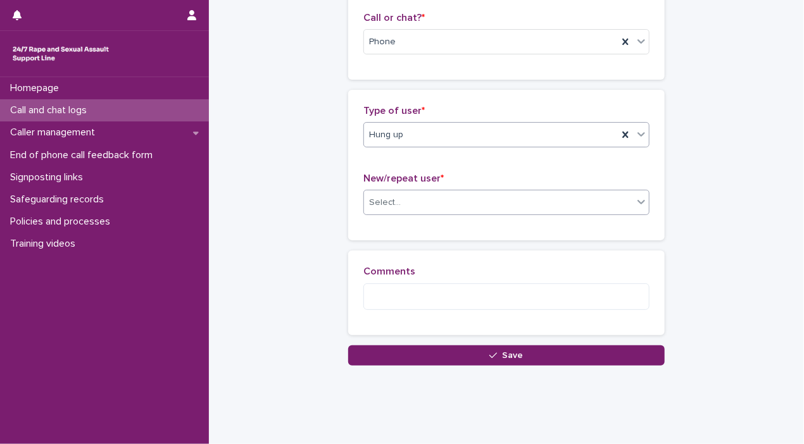
click at [637, 201] on icon at bounding box center [641, 203] width 8 height 4
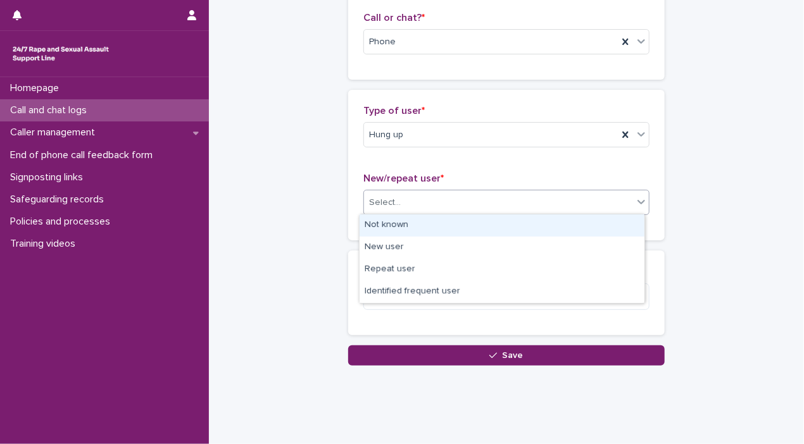
click at [607, 230] on div "Not known" at bounding box center [501, 225] width 285 height 22
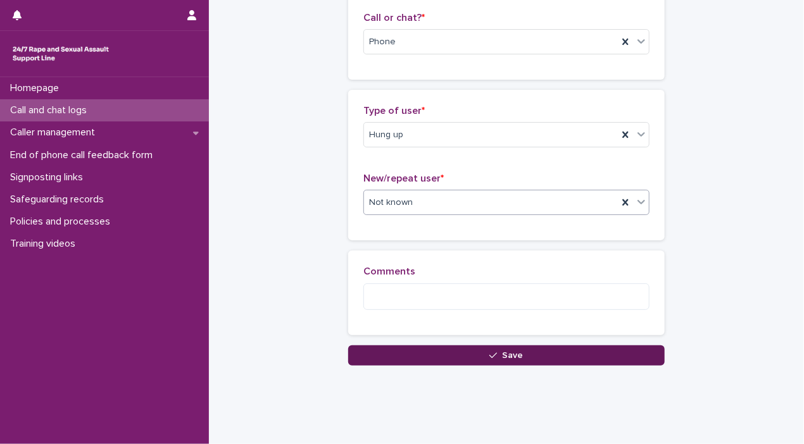
click at [608, 352] on button "Save" at bounding box center [506, 355] width 316 height 20
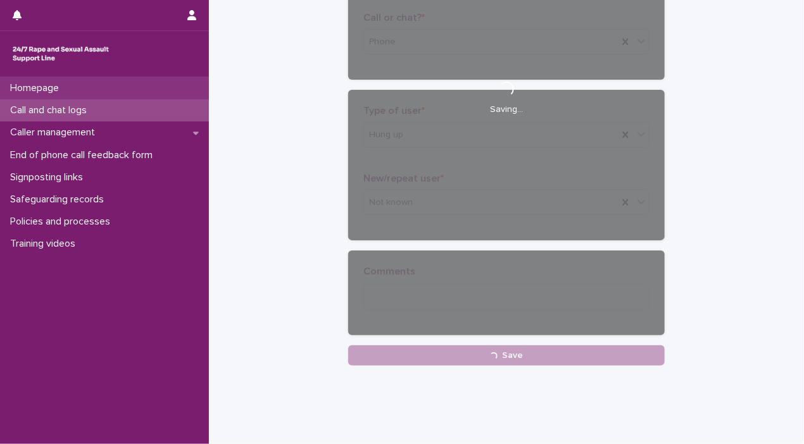
click at [69, 92] on p "Homepage" at bounding box center [37, 88] width 64 height 12
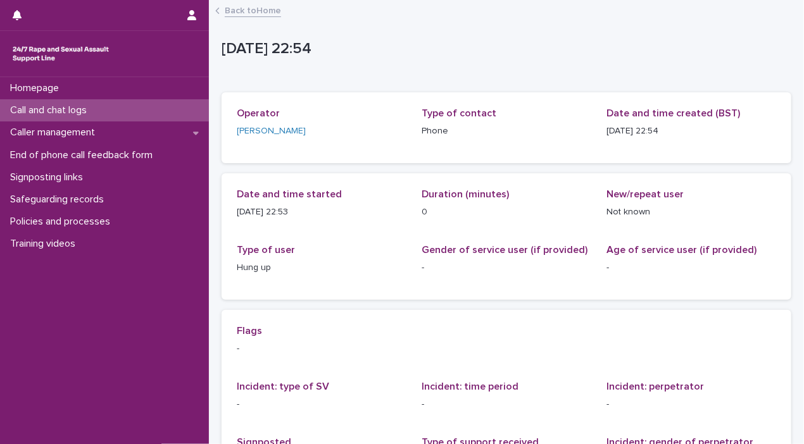
click at [70, 109] on p "Call and chat logs" at bounding box center [51, 110] width 92 height 12
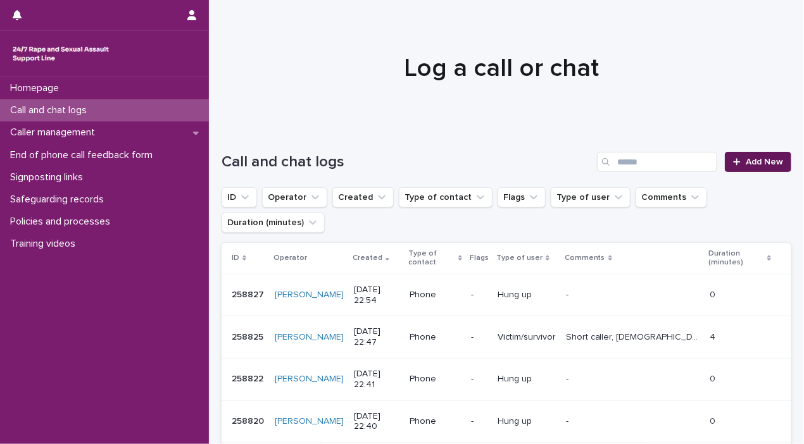
click at [722, 161] on span "Add New" at bounding box center [763, 162] width 37 height 9
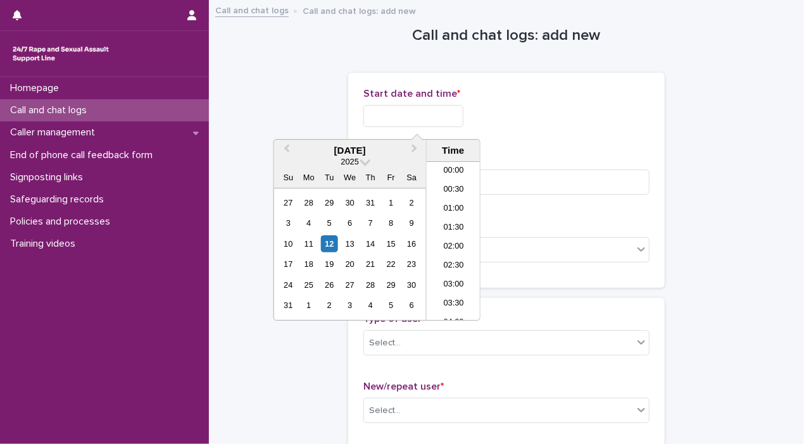
click at [398, 115] on input "text" at bounding box center [413, 116] width 100 height 22
click at [324, 242] on div "12" at bounding box center [329, 243] width 17 height 17
drag, startPoint x: 407, startPoint y: 111, endPoint x: 561, endPoint y: 107, distance: 153.2
click at [528, 117] on div "**********" at bounding box center [506, 116] width 286 height 22
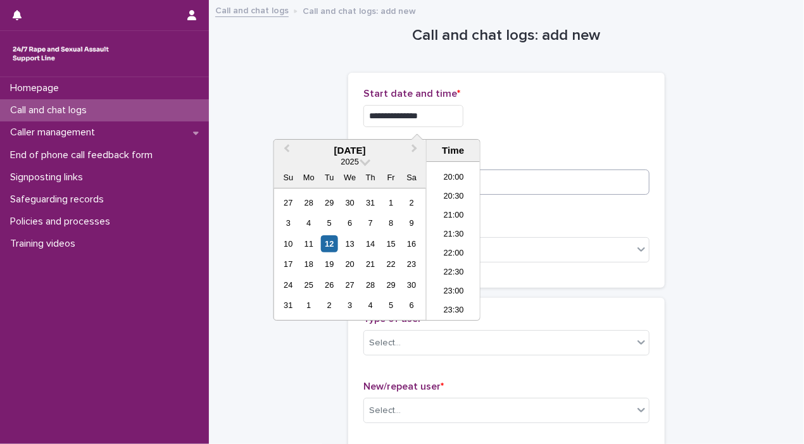
type input "**********"
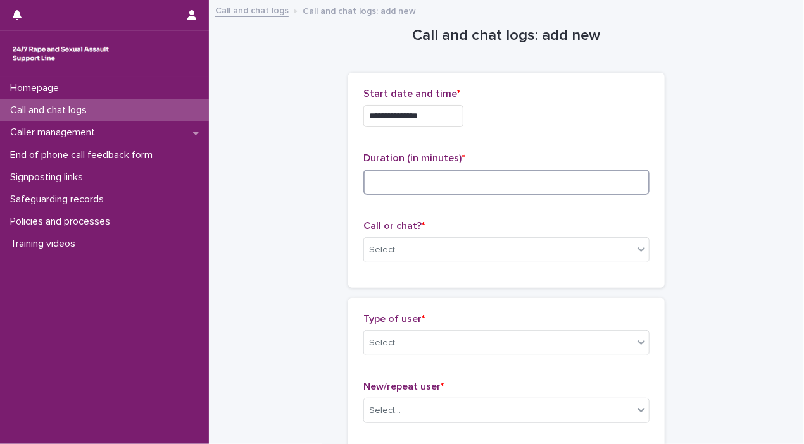
click at [542, 175] on input at bounding box center [506, 182] width 286 height 25
type input "*"
click at [637, 248] on icon at bounding box center [641, 249] width 8 height 4
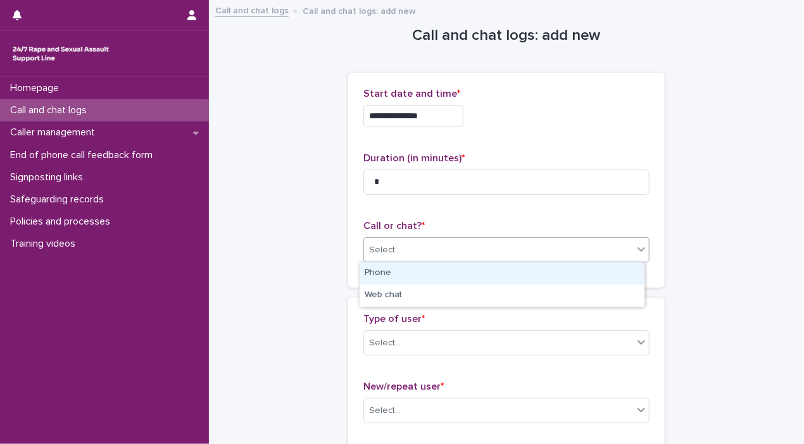
click at [602, 269] on div "Phone" at bounding box center [501, 274] width 285 height 22
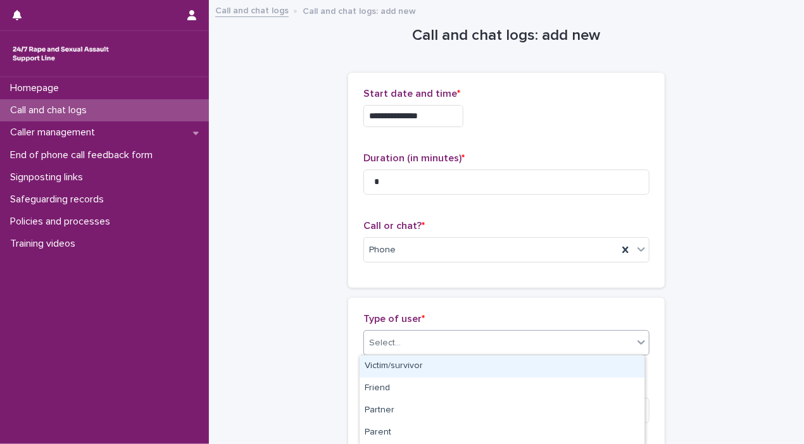
click at [635, 342] on icon at bounding box center [641, 342] width 13 height 13
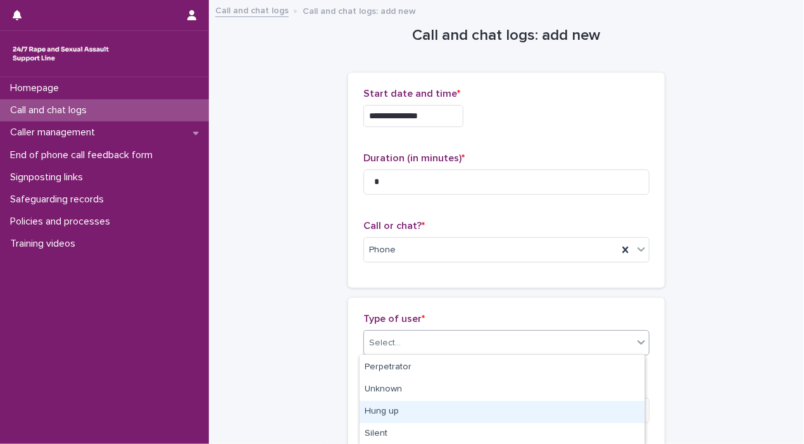
click at [576, 413] on div "Hung up" at bounding box center [501, 412] width 285 height 22
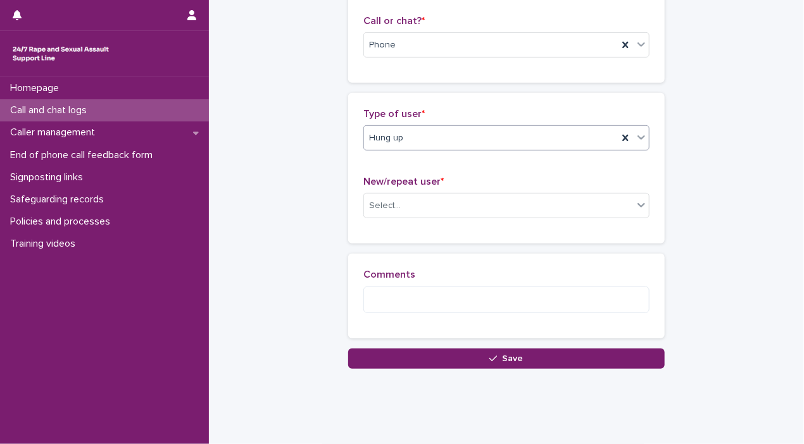
scroll to position [212, 0]
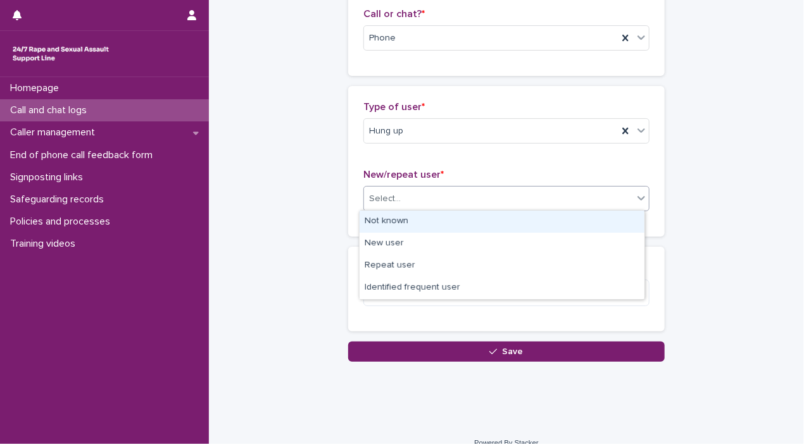
click at [633, 188] on div at bounding box center [641, 199] width 16 height 24
click at [603, 218] on div "Not known" at bounding box center [501, 222] width 285 height 22
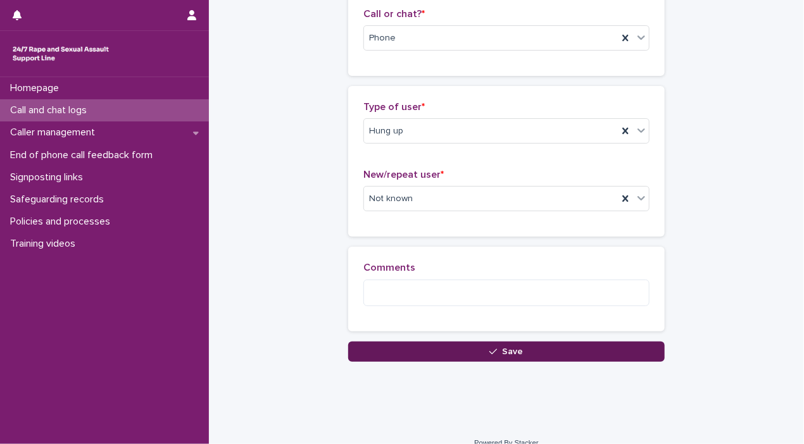
click at [576, 352] on button "Save" at bounding box center [506, 352] width 316 height 20
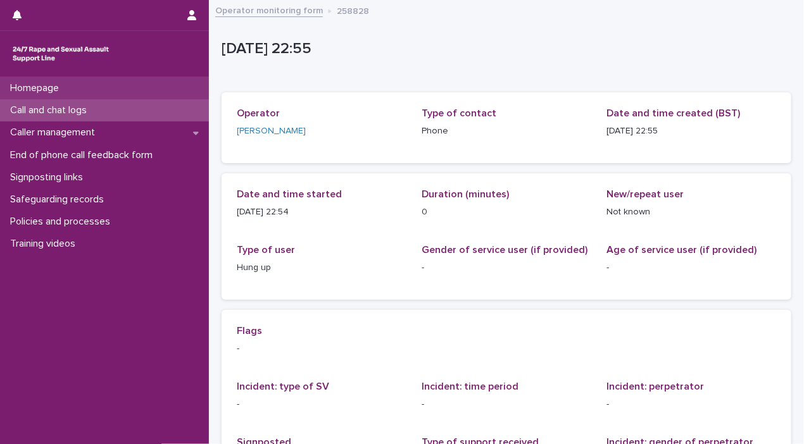
click at [25, 87] on p "Homepage" at bounding box center [37, 88] width 64 height 12
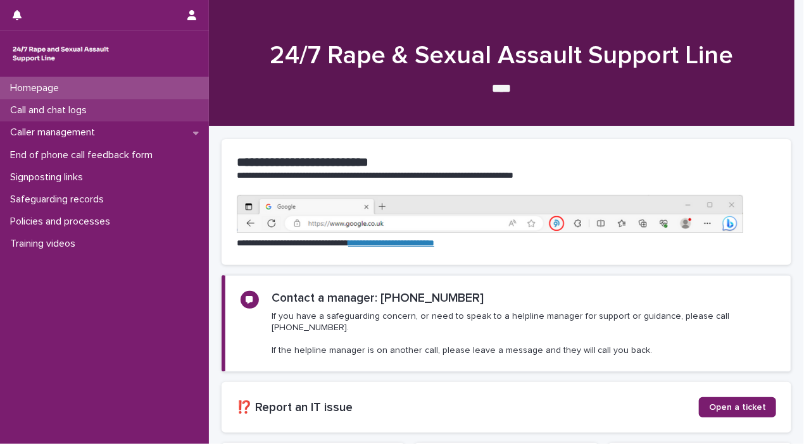
click at [25, 114] on p "Call and chat logs" at bounding box center [51, 110] width 92 height 12
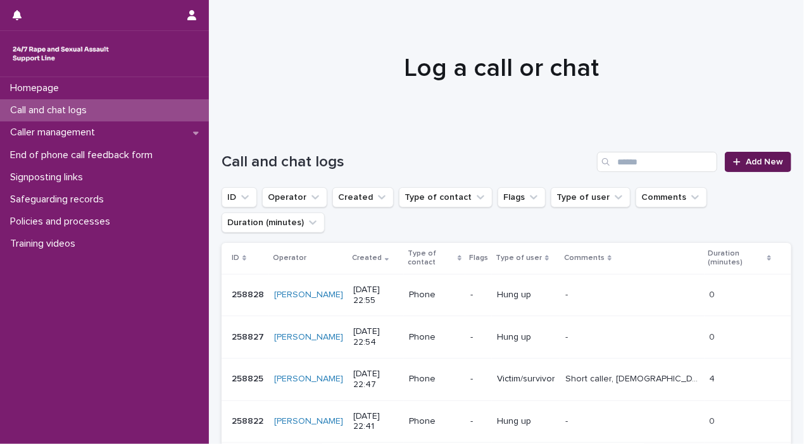
click at [722, 154] on link "Add New" at bounding box center [757, 162] width 66 height 20
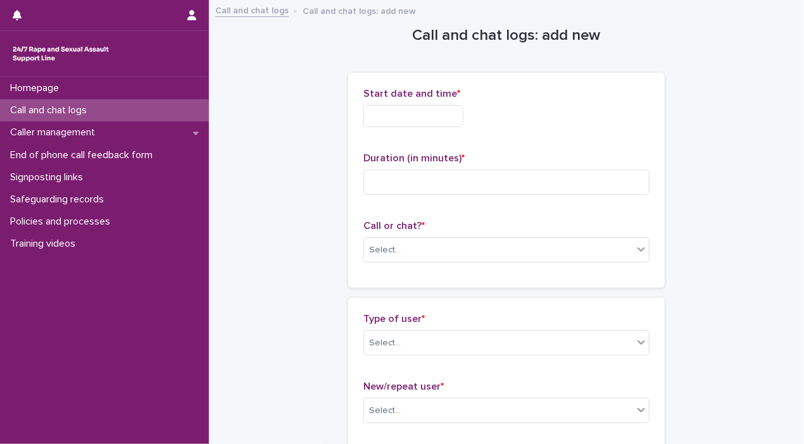
click at [428, 119] on input "text" at bounding box center [413, 116] width 100 height 22
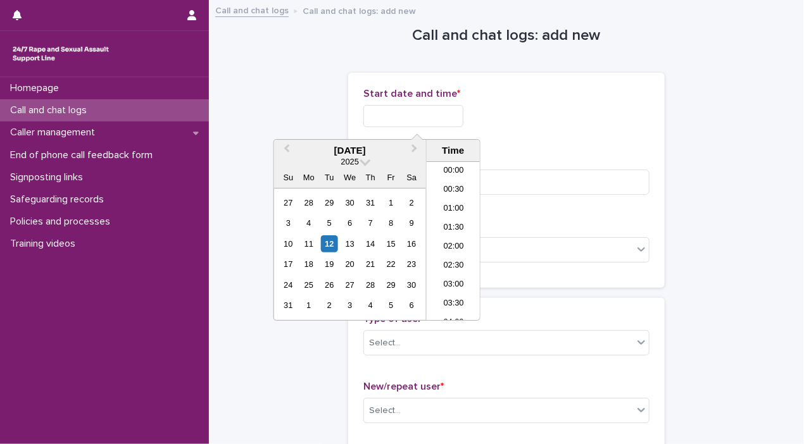
scroll to position [752, 0]
click at [333, 242] on div "12" at bounding box center [329, 243] width 17 height 17
click at [408, 114] on input "**********" at bounding box center [413, 116] width 100 height 22
drag, startPoint x: 407, startPoint y: 113, endPoint x: 460, endPoint y: 115, distance: 53.2
click at [460, 115] on input "**********" at bounding box center [413, 116] width 100 height 22
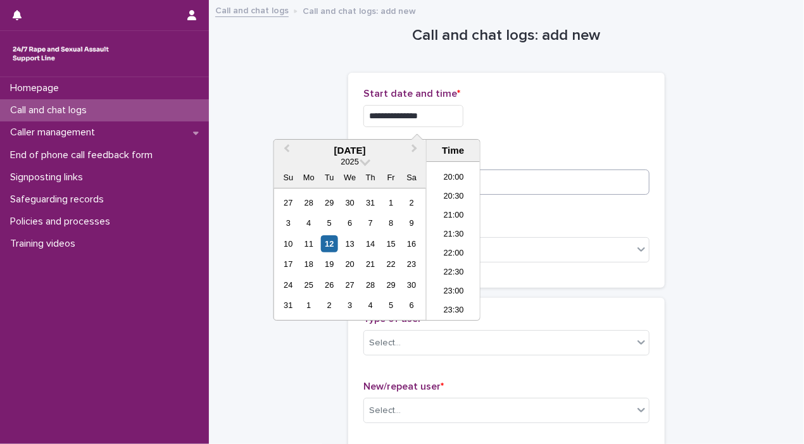
type input "**********"
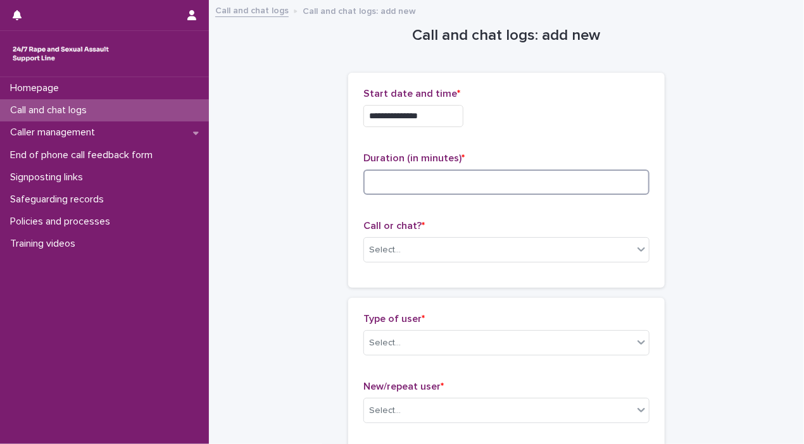
click at [620, 183] on input at bounding box center [506, 182] width 286 height 25
type input "*"
click at [633, 257] on div at bounding box center [640, 249] width 15 height 23
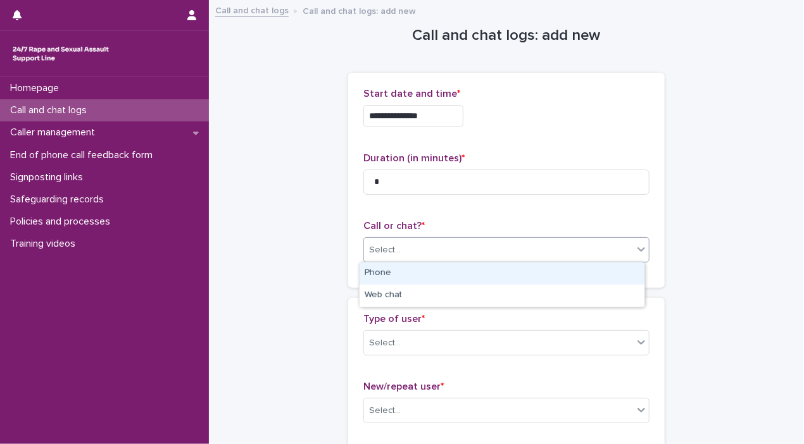
click at [604, 277] on div "Phone" at bounding box center [501, 274] width 285 height 22
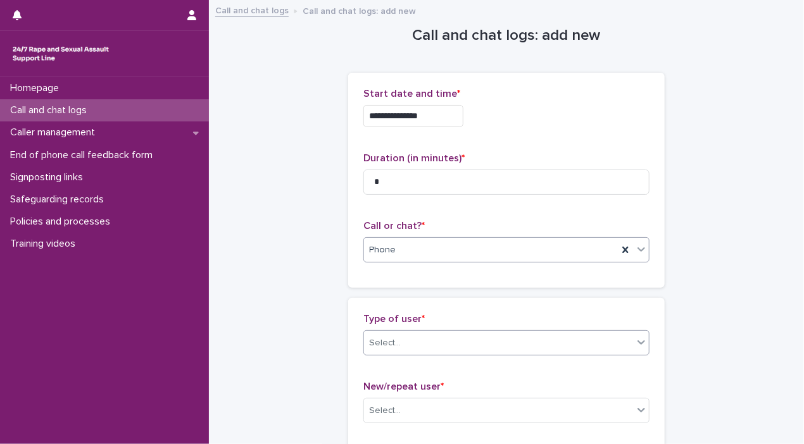
click at [642, 342] on icon at bounding box center [641, 342] width 13 height 13
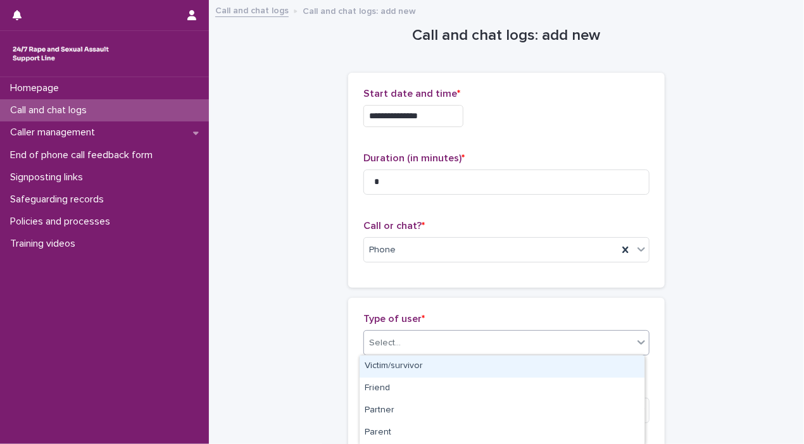
click at [585, 371] on div "Victim/survivor" at bounding box center [501, 367] width 285 height 22
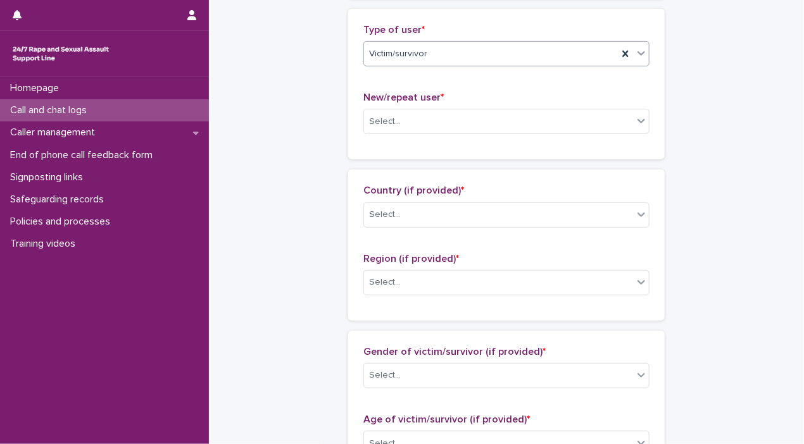
scroll to position [309, 0]
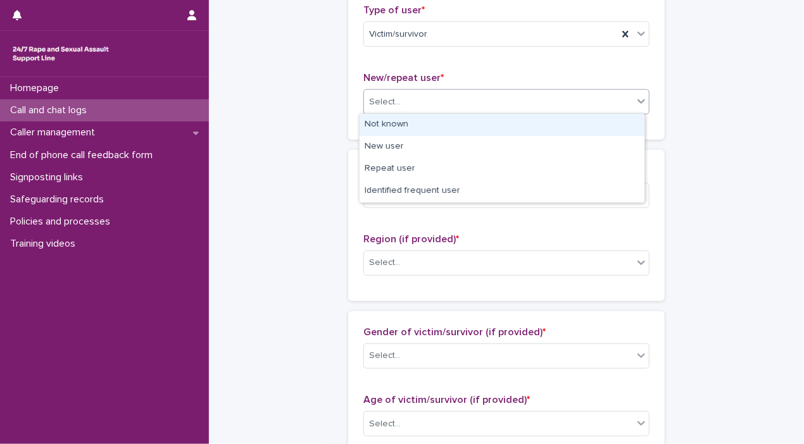
click at [635, 104] on icon at bounding box center [641, 101] width 13 height 13
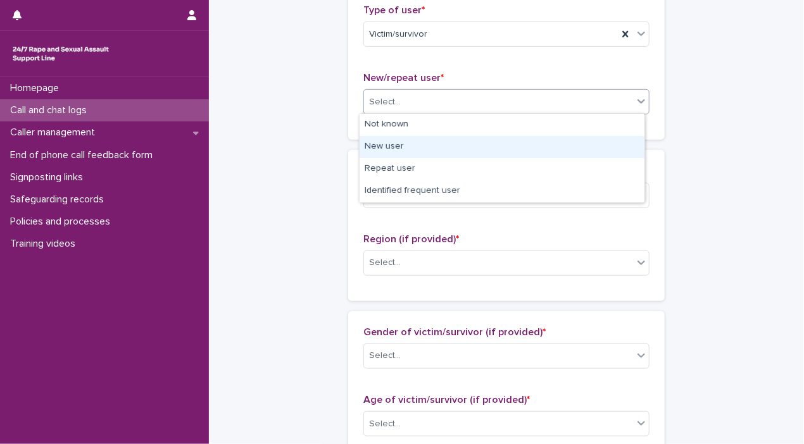
click at [615, 137] on div "New user" at bounding box center [501, 147] width 285 height 22
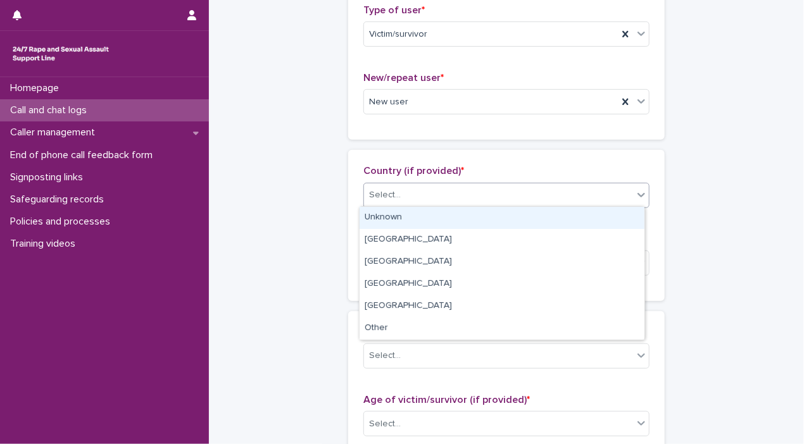
click at [627, 197] on div "Select..." at bounding box center [498, 195] width 269 height 21
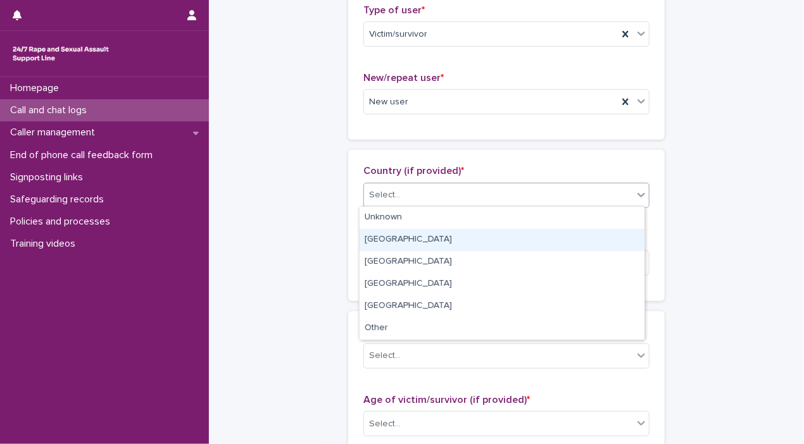
click at [609, 229] on div "[GEOGRAPHIC_DATA]" at bounding box center [501, 240] width 285 height 22
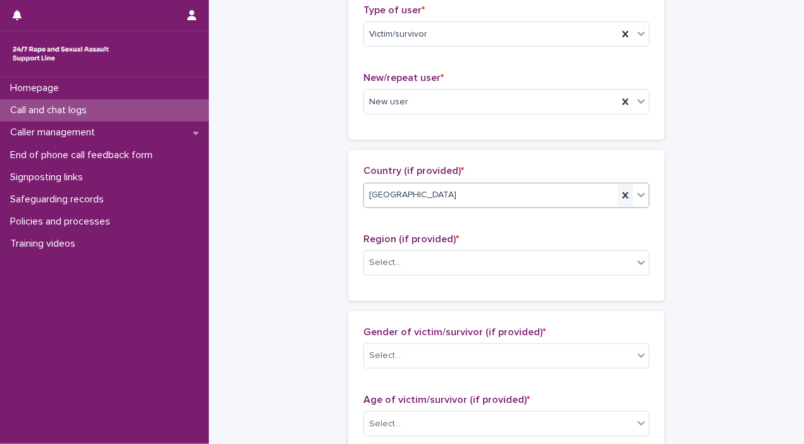
click at [625, 193] on icon at bounding box center [625, 195] width 13 height 13
click at [637, 197] on icon at bounding box center [641, 195] width 13 height 13
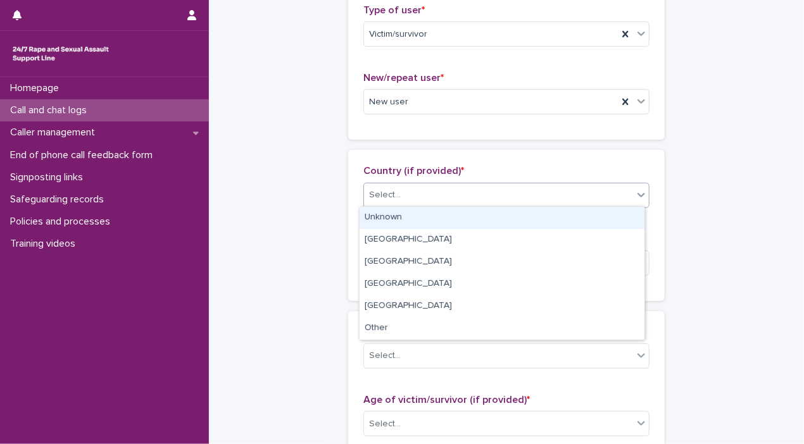
click at [618, 216] on div "Unknown" at bounding box center [501, 218] width 285 height 22
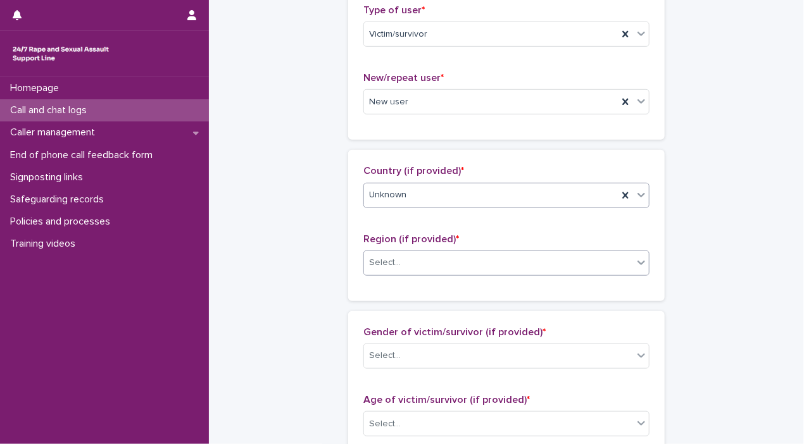
click at [638, 265] on icon at bounding box center [641, 262] width 13 height 13
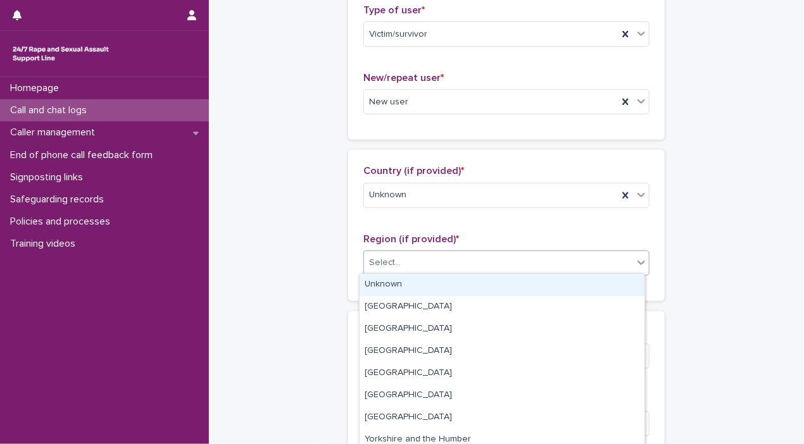
click at [605, 290] on div "Unknown" at bounding box center [501, 285] width 285 height 22
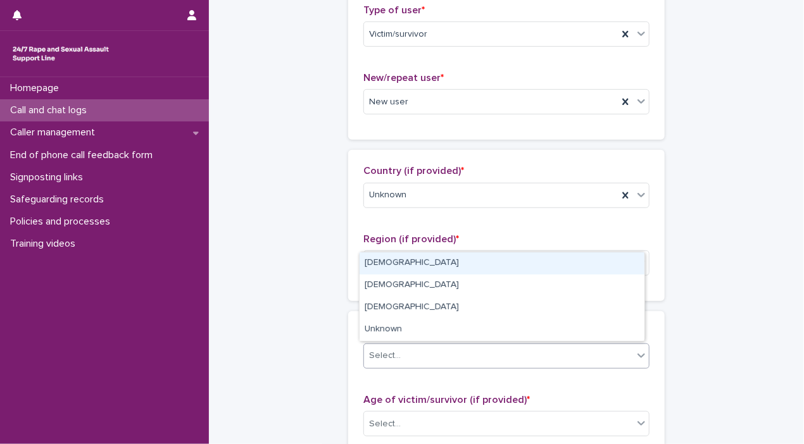
click at [635, 356] on icon at bounding box center [641, 355] width 13 height 13
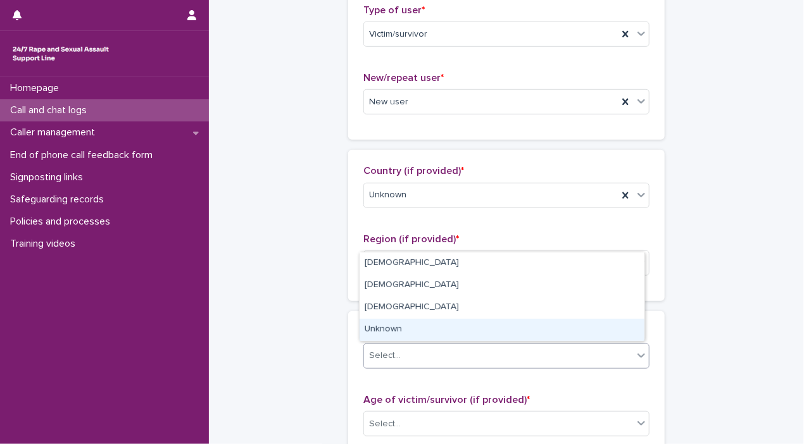
click at [553, 323] on div "Unknown" at bounding box center [501, 330] width 285 height 22
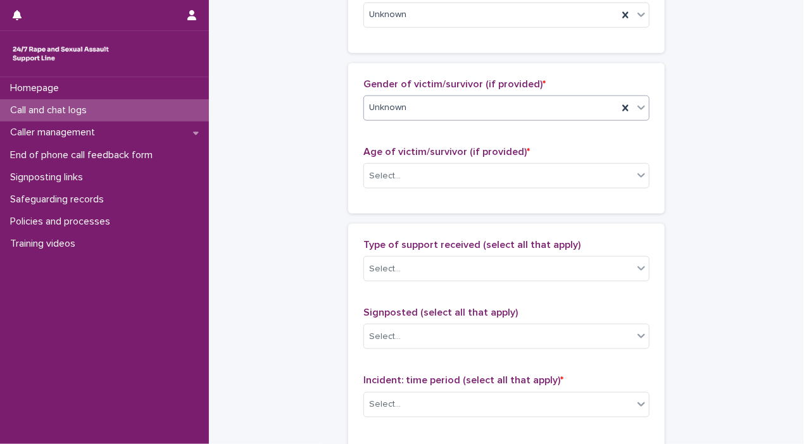
scroll to position [578, 0]
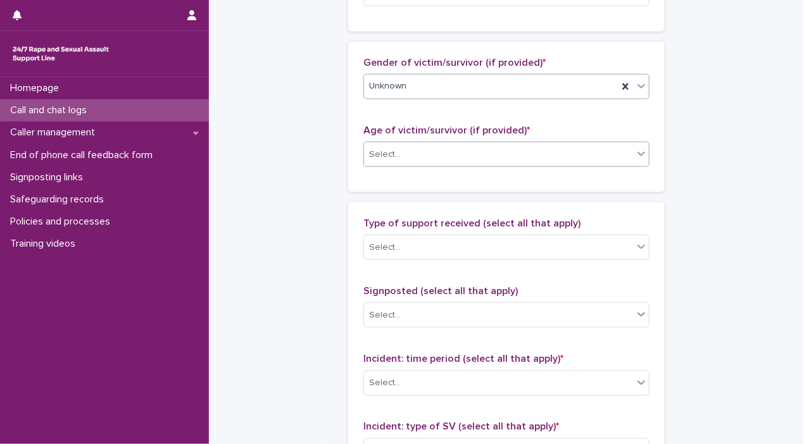
click at [618, 151] on div "Select..." at bounding box center [498, 154] width 269 height 21
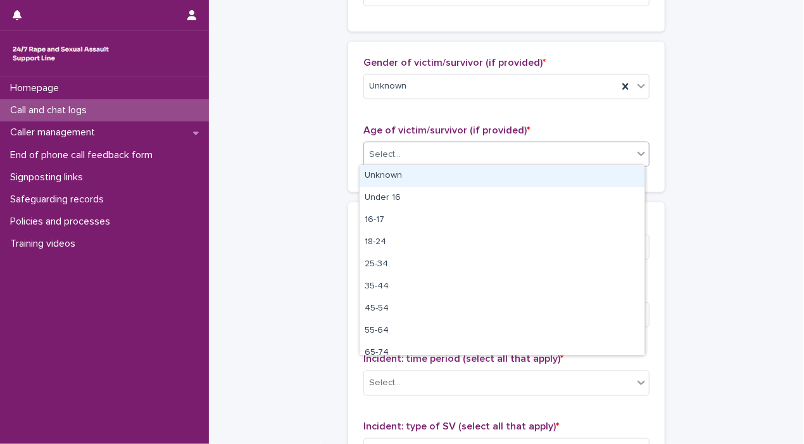
click at [606, 171] on div "Unknown" at bounding box center [501, 176] width 285 height 22
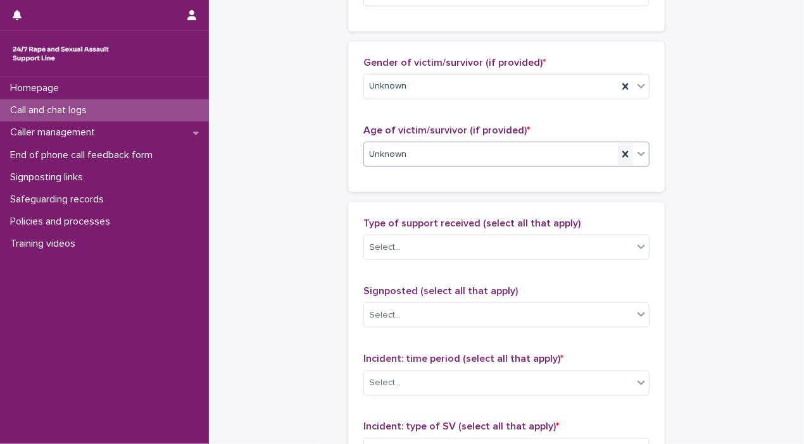
click at [625, 155] on icon at bounding box center [625, 154] width 13 height 13
click at [635, 151] on icon at bounding box center [641, 153] width 13 height 13
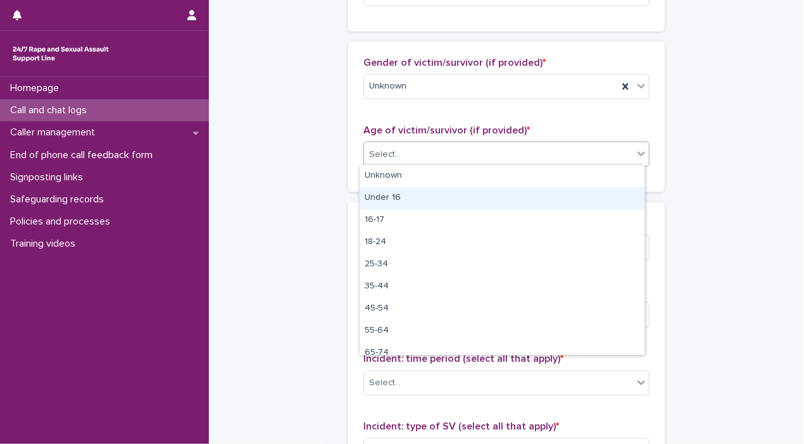
click at [595, 193] on div "Under 16" at bounding box center [501, 198] width 285 height 22
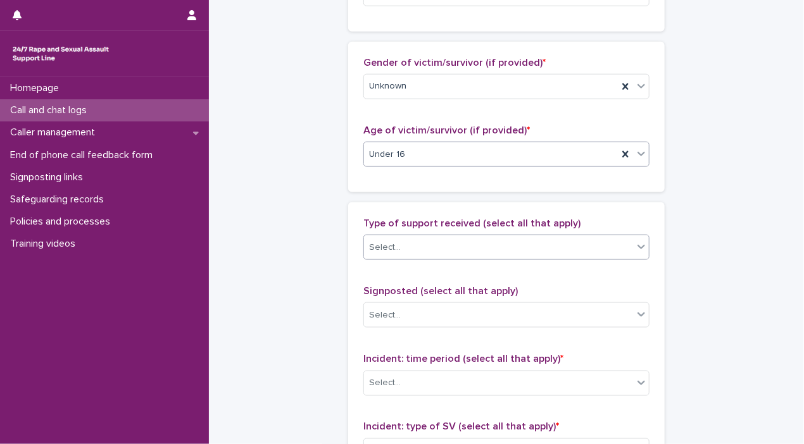
click at [624, 237] on div "Select..." at bounding box center [498, 247] width 269 height 21
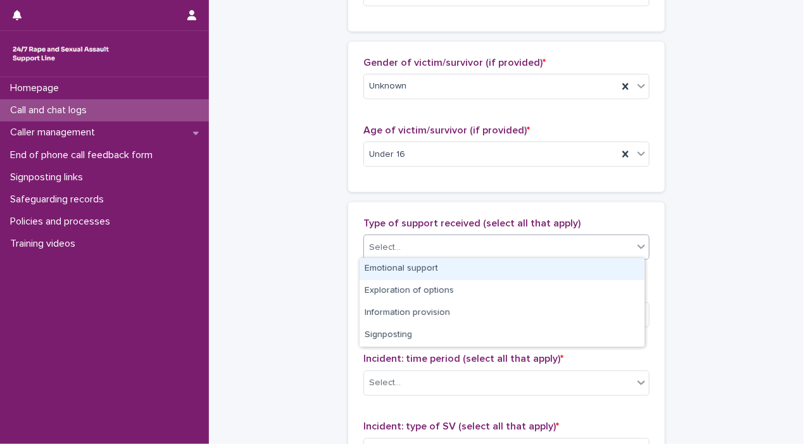
click at [605, 259] on div "Emotional support" at bounding box center [501, 269] width 285 height 22
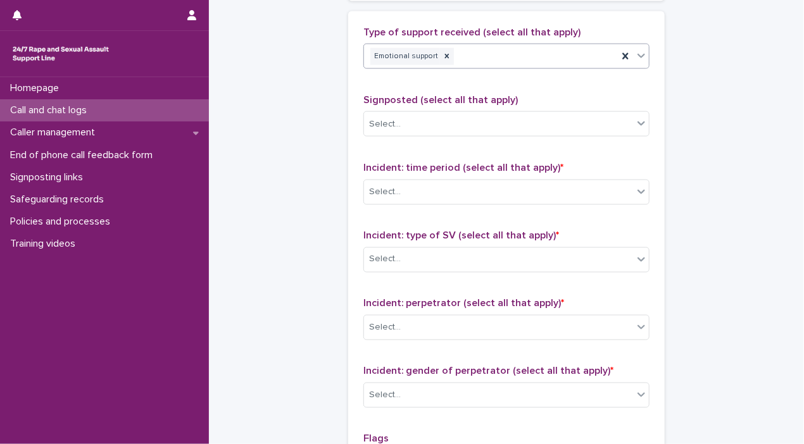
scroll to position [774, 0]
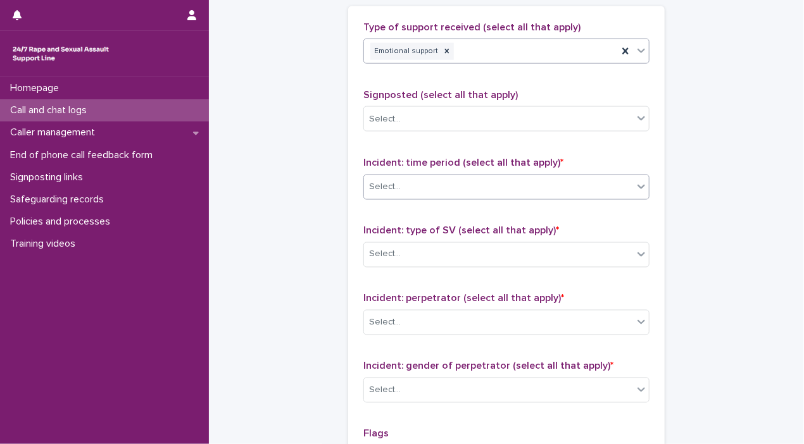
click at [635, 189] on icon at bounding box center [641, 186] width 13 height 13
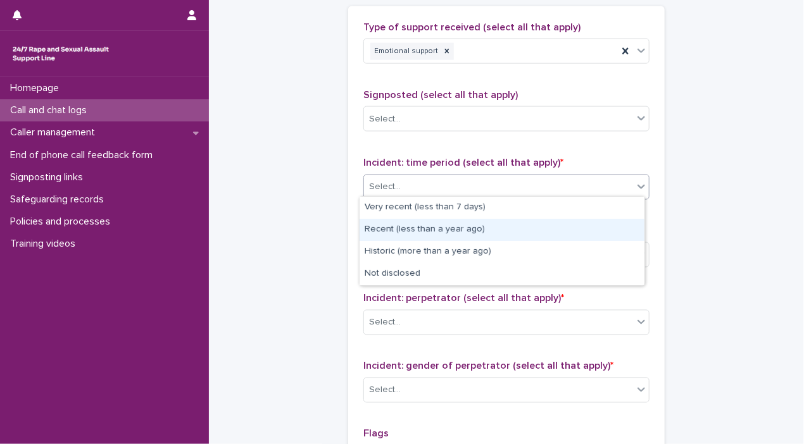
click at [607, 236] on div "Recent (less than a year ago)" at bounding box center [501, 230] width 285 height 22
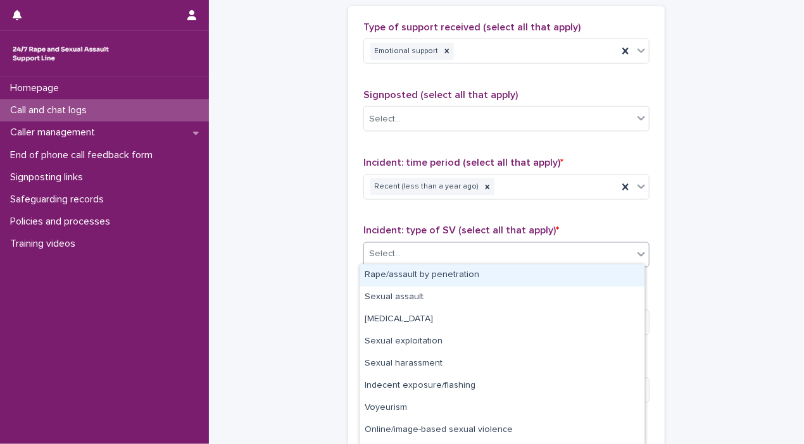
click at [638, 252] on icon at bounding box center [641, 254] width 8 height 4
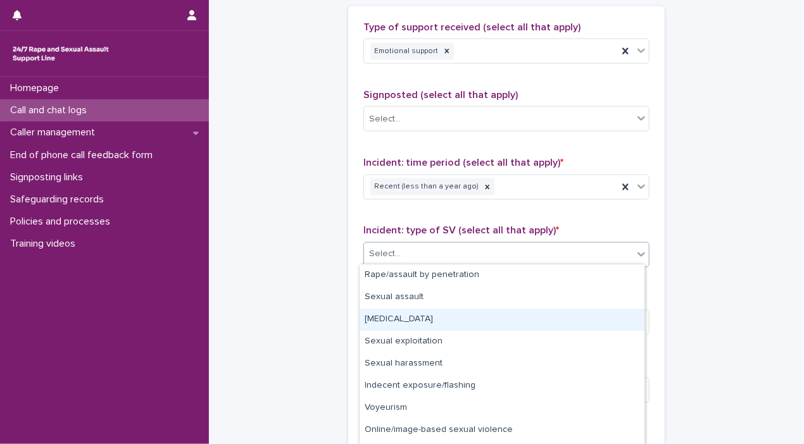
click at [607, 315] on div "[MEDICAL_DATA]" at bounding box center [501, 320] width 285 height 22
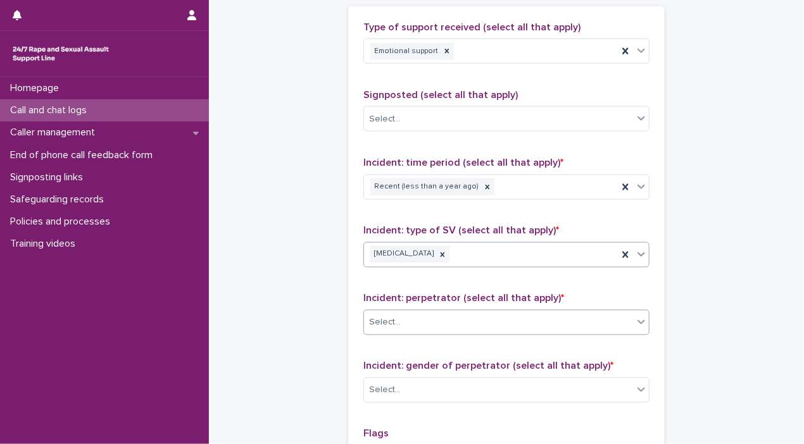
click at [635, 321] on icon at bounding box center [641, 322] width 13 height 13
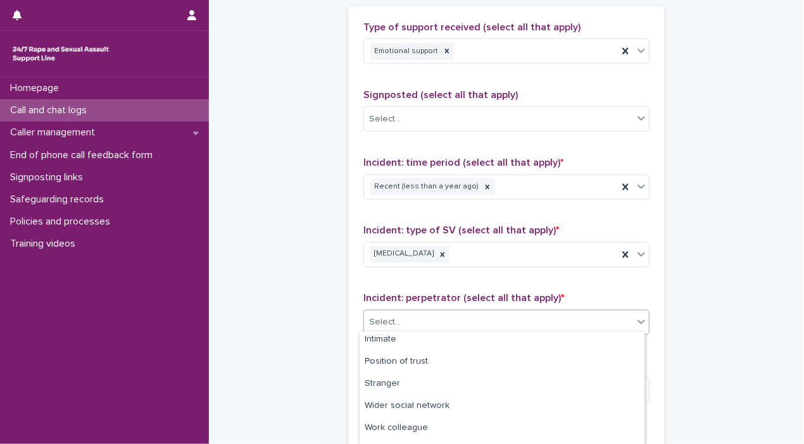
scroll to position [105, 0]
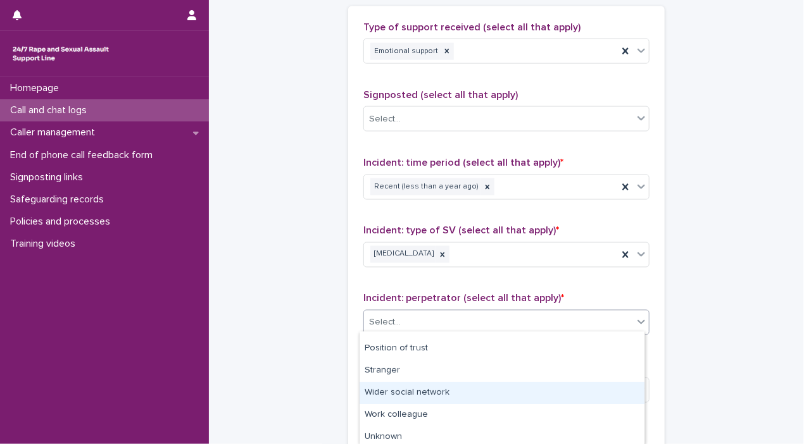
click at [553, 388] on div "Wider social network" at bounding box center [501, 393] width 285 height 22
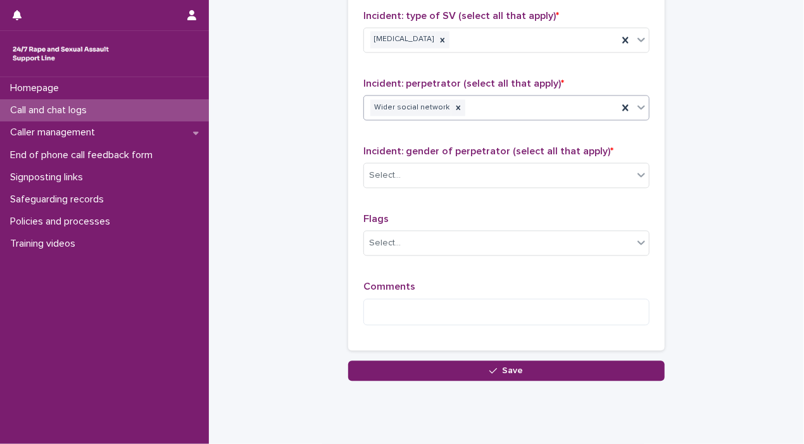
scroll to position [1021, 0]
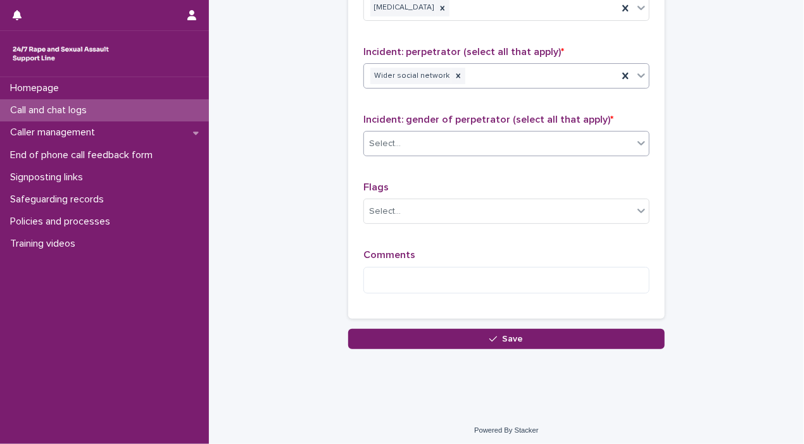
click at [637, 142] on icon at bounding box center [641, 143] width 13 height 13
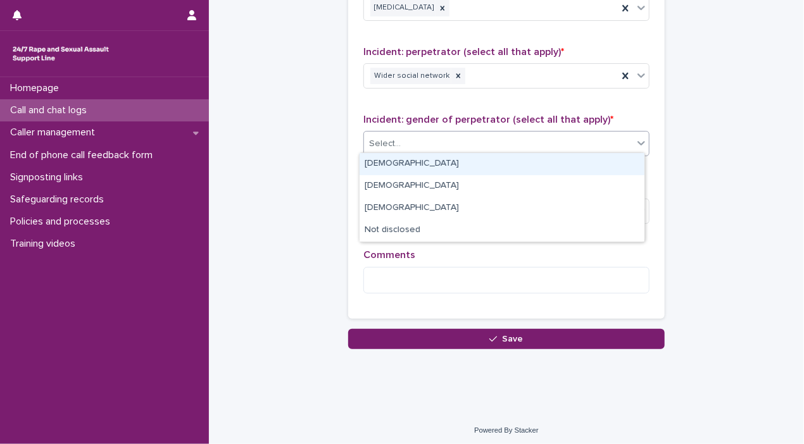
click at [506, 164] on div "[DEMOGRAPHIC_DATA]" at bounding box center [501, 164] width 285 height 22
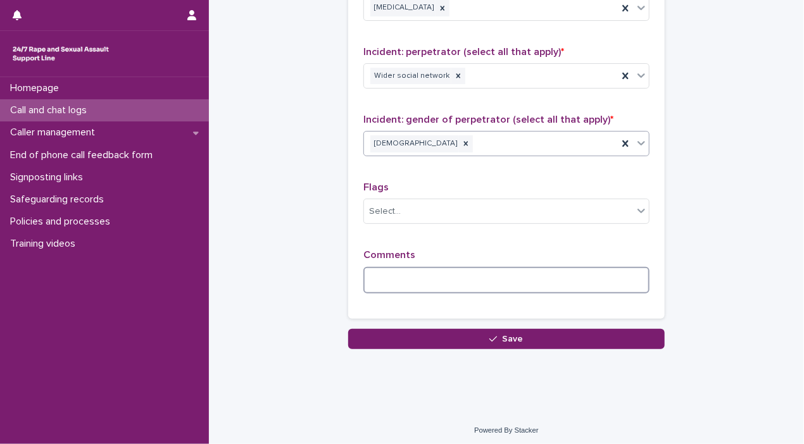
click at [488, 280] on textarea at bounding box center [506, 280] width 286 height 27
type textarea "*"
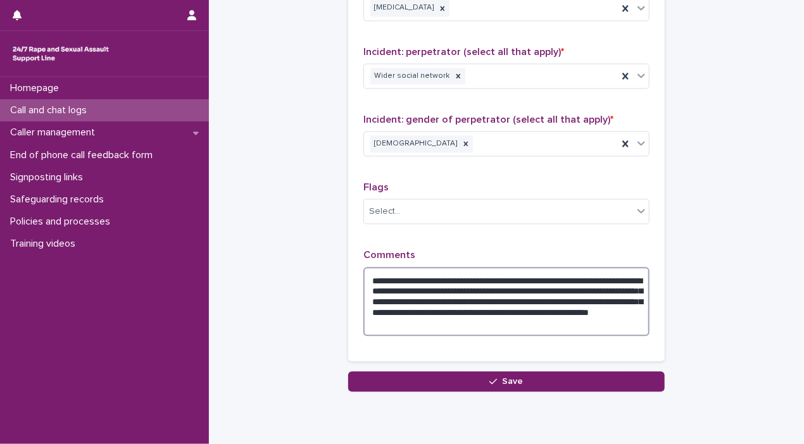
drag, startPoint x: 363, startPoint y: 275, endPoint x: 609, endPoint y: 330, distance: 251.7
click at [609, 330] on textarea "**********" at bounding box center [506, 302] width 286 height 70
click at [461, 277] on textarea "**********" at bounding box center [506, 302] width 286 height 70
click at [600, 276] on textarea "**********" at bounding box center [506, 302] width 286 height 70
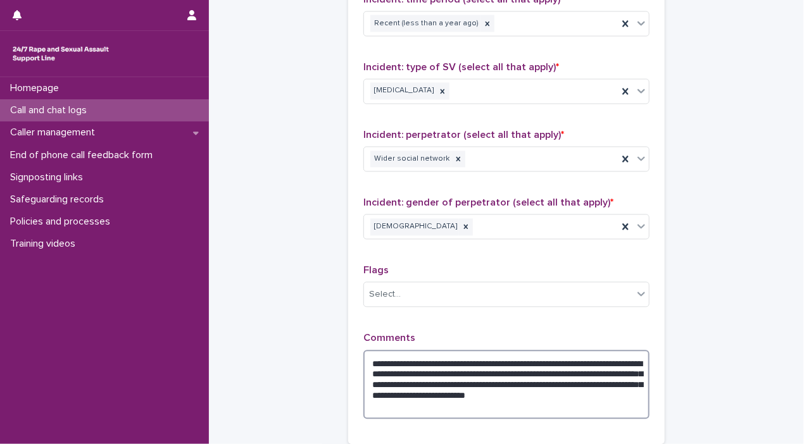
scroll to position [951, 0]
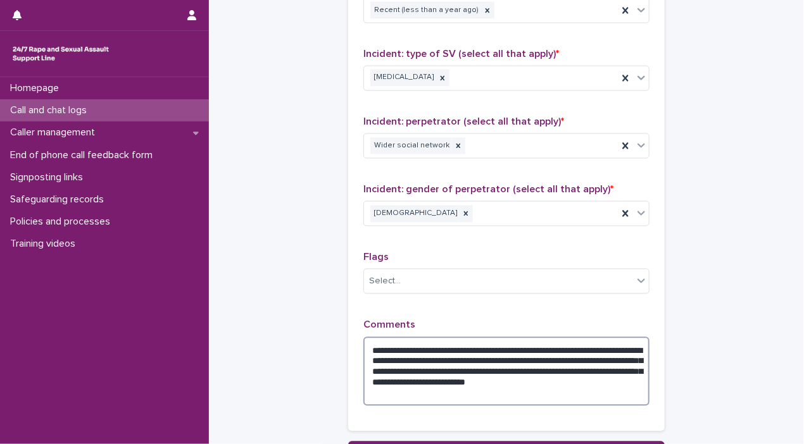
click at [506, 347] on textarea "**********" at bounding box center [506, 372] width 286 height 70
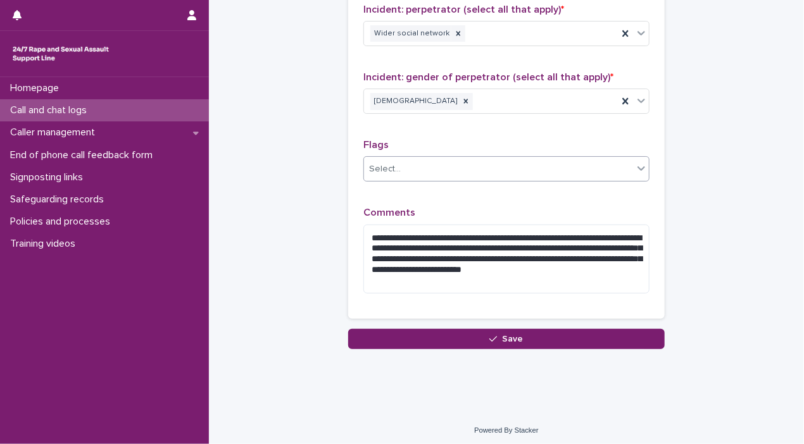
click at [635, 169] on icon at bounding box center [641, 168] width 13 height 13
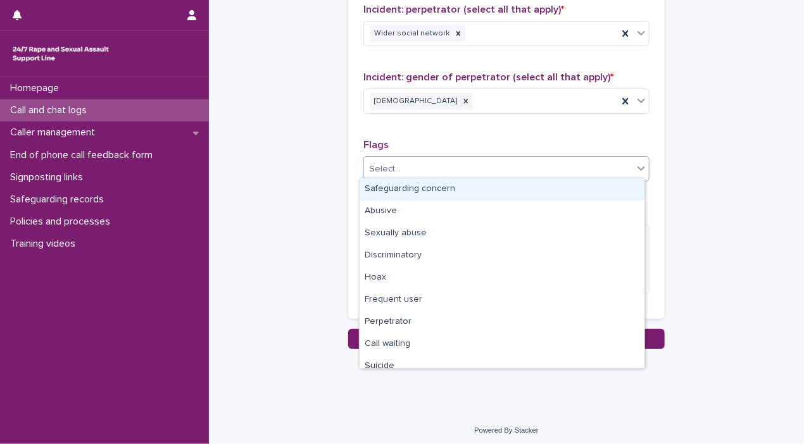
click at [561, 187] on div "Safeguarding concern" at bounding box center [501, 189] width 285 height 22
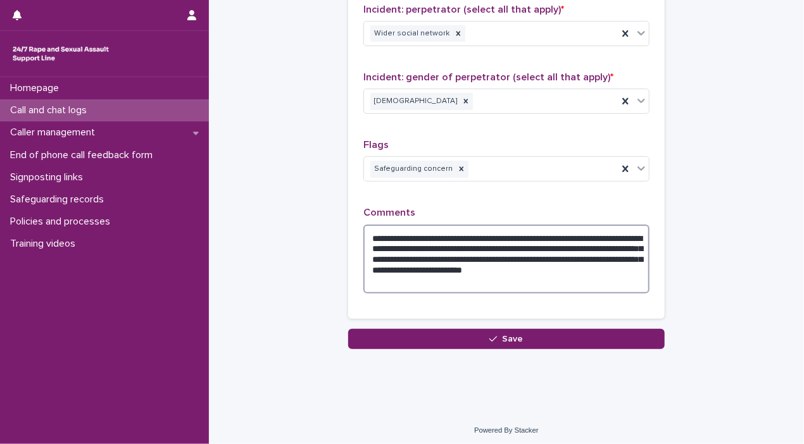
drag, startPoint x: 364, startPoint y: 231, endPoint x: 464, endPoint y: 274, distance: 109.4
click at [464, 274] on textarea "**********" at bounding box center [506, 260] width 286 height 70
click at [504, 231] on textarea "**********" at bounding box center [506, 260] width 286 height 70
click at [607, 244] on textarea "**********" at bounding box center [506, 260] width 286 height 70
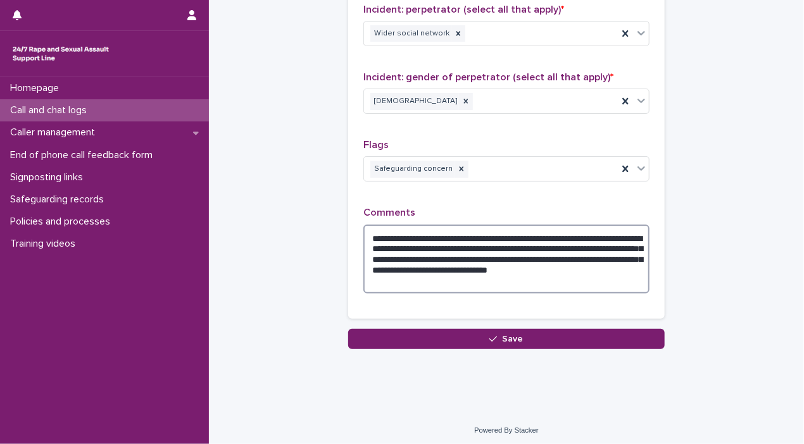
click at [538, 232] on textarea "**********" at bounding box center [506, 260] width 286 height 70
drag, startPoint x: 365, startPoint y: 230, endPoint x: 464, endPoint y: 279, distance: 110.4
click at [464, 279] on textarea "**********" at bounding box center [506, 260] width 286 height 70
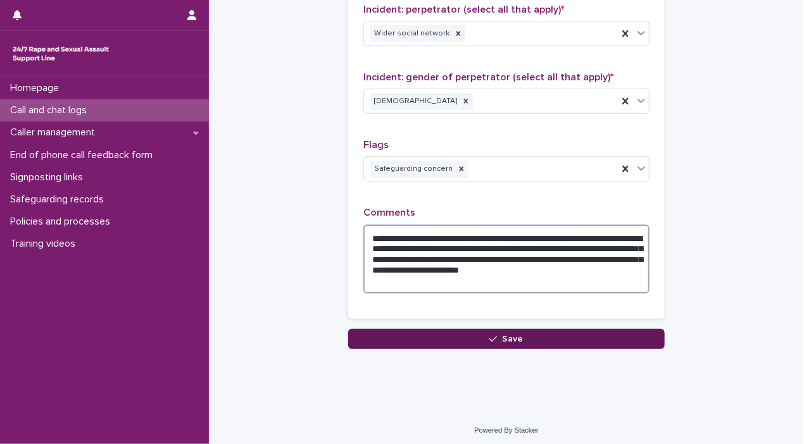
type textarea "**********"
click at [547, 329] on button "Save" at bounding box center [506, 339] width 316 height 20
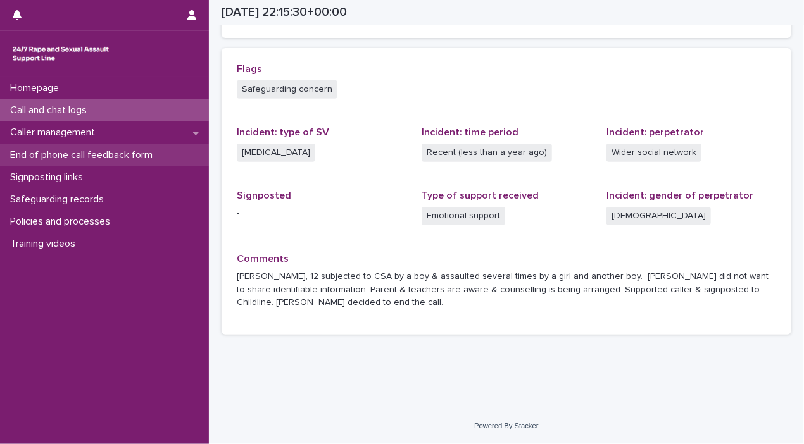
scroll to position [261, 0]
click at [94, 158] on p "End of phone call feedback form" at bounding box center [84, 155] width 158 height 12
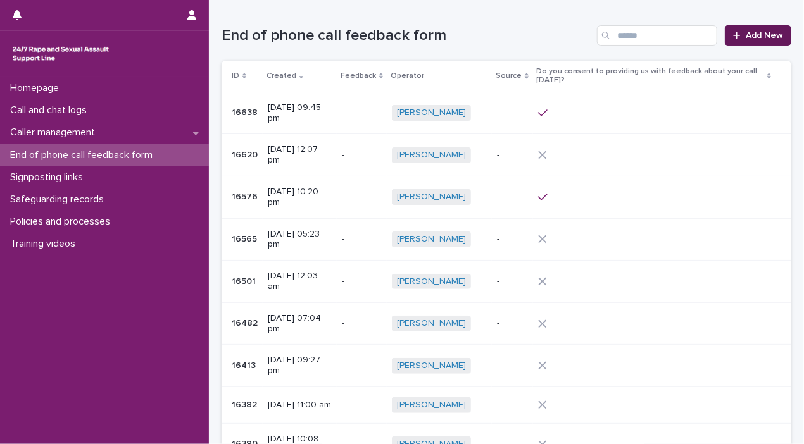
click at [722, 39] on icon at bounding box center [737, 35] width 8 height 9
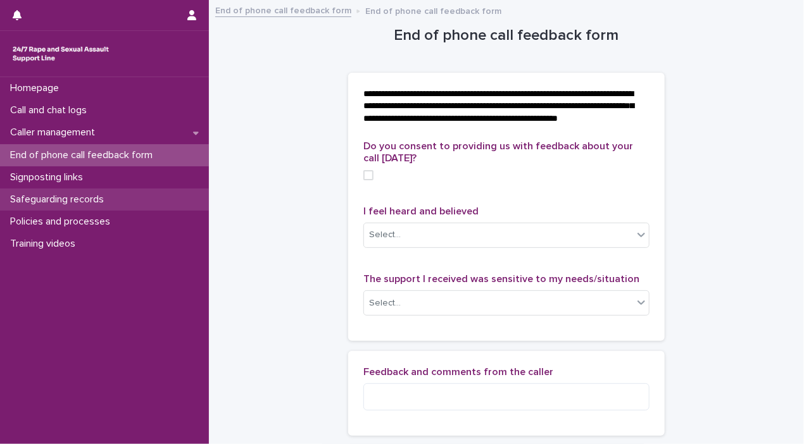
click at [71, 199] on p "Safeguarding records" at bounding box center [59, 200] width 109 height 12
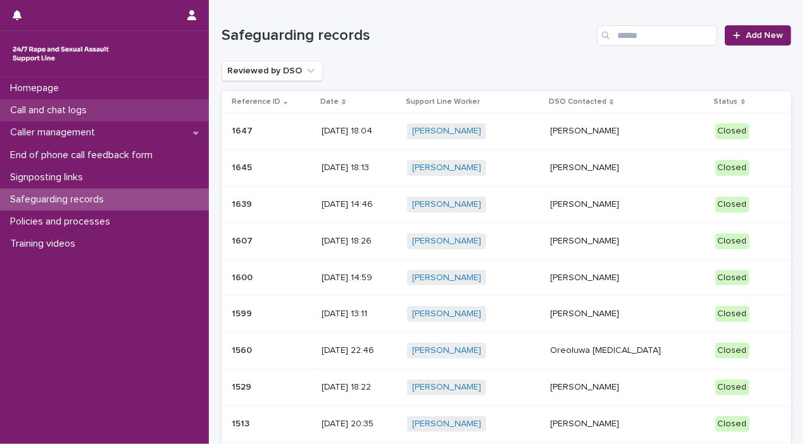
click at [11, 112] on p "Call and chat logs" at bounding box center [51, 110] width 92 height 12
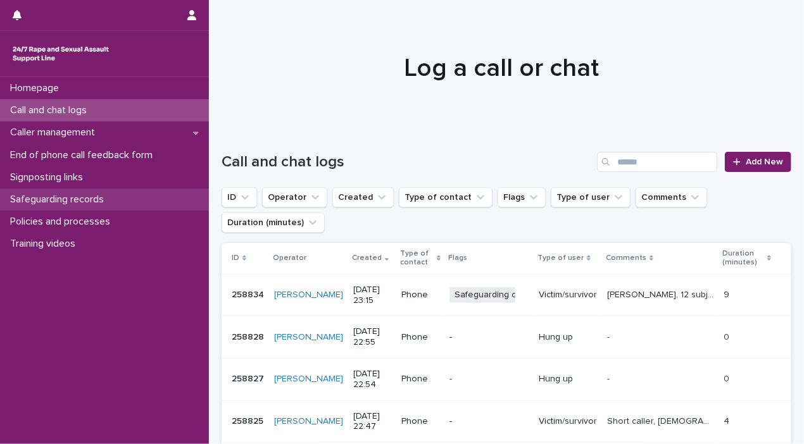
click at [23, 201] on p "Safeguarding records" at bounding box center [59, 200] width 109 height 12
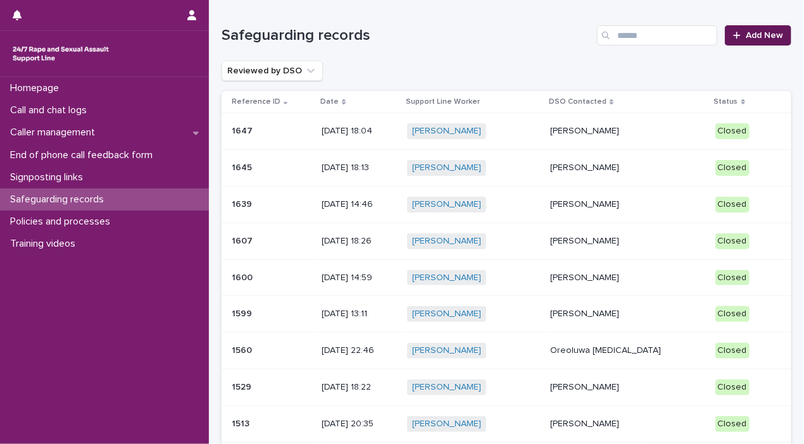
click at [722, 42] on link "Add New" at bounding box center [757, 35] width 66 height 20
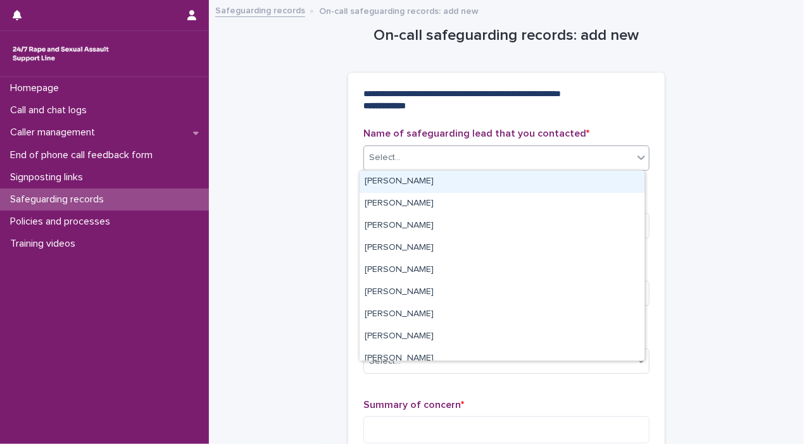
click at [635, 159] on icon at bounding box center [641, 157] width 13 height 13
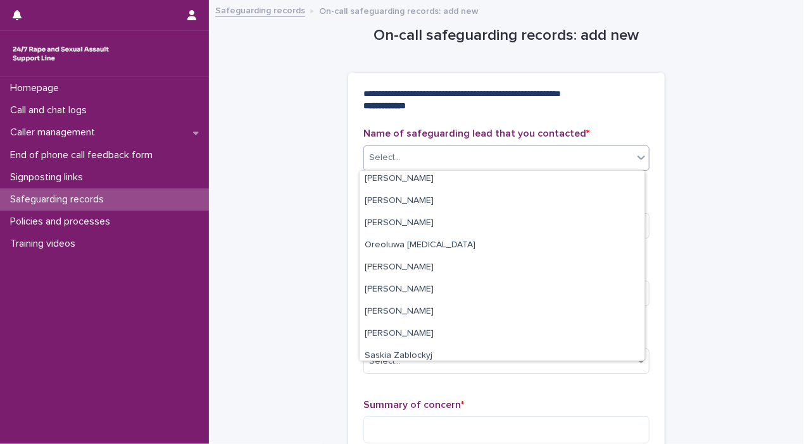
scroll to position [266, 0]
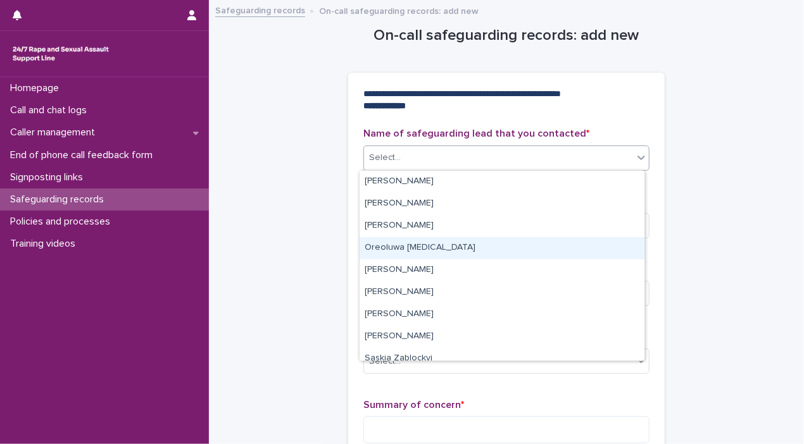
click at [461, 237] on div "Oreoluwa [MEDICAL_DATA]" at bounding box center [501, 248] width 285 height 22
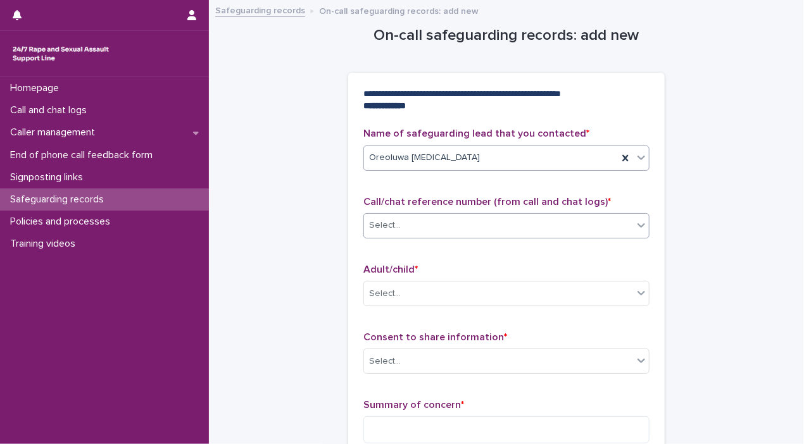
click at [637, 231] on div at bounding box center [640, 225] width 15 height 23
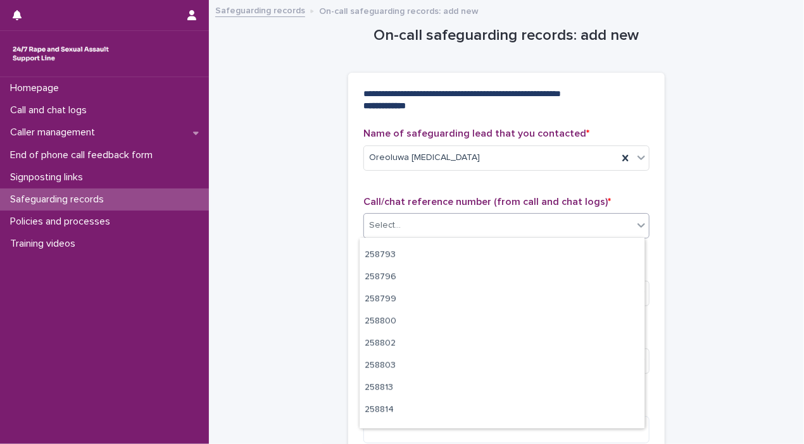
scroll to position [13452, 0]
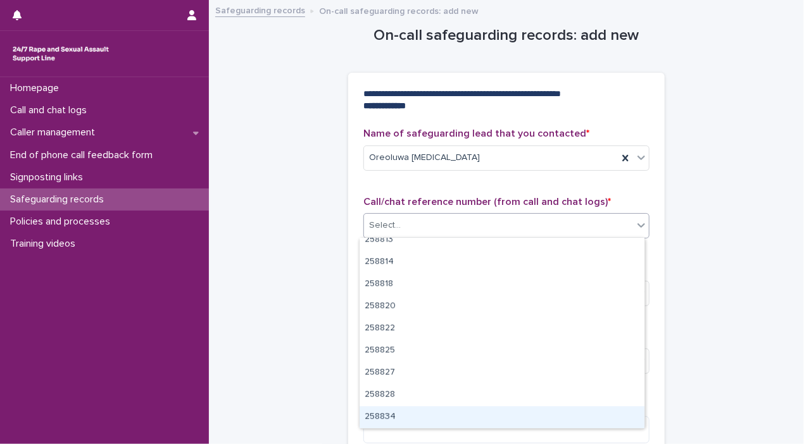
click at [537, 411] on div "258834" at bounding box center [501, 417] width 285 height 22
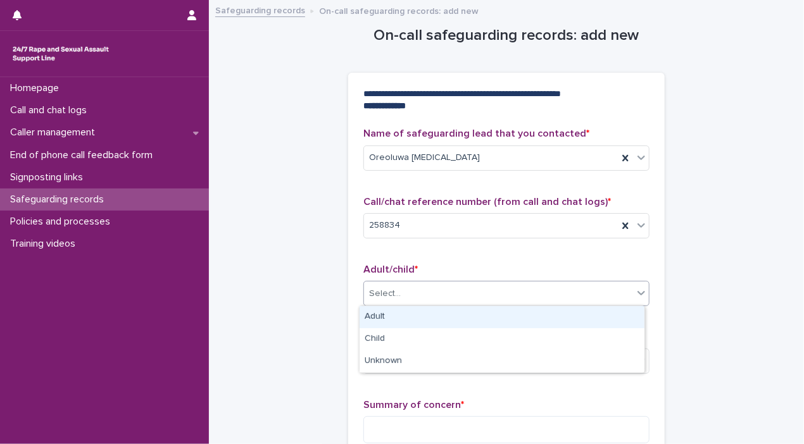
click at [638, 297] on icon at bounding box center [641, 293] width 13 height 13
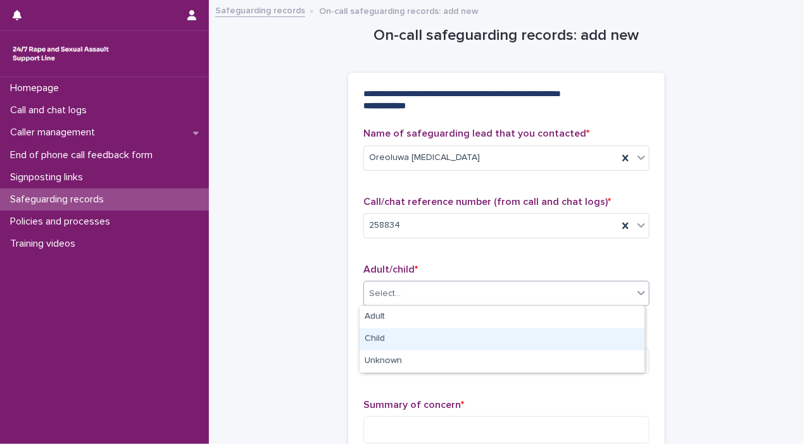
click at [609, 339] on div "Child" at bounding box center [501, 339] width 285 height 22
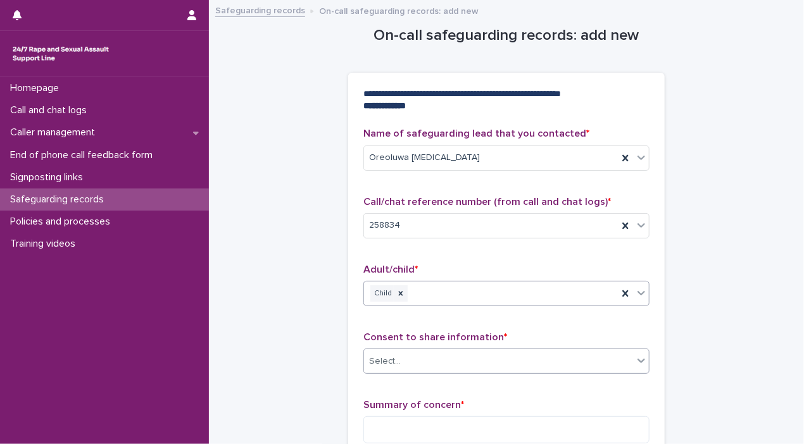
click at [637, 360] on icon at bounding box center [641, 361] width 8 height 4
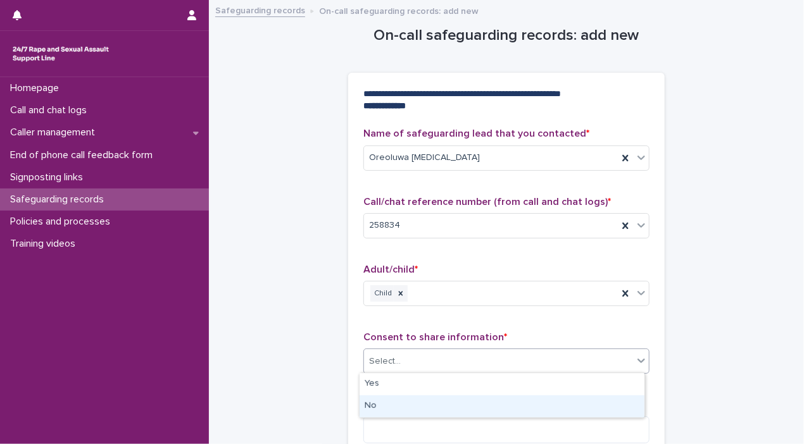
click at [555, 411] on div "No" at bounding box center [501, 406] width 285 height 22
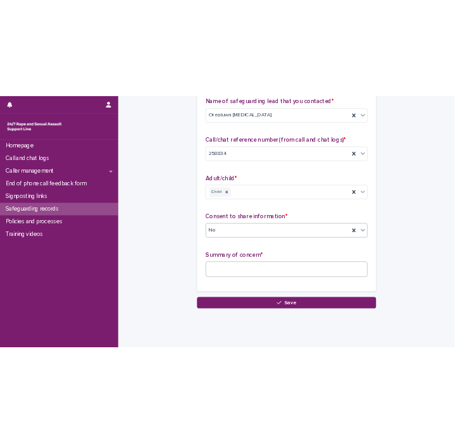
scroll to position [132, 0]
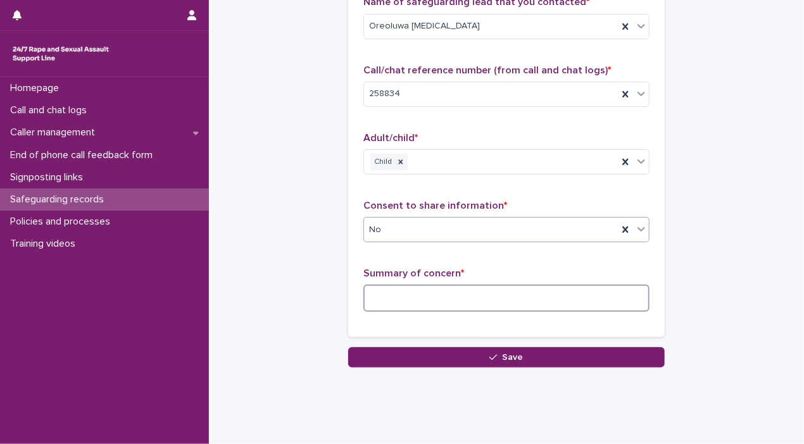
click at [453, 294] on textarea at bounding box center [506, 298] width 286 height 27
paste textarea "**********"
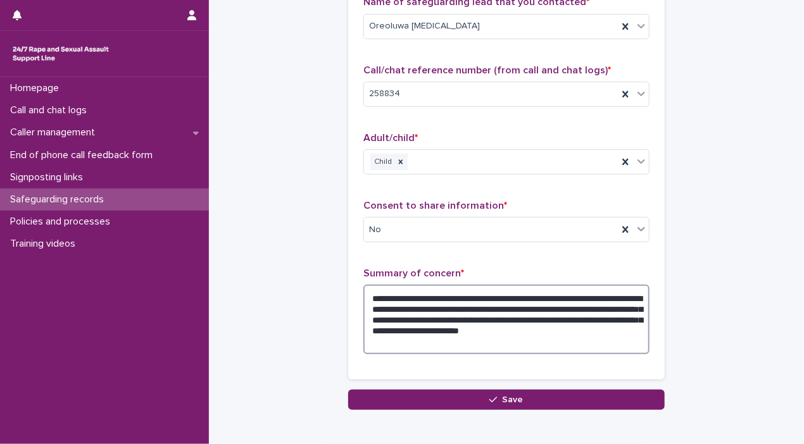
click at [452, 310] on textarea "**********" at bounding box center [506, 320] width 286 height 70
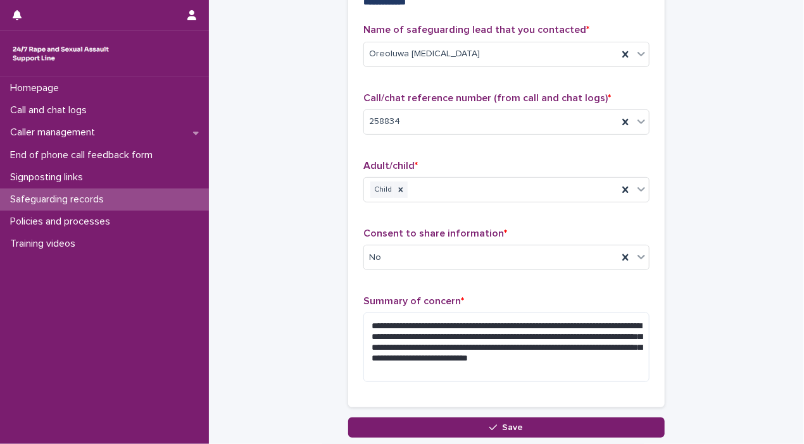
scroll to position [135, 0]
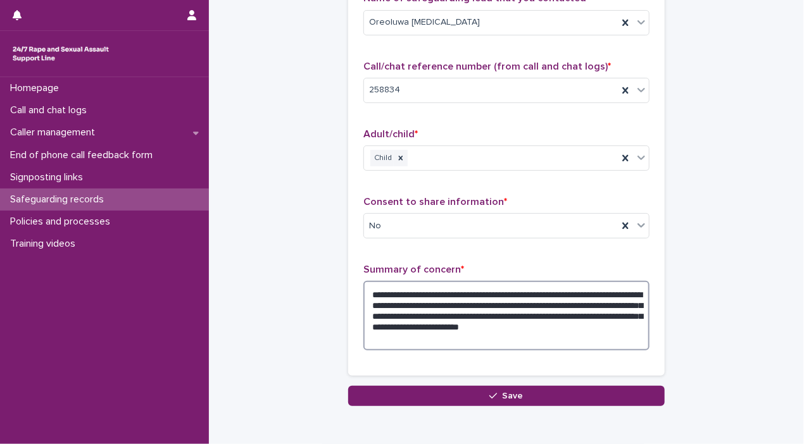
click at [506, 290] on textarea "**********" at bounding box center [506, 316] width 286 height 70
click at [453, 304] on textarea "**********" at bounding box center [506, 316] width 286 height 70
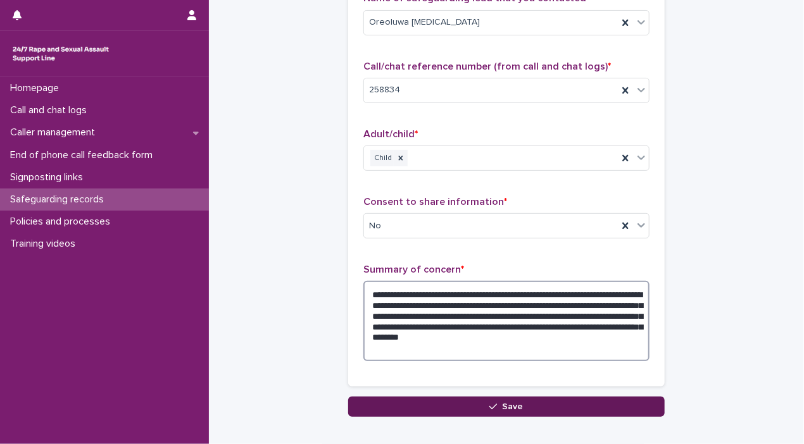
type textarea "**********"
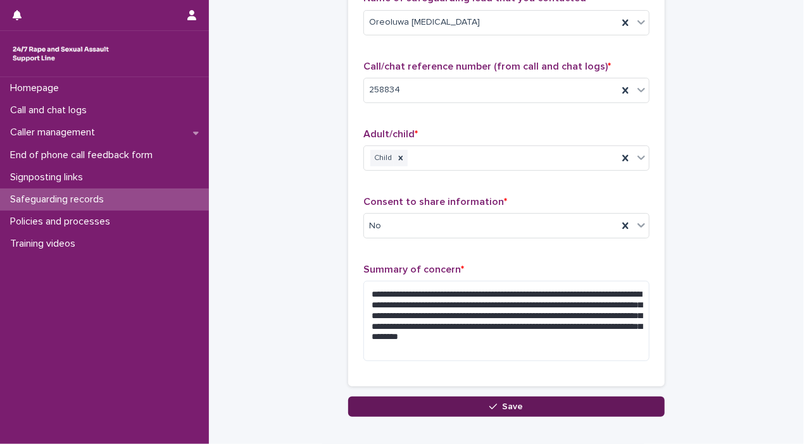
click at [478, 402] on button "Save" at bounding box center [506, 407] width 316 height 20
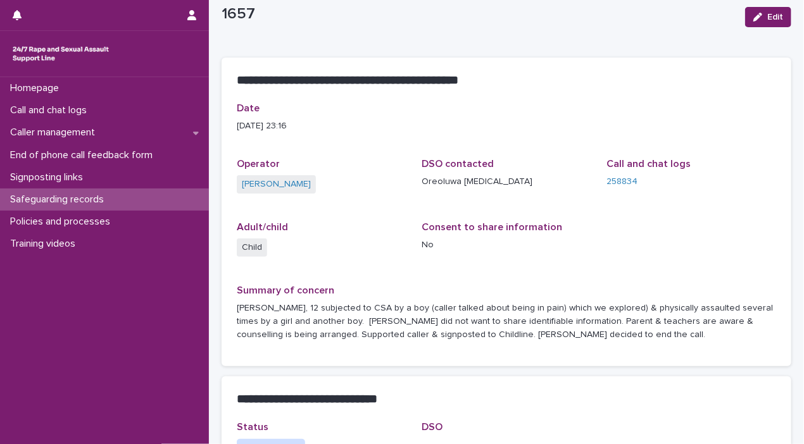
scroll to position [38, 0]
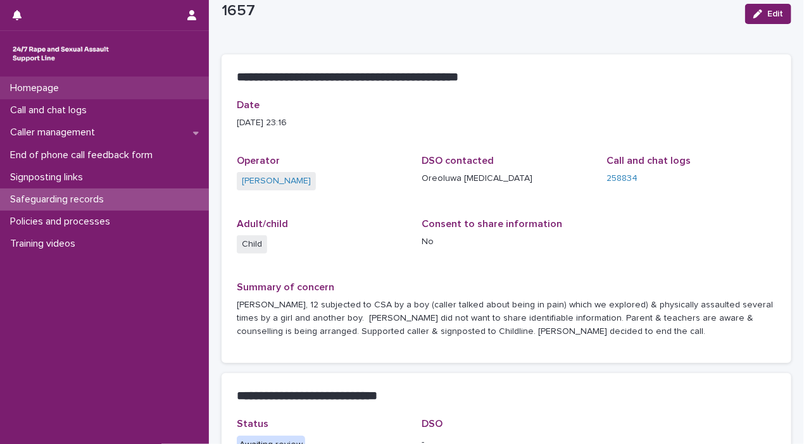
click at [84, 94] on div "Homepage" at bounding box center [104, 88] width 209 height 22
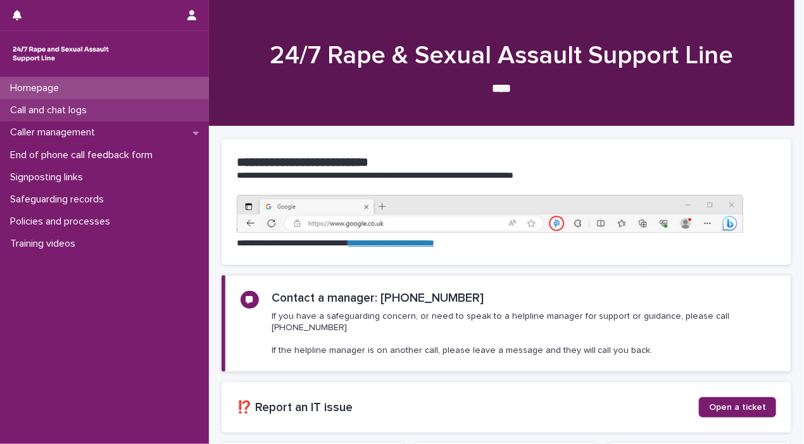
click at [73, 106] on p "Call and chat logs" at bounding box center [51, 110] width 92 height 12
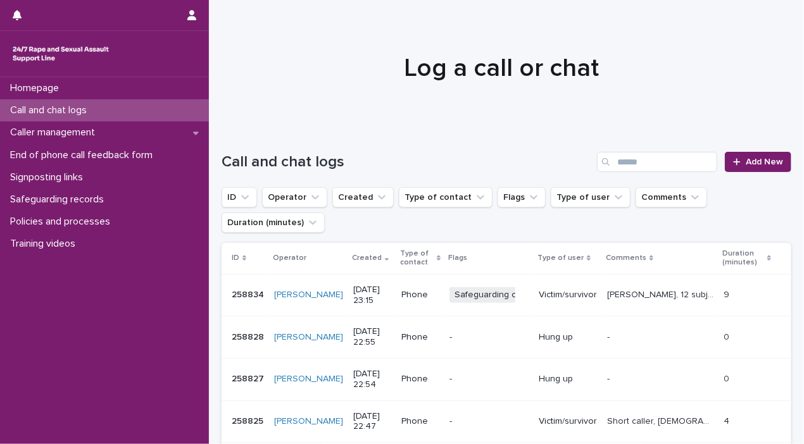
click at [128, 102] on div "Call and chat logs" at bounding box center [104, 110] width 209 height 22
click at [126, 87] on div "Homepage" at bounding box center [104, 88] width 209 height 22
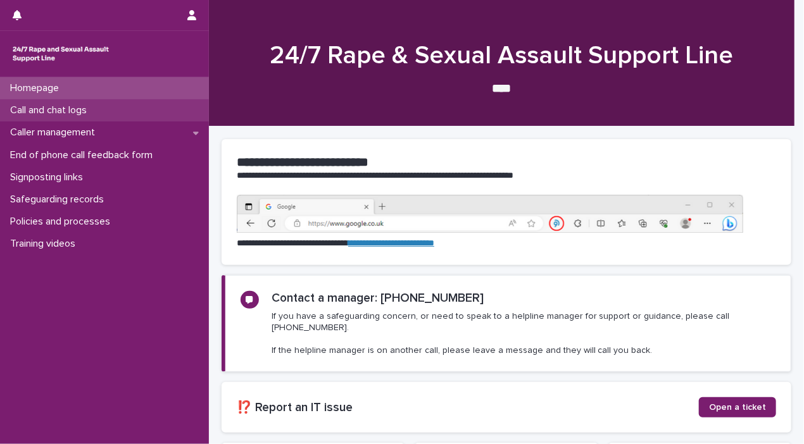
click at [130, 108] on div "Call and chat logs" at bounding box center [104, 110] width 209 height 22
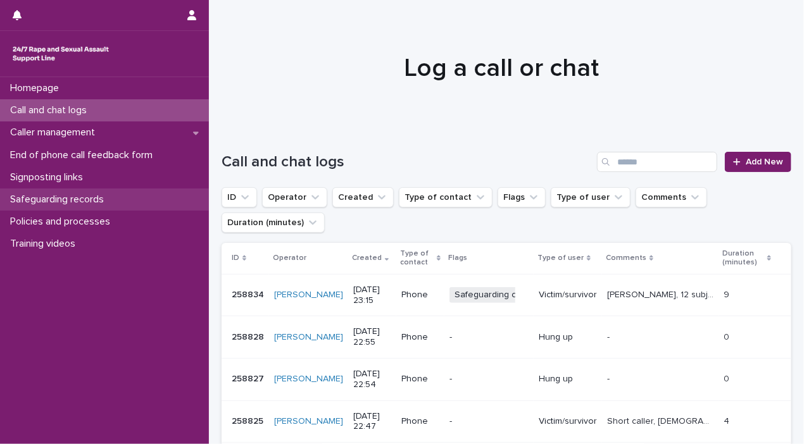
click at [87, 196] on p "Safeguarding records" at bounding box center [59, 200] width 109 height 12
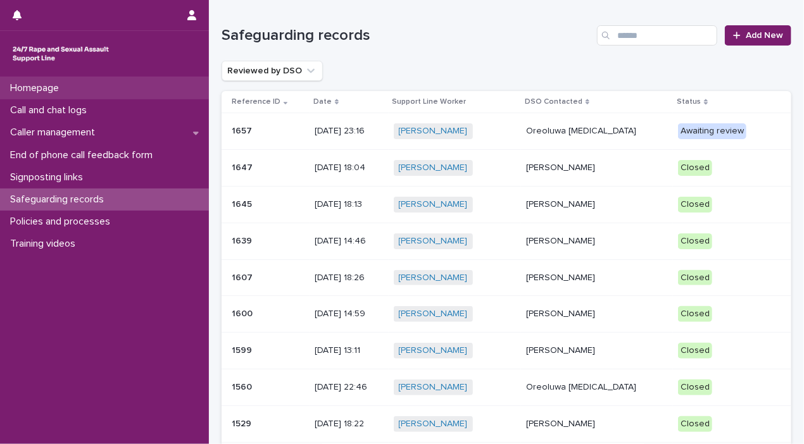
click at [39, 90] on p "Homepage" at bounding box center [37, 88] width 64 height 12
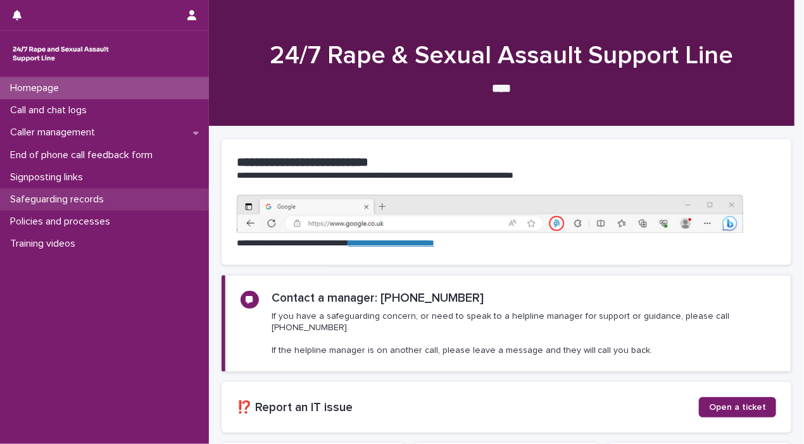
click at [111, 198] on p "Safeguarding records" at bounding box center [59, 200] width 109 height 12
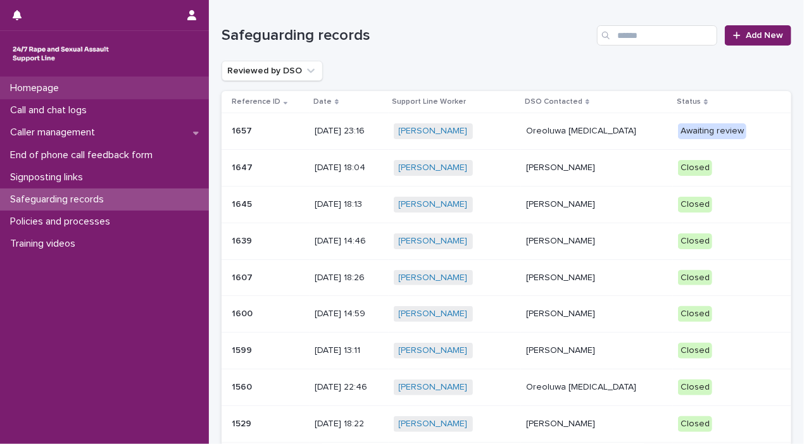
click at [86, 94] on div "Homepage" at bounding box center [104, 88] width 209 height 22
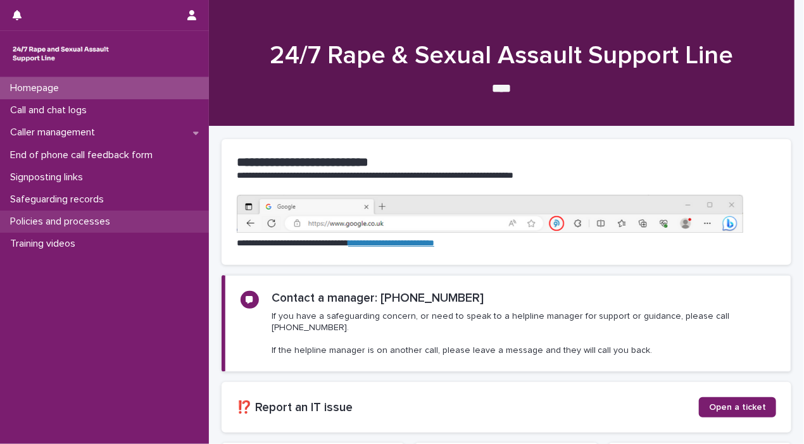
click at [58, 225] on p "Policies and processes" at bounding box center [62, 222] width 115 height 12
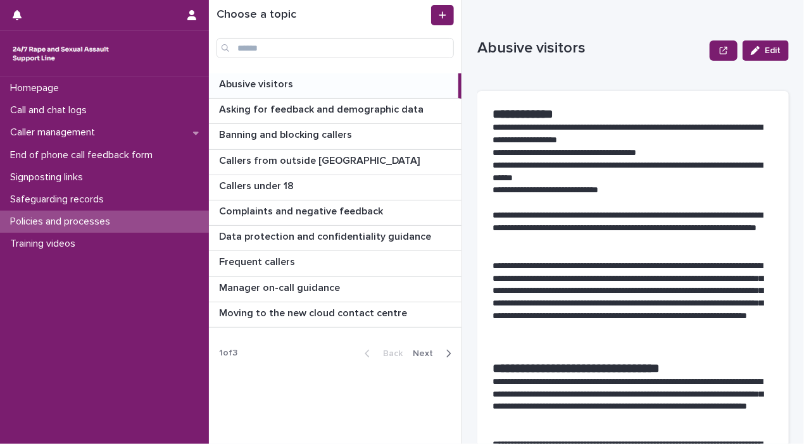
click at [428, 351] on span "Next" at bounding box center [427, 353] width 28 height 9
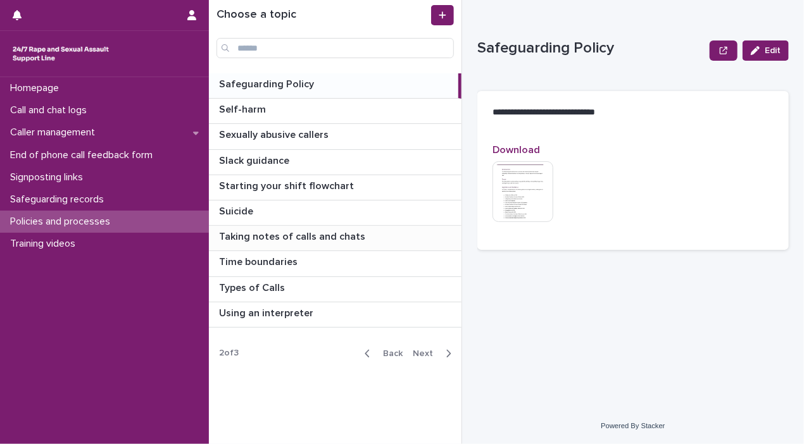
click at [280, 233] on p "Taking notes of calls and chats" at bounding box center [293, 235] width 149 height 15
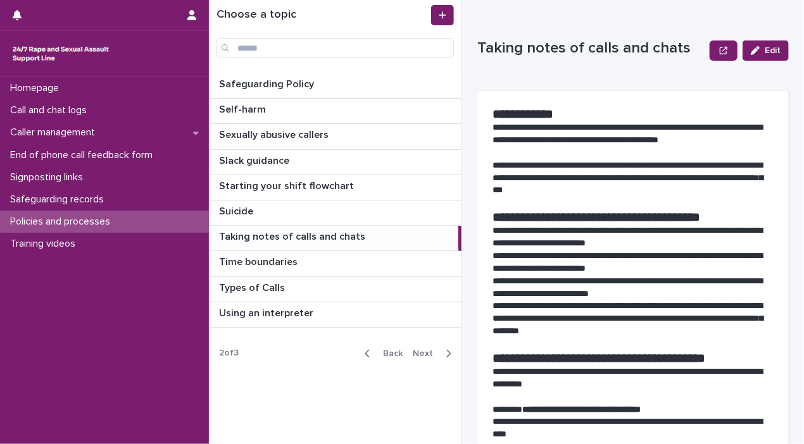
click at [516, 204] on p at bounding box center [632, 203] width 281 height 13
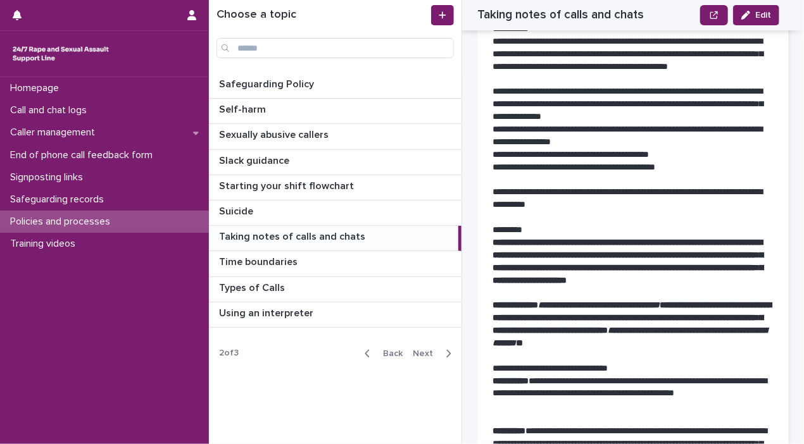
scroll to position [1365, 0]
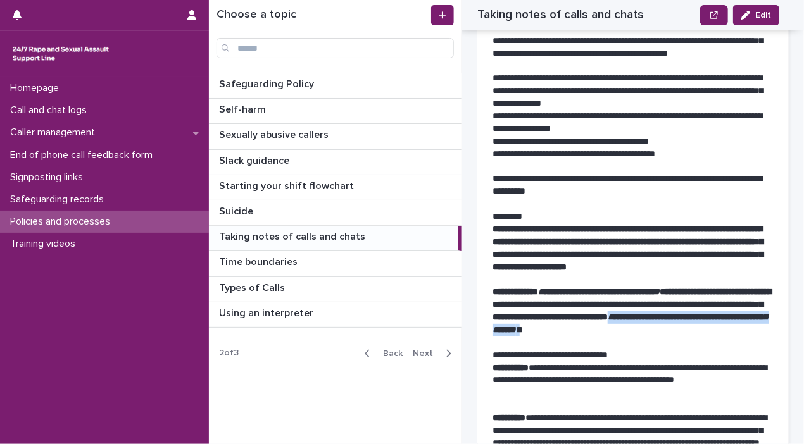
drag, startPoint x: 537, startPoint y: 363, endPoint x: 756, endPoint y: 368, distance: 219.6
click at [722, 334] on strong "**********" at bounding box center [631, 310] width 278 height 47
drag, startPoint x: 756, startPoint y: 368, endPoint x: 668, endPoint y: 363, distance: 88.7
copy strong "**********"
click at [76, 104] on p "Call and chat logs" at bounding box center [51, 110] width 92 height 12
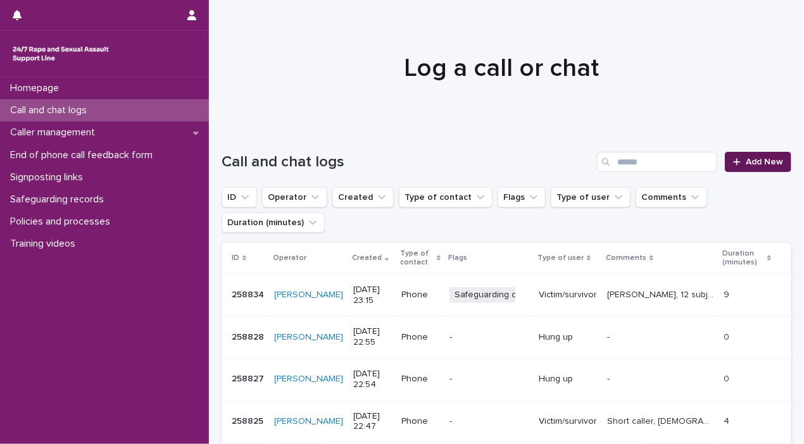
click at [722, 160] on icon at bounding box center [736, 161] width 7 height 7
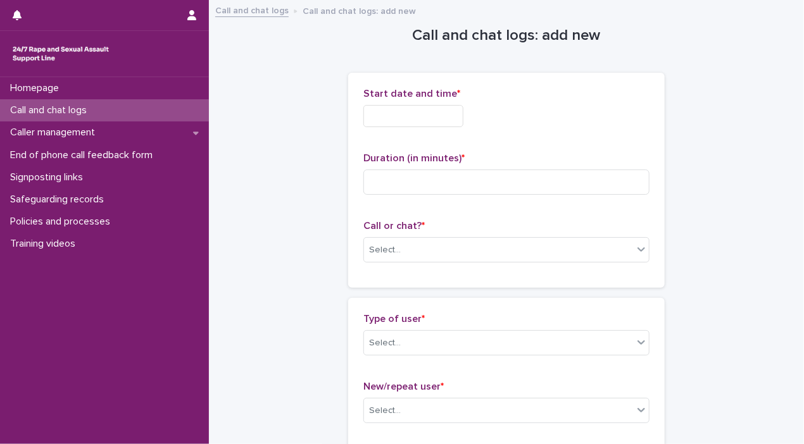
click at [423, 107] on input "text" at bounding box center [413, 116] width 100 height 22
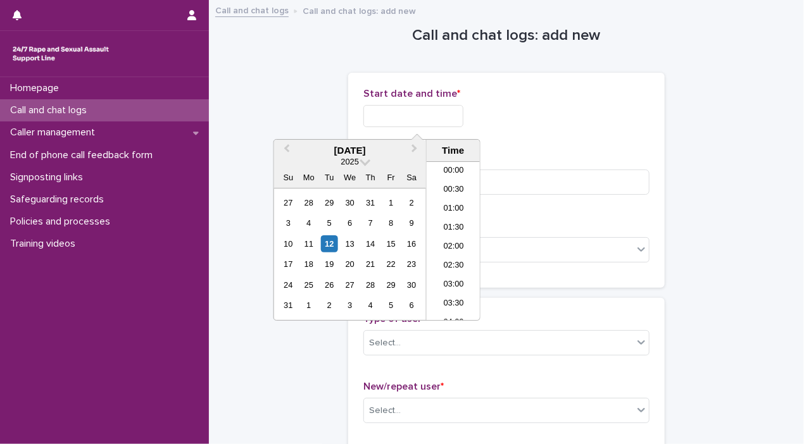
scroll to position [752, 0]
click at [328, 239] on div "12" at bounding box center [329, 243] width 17 height 17
drag, startPoint x: 405, startPoint y: 112, endPoint x: 519, endPoint y: 113, distance: 113.9
click at [519, 113] on div "**********" at bounding box center [506, 116] width 286 height 22
type input "**********"
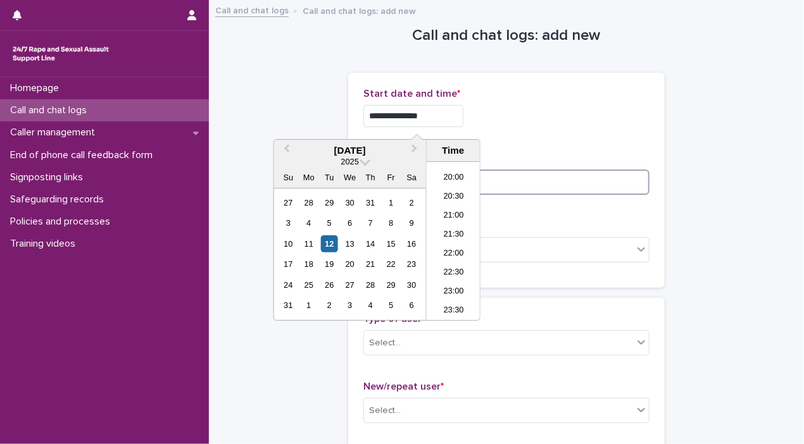
click at [559, 170] on input at bounding box center [506, 182] width 286 height 25
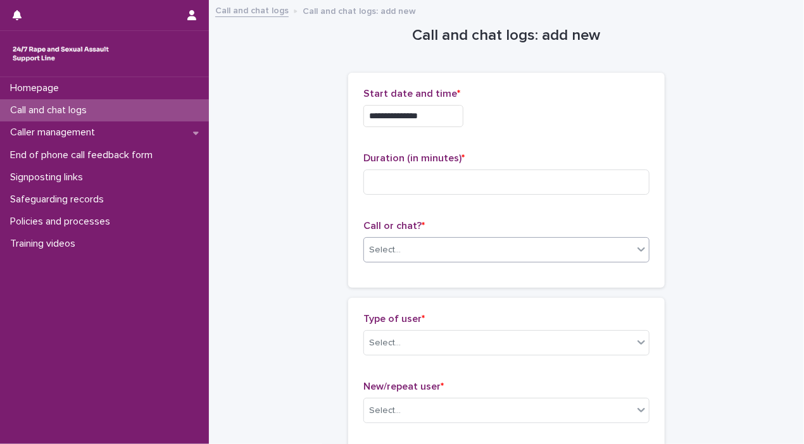
click at [637, 251] on icon at bounding box center [641, 249] width 13 height 13
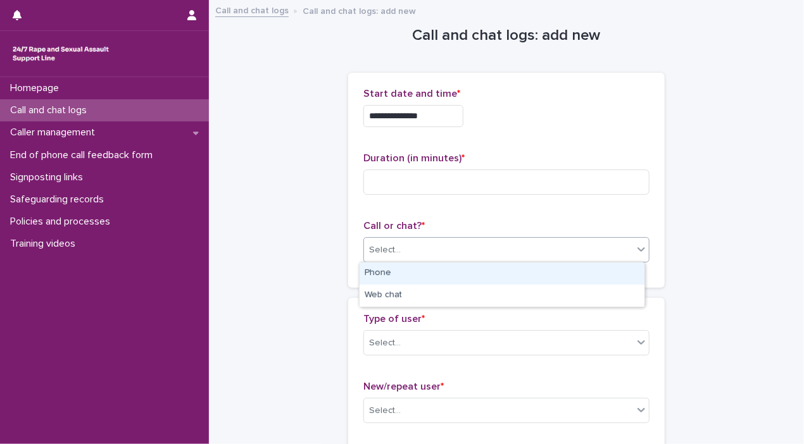
click at [593, 282] on div "Phone" at bounding box center [501, 274] width 285 height 22
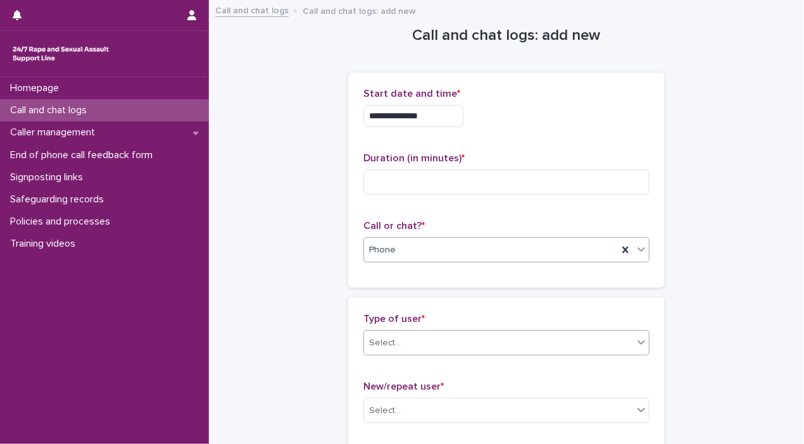
click at [637, 344] on icon at bounding box center [641, 342] width 8 height 4
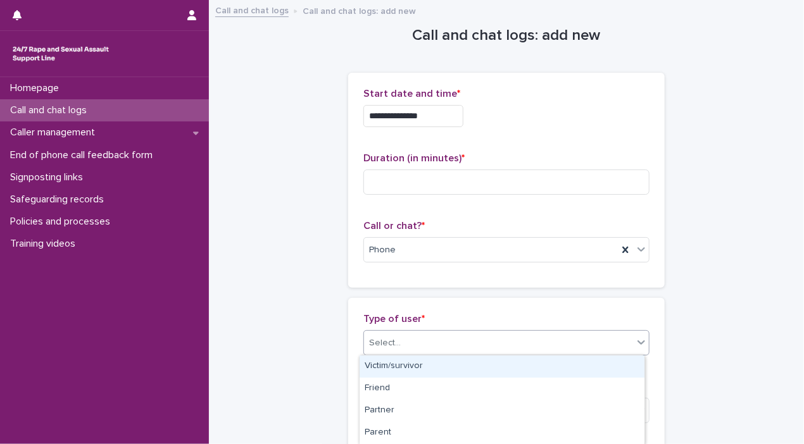
click at [592, 364] on div "Victim/survivor" at bounding box center [501, 367] width 285 height 22
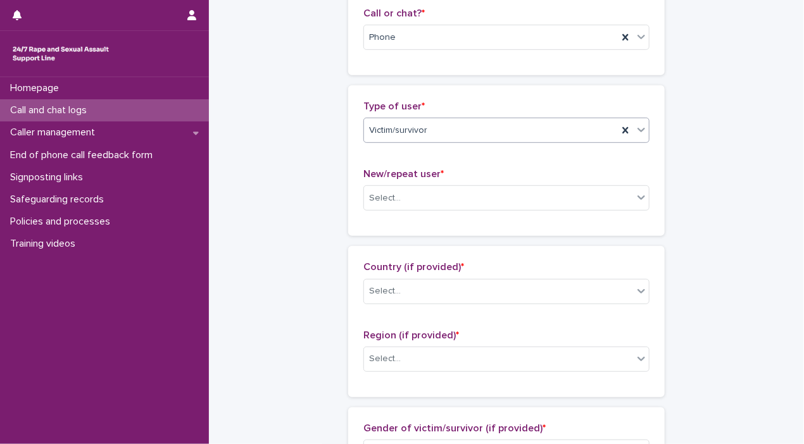
scroll to position [305, 0]
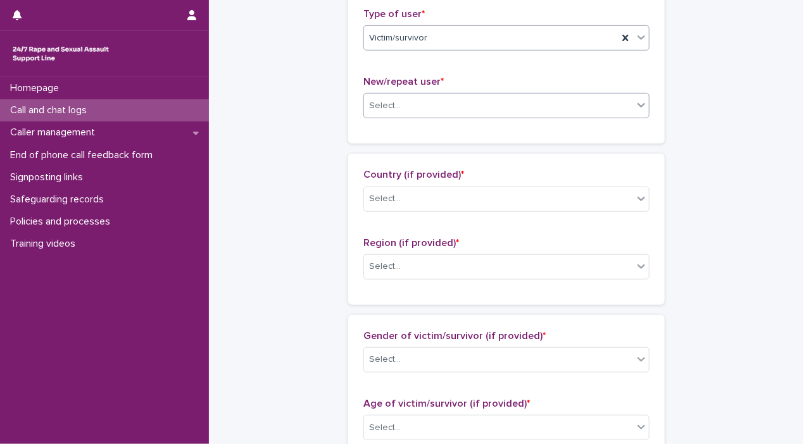
click at [623, 99] on div "Select..." at bounding box center [498, 106] width 269 height 21
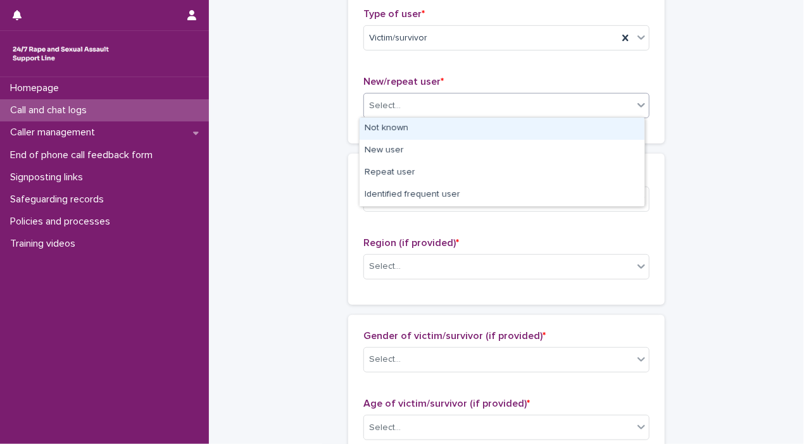
click at [602, 137] on div "Not known" at bounding box center [501, 129] width 285 height 22
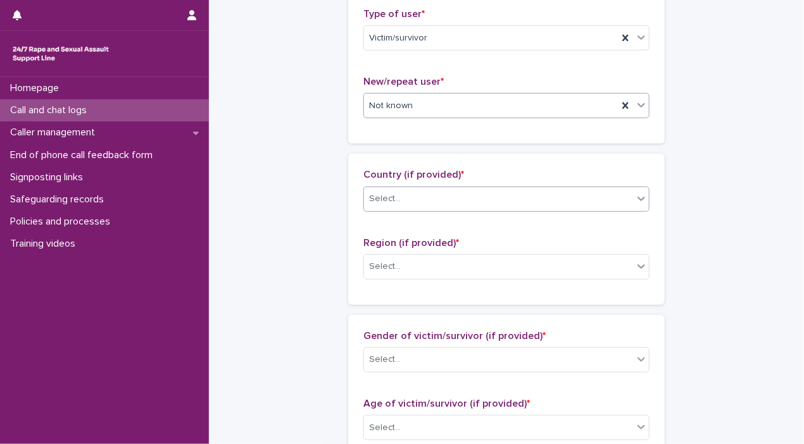
click at [626, 198] on div "Select..." at bounding box center [498, 199] width 269 height 21
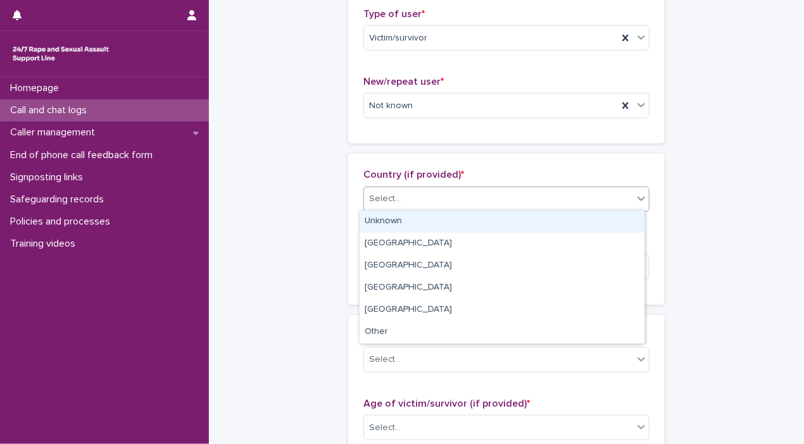
click at [611, 222] on div "Unknown" at bounding box center [501, 222] width 285 height 22
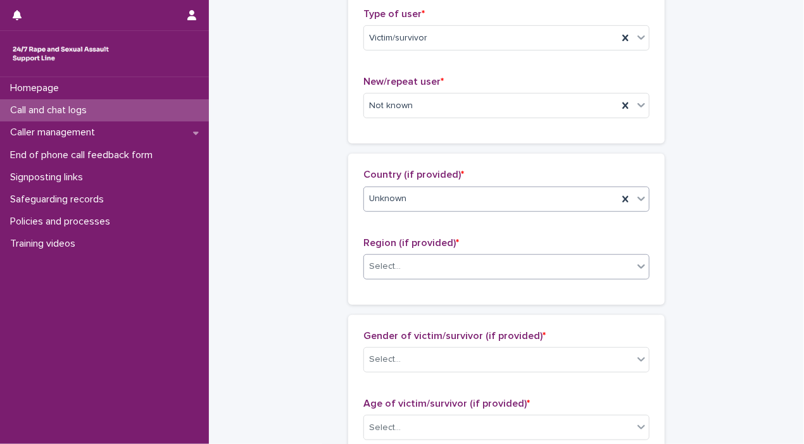
click at [635, 262] on icon at bounding box center [641, 266] width 13 height 13
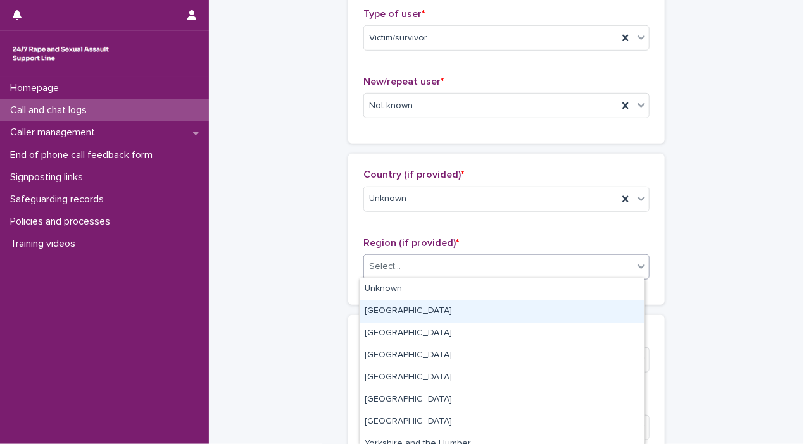
click at [607, 302] on div "[GEOGRAPHIC_DATA]" at bounding box center [501, 312] width 285 height 22
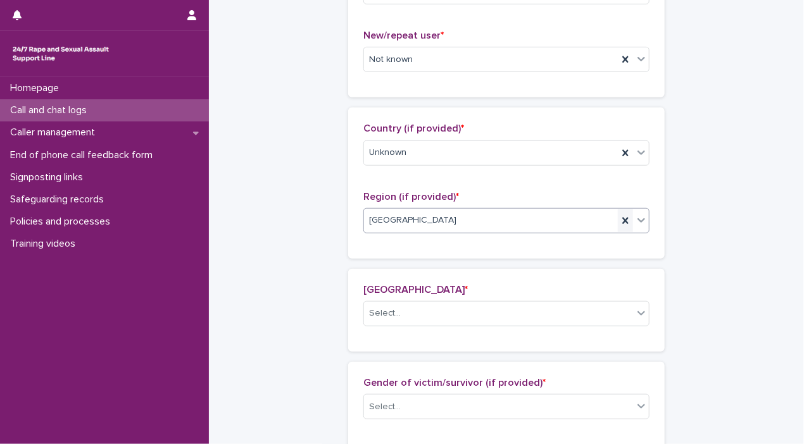
click at [622, 218] on icon at bounding box center [625, 221] width 6 height 6
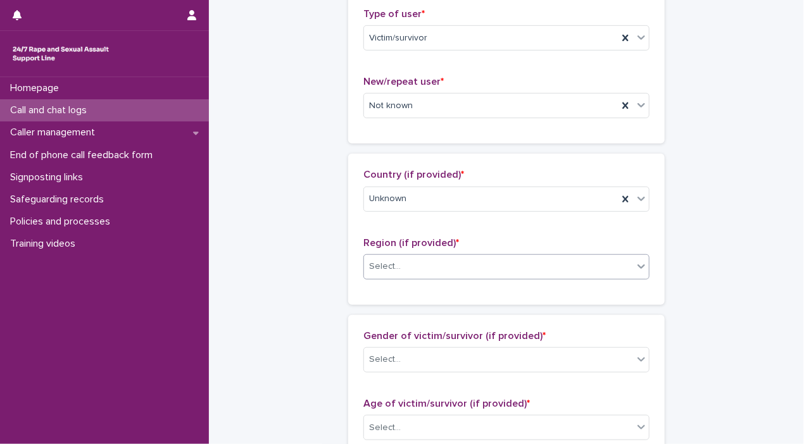
click at [637, 266] on icon at bounding box center [641, 266] width 8 height 4
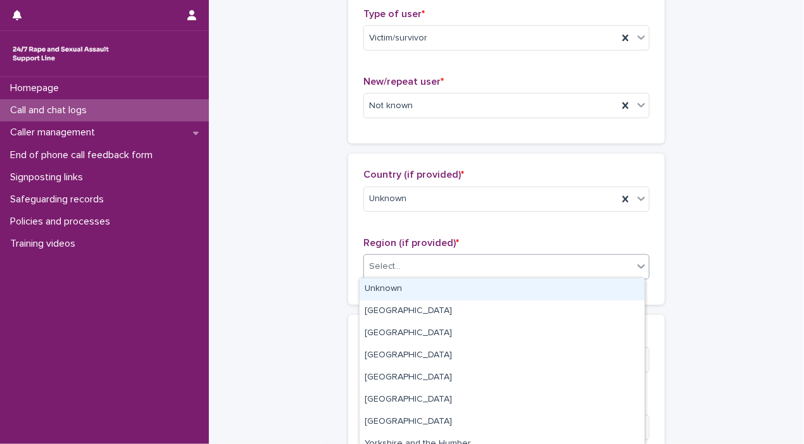
click at [559, 294] on div "Unknown" at bounding box center [501, 289] width 285 height 22
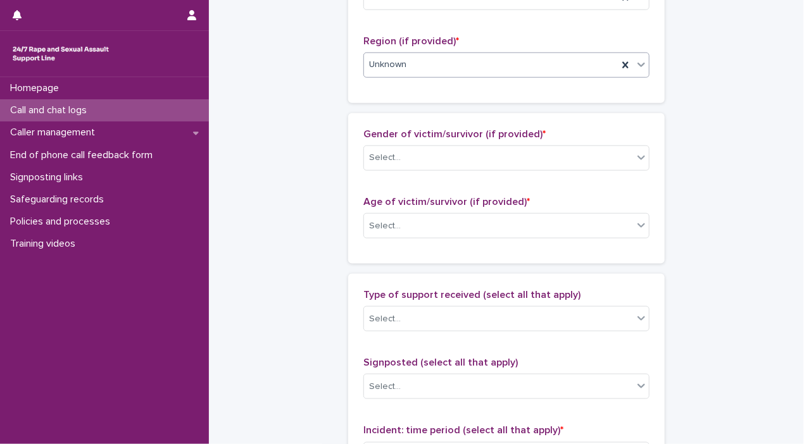
scroll to position [514, 0]
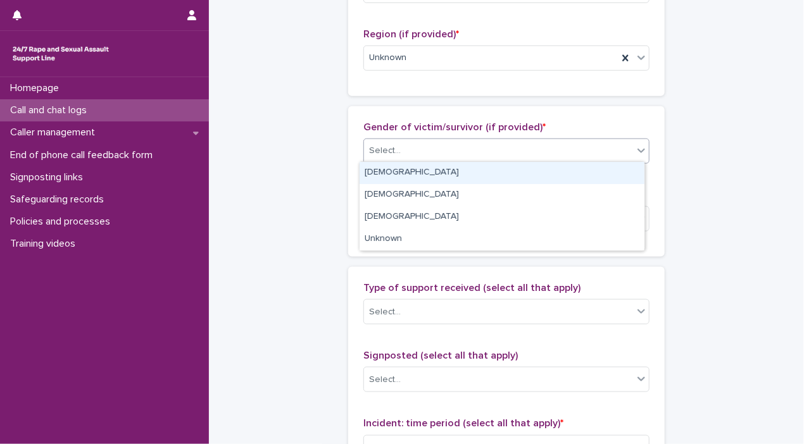
click at [635, 154] on icon at bounding box center [641, 150] width 13 height 13
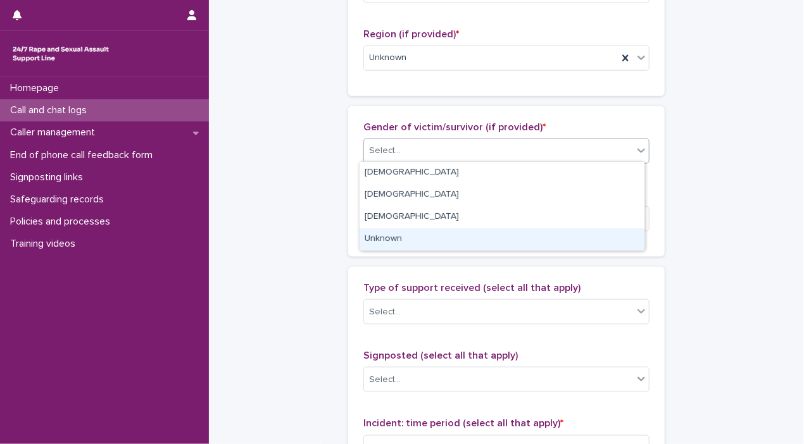
drag, startPoint x: 612, startPoint y: 202, endPoint x: 608, endPoint y: 225, distance: 23.2
click at [607, 237] on div "Unknown" at bounding box center [501, 239] width 285 height 22
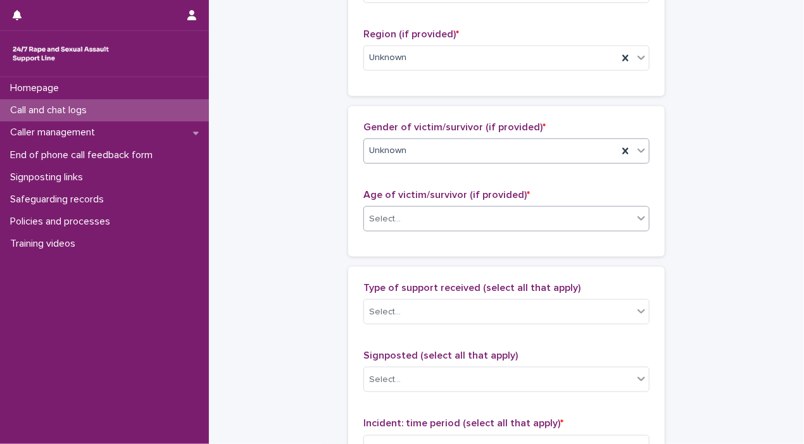
click at [635, 214] on icon at bounding box center [641, 218] width 13 height 13
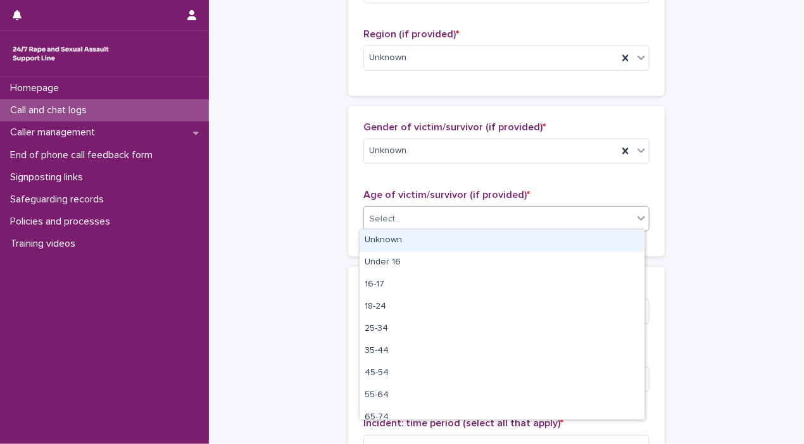
click at [595, 244] on div "Unknown" at bounding box center [501, 241] width 285 height 22
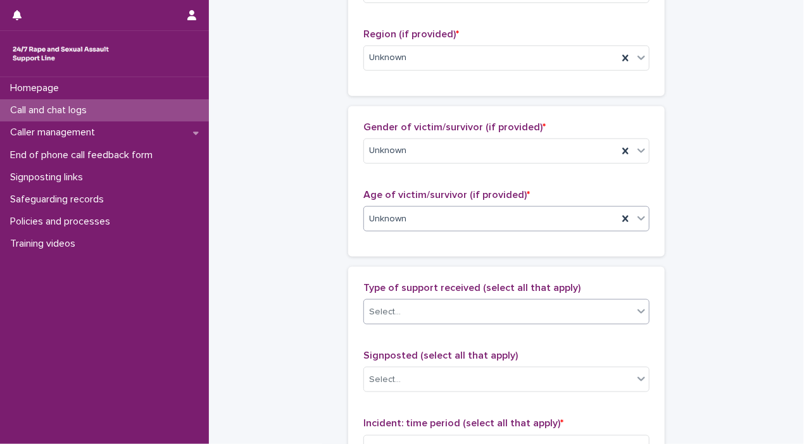
click at [640, 309] on icon at bounding box center [641, 311] width 8 height 4
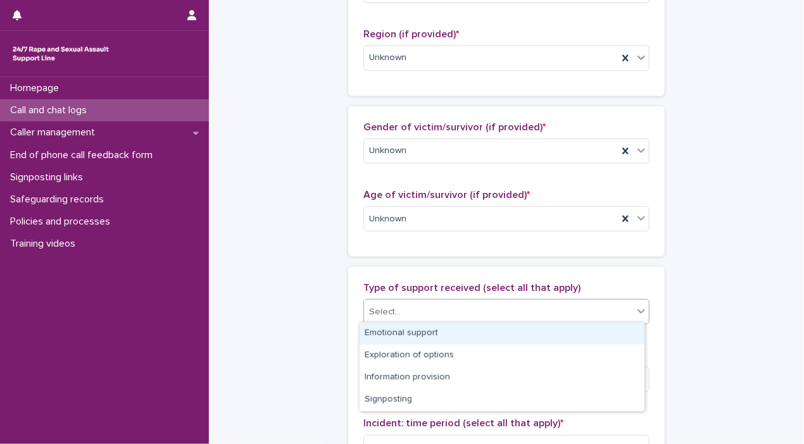
click at [618, 326] on div "Emotional support" at bounding box center [501, 334] width 285 height 22
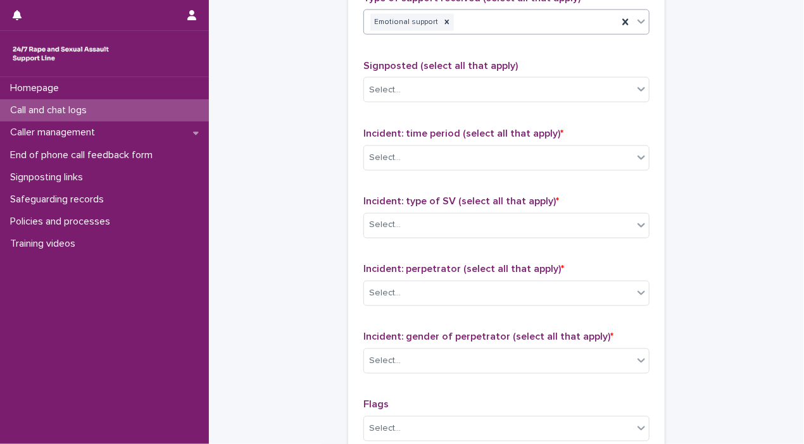
scroll to position [805, 0]
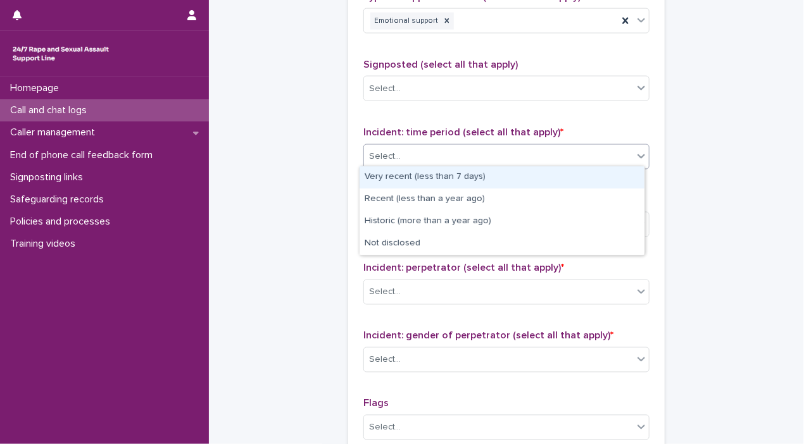
click at [635, 159] on icon at bounding box center [641, 156] width 13 height 13
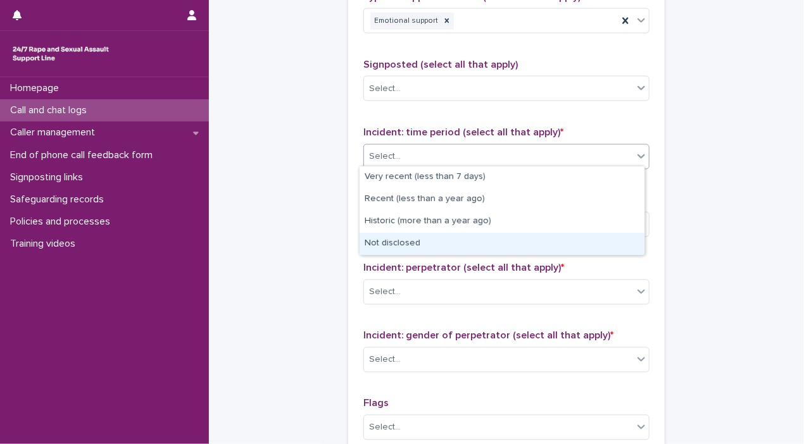
click at [601, 247] on div "Not disclosed" at bounding box center [501, 244] width 285 height 22
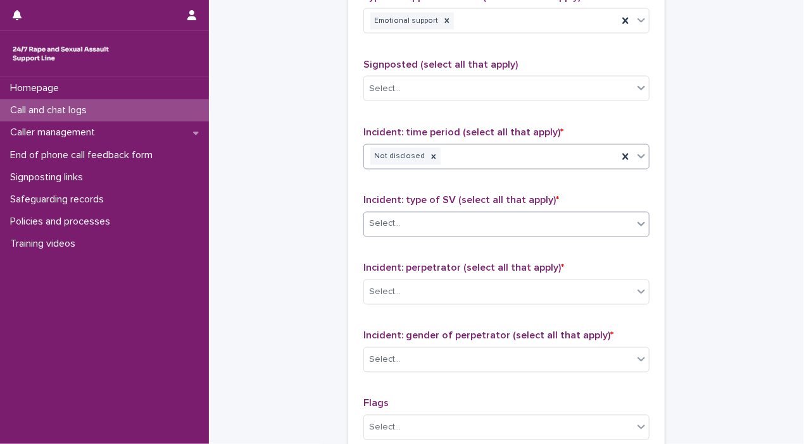
click at [635, 221] on icon at bounding box center [641, 224] width 13 height 13
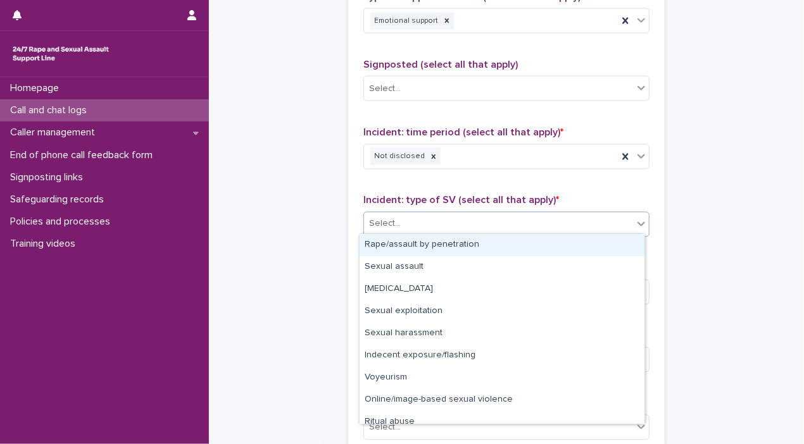
scroll to position [32, 0]
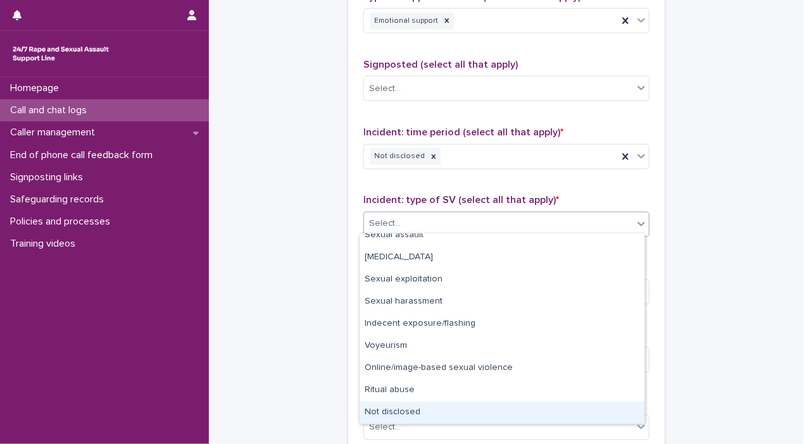
click at [584, 413] on div "Not disclosed" at bounding box center [501, 413] width 285 height 22
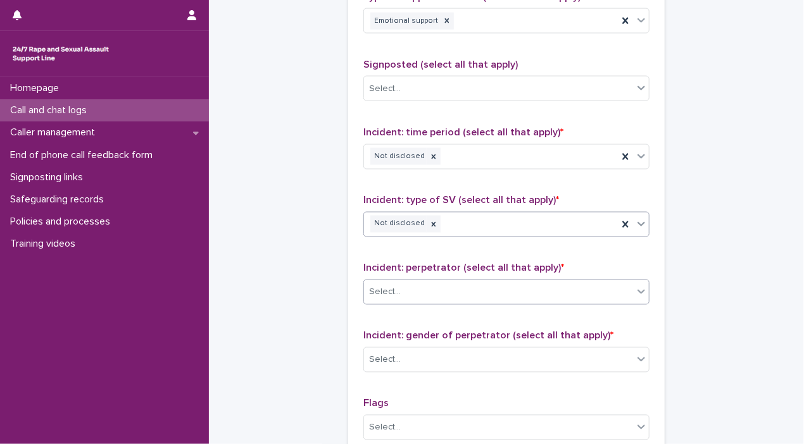
click at [635, 292] on icon at bounding box center [641, 291] width 13 height 13
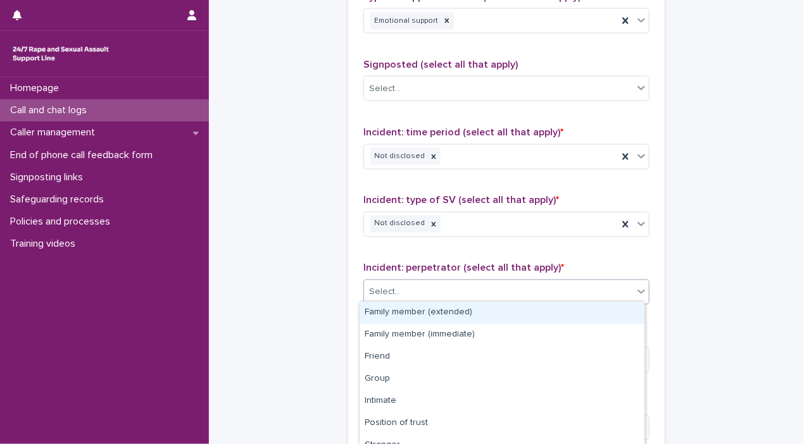
scroll to position [100, 0]
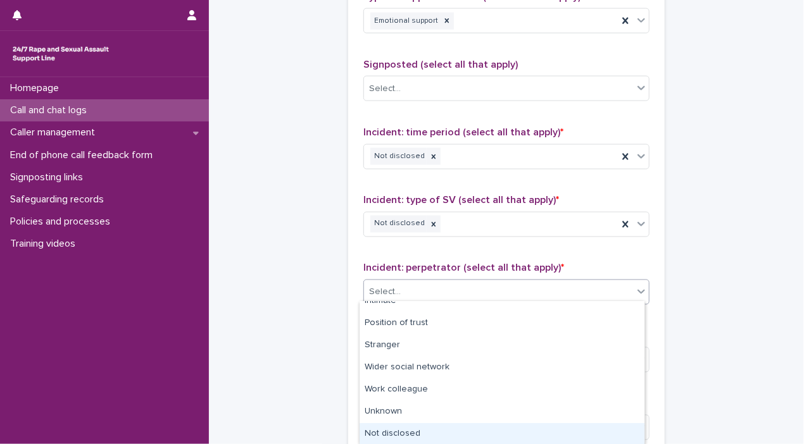
click at [592, 431] on div "Not disclosed" at bounding box center [501, 434] width 285 height 22
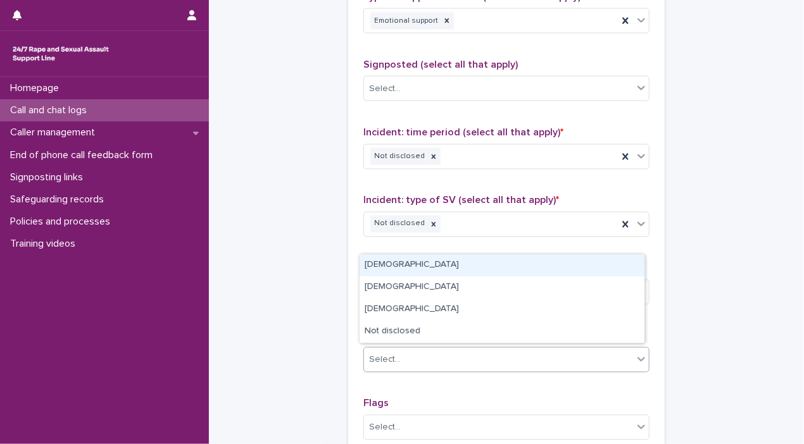
click at [637, 353] on icon at bounding box center [641, 359] width 13 height 13
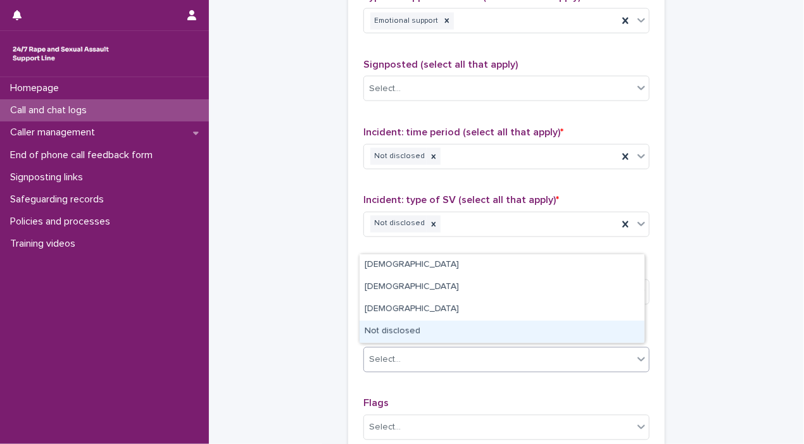
click at [585, 332] on div "Not disclosed" at bounding box center [501, 332] width 285 height 22
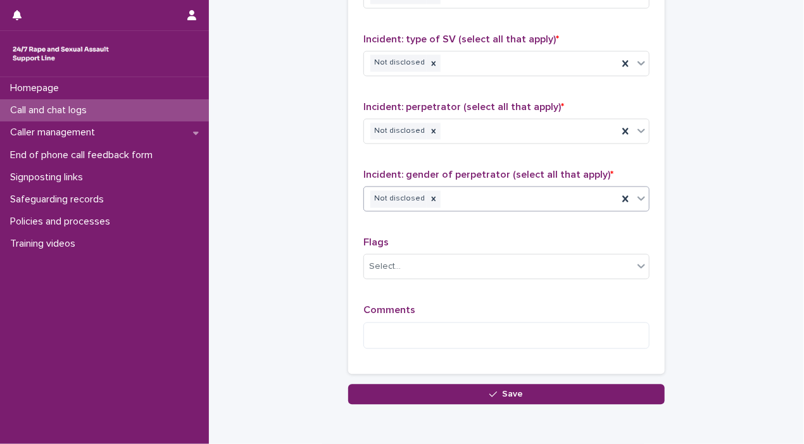
scroll to position [1021, 0]
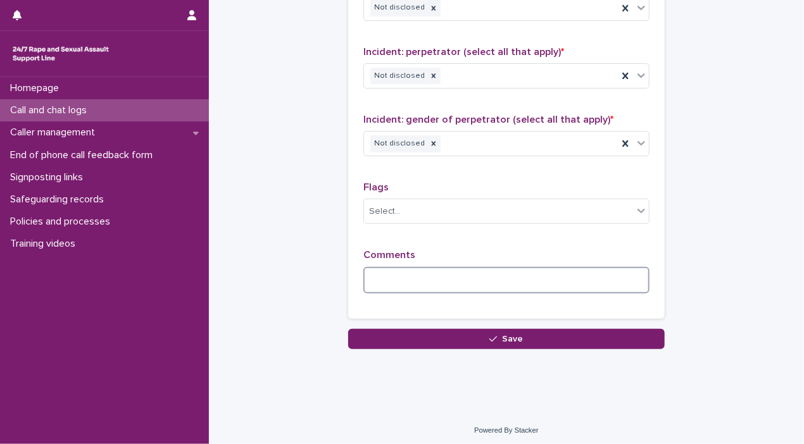
click at [526, 279] on textarea at bounding box center [506, 280] width 286 height 27
paste textarea "**********"
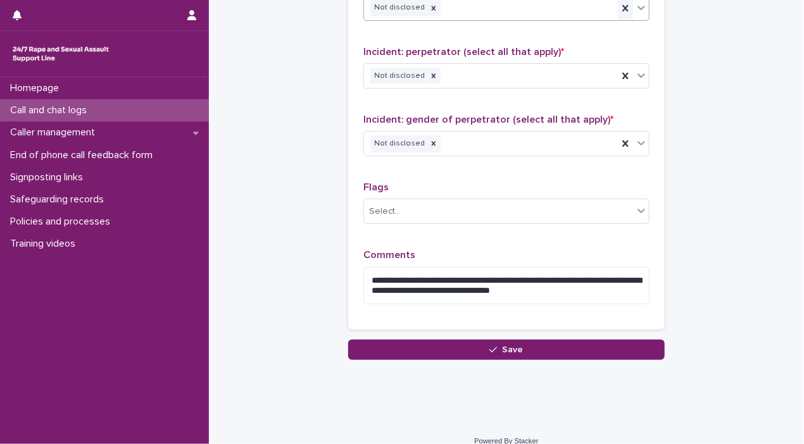
click at [625, 11] on div at bounding box center [625, 8] width 15 height 23
click at [635, 8] on icon at bounding box center [641, 7] width 13 height 13
click at [636, 15] on div at bounding box center [640, 7] width 15 height 23
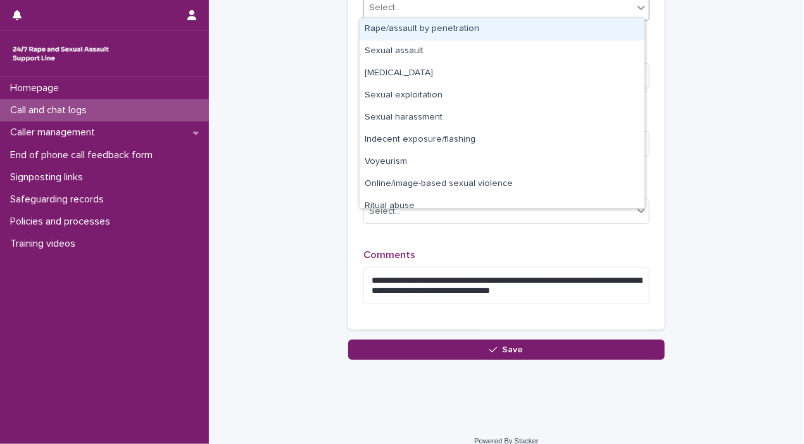
scroll to position [32, 0]
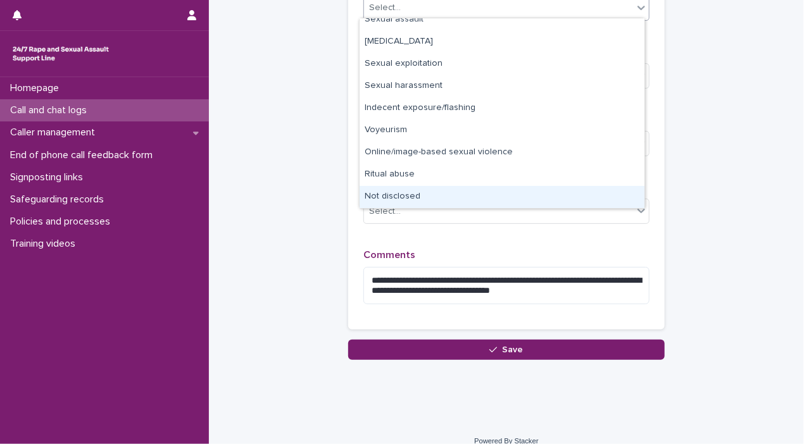
click at [559, 187] on div "Not disclosed" at bounding box center [501, 197] width 285 height 22
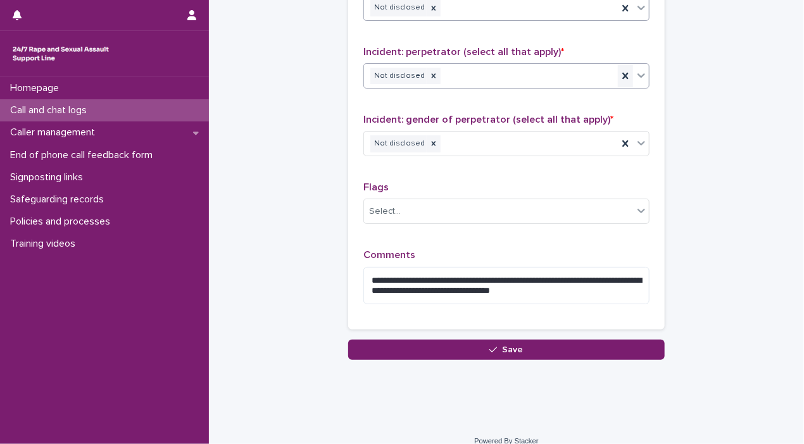
click at [619, 77] on icon at bounding box center [625, 76] width 13 height 13
click at [635, 74] on icon at bounding box center [641, 75] width 13 height 13
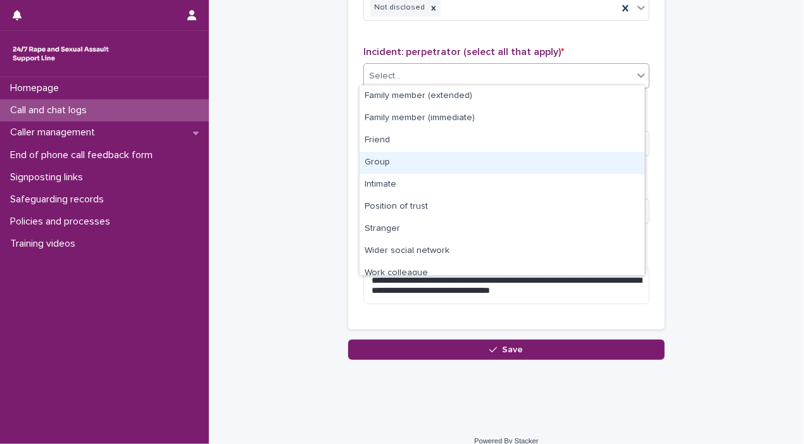
click at [593, 161] on div "Group" at bounding box center [501, 163] width 285 height 22
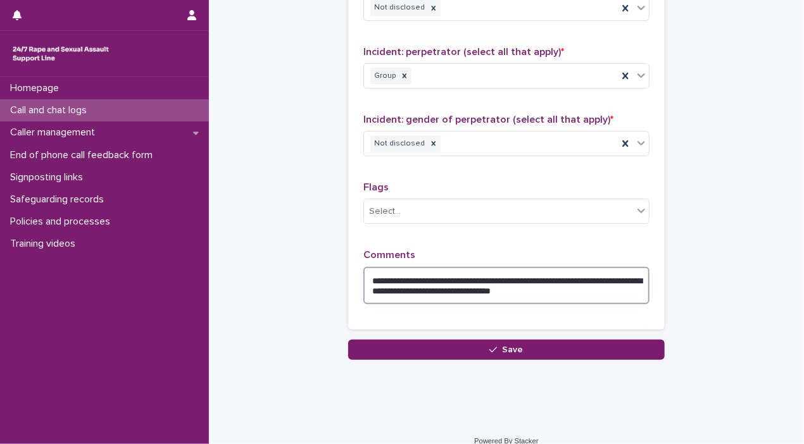
click at [368, 282] on textarea "**********" at bounding box center [506, 286] width 286 height 38
click at [370, 287] on textarea "**********" at bounding box center [506, 286] width 286 height 38
click at [601, 287] on textarea "**********" at bounding box center [506, 286] width 286 height 38
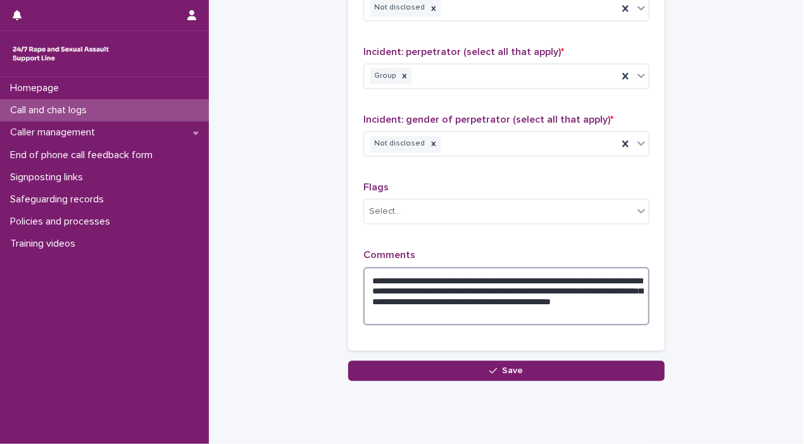
drag, startPoint x: 367, startPoint y: 273, endPoint x: 516, endPoint y: 309, distance: 153.6
click at [516, 309] on textarea "**********" at bounding box center [506, 296] width 286 height 59
click at [618, 297] on textarea "**********" at bounding box center [506, 296] width 286 height 59
type textarea "**********"
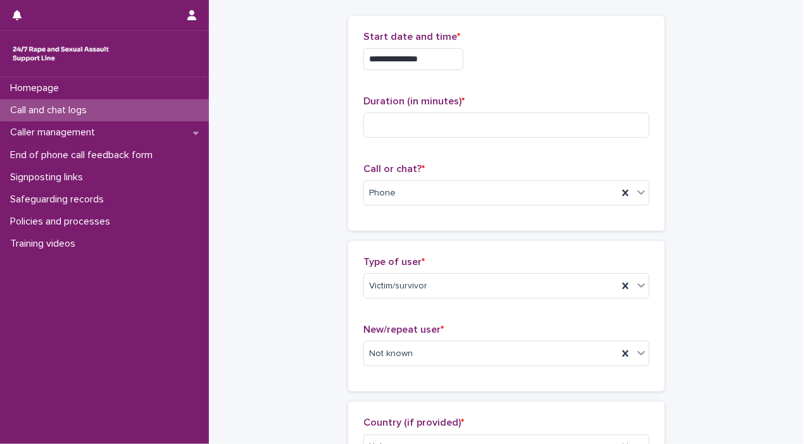
scroll to position [0, 0]
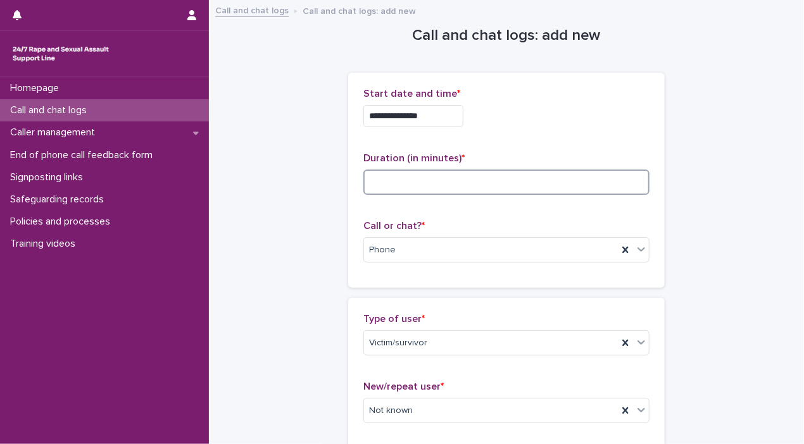
click at [545, 189] on input at bounding box center [506, 182] width 286 height 25
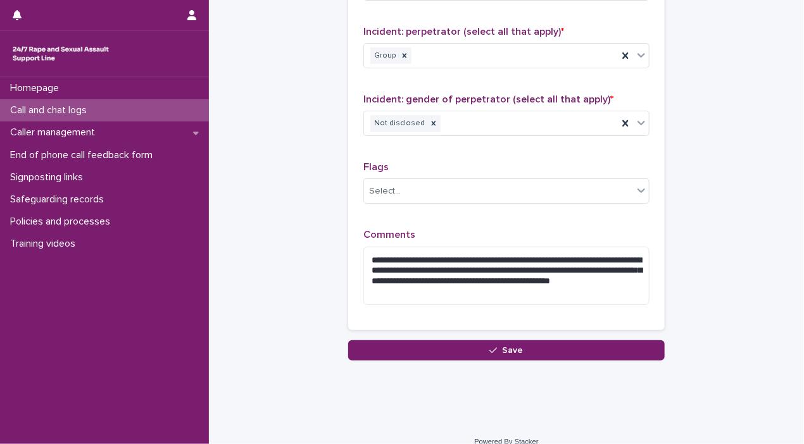
scroll to position [1053, 0]
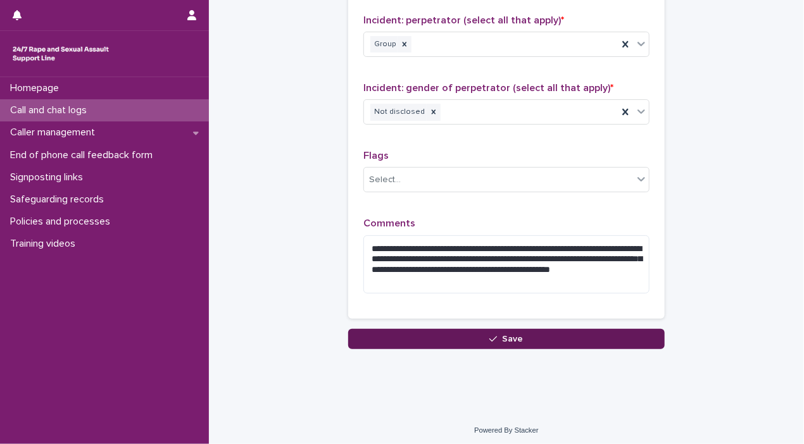
type input "**"
click at [596, 337] on button "Save" at bounding box center [506, 339] width 316 height 20
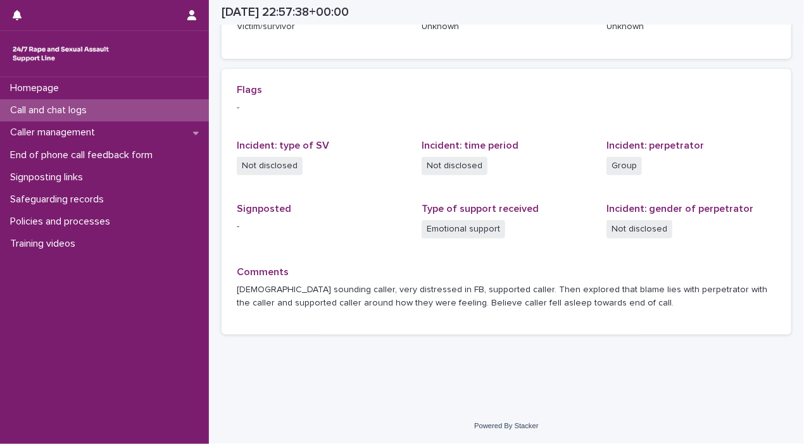
scroll to position [240, 0]
click at [38, 84] on p "Homepage" at bounding box center [37, 88] width 64 height 12
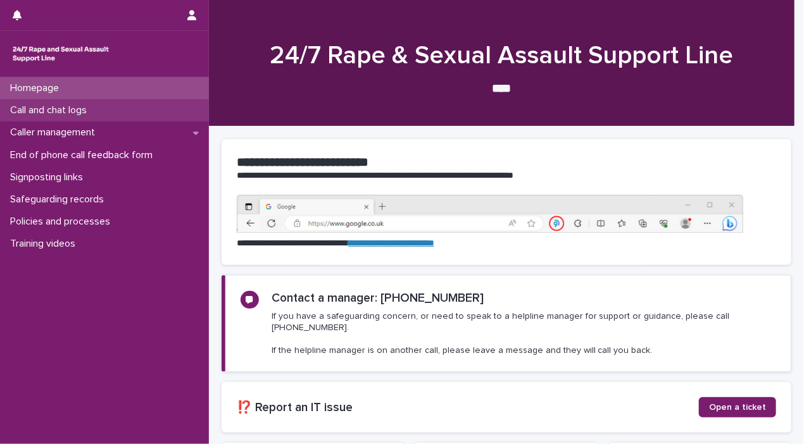
click at [45, 115] on p "Call and chat logs" at bounding box center [51, 110] width 92 height 12
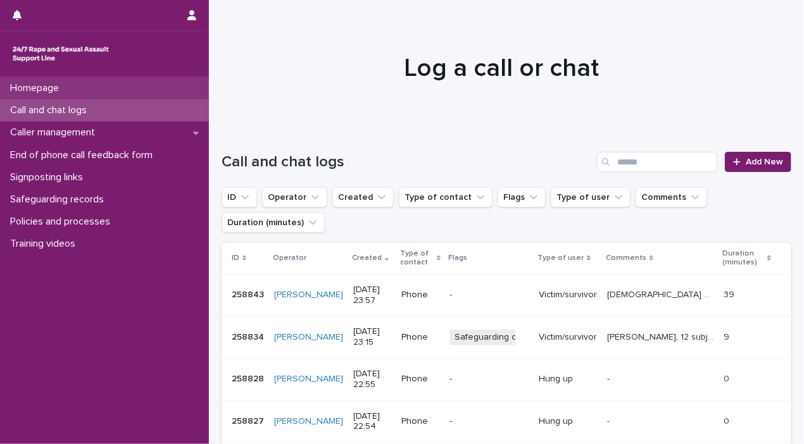
click at [106, 97] on div "Homepage" at bounding box center [104, 88] width 209 height 22
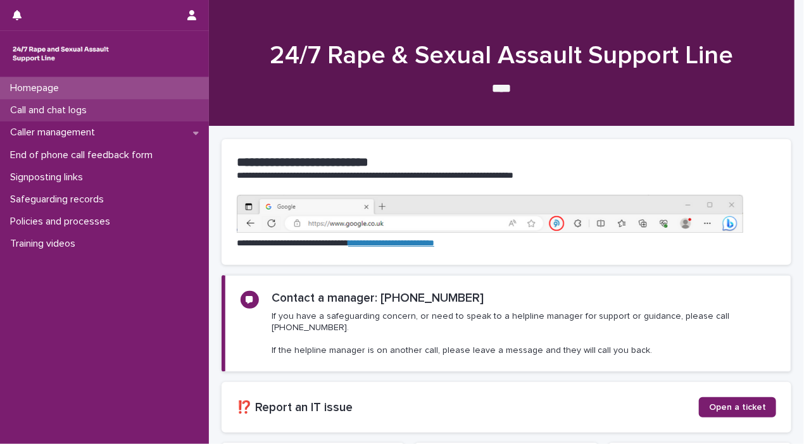
click at [111, 109] on div "Call and chat logs" at bounding box center [104, 110] width 209 height 22
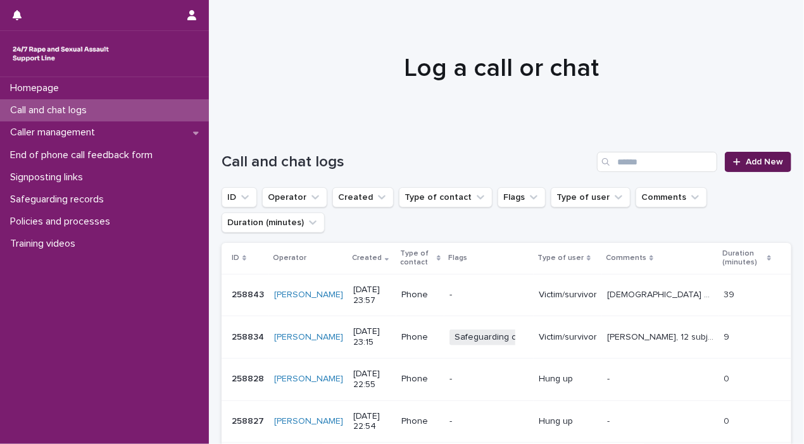
click at [722, 159] on span "Add New" at bounding box center [763, 162] width 37 height 9
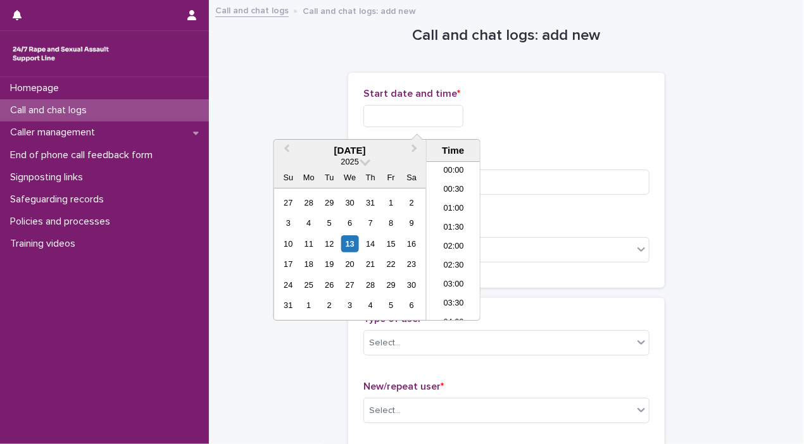
click at [409, 123] on input "text" at bounding box center [413, 116] width 100 height 22
click at [333, 244] on div "12" at bounding box center [329, 243] width 17 height 17
drag, startPoint x: 407, startPoint y: 116, endPoint x: 514, endPoint y: 112, distance: 106.4
click at [514, 112] on div "**********" at bounding box center [506, 116] width 286 height 22
type input "**********"
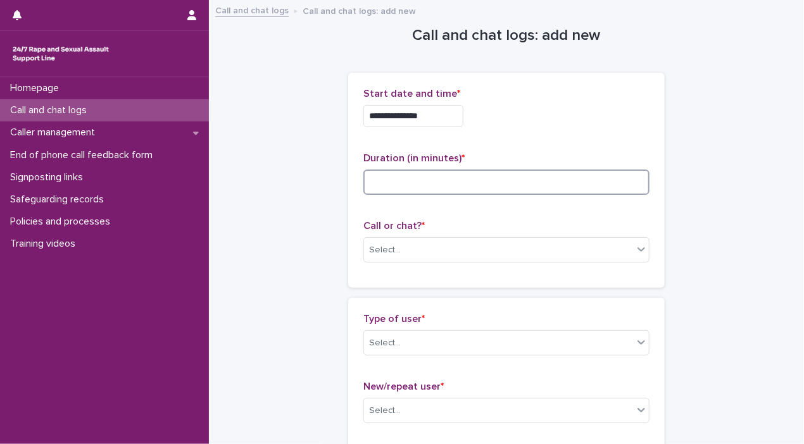
click at [498, 186] on input at bounding box center [506, 182] width 286 height 25
type input "*"
click at [626, 254] on div "Select..." at bounding box center [498, 250] width 269 height 21
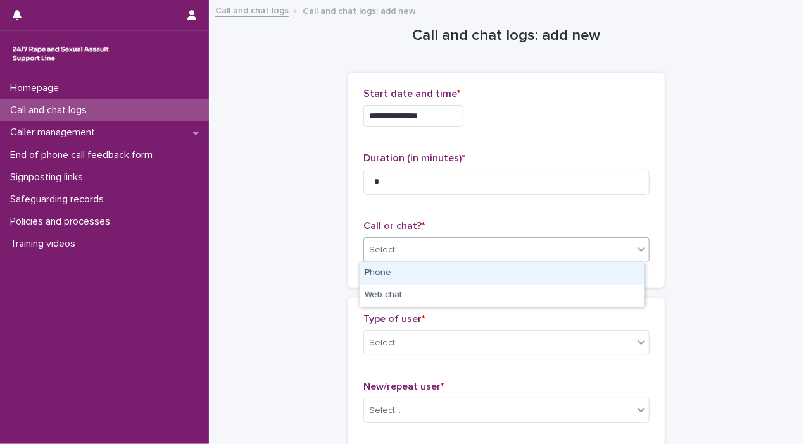
click at [606, 283] on div "Phone" at bounding box center [501, 274] width 285 height 22
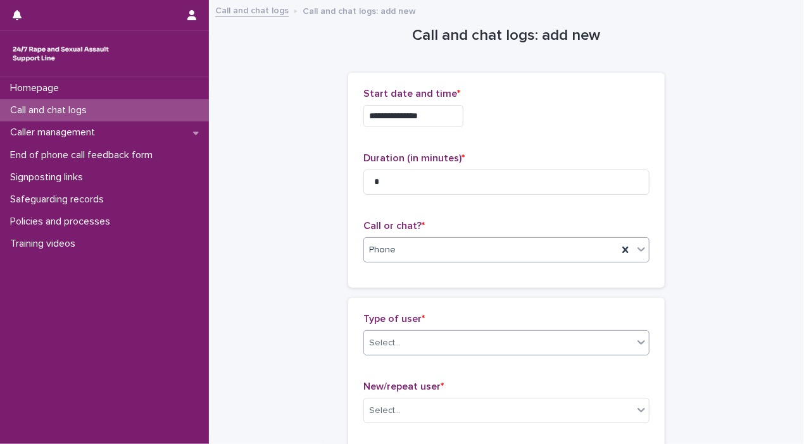
click at [633, 345] on div at bounding box center [640, 342] width 15 height 23
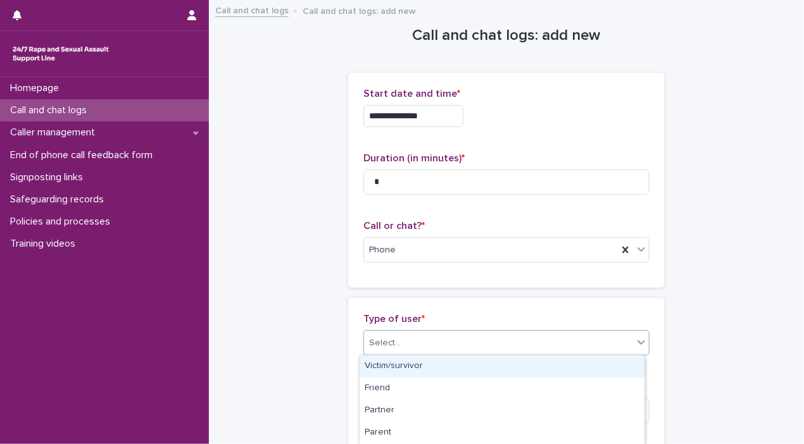
click at [612, 366] on div "Victim/survivor" at bounding box center [501, 367] width 285 height 22
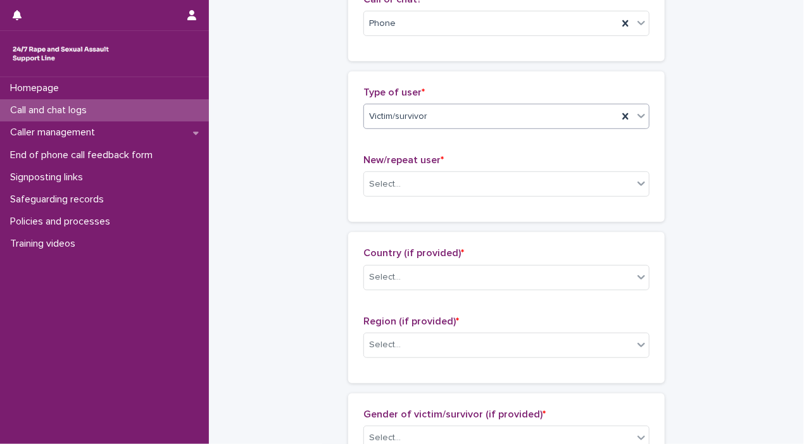
scroll to position [339, 0]
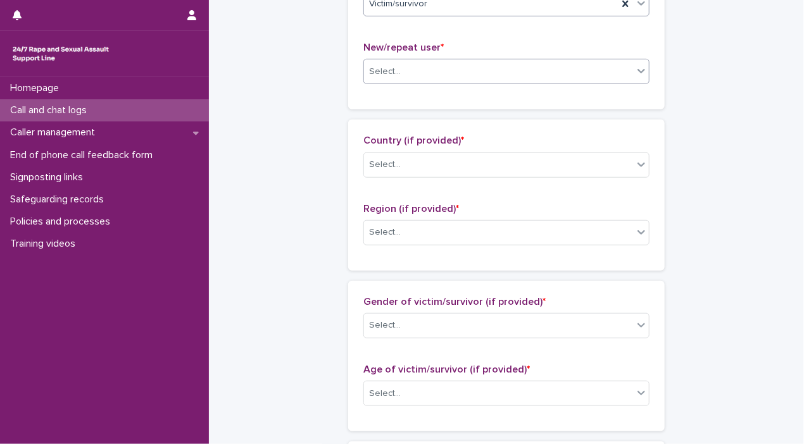
click at [644, 73] on div "Select..." at bounding box center [506, 71] width 286 height 25
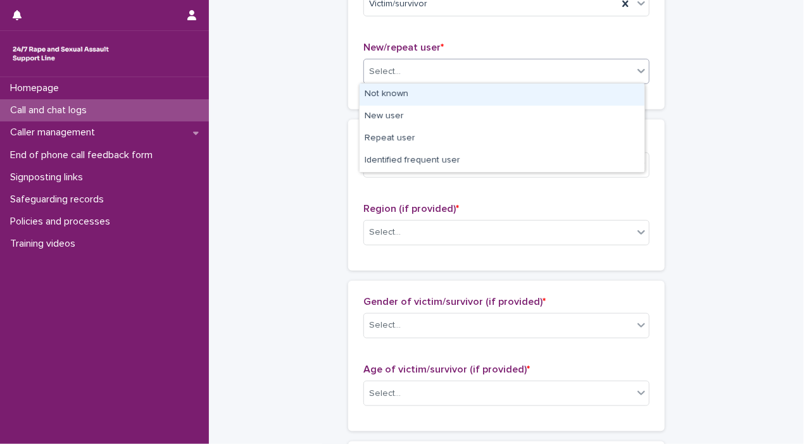
click at [609, 99] on div "Not known" at bounding box center [501, 95] width 285 height 22
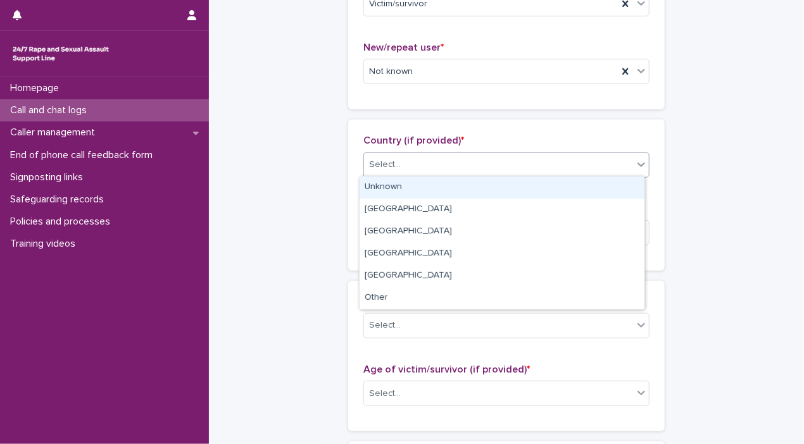
click at [626, 165] on div "Select..." at bounding box center [498, 164] width 269 height 21
click at [620, 183] on div "Unknown" at bounding box center [501, 188] width 285 height 22
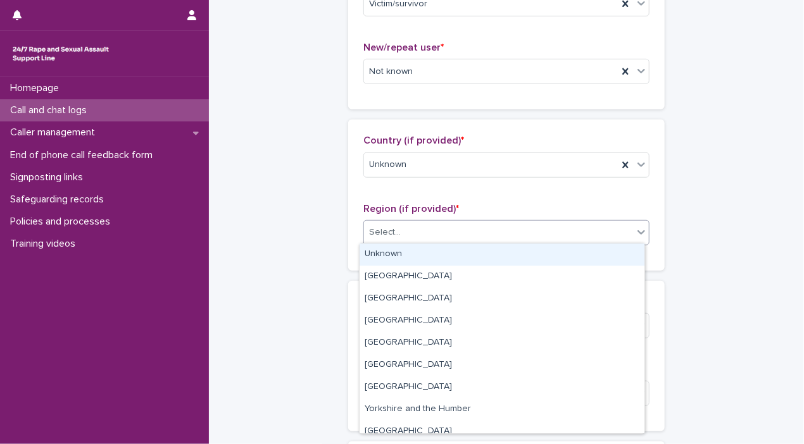
click at [628, 232] on div "Select..." at bounding box center [498, 232] width 269 height 21
click at [619, 250] on div "Unknown" at bounding box center [501, 255] width 285 height 22
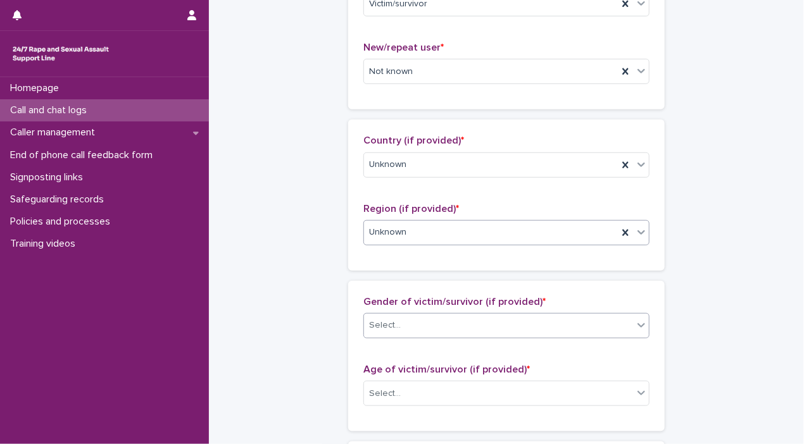
click at [633, 330] on div at bounding box center [640, 325] width 15 height 23
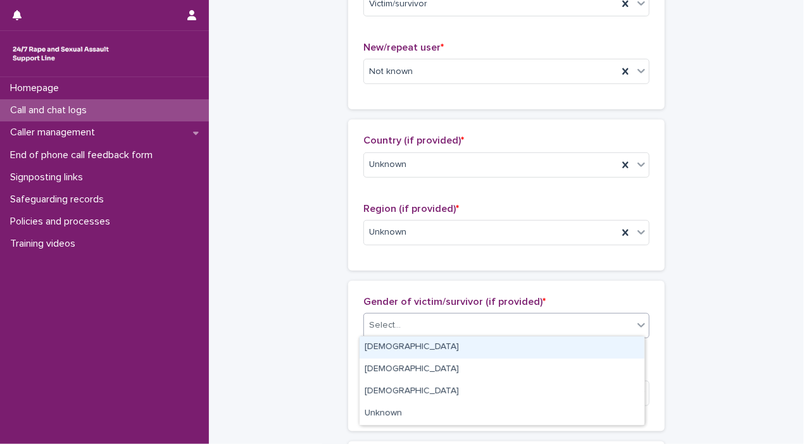
click at [595, 356] on div "[DEMOGRAPHIC_DATA]" at bounding box center [501, 348] width 285 height 22
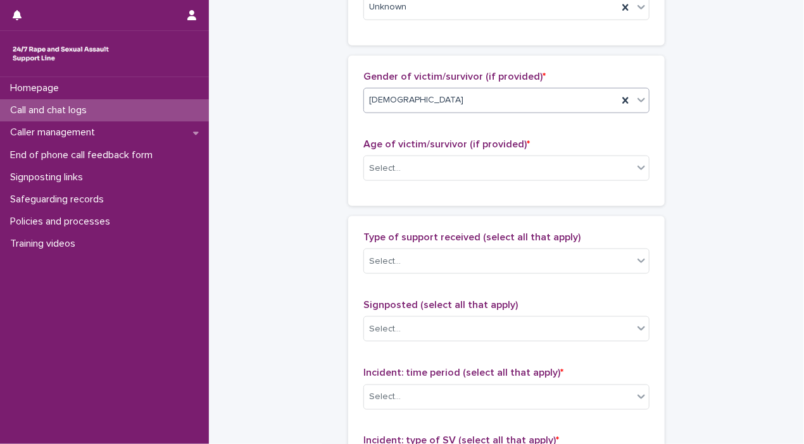
scroll to position [628, 0]
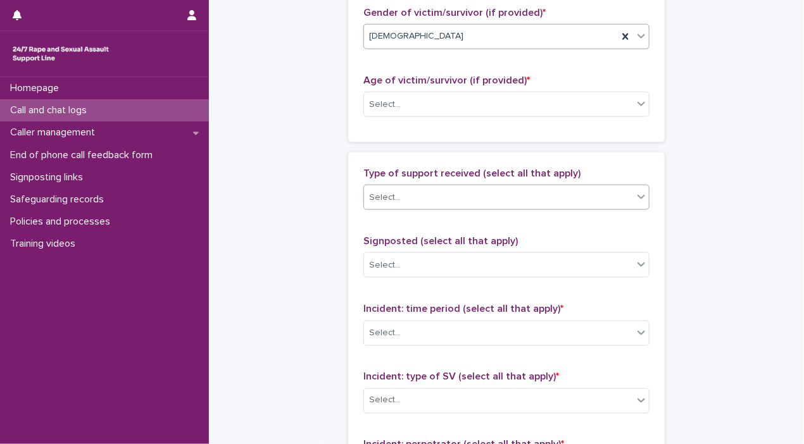
click at [641, 197] on icon at bounding box center [641, 196] width 13 height 13
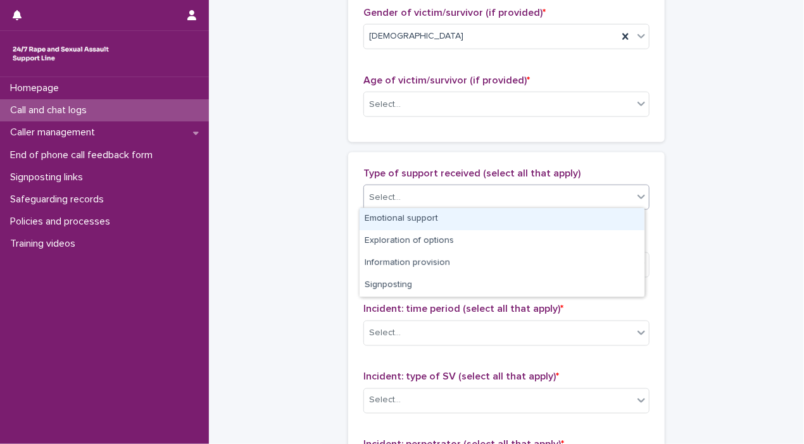
click at [611, 215] on div "Emotional support" at bounding box center [501, 219] width 285 height 22
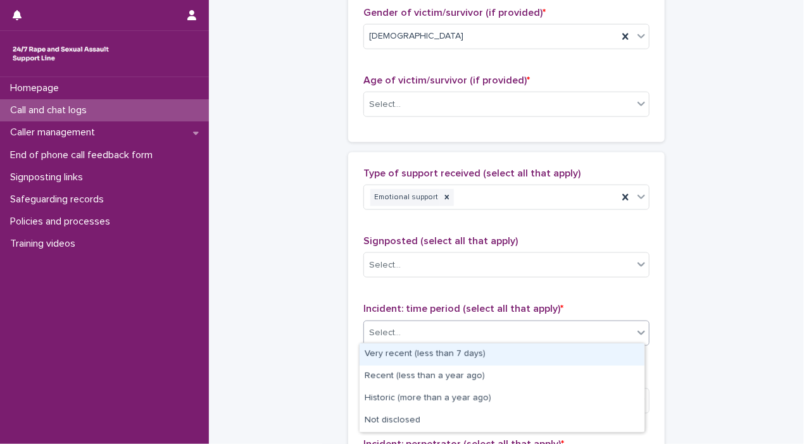
click at [635, 332] on icon at bounding box center [641, 332] width 13 height 13
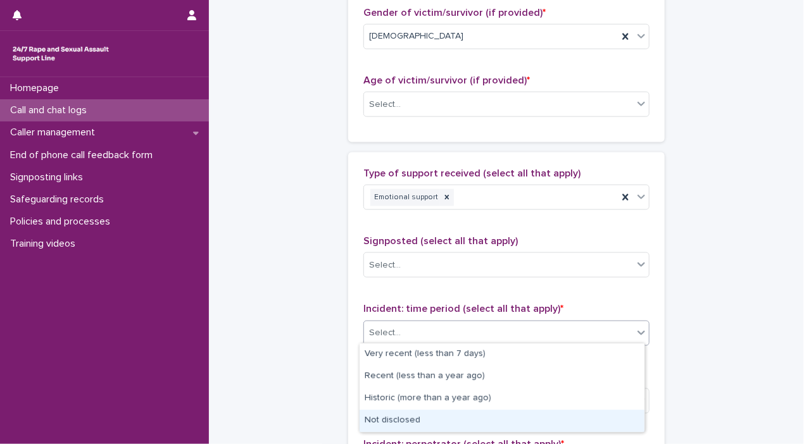
click at [598, 421] on div "Not disclosed" at bounding box center [501, 421] width 285 height 22
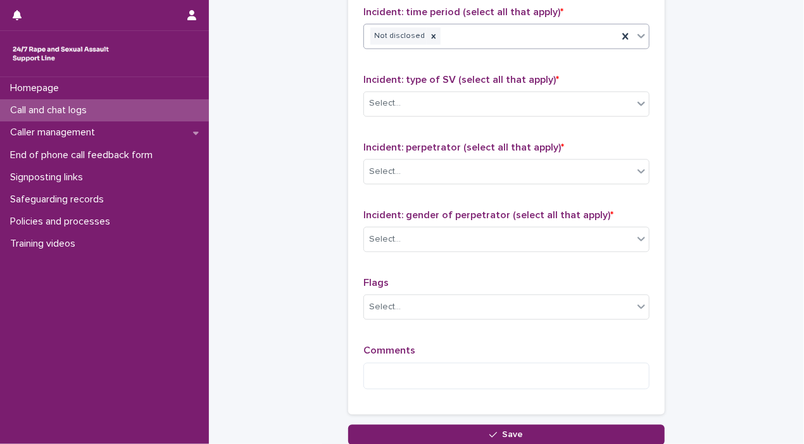
scroll to position [945, 0]
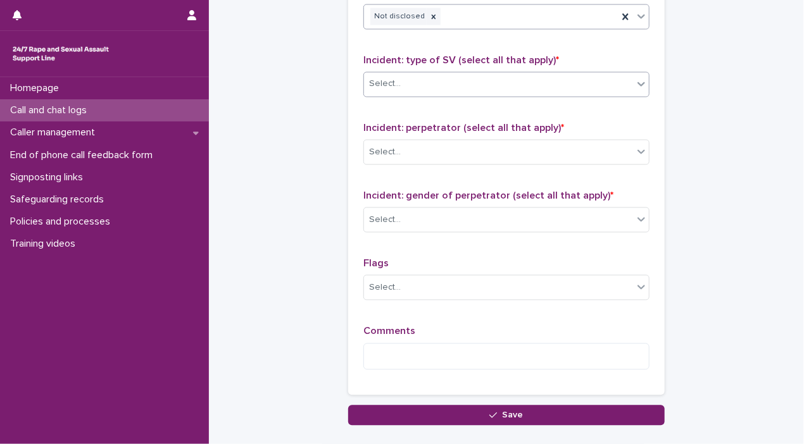
click at [638, 87] on div at bounding box center [640, 84] width 15 height 23
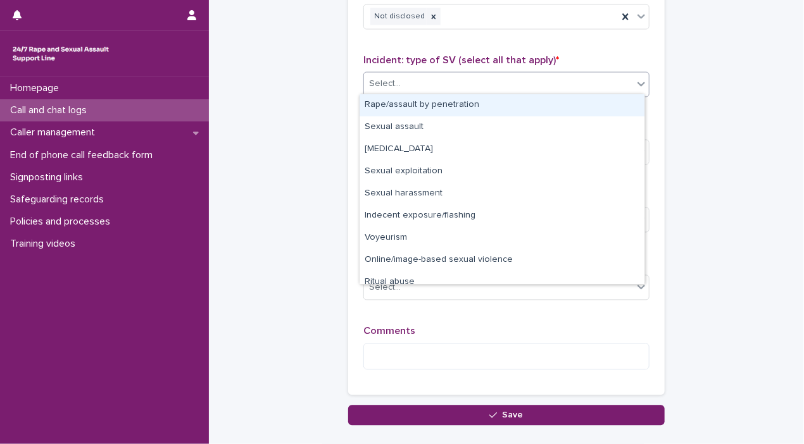
scroll to position [32, 0]
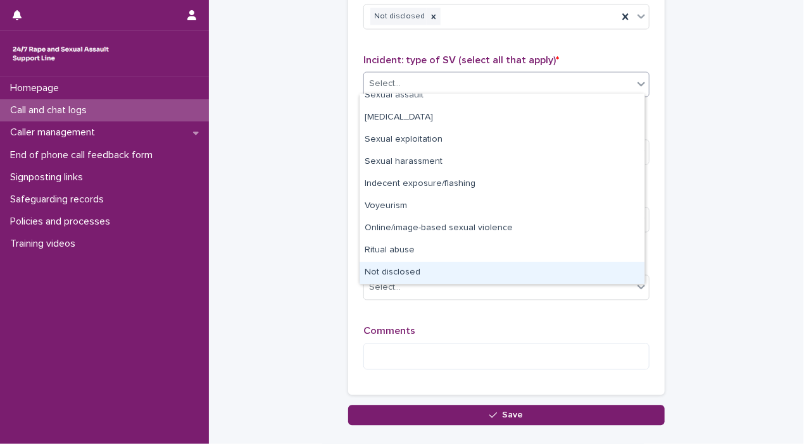
click at [588, 270] on div "Not disclosed" at bounding box center [501, 273] width 285 height 22
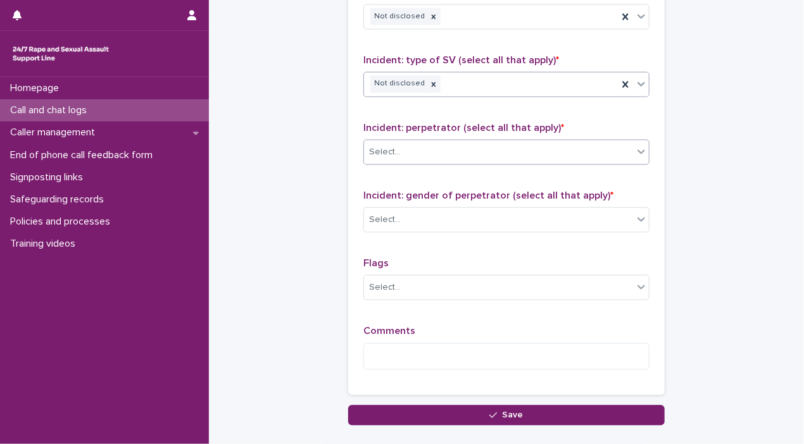
click at [635, 152] on icon at bounding box center [641, 152] width 13 height 13
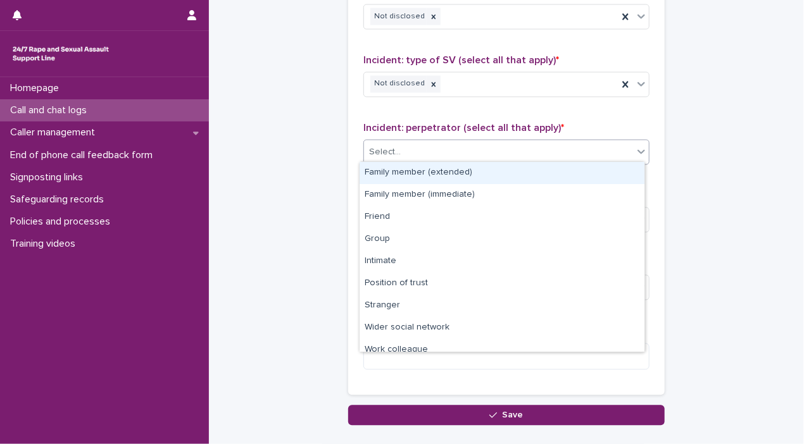
scroll to position [53, 0]
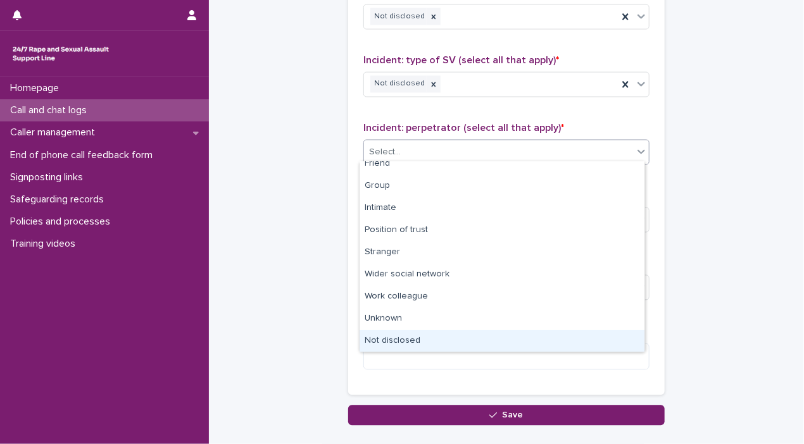
click at [613, 338] on div "Not disclosed" at bounding box center [501, 341] width 285 height 22
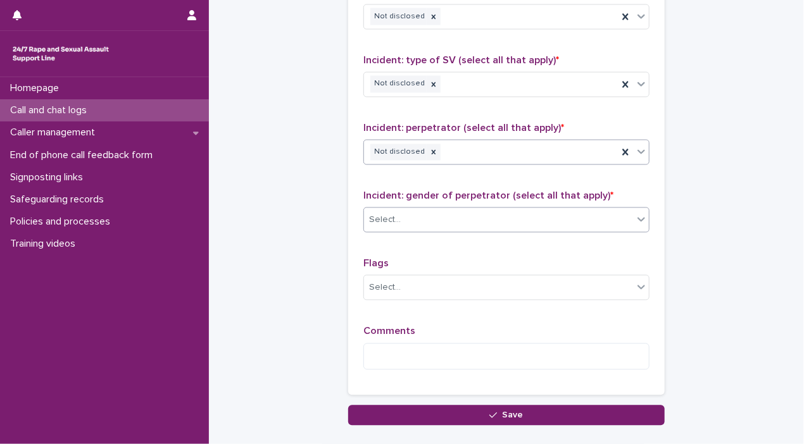
click at [637, 213] on icon at bounding box center [641, 219] width 13 height 13
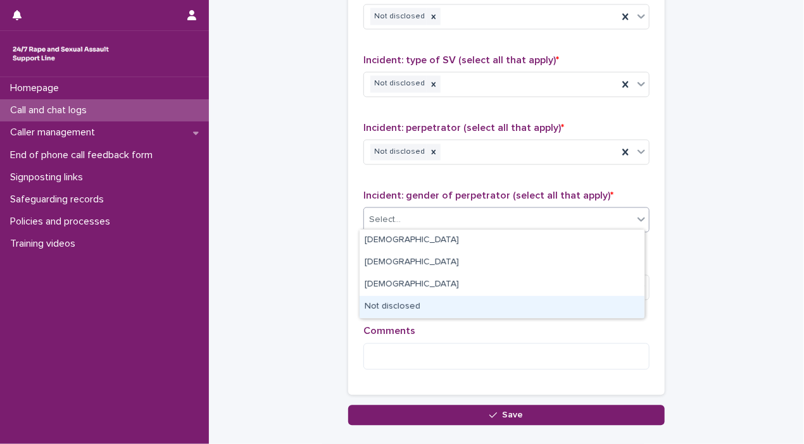
click at [604, 306] on div "Not disclosed" at bounding box center [501, 307] width 285 height 22
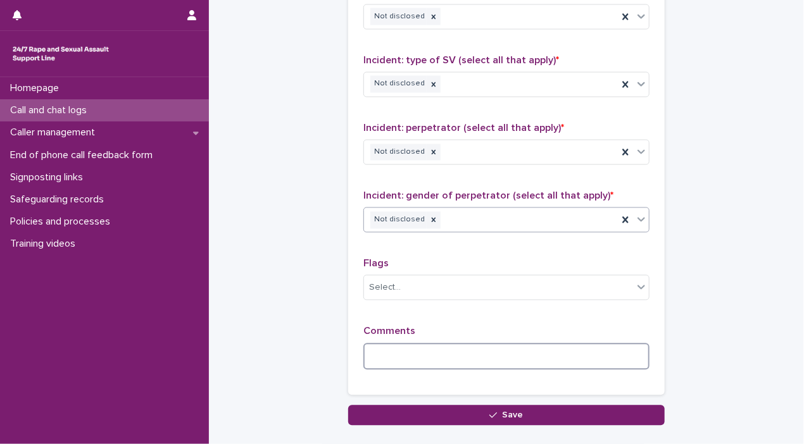
click at [549, 352] on textarea at bounding box center [506, 357] width 286 height 27
type textarea "*"
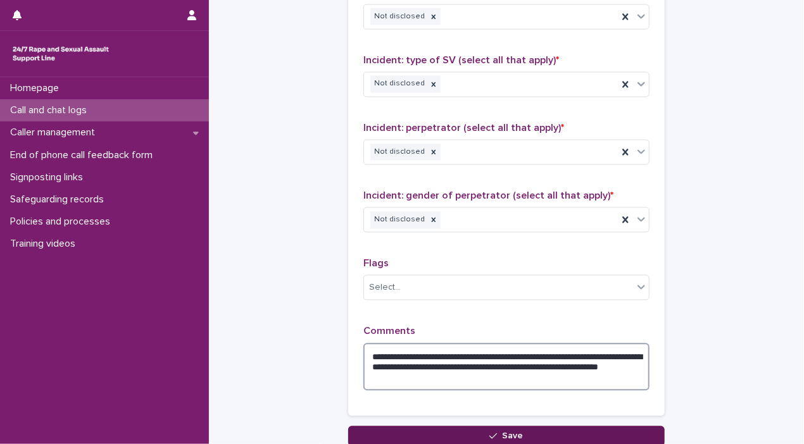
type textarea "**********"
click at [569, 434] on button "Save" at bounding box center [506, 436] width 316 height 20
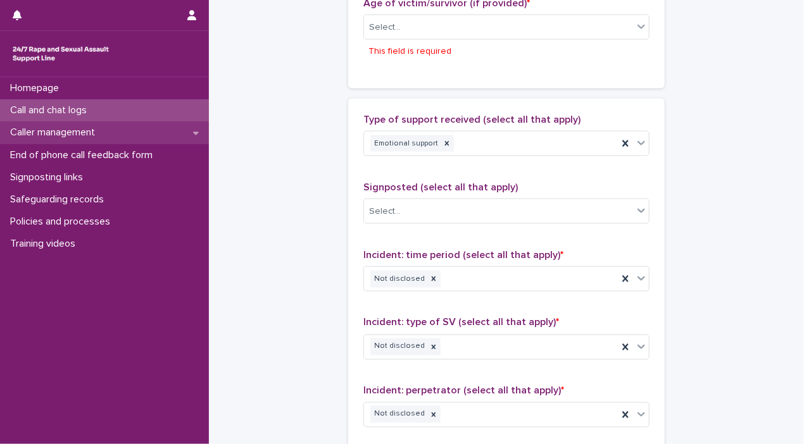
scroll to position [710, 0]
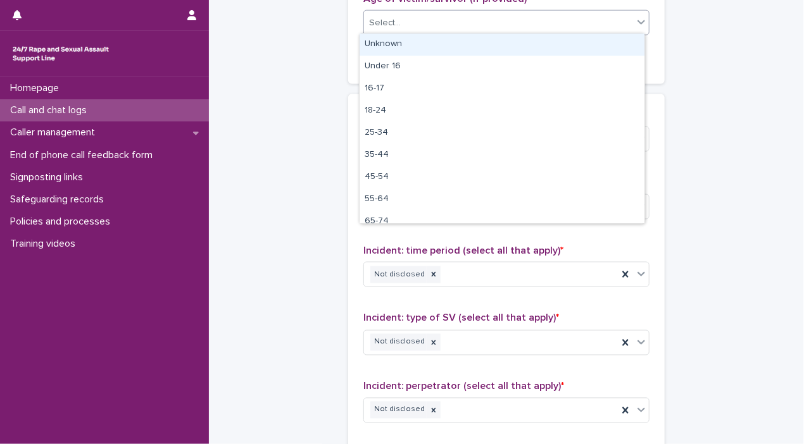
click at [628, 22] on div "Select..." at bounding box center [498, 23] width 269 height 21
click at [585, 51] on div "Unknown" at bounding box center [501, 45] width 285 height 22
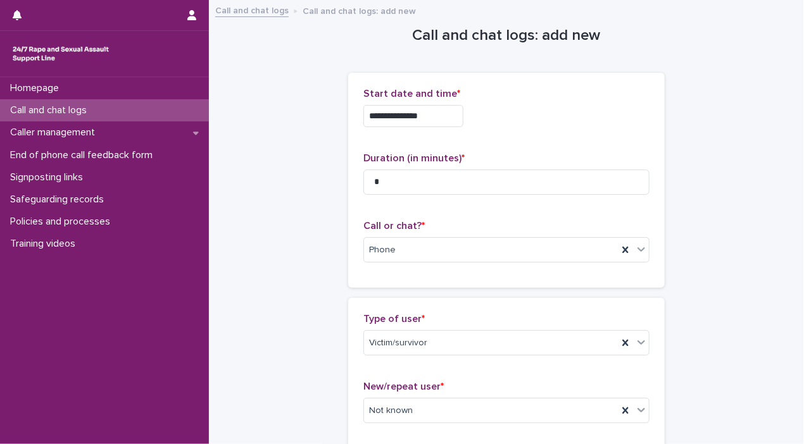
scroll to position [1043, 0]
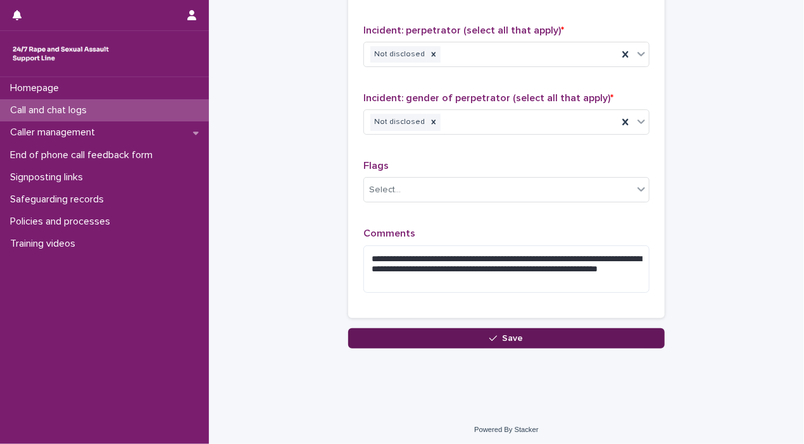
click at [497, 339] on button "Save" at bounding box center [506, 338] width 316 height 20
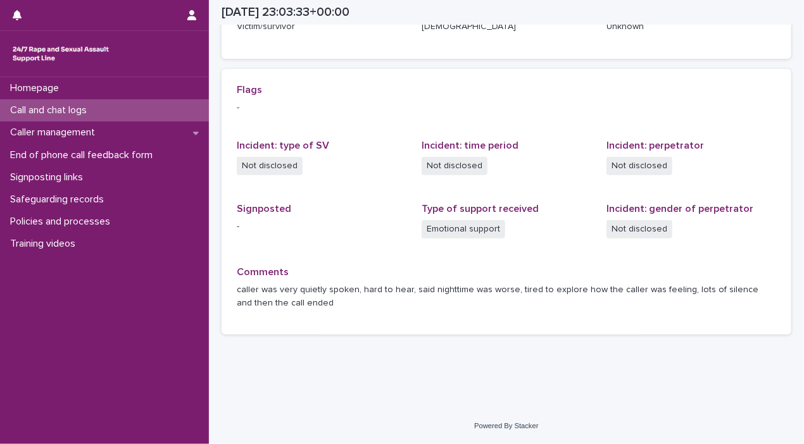
scroll to position [240, 0]
click at [79, 89] on div "Homepage" at bounding box center [104, 88] width 209 height 22
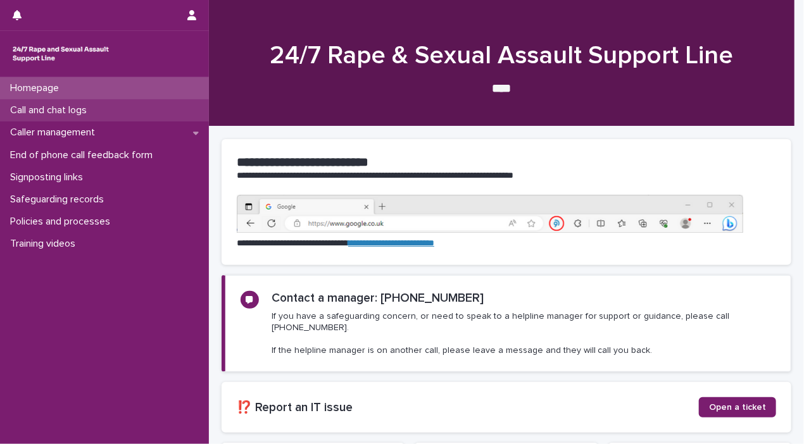
click at [77, 109] on p "Call and chat logs" at bounding box center [51, 110] width 92 height 12
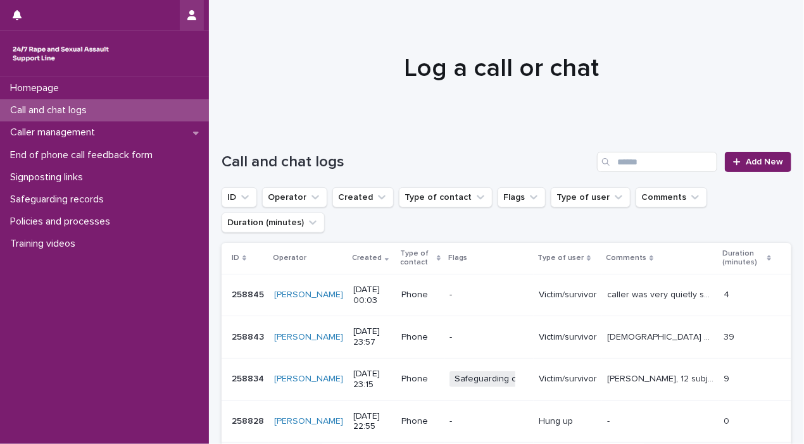
click at [189, 18] on icon "button" at bounding box center [191, 15] width 9 height 10
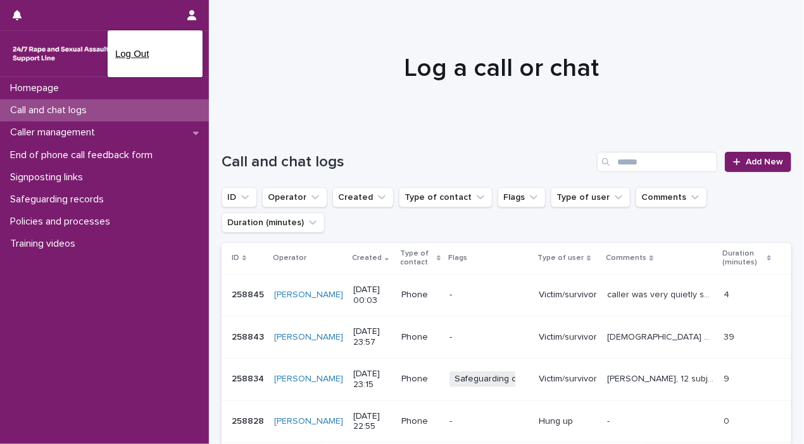
click at [152, 59] on p "Log Out" at bounding box center [155, 54] width 80 height 22
